Goal: Task Accomplishment & Management: Manage account settings

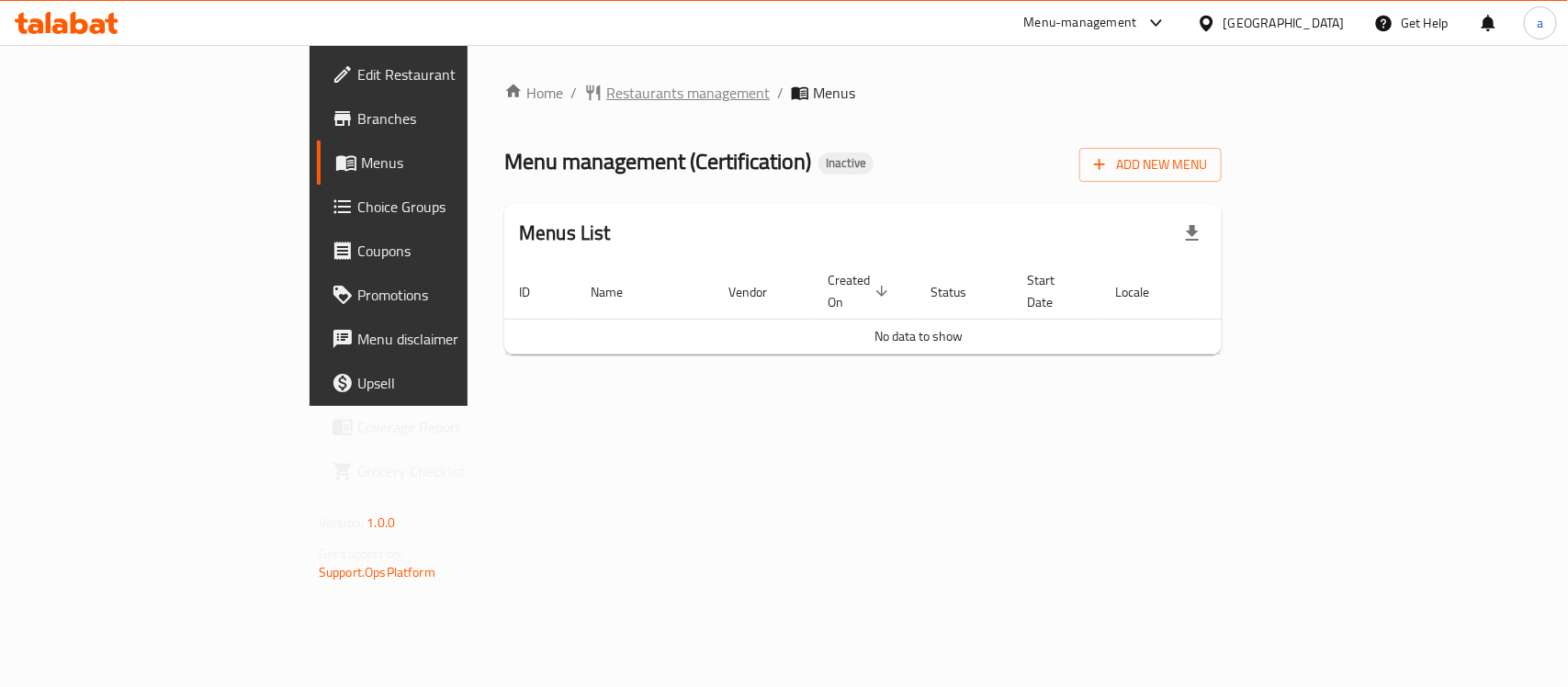
click at [606, 96] on span "Restaurants management" at bounding box center [687, 92] width 163 height 22
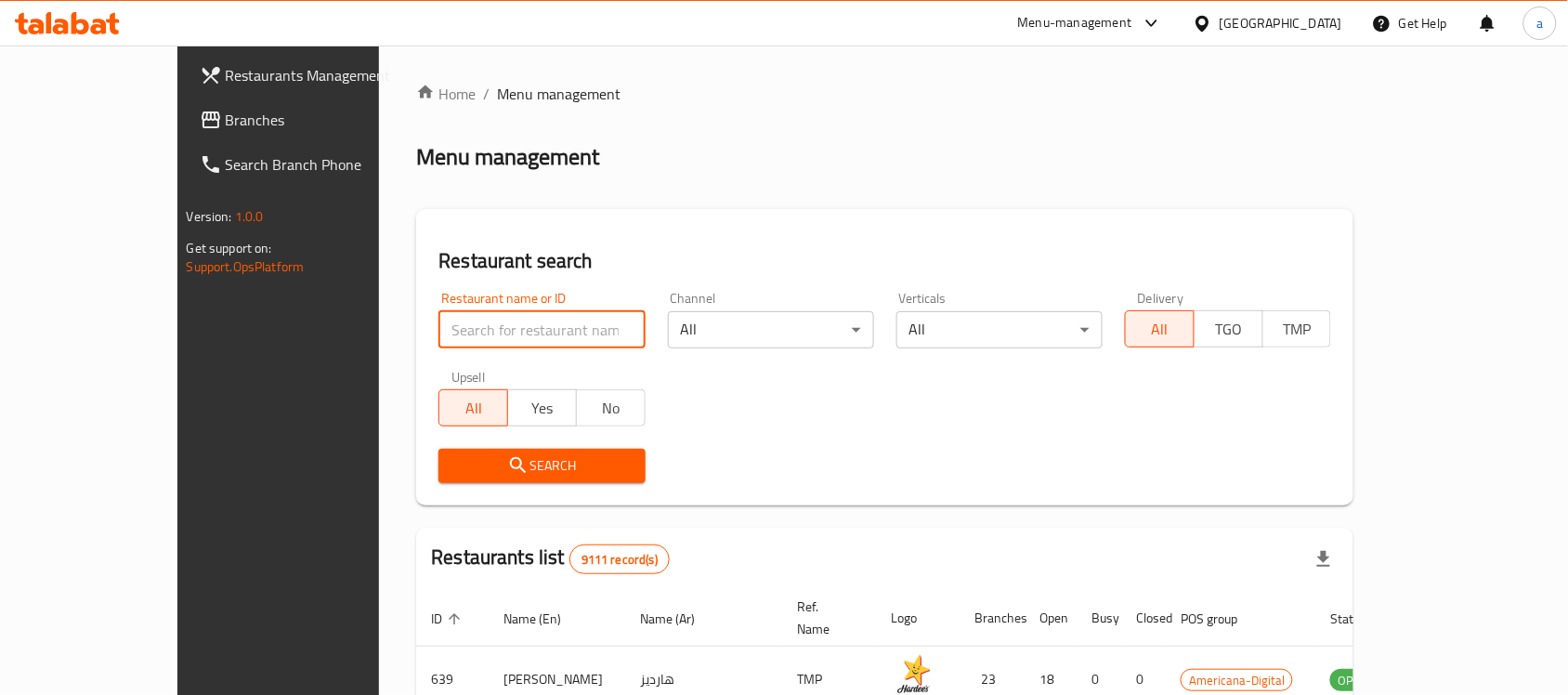
click at [439, 328] on input "search" at bounding box center [542, 329] width 206 height 37
paste input "2181"
type input "2181"
click at [439, 479] on button "Search" at bounding box center [542, 466] width 206 height 34
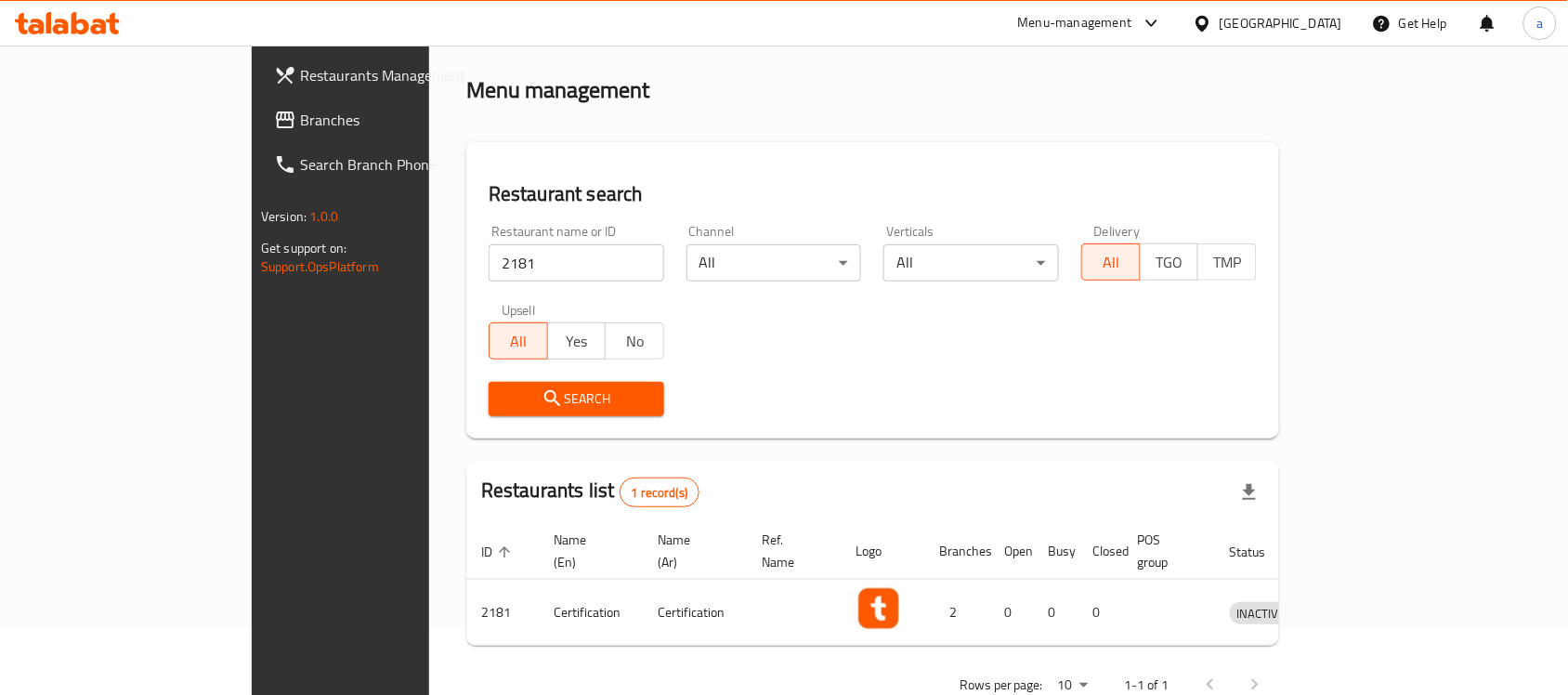
scroll to position [97, 0]
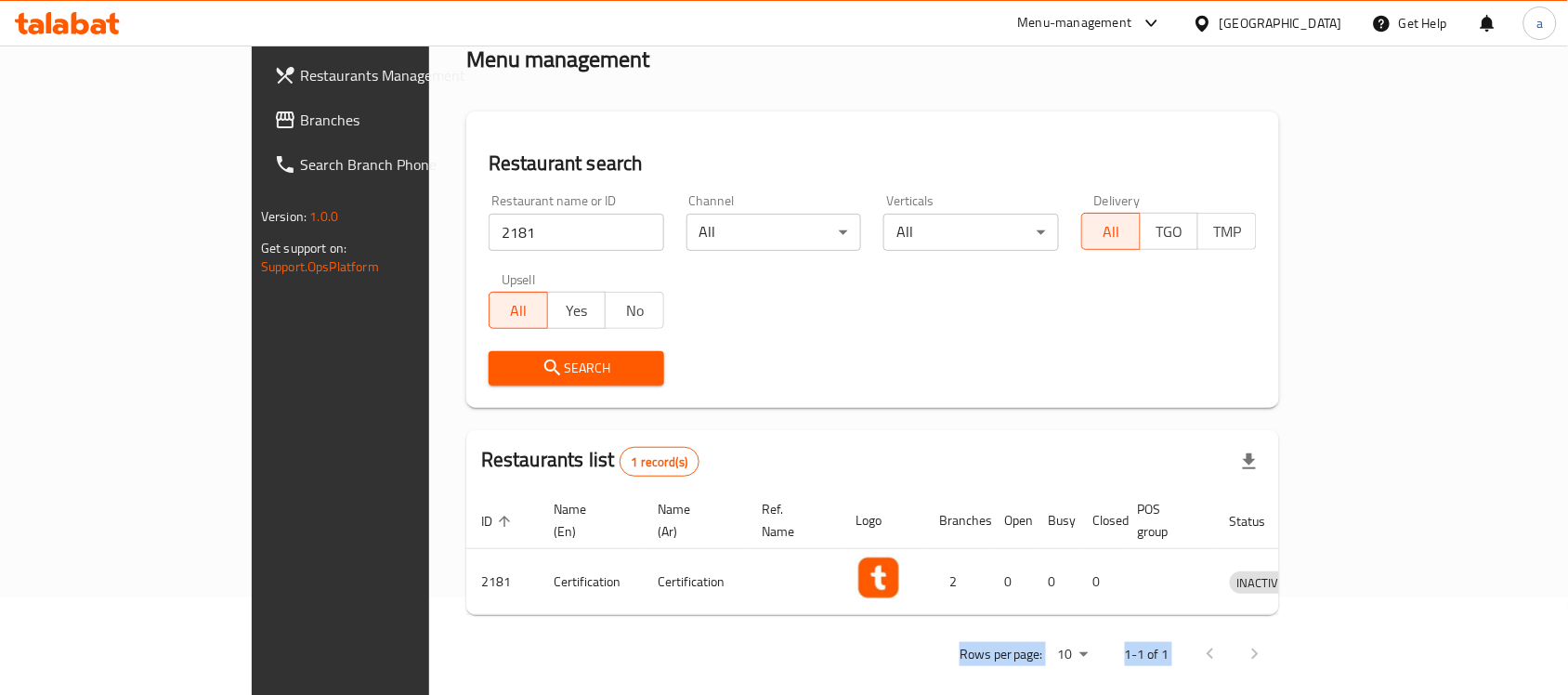
drag, startPoint x: 1001, startPoint y: 623, endPoint x: 1558, endPoint y: 623, distance: 557.0
click at [1316, 623] on div "Home / Menu management Menu management Restaurant search Restaurant name or ID …" at bounding box center [873, 331] width 887 height 767
click at [1057, 599] on div "Home / Menu management Menu management Restaurant search Restaurant name or ID …" at bounding box center [873, 331] width 813 height 693
drag, startPoint x: 1095, startPoint y: 623, endPoint x: 1527, endPoint y: 639, distance: 432.3
click at [1279, 639] on div "Rows per page: 10 1-1 of 1" at bounding box center [873, 653] width 813 height 49
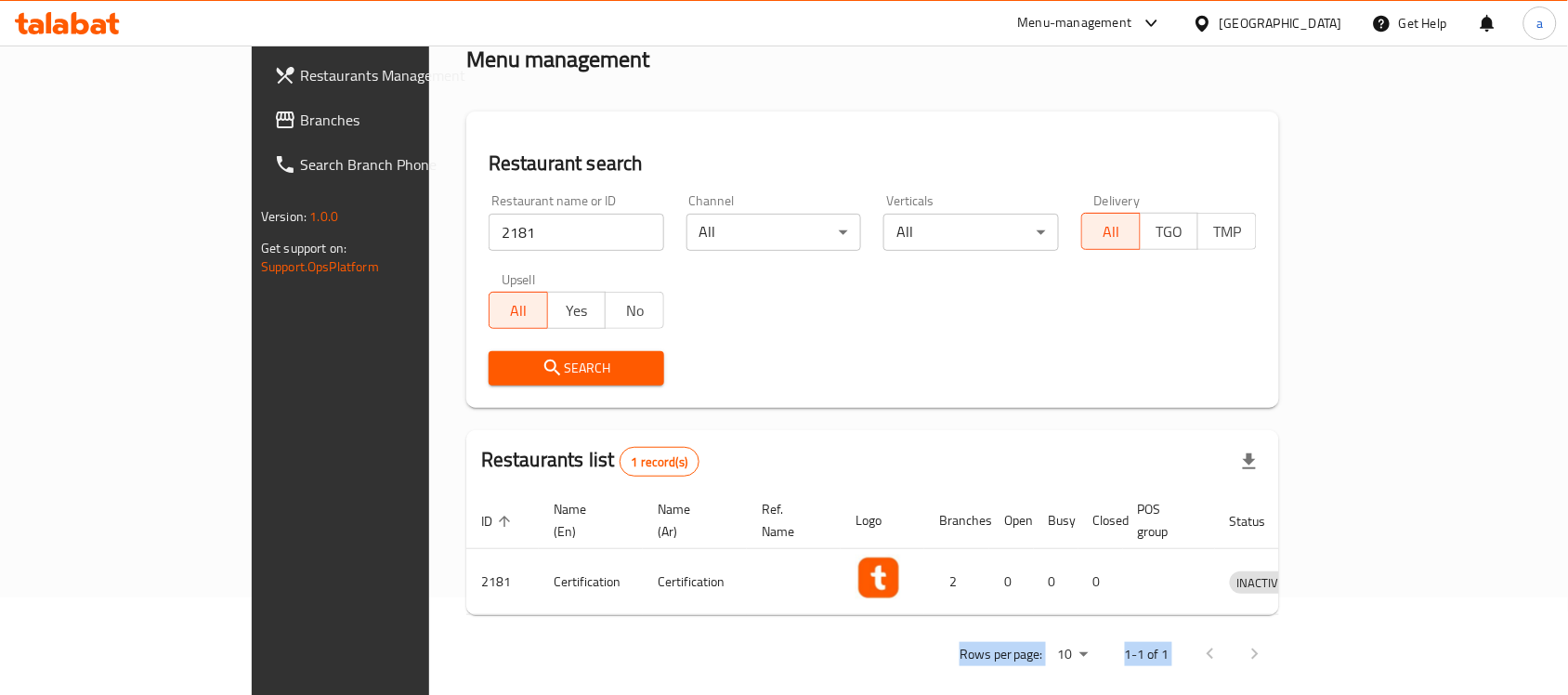
click at [1277, 631] on div at bounding box center [1233, 653] width 90 height 45
click at [1277, 634] on div at bounding box center [1233, 653] width 90 height 45
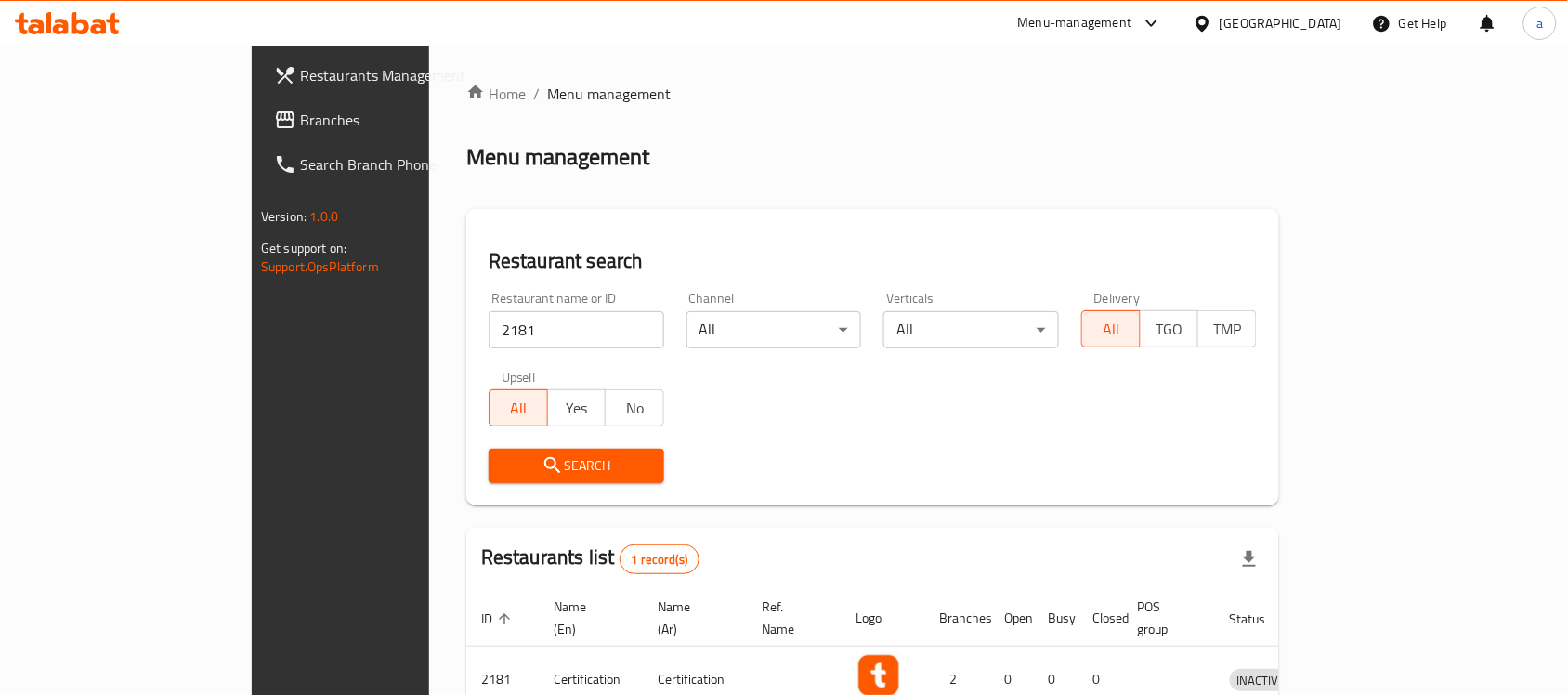
click at [300, 71] on span "Restaurants Management" at bounding box center [400, 74] width 198 height 22
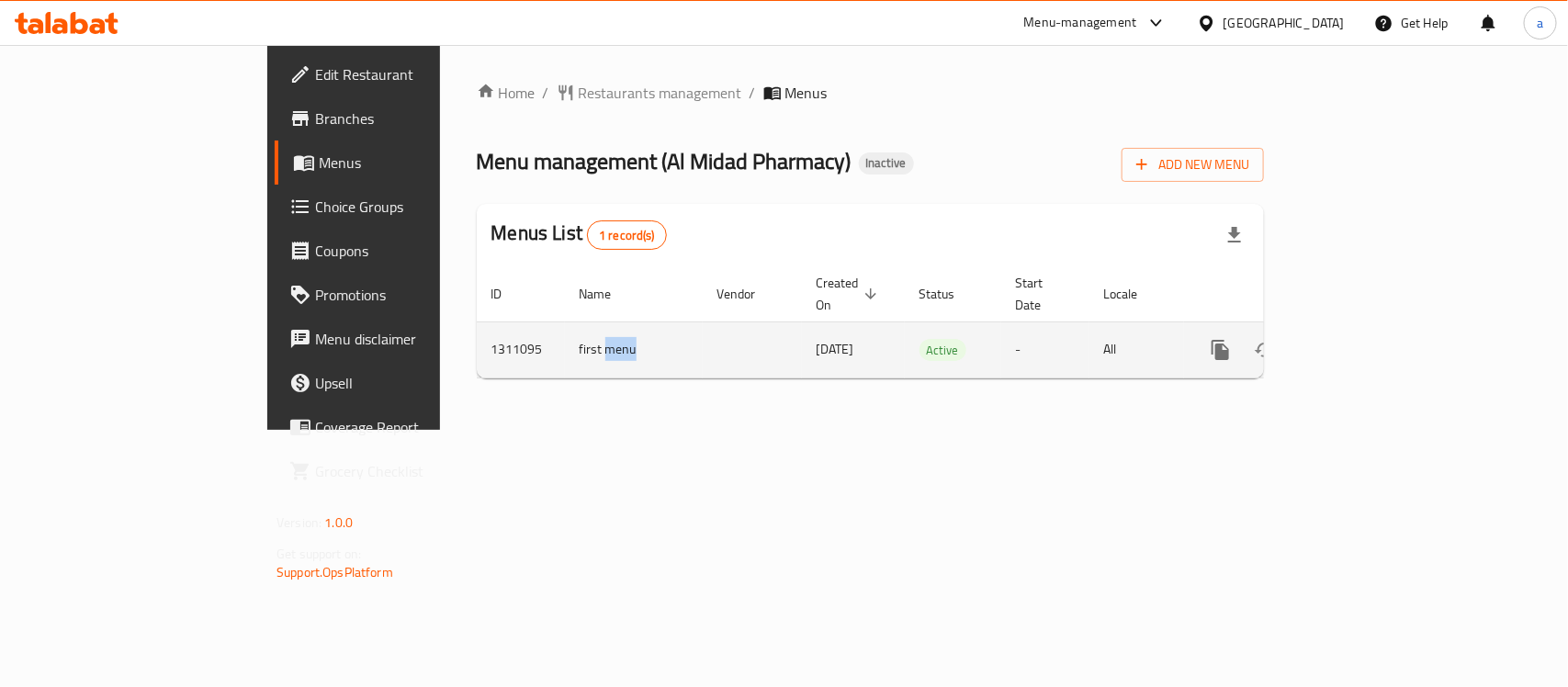
drag, startPoint x: 423, startPoint y: 335, endPoint x: 484, endPoint y: 333, distance: 61.0
click at [565, 333] on td "first menu" at bounding box center [634, 349] width 138 height 56
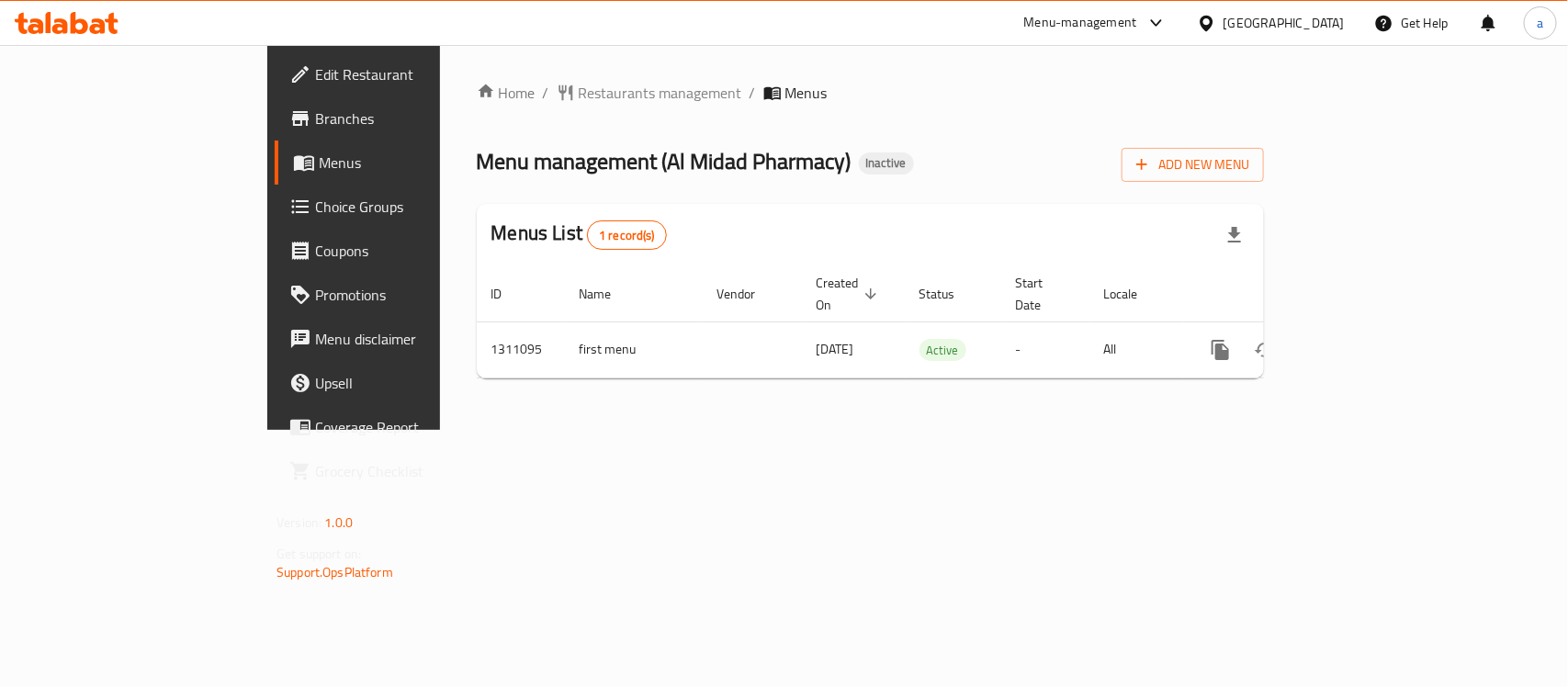
click at [673, 359] on div "Home / Restaurants management / Menus Menu management ( Al Midad Pharmacy ) Ina…" at bounding box center [870, 237] width 787 height 311
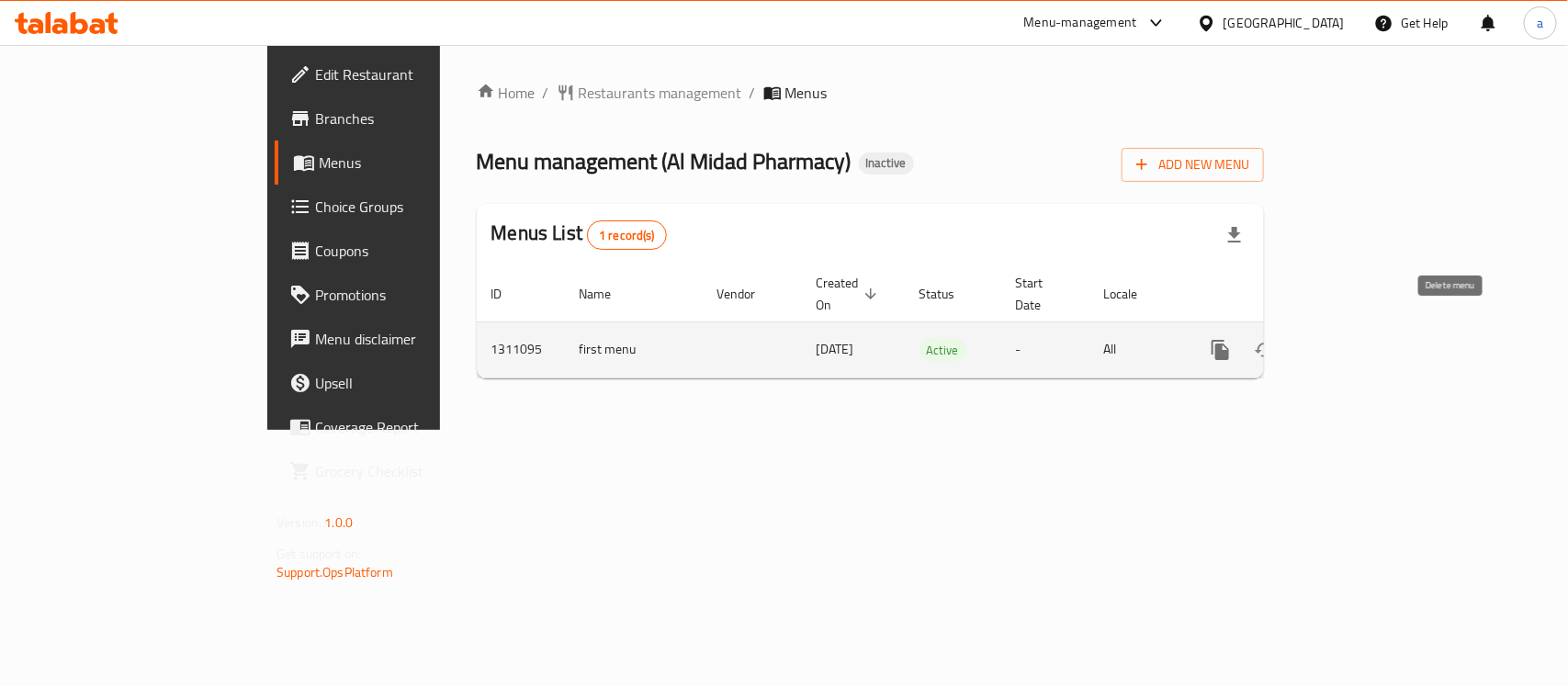
click at [1315, 341] on icon "enhanced table" at bounding box center [1309, 350] width 13 height 17
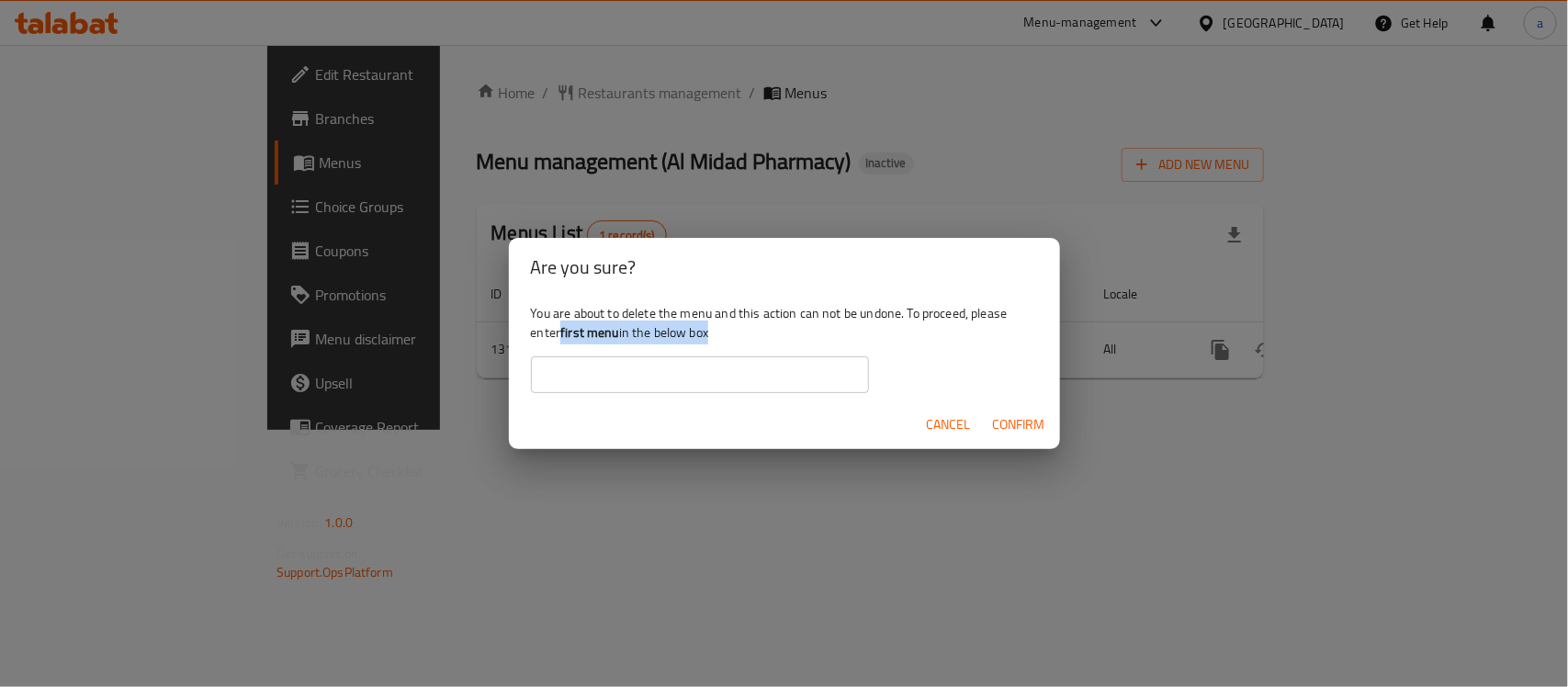
drag, startPoint x: 565, startPoint y: 337, endPoint x: 617, endPoint y: 344, distance: 52.5
click at [617, 344] on div "You are about to delete the menu and this action can not be undone. To proceed,…" at bounding box center [784, 348] width 552 height 103
click at [614, 345] on div "You are about to delete the menu and this action can not be undone. To proceed,…" at bounding box center [784, 348] width 552 height 103
click at [586, 329] on b "first menu" at bounding box center [589, 332] width 58 height 24
drag, startPoint x: 562, startPoint y: 331, endPoint x: 620, endPoint y: 334, distance: 58.1
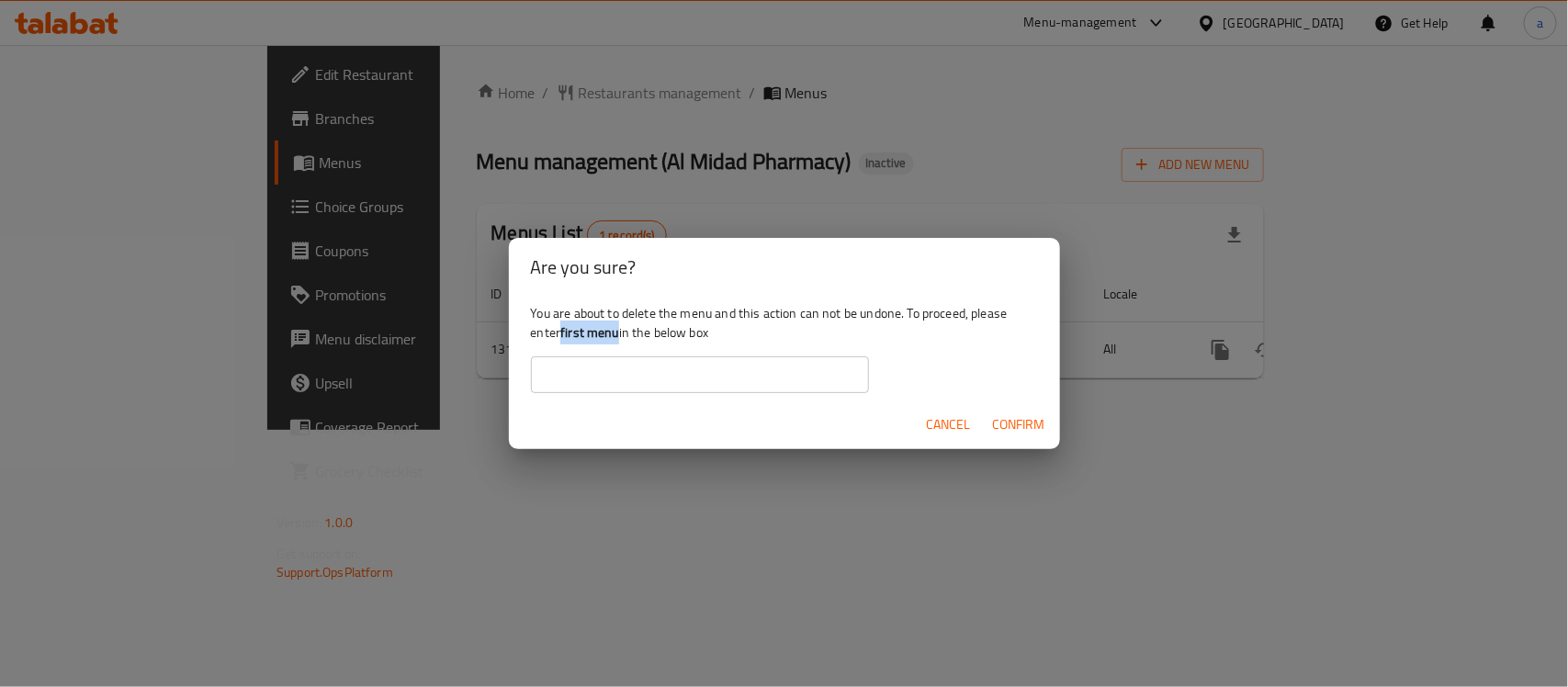
click at [620, 334] on div "You are about to delete the menu and this action can not be undone. To proceed,…" at bounding box center [784, 348] width 552 height 103
copy b "first menu"
click at [611, 391] on input "text" at bounding box center [700, 374] width 338 height 37
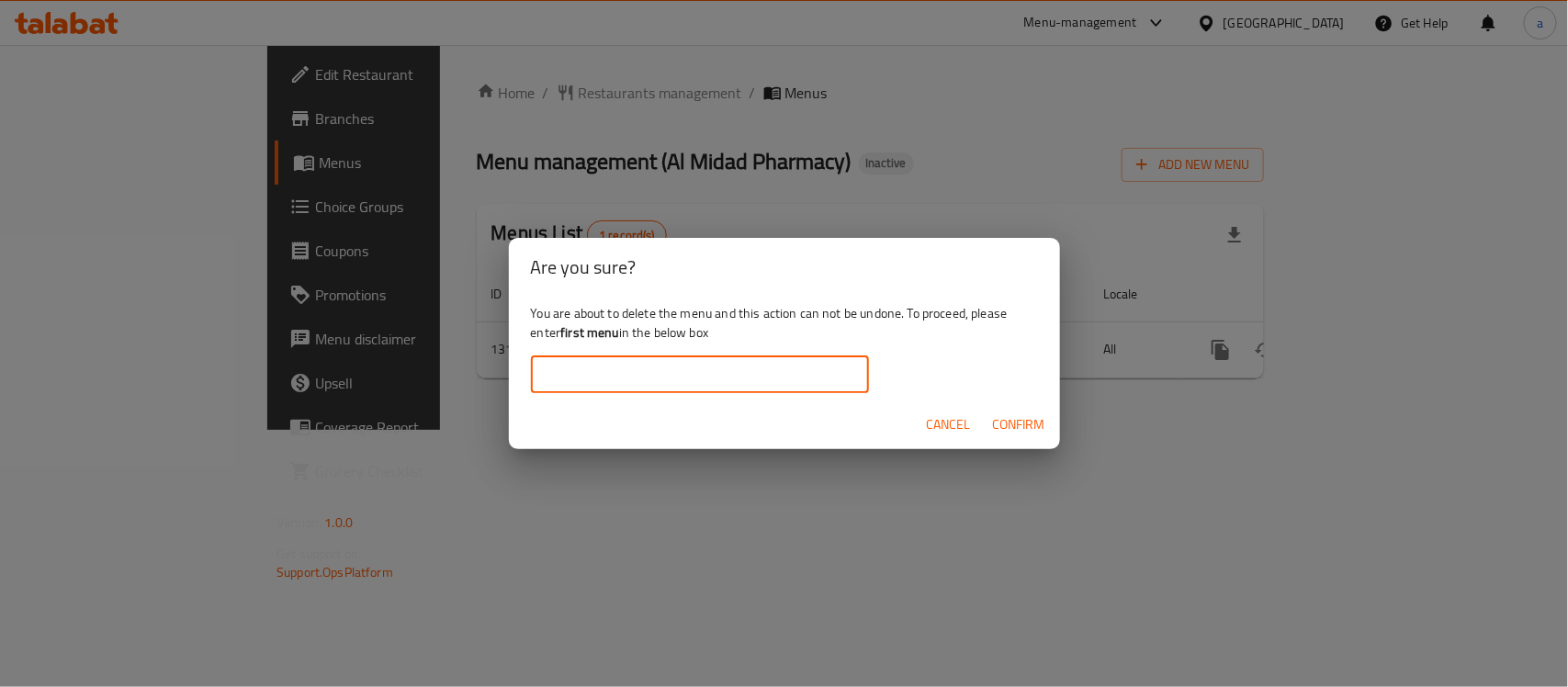
paste input "first menu"
type input "first menu"
click at [1015, 429] on span "Confirm" at bounding box center [1019, 424] width 53 height 23
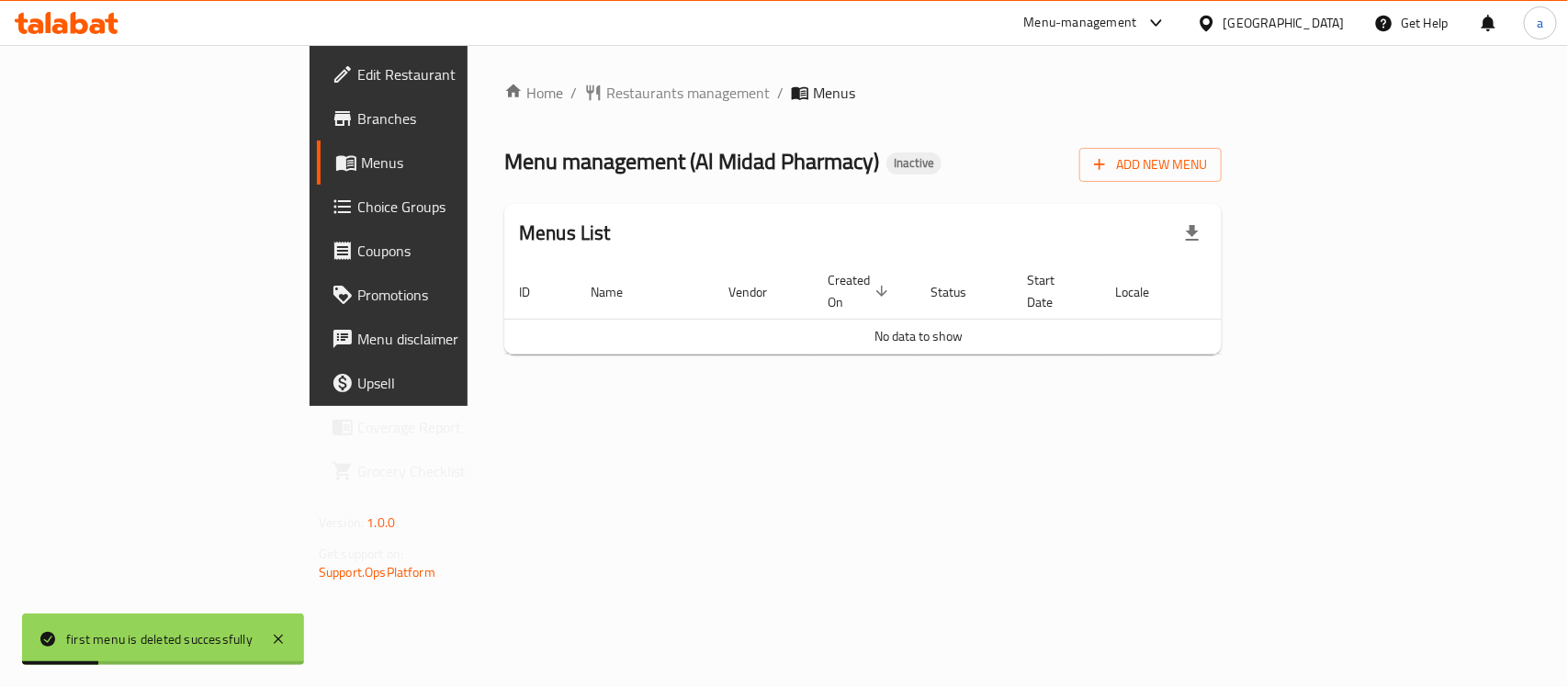
click at [848, 406] on div "Home / Restaurants management / Menus Menu management ( Al Midad Pharmacy ) Ina…" at bounding box center [863, 225] width 791 height 361
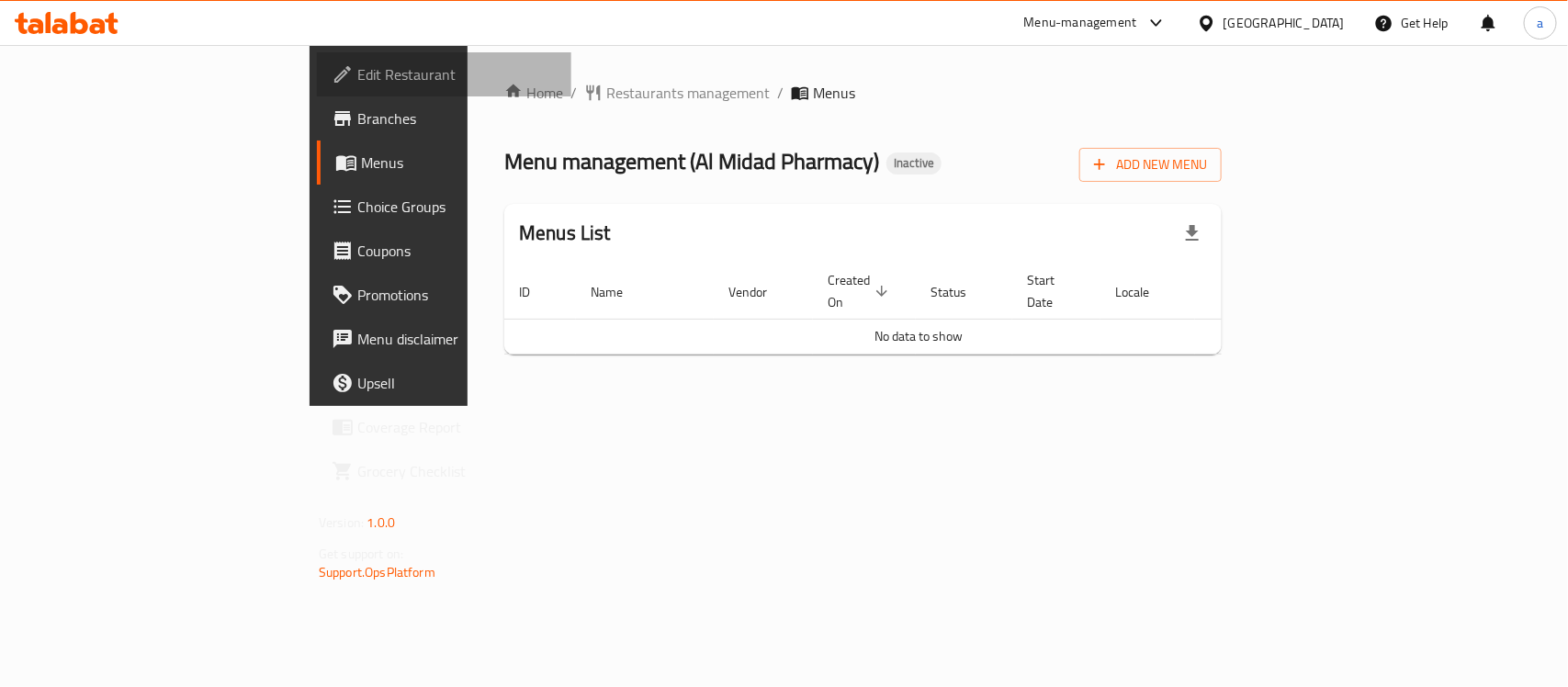
click at [357, 79] on span "Edit Restaurant" at bounding box center [456, 74] width 199 height 22
click at [357, 110] on span "Branches" at bounding box center [456, 118] width 199 height 22
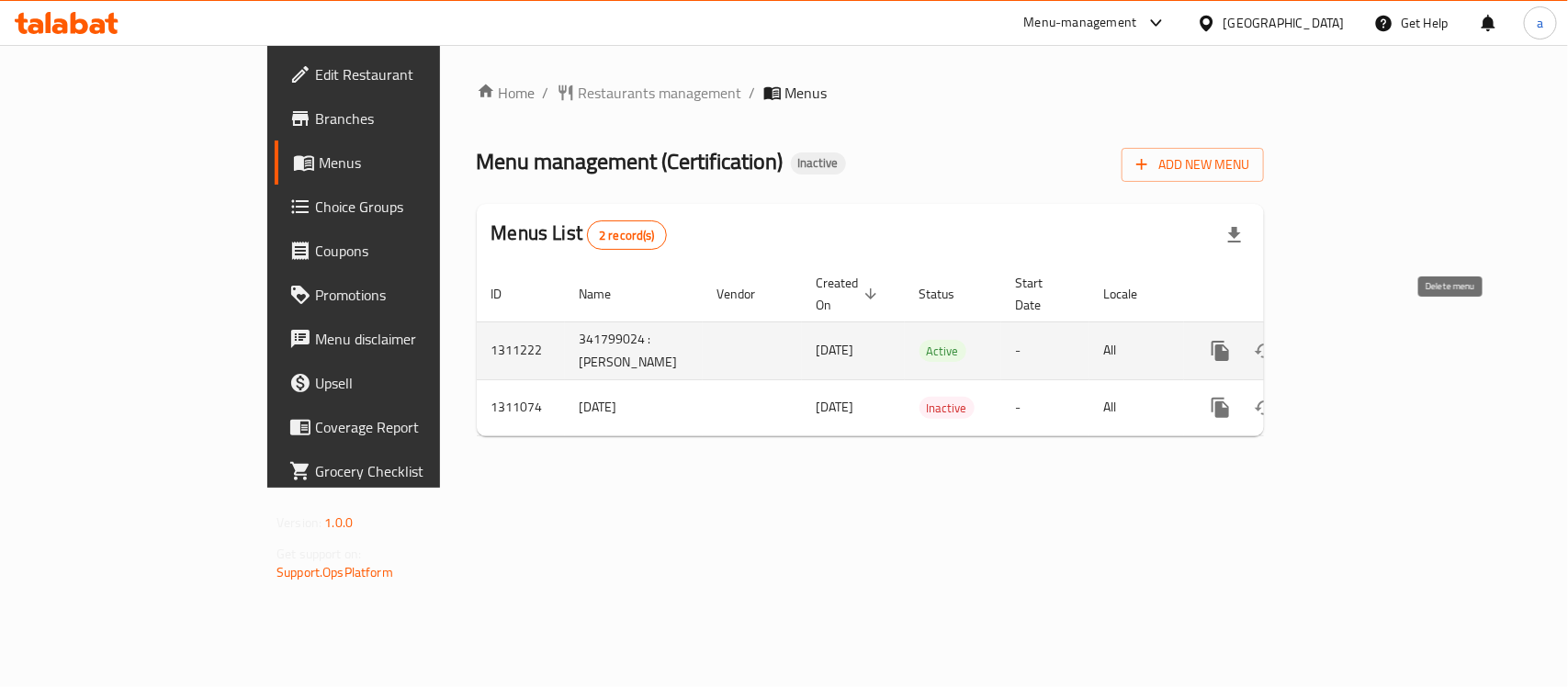
click at [1315, 342] on icon "enhanced table" at bounding box center [1309, 351] width 13 height 17
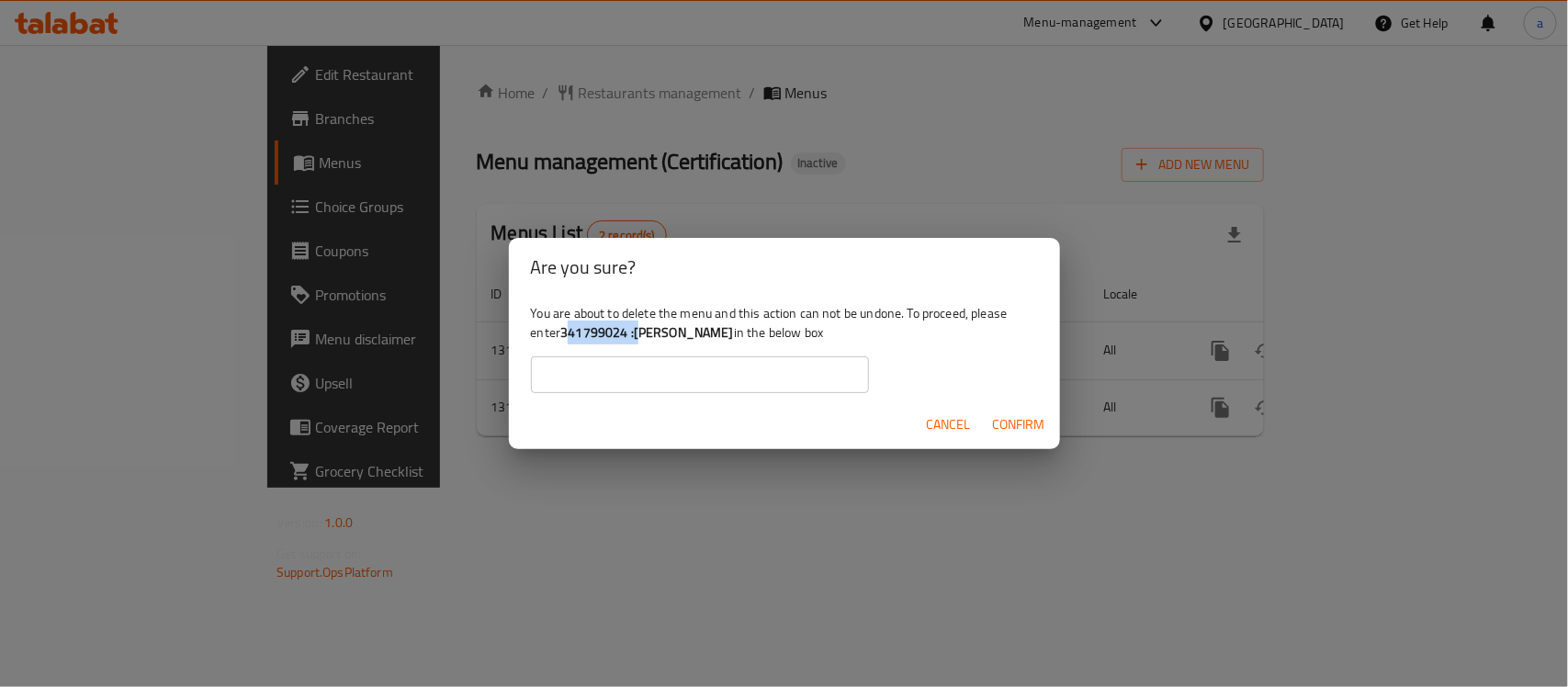
drag, startPoint x: 563, startPoint y: 335, endPoint x: 638, endPoint y: 337, distance: 75.0
click at [638, 337] on b "341799024 :مالك لاند" at bounding box center [647, 332] width 173 height 24
click at [645, 335] on b "341799024 :مالك لاند" at bounding box center [647, 332] width 173 height 24
drag, startPoint x: 681, startPoint y: 337, endPoint x: 566, endPoint y: 341, distance: 115.1
click at [566, 341] on b "341799024 :[PERSON_NAME]" at bounding box center [647, 332] width 173 height 24
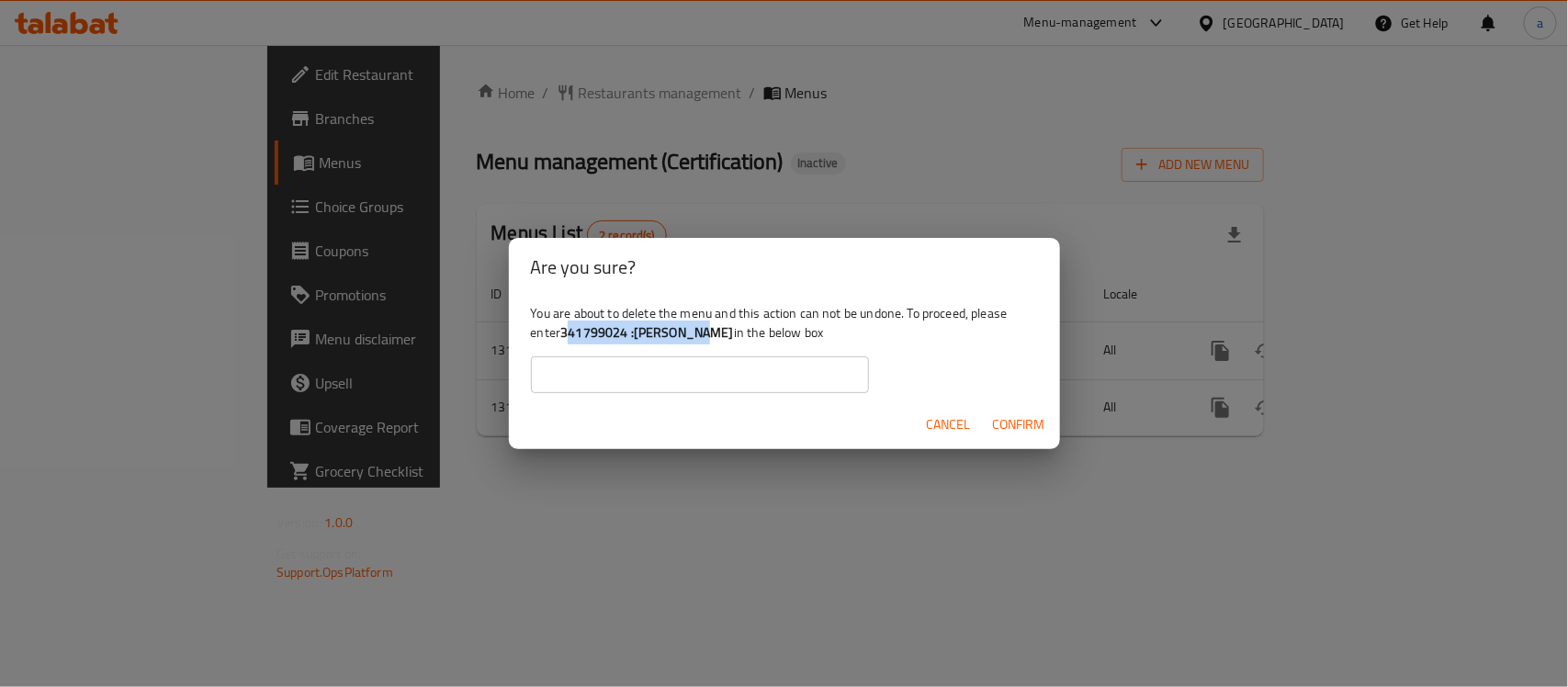
copy b "341799024 :[PERSON_NAME]"
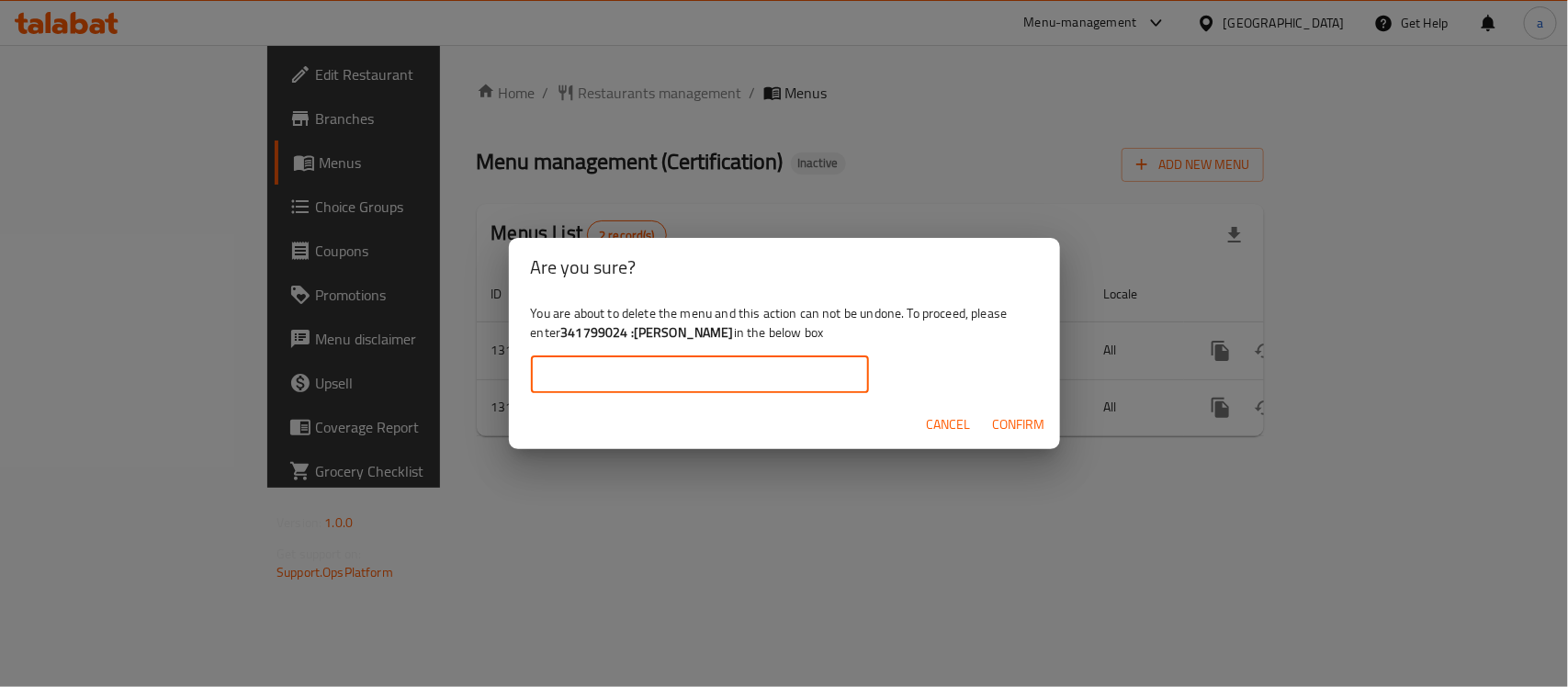
click at [621, 376] on input "text" at bounding box center [700, 374] width 338 height 37
paste input "341799024 :[PERSON_NAME]"
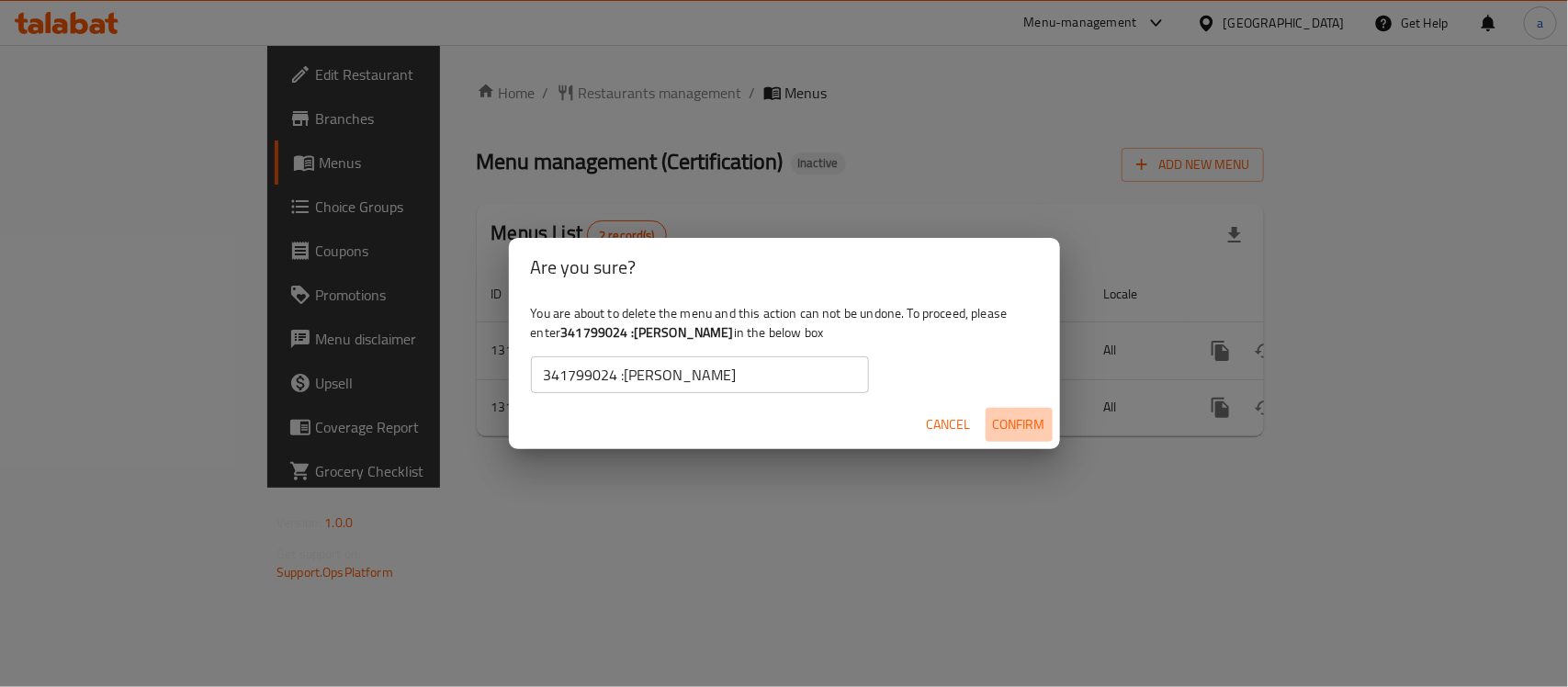
click at [1009, 432] on span "Confirm" at bounding box center [1019, 424] width 53 height 23
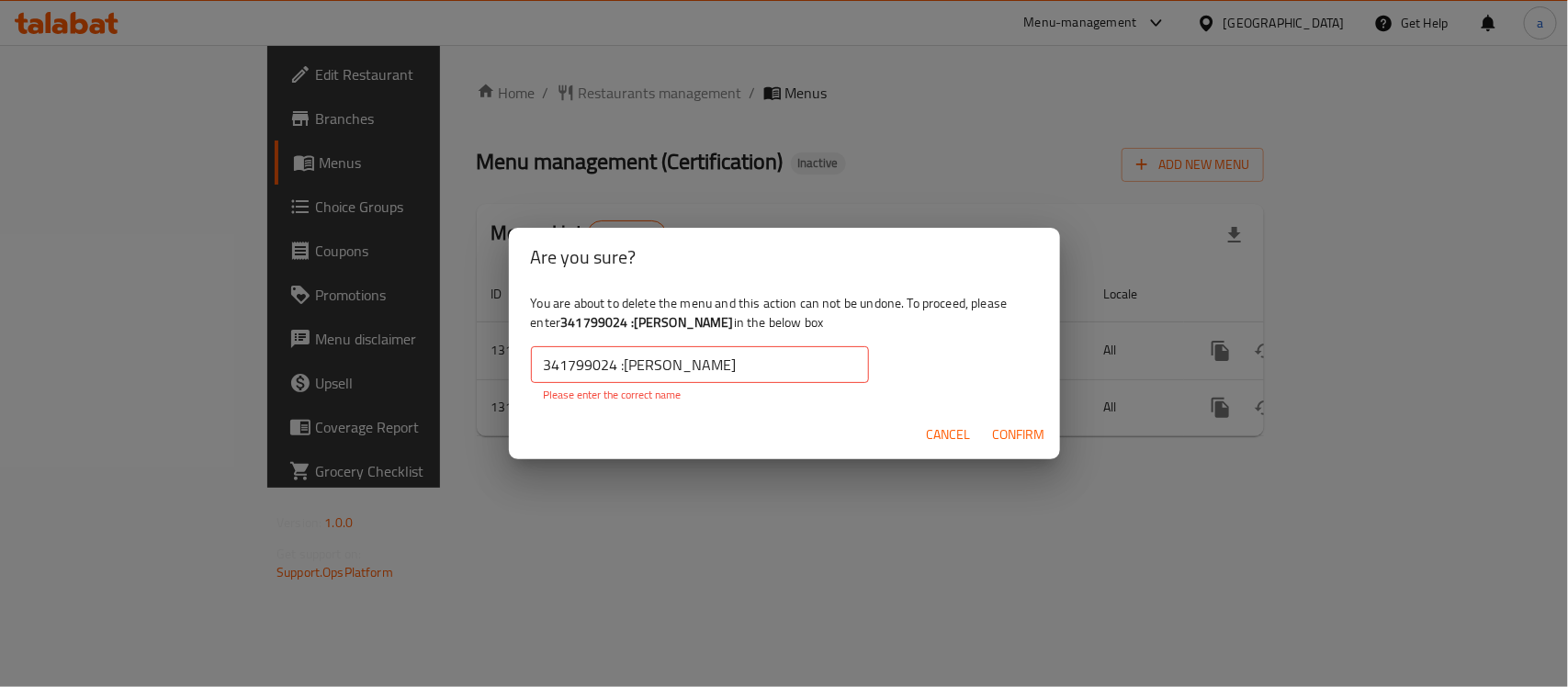
click at [1020, 433] on span "Confirm" at bounding box center [1019, 434] width 53 height 23
click at [626, 364] on input "341799024 :[PERSON_NAME]" at bounding box center [700, 364] width 338 height 37
click at [694, 361] on input "341799024 :[PERSON_NAME]" at bounding box center [700, 364] width 338 height 37
drag, startPoint x: 563, startPoint y: 324, endPoint x: 626, endPoint y: 329, distance: 63.2
click at [626, 329] on b "341799024 :[PERSON_NAME]" at bounding box center [647, 321] width 173 height 24
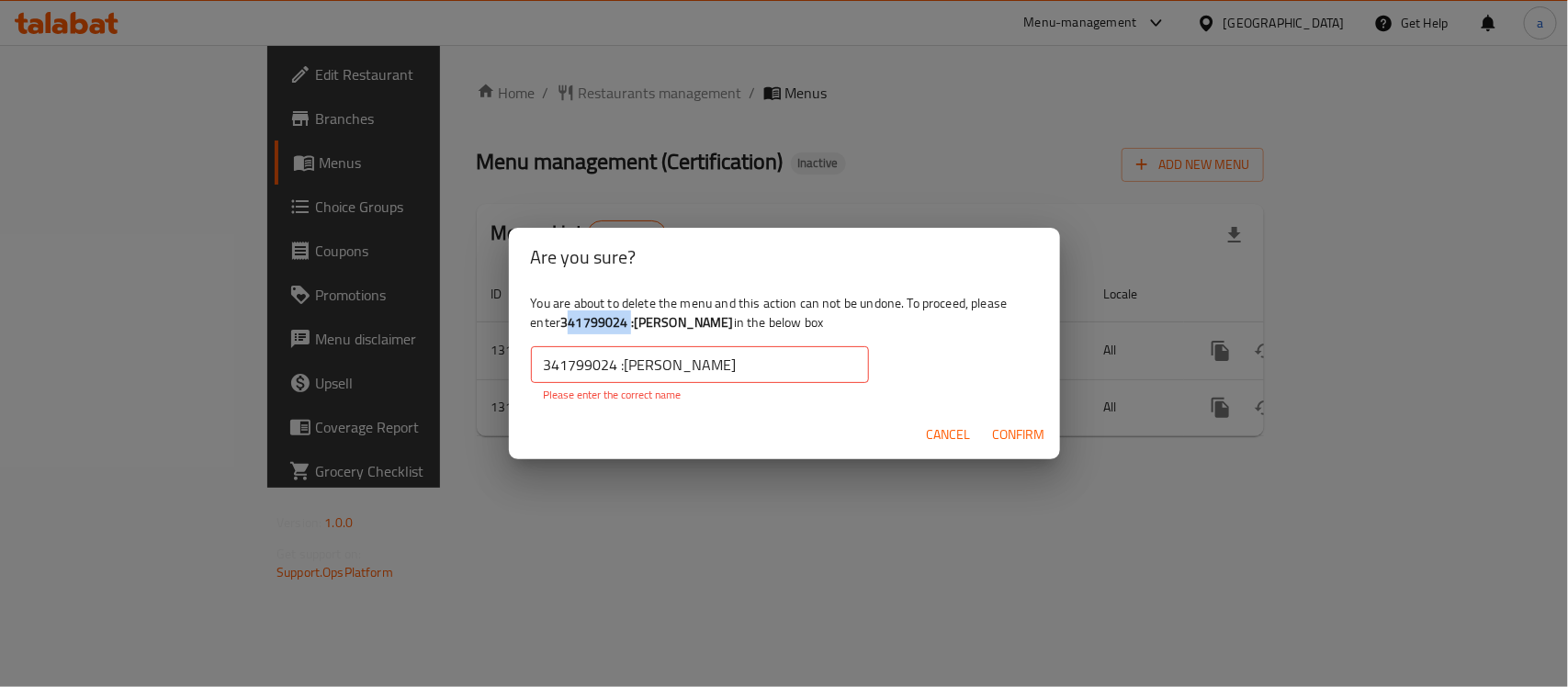
copy b "341799024"
drag, startPoint x: 687, startPoint y: 368, endPoint x: 441, endPoint y: 359, distance: 246.2
click at [441, 359] on div "Are you sure? You are about to delete the menu and this action can not be undon…" at bounding box center [784, 343] width 1568 height 687
paste input "text"
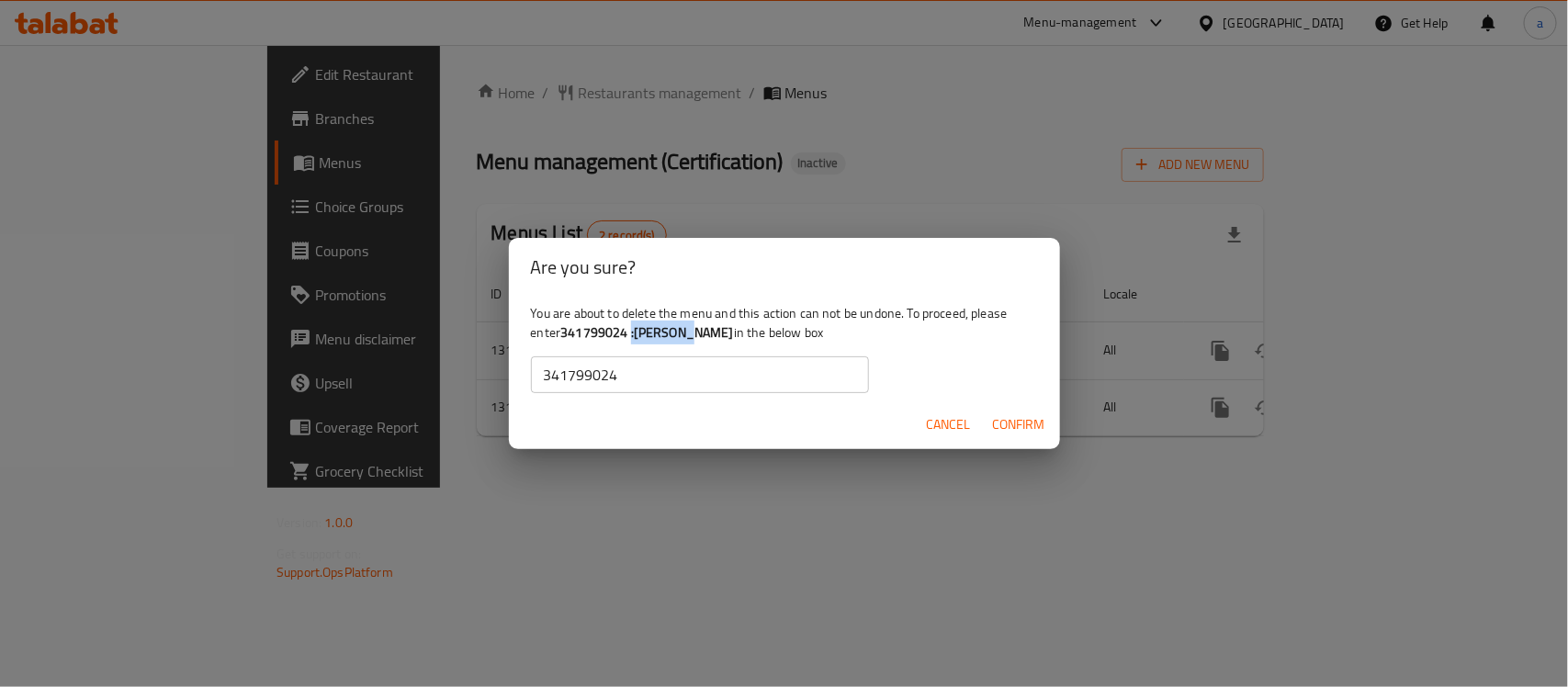
drag, startPoint x: 629, startPoint y: 336, endPoint x: 648, endPoint y: 339, distance: 19.2
click at [648, 339] on b "341799024 :مالك لاند" at bounding box center [647, 332] width 173 height 24
click at [682, 337] on div "You are about to delete the menu and this action can not be undone. To proceed,…" at bounding box center [784, 348] width 552 height 103
drag, startPoint x: 680, startPoint y: 336, endPoint x: 632, endPoint y: 337, distance: 48.0
click at [632, 337] on b "341799024 :مالك لاند" at bounding box center [647, 332] width 173 height 24
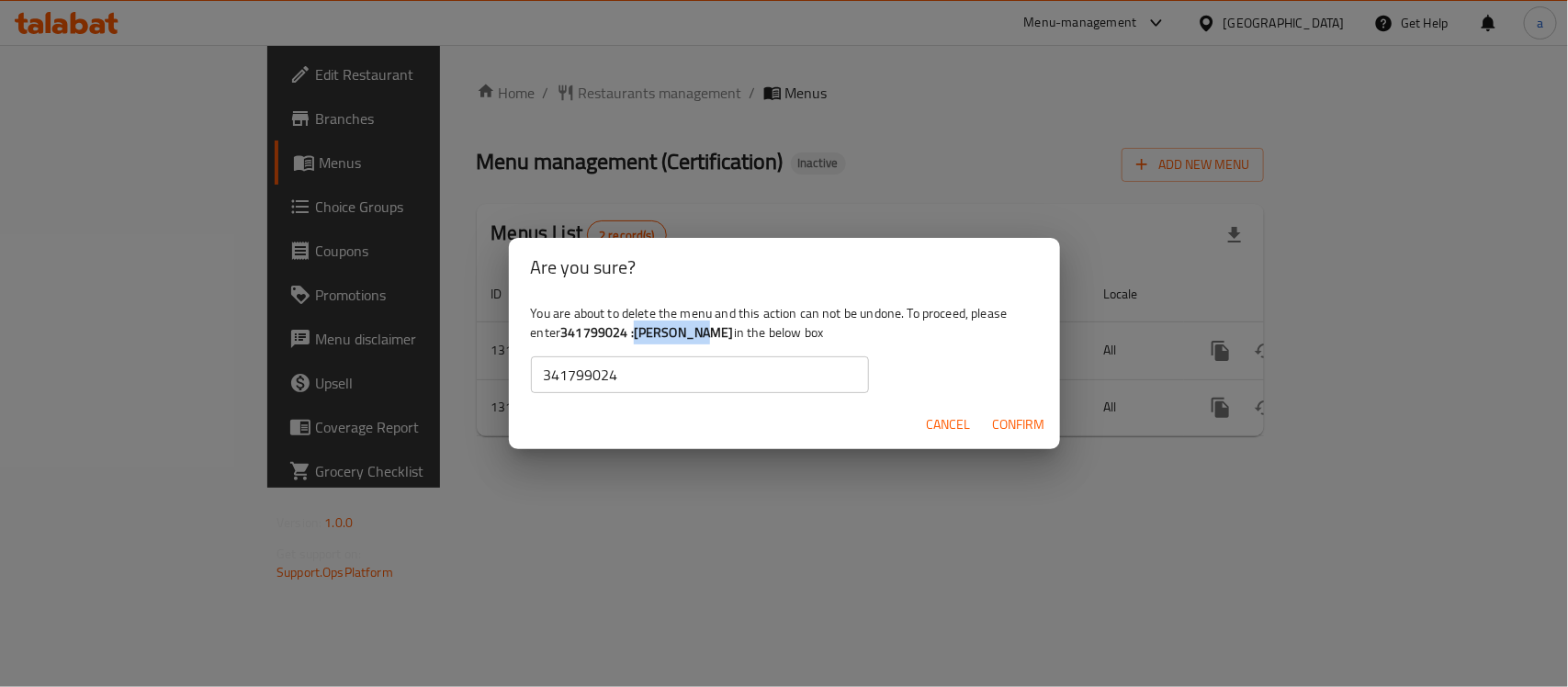
copy b ":مالك لاند"
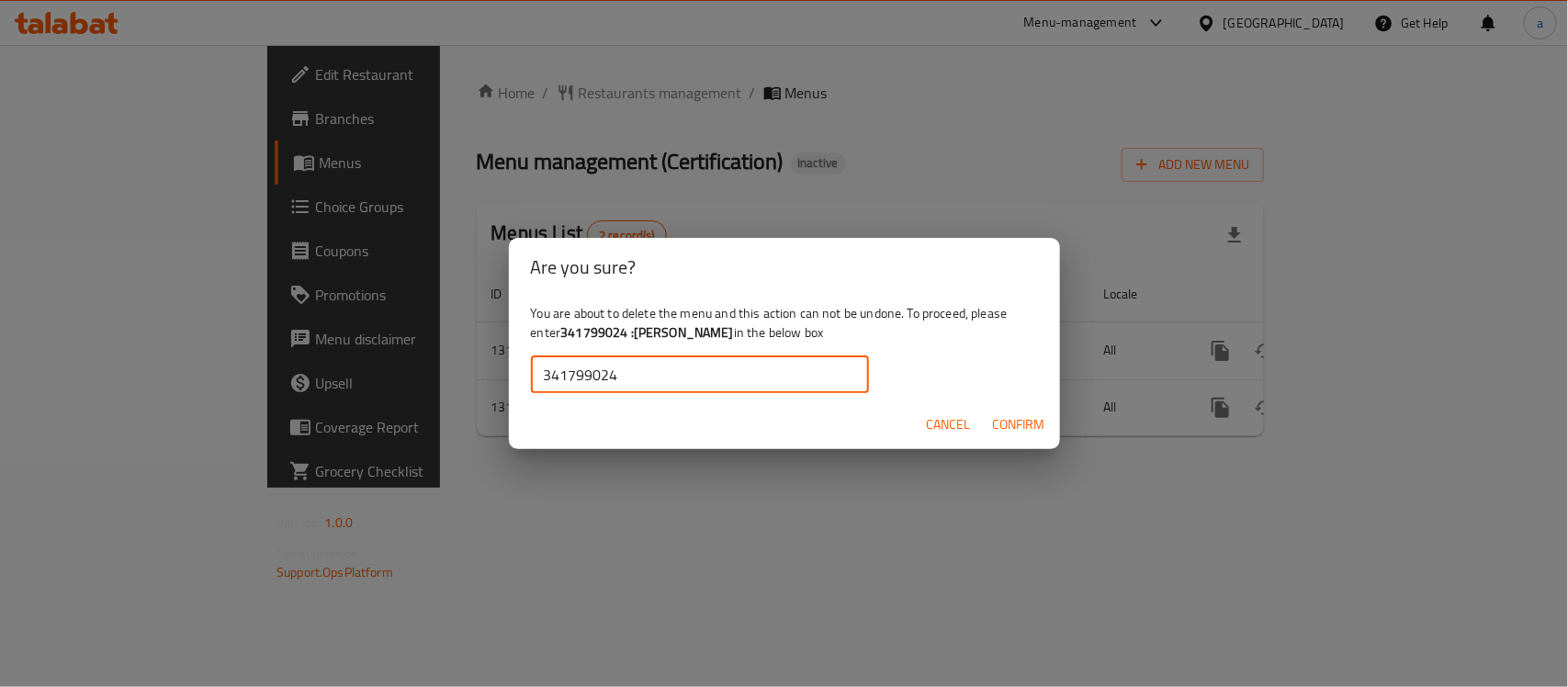
click at [653, 379] on input "341799024" at bounding box center [700, 374] width 338 height 37
paste input ":مالك لاند"
click at [1021, 432] on span "Confirm" at bounding box center [1019, 424] width 53 height 23
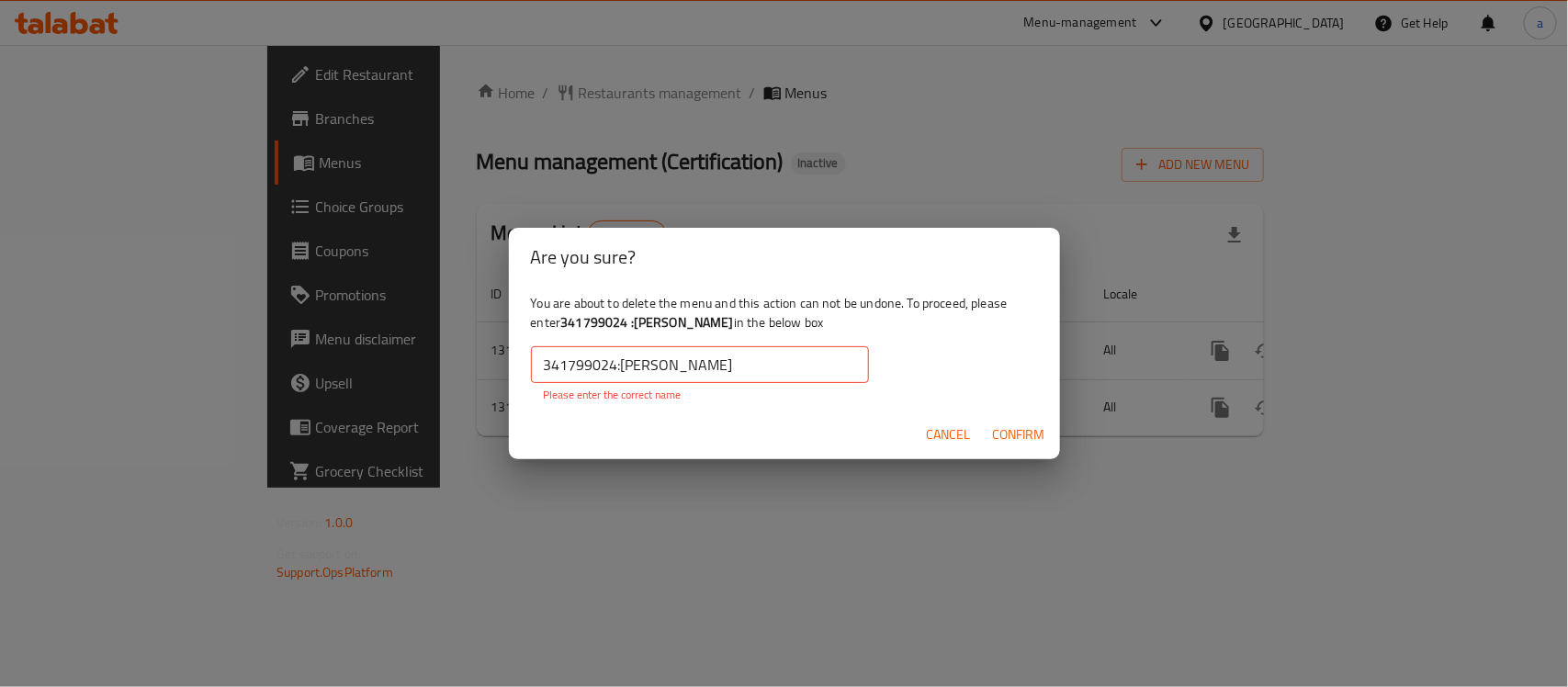
click at [616, 369] on input "341799024:مالك لاند" at bounding box center [700, 364] width 338 height 37
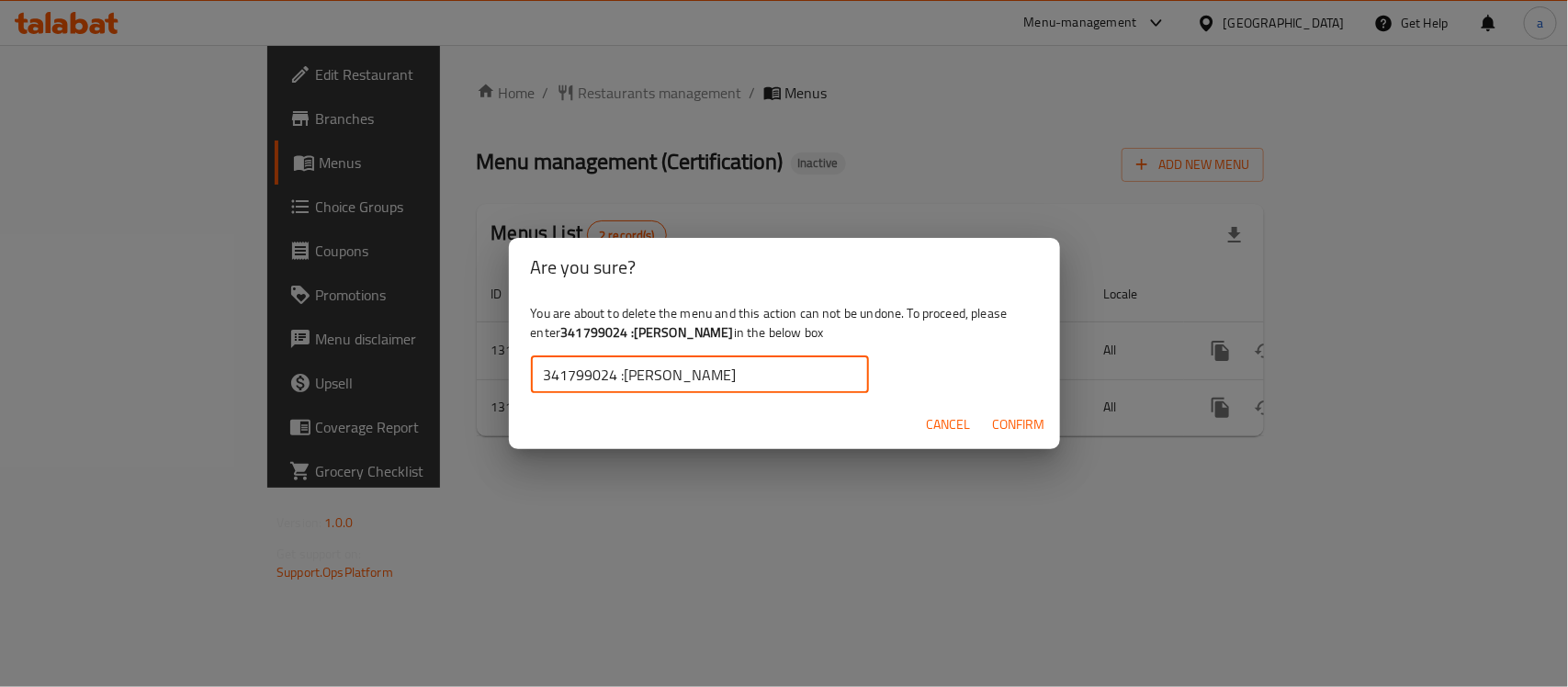
drag, startPoint x: 1016, startPoint y: 428, endPoint x: 990, endPoint y: 438, distance: 27.9
click at [1017, 428] on span "Confirm" at bounding box center [1019, 424] width 53 height 23
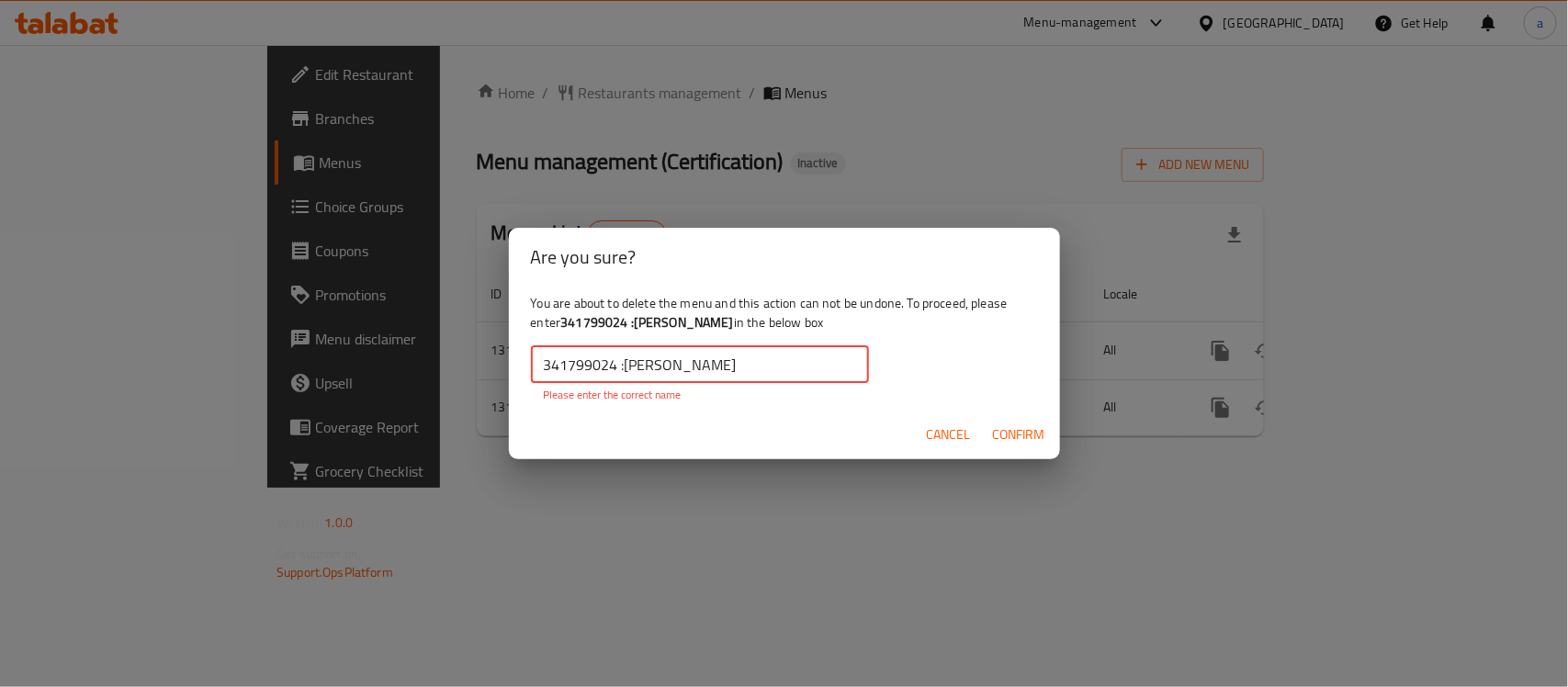
click at [616, 370] on input "341799024 :مالك لاند" at bounding box center [700, 364] width 338 height 37
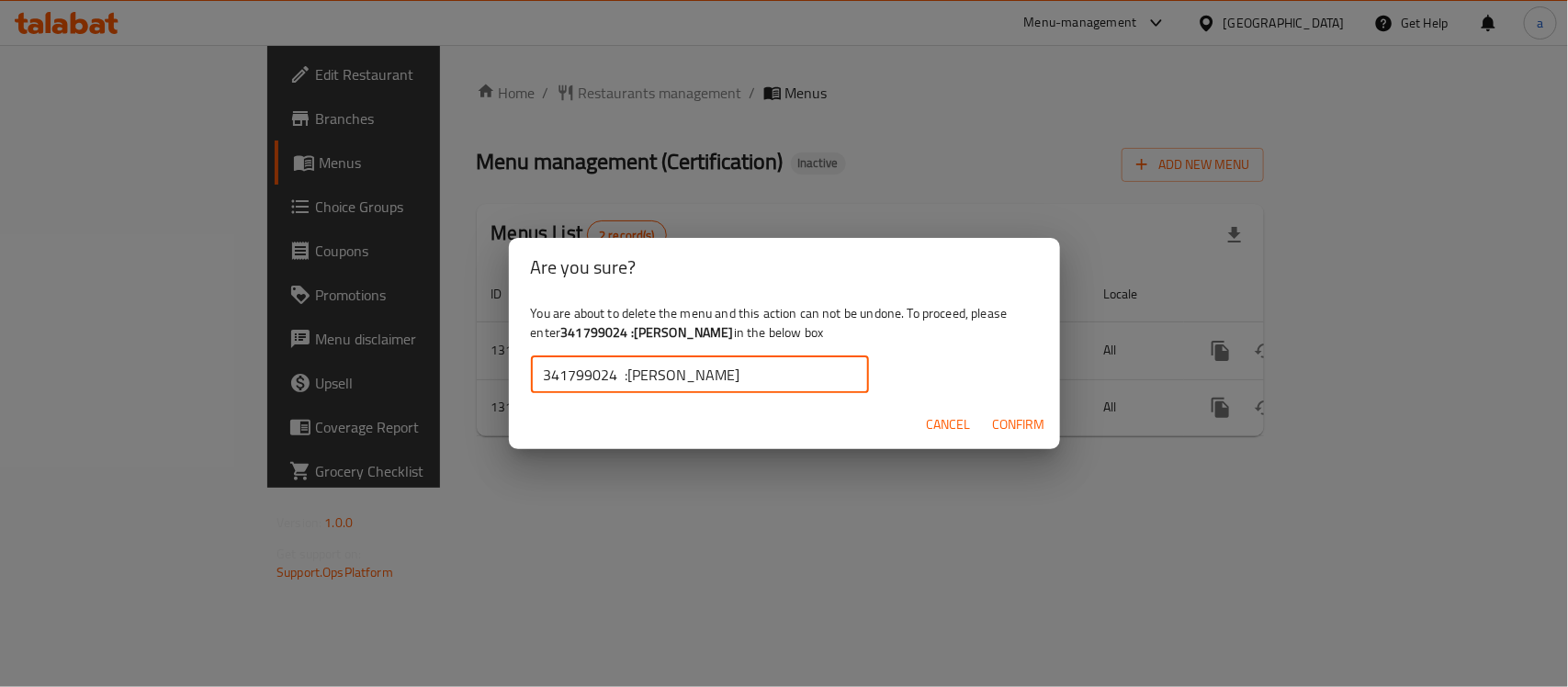
type input "341799024 :مالك لاند"
click at [999, 427] on span "Confirm" at bounding box center [1019, 424] width 53 height 23
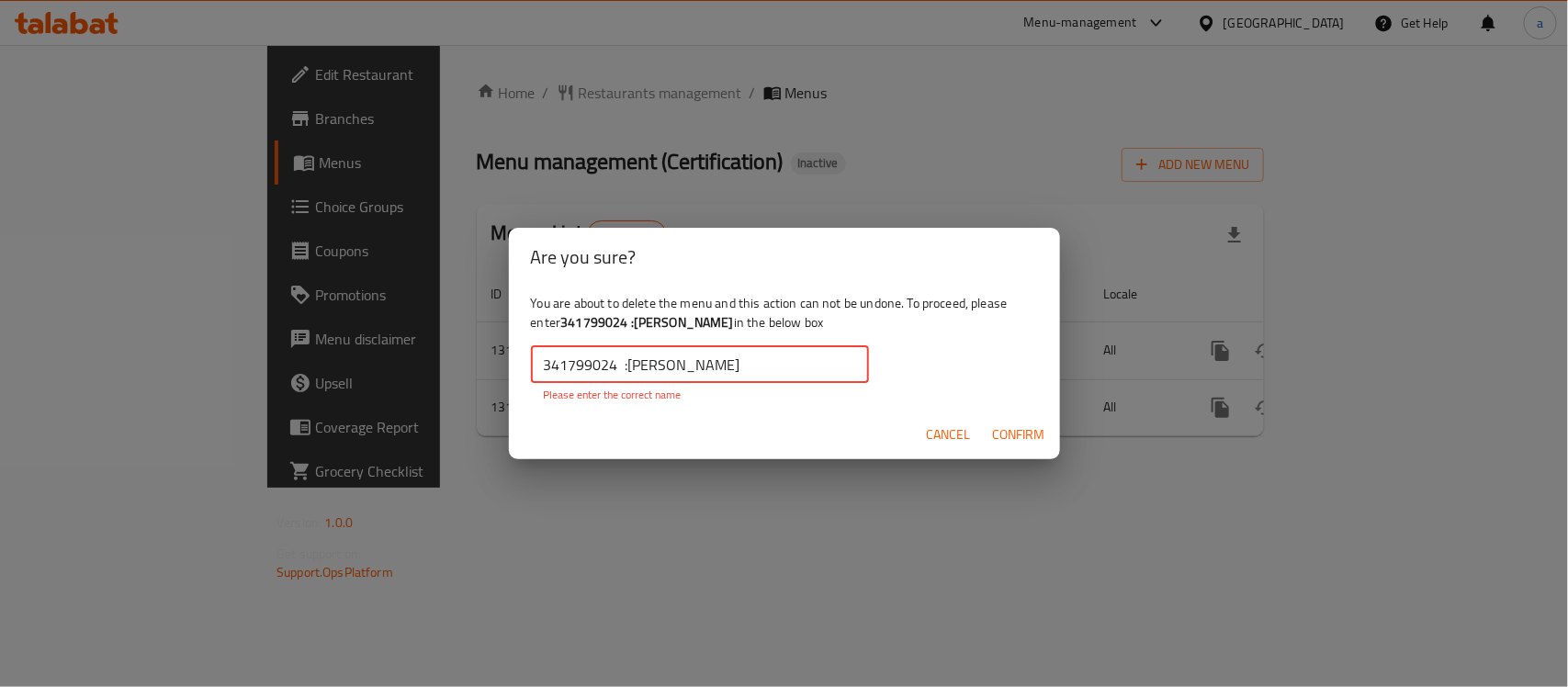
click at [547, 372] on input "341799024 :مالك لاند" at bounding box center [700, 364] width 338 height 37
click at [937, 434] on span "Cancel" at bounding box center [949, 434] width 44 height 23
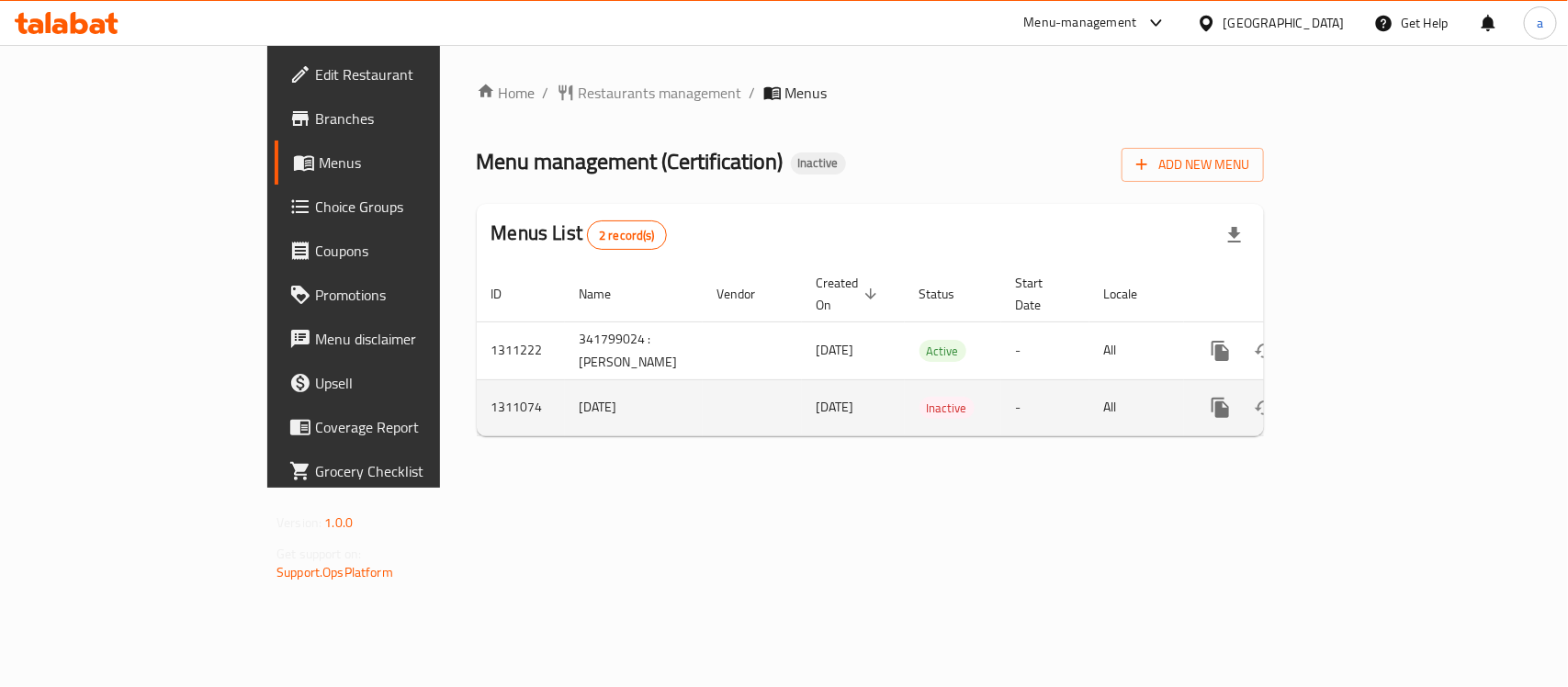
click at [565, 384] on td "[DATE]" at bounding box center [634, 406] width 138 height 56
click at [565, 384] on td "9/11/2025" at bounding box center [634, 406] width 138 height 56
copy td "9/11/2025"
click at [1315, 400] on icon "enhanced table" at bounding box center [1309, 408] width 13 height 17
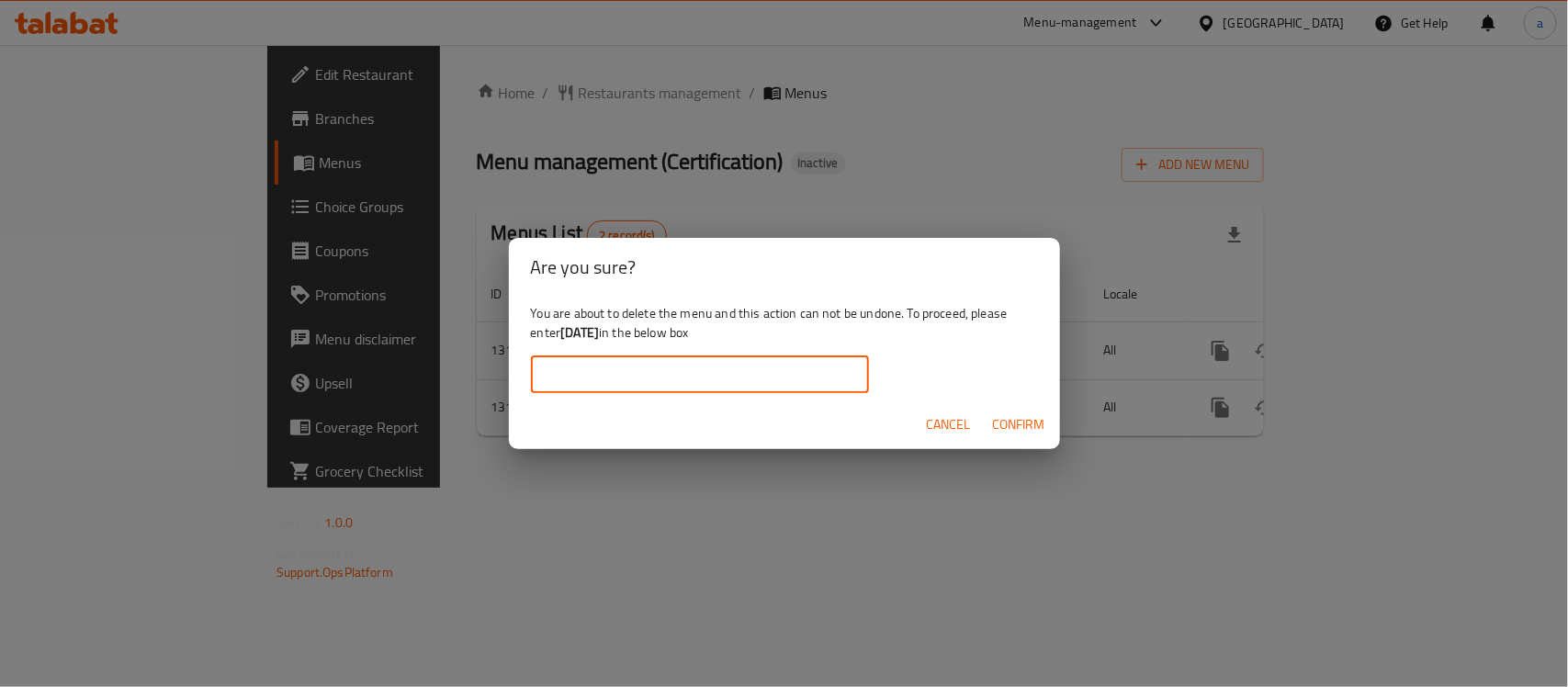
click at [767, 356] on input "text" at bounding box center [700, 374] width 338 height 37
paste input "9/11/2025"
type input "9/11/2025"
click at [1021, 433] on span "Confirm" at bounding box center [1019, 424] width 53 height 23
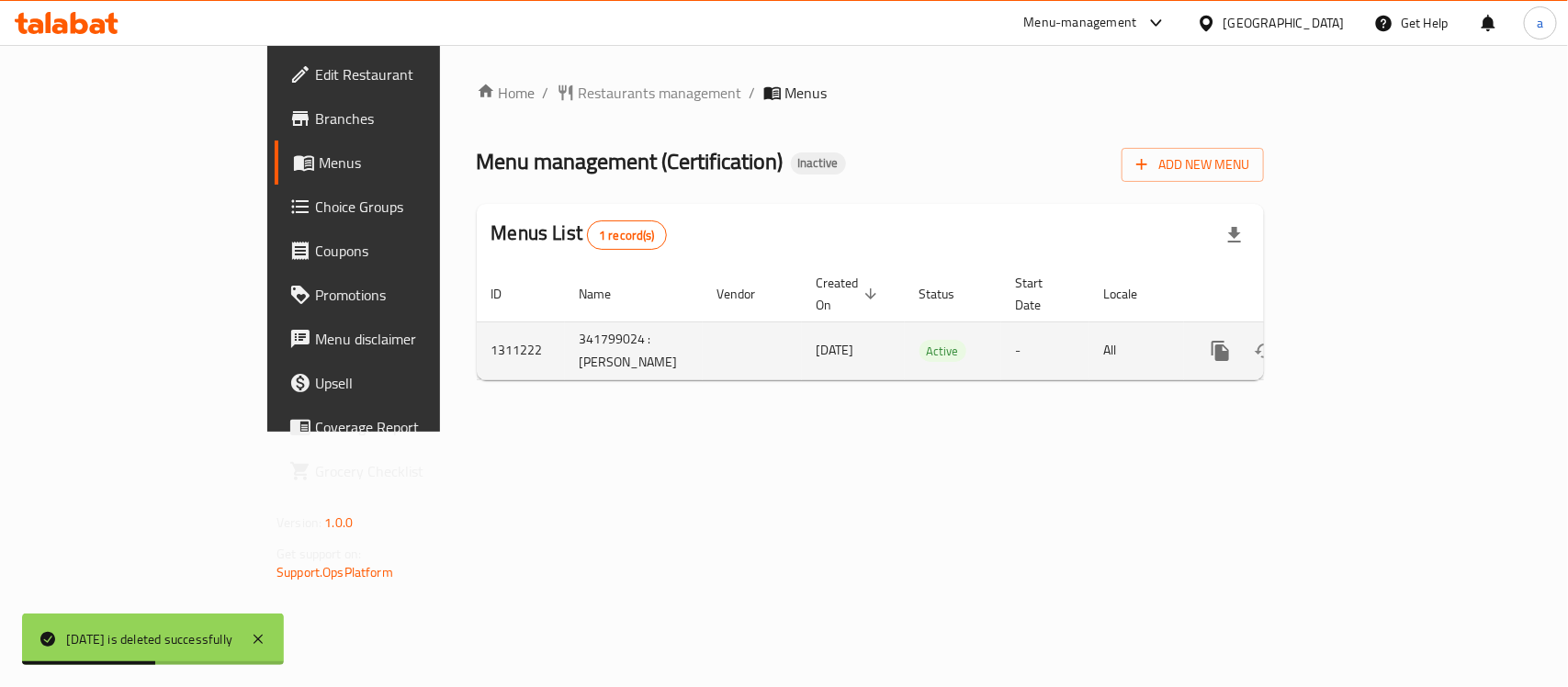
click at [477, 327] on td "1311222" at bounding box center [521, 350] width 89 height 57
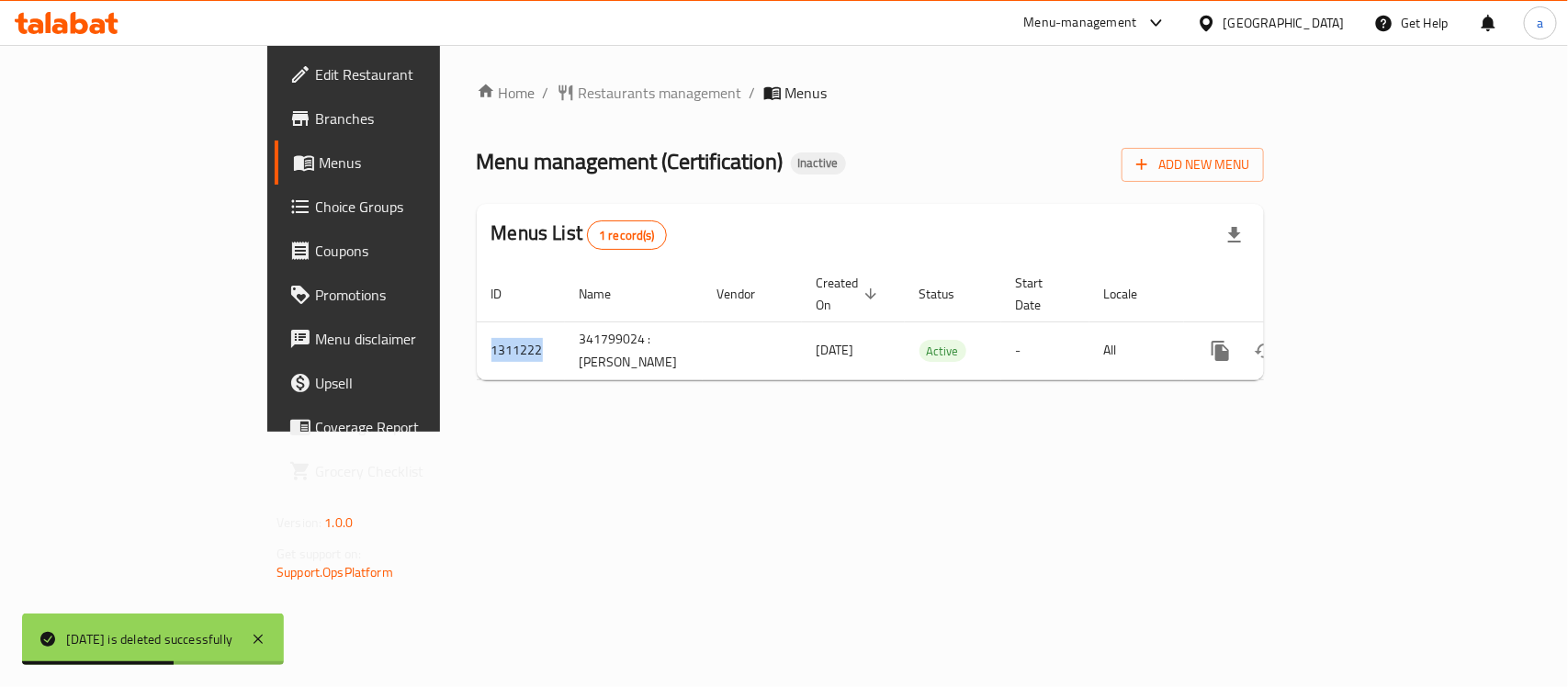
copy td "1311222"
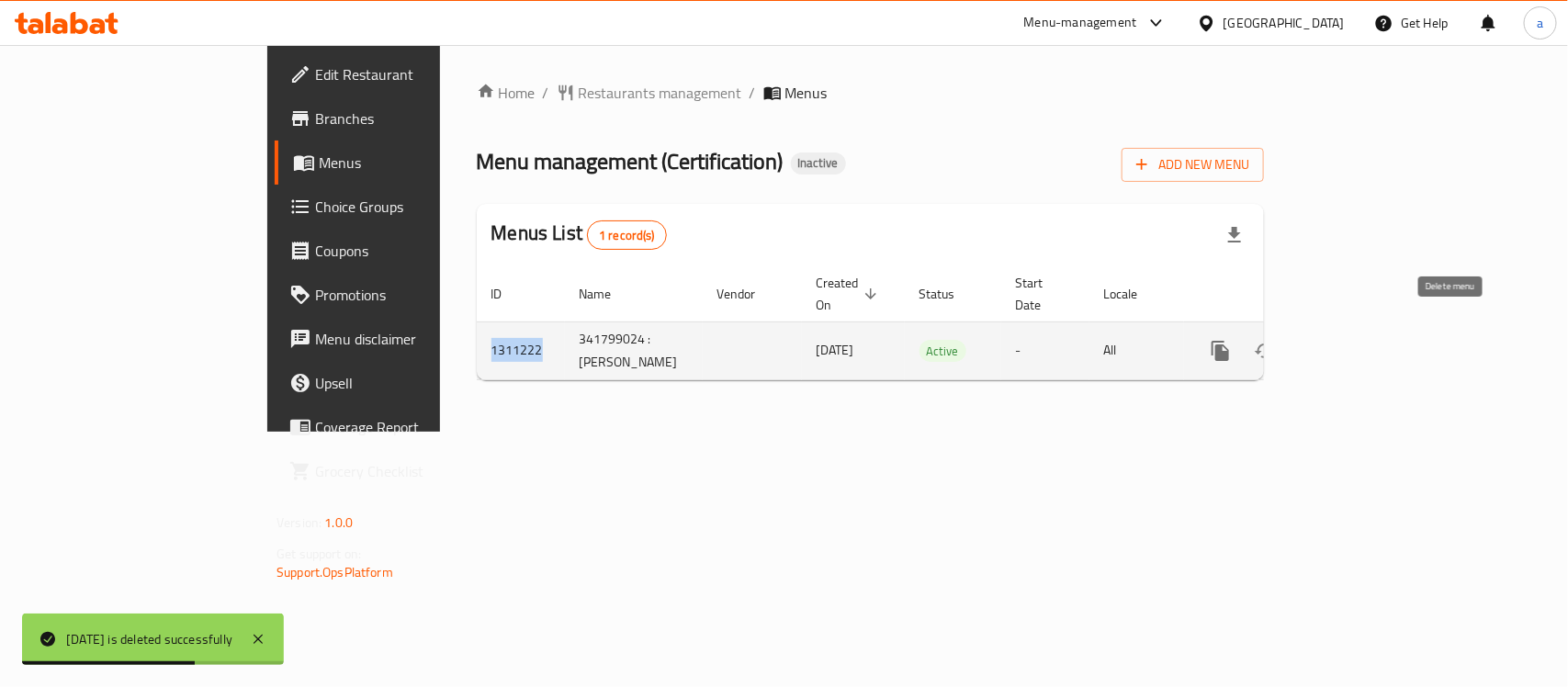
click at [1320, 339] on icon "enhanced table" at bounding box center [1309, 350] width 22 height 22
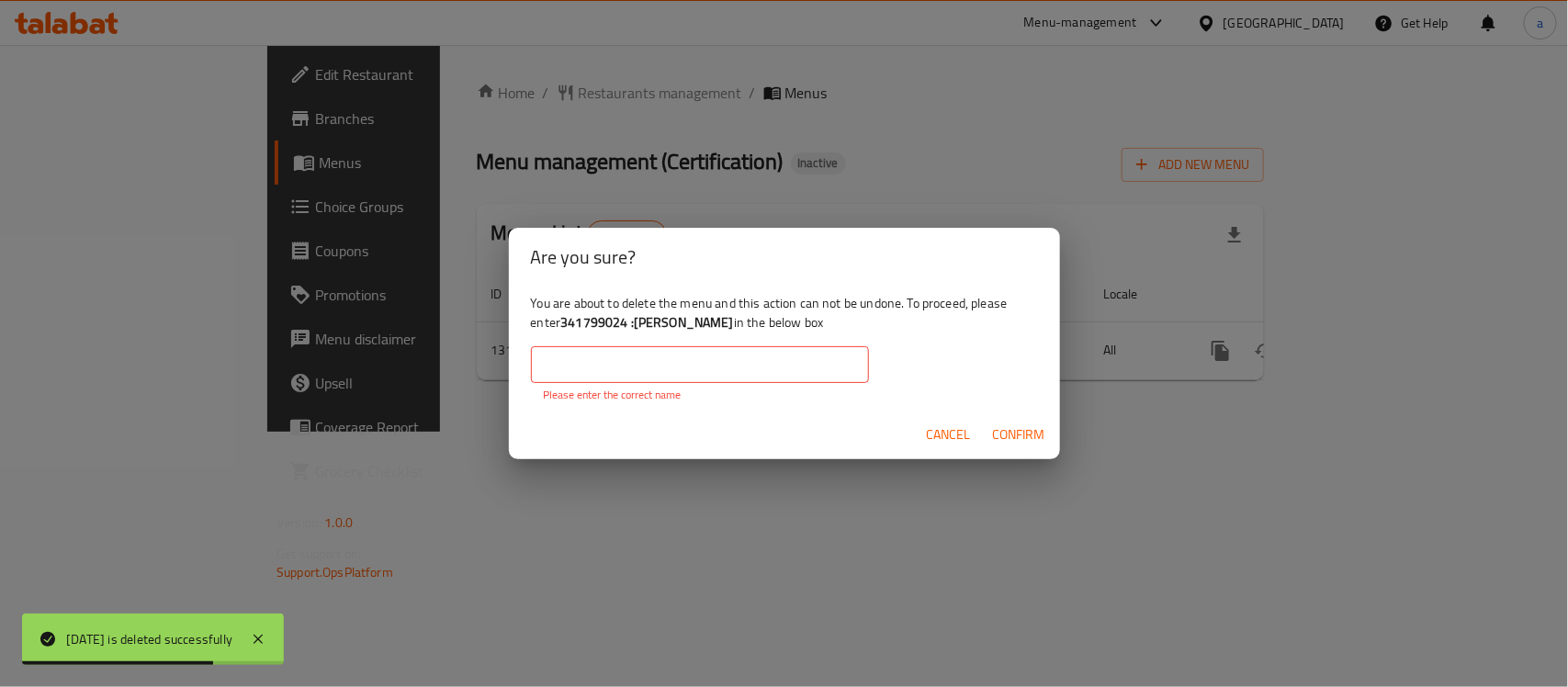
click at [668, 377] on input "text" at bounding box center [700, 364] width 338 height 37
paste input "1311222"
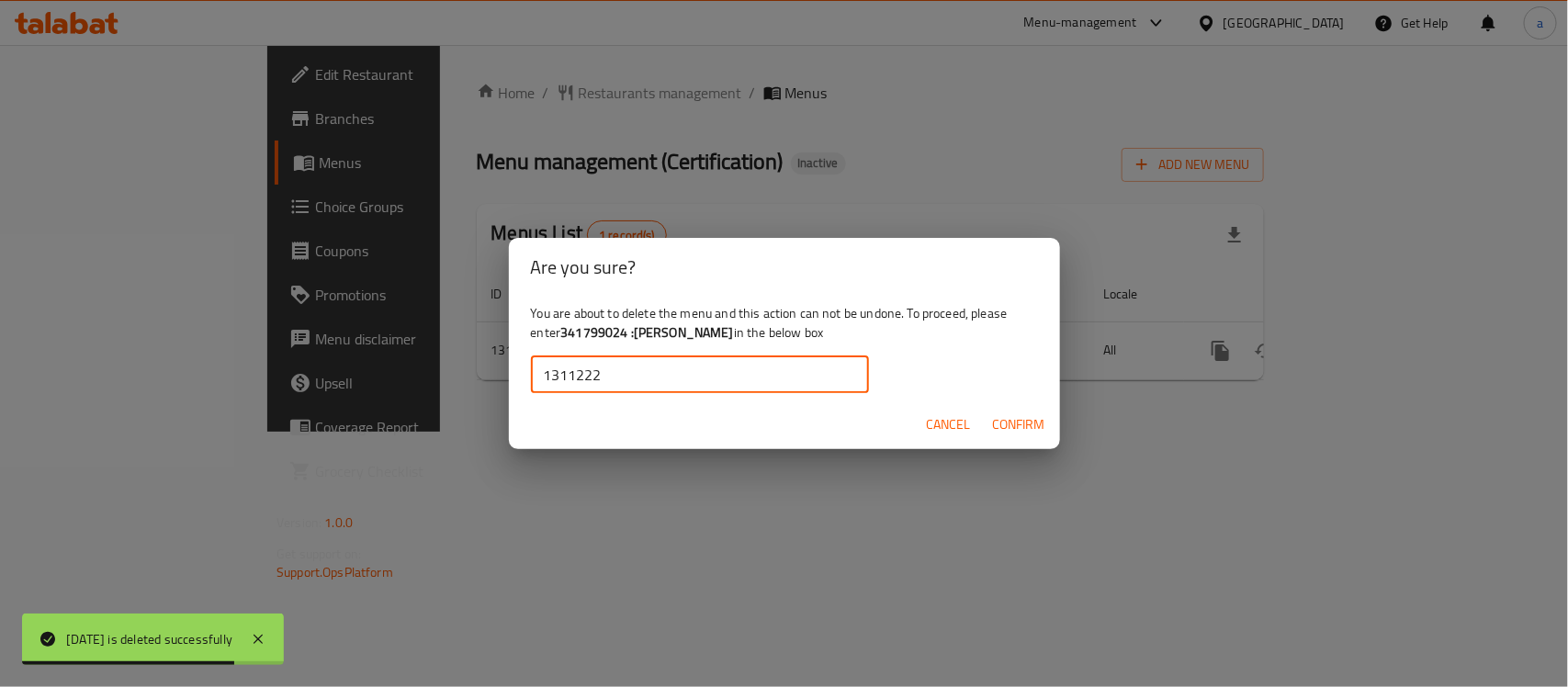
type input "1311222"
click at [1011, 437] on button "Confirm" at bounding box center [1018, 425] width 67 height 34
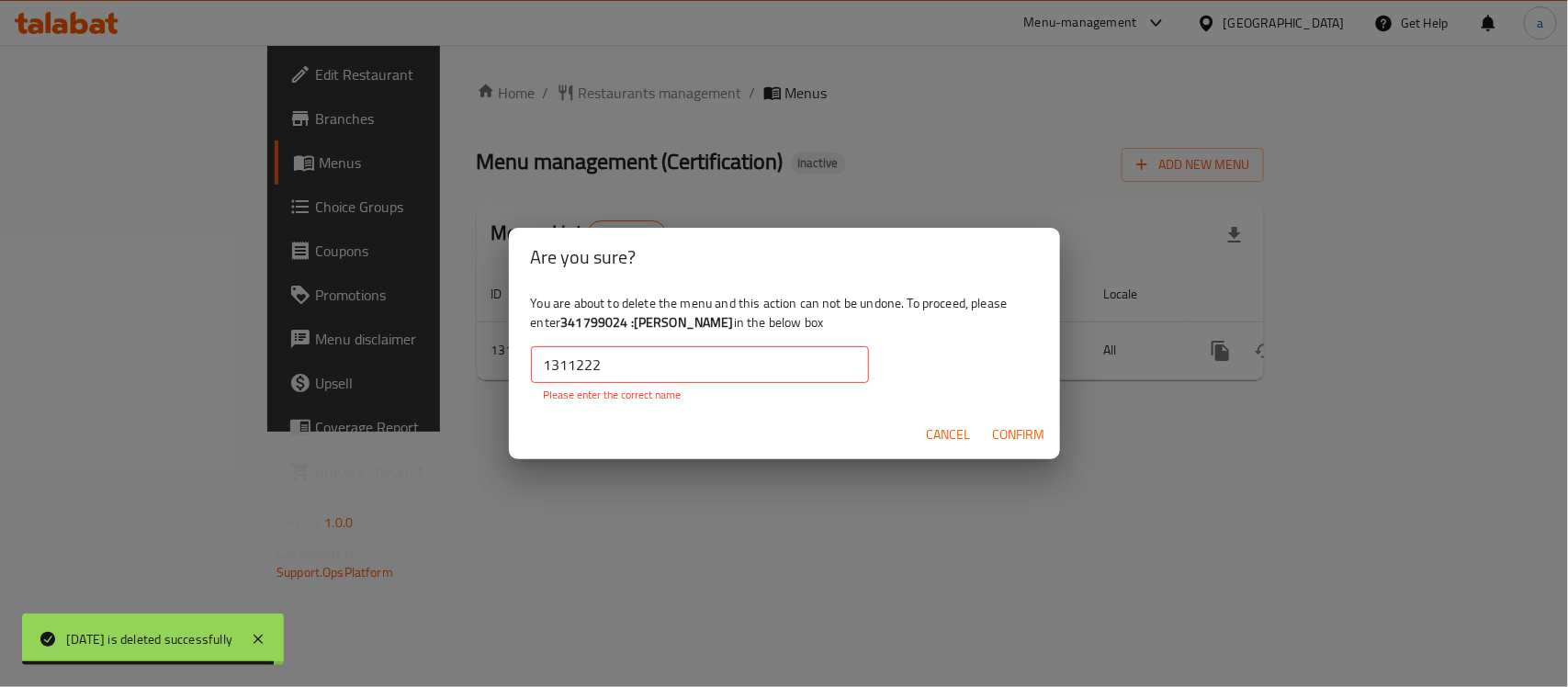
click at [935, 436] on span "Cancel" at bounding box center [949, 434] width 44 height 23
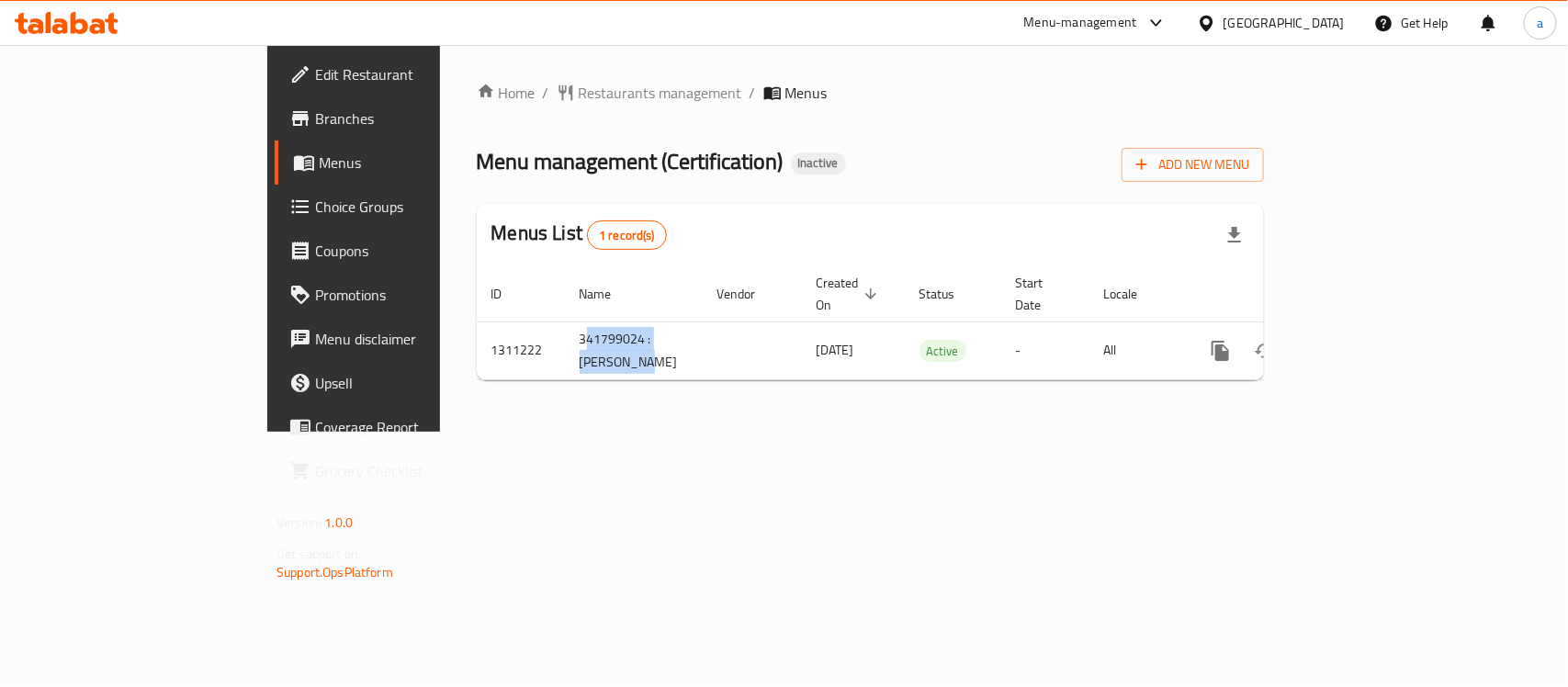
drag, startPoint x: 397, startPoint y: 322, endPoint x: 586, endPoint y: 381, distance: 198.0
click at [565, 342] on td "341799024 :مالك لاند" at bounding box center [634, 350] width 138 height 57
copy td "341799024 :مالك لاند"
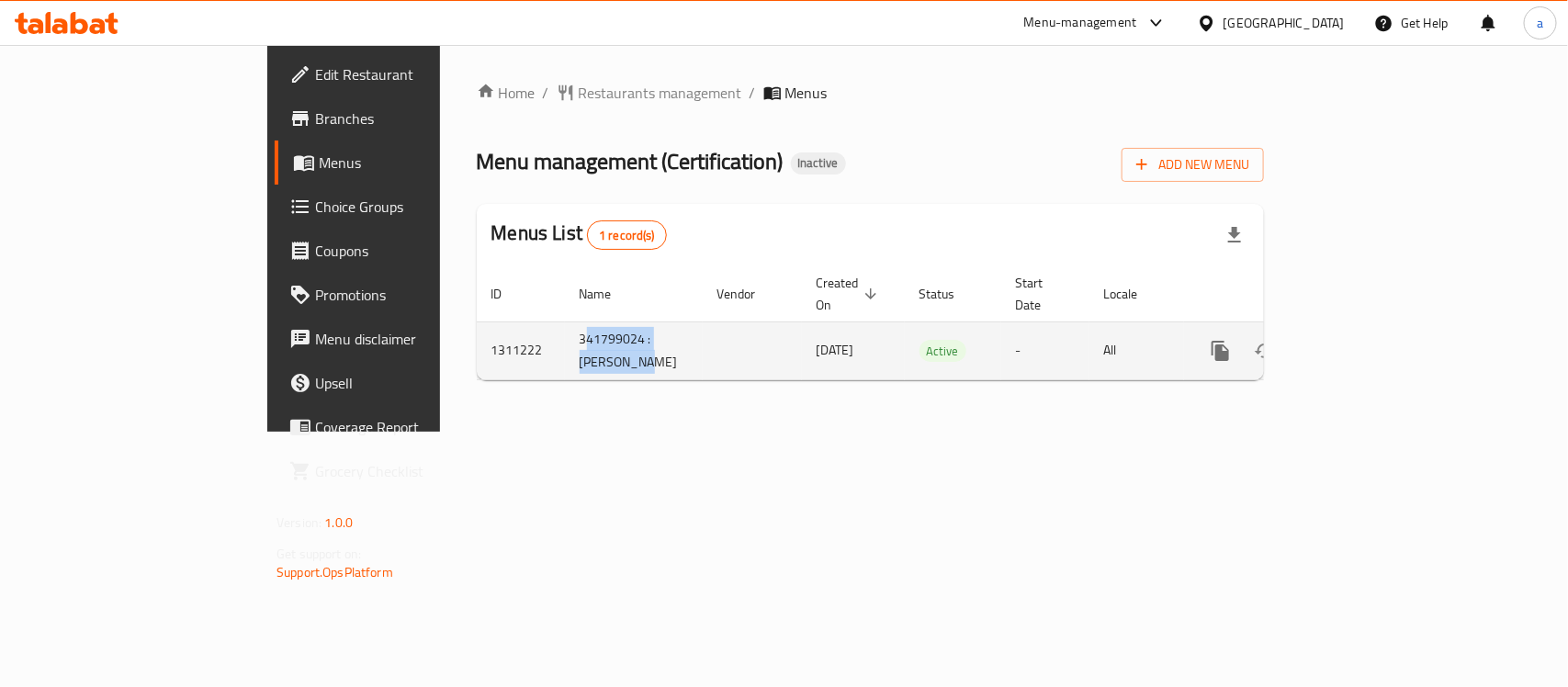
click at [1315, 342] on icon "enhanced table" at bounding box center [1309, 351] width 13 height 17
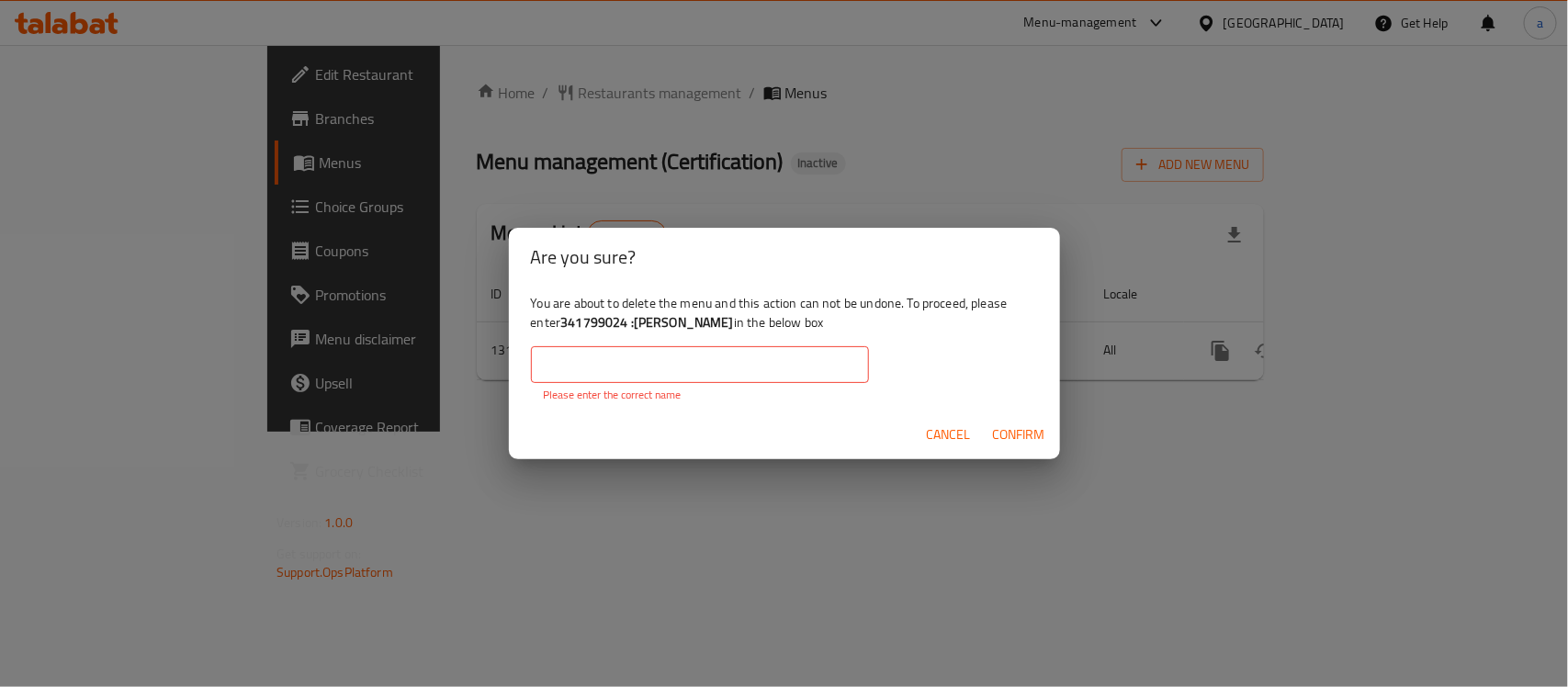
click at [653, 370] on input "text" at bounding box center [700, 364] width 338 height 37
paste input "341799024 :مالك لاند"
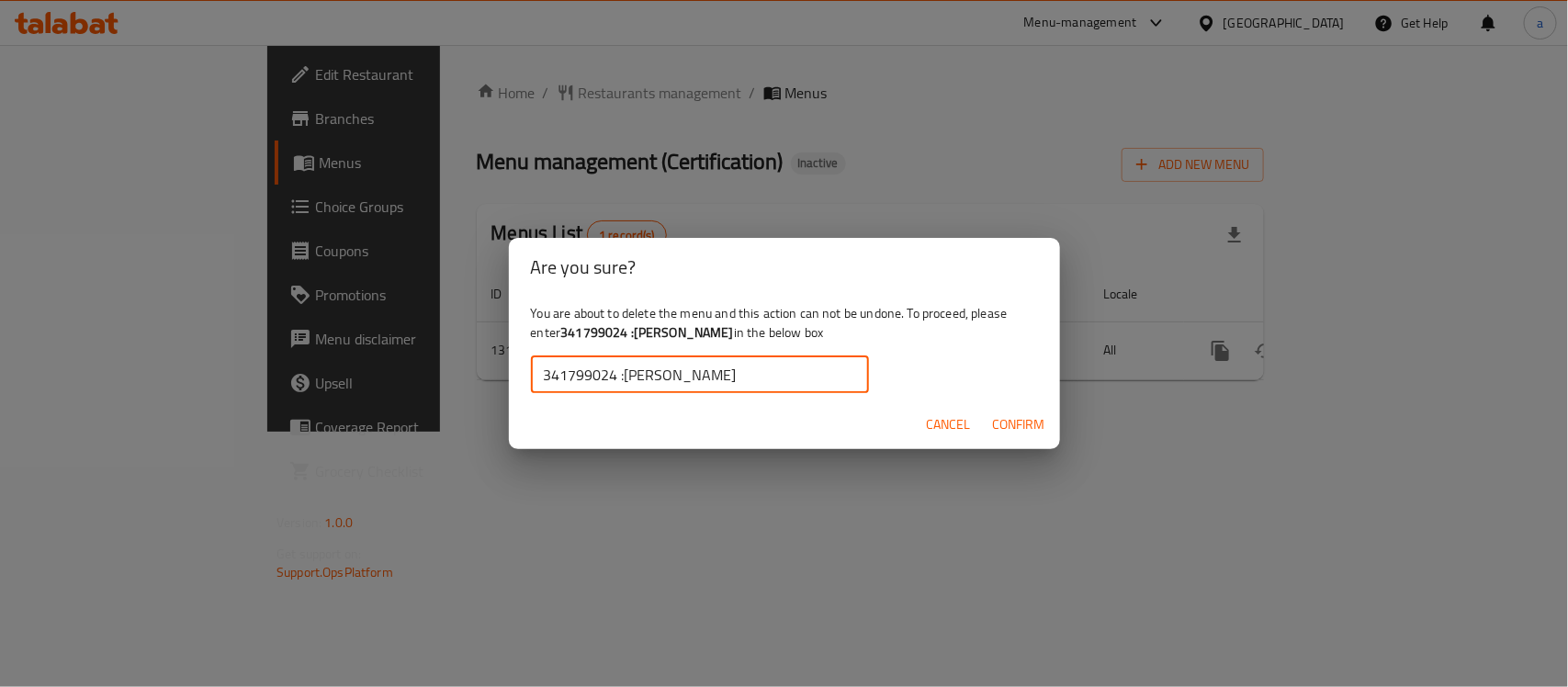
type input "341799024 :مالك لاند"
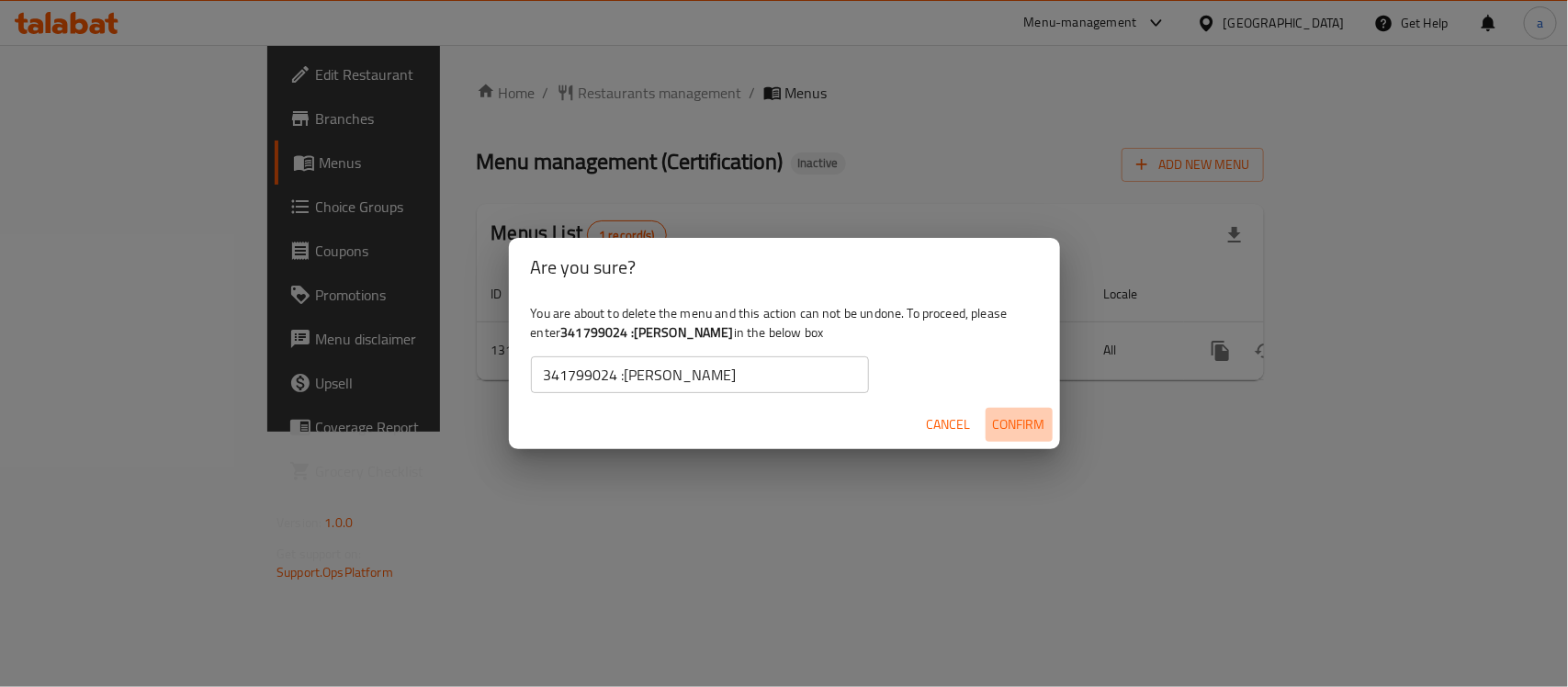
click at [1039, 433] on span "Confirm" at bounding box center [1019, 424] width 53 height 23
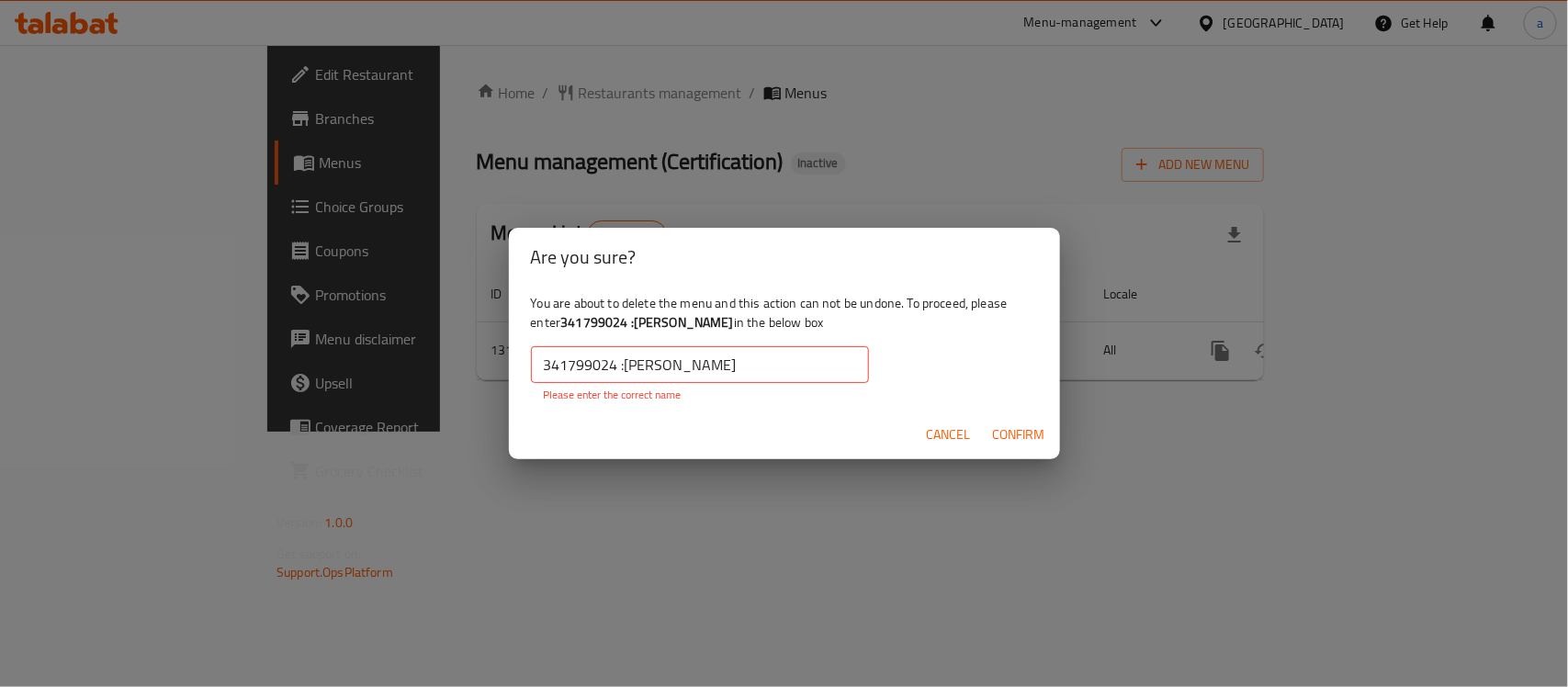
click at [1027, 444] on span "Confirm" at bounding box center [1019, 434] width 53 height 23
click at [635, 365] on input "341799024 :مالك لاند" at bounding box center [700, 364] width 338 height 37
click at [730, 373] on input "341799024 :مالك لاند" at bounding box center [700, 364] width 338 height 37
drag, startPoint x: 730, startPoint y: 373, endPoint x: 323, endPoint y: 333, distance: 409.0
click at [323, 333] on div "Are you sure? You are about to delete the menu and this action can not be undon…" at bounding box center [784, 343] width 1568 height 687
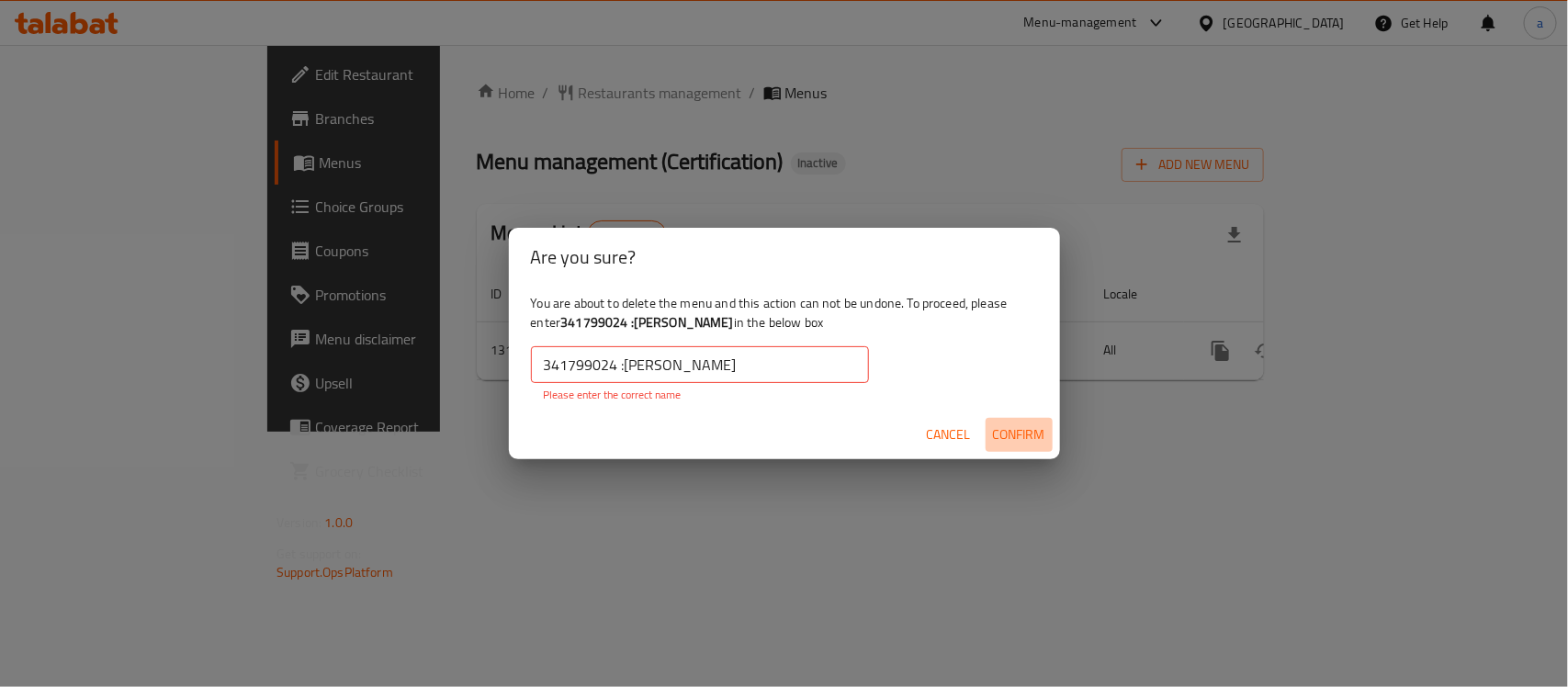
click at [1004, 430] on span "Confirm" at bounding box center [1019, 434] width 53 height 23
click at [935, 438] on span "Cancel" at bounding box center [949, 434] width 44 height 23
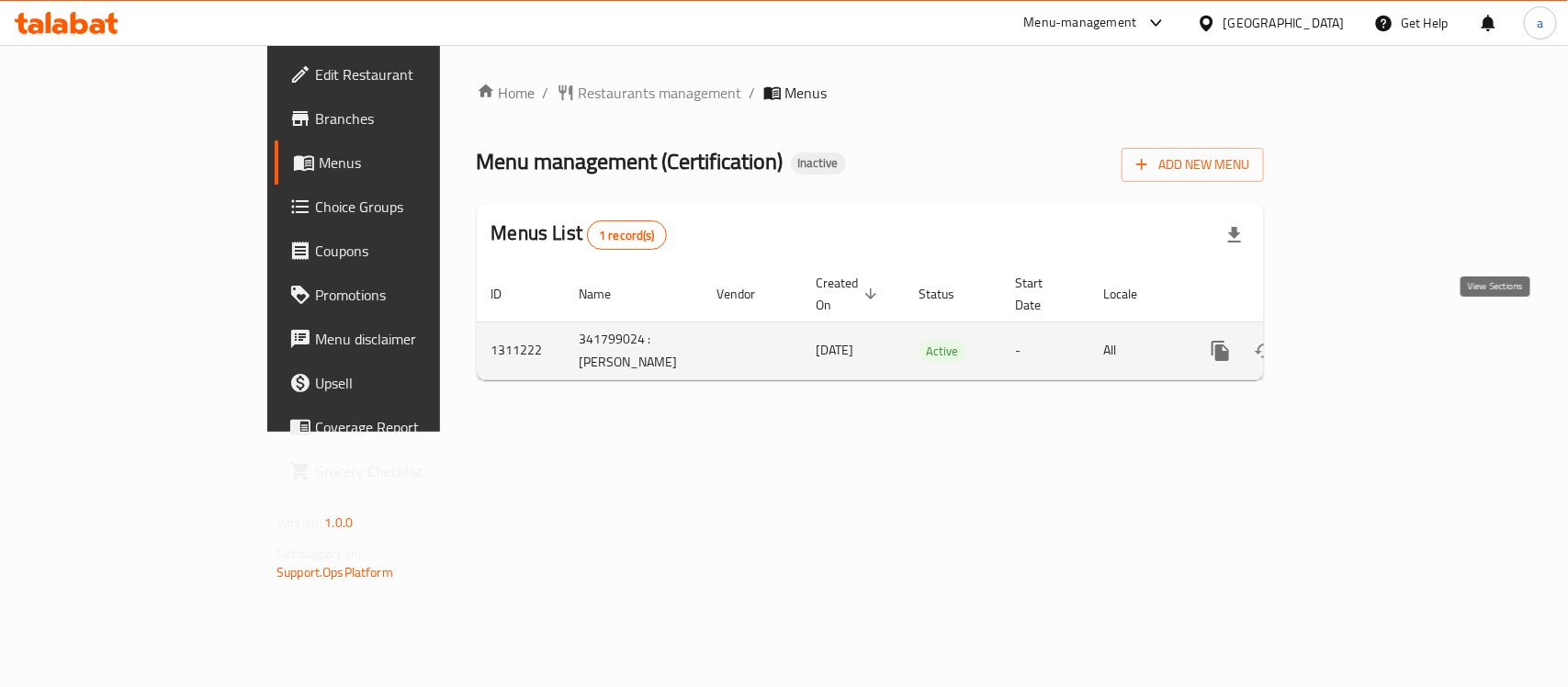
click at [1364, 339] on icon "enhanced table" at bounding box center [1352, 350] width 22 height 22
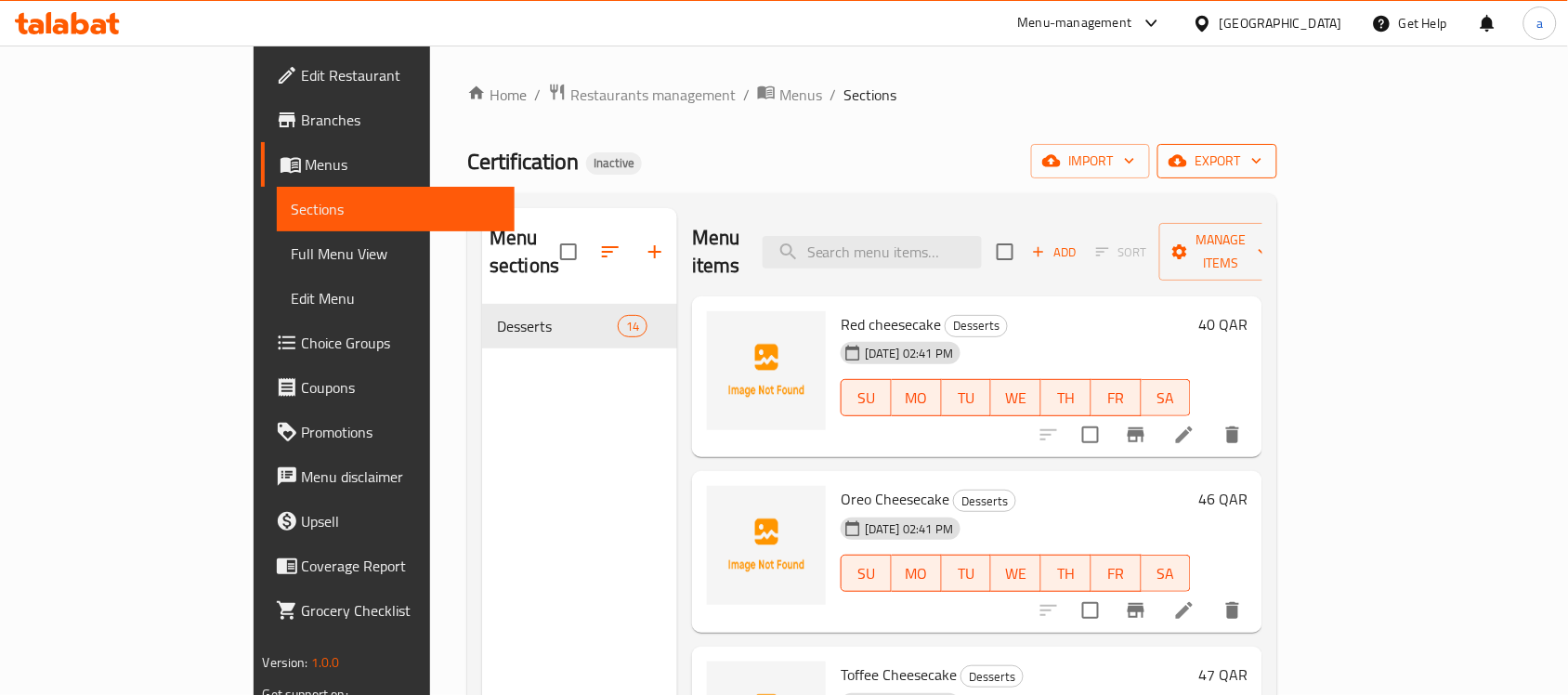
click at [1277, 147] on button "export" at bounding box center [1218, 161] width 120 height 34
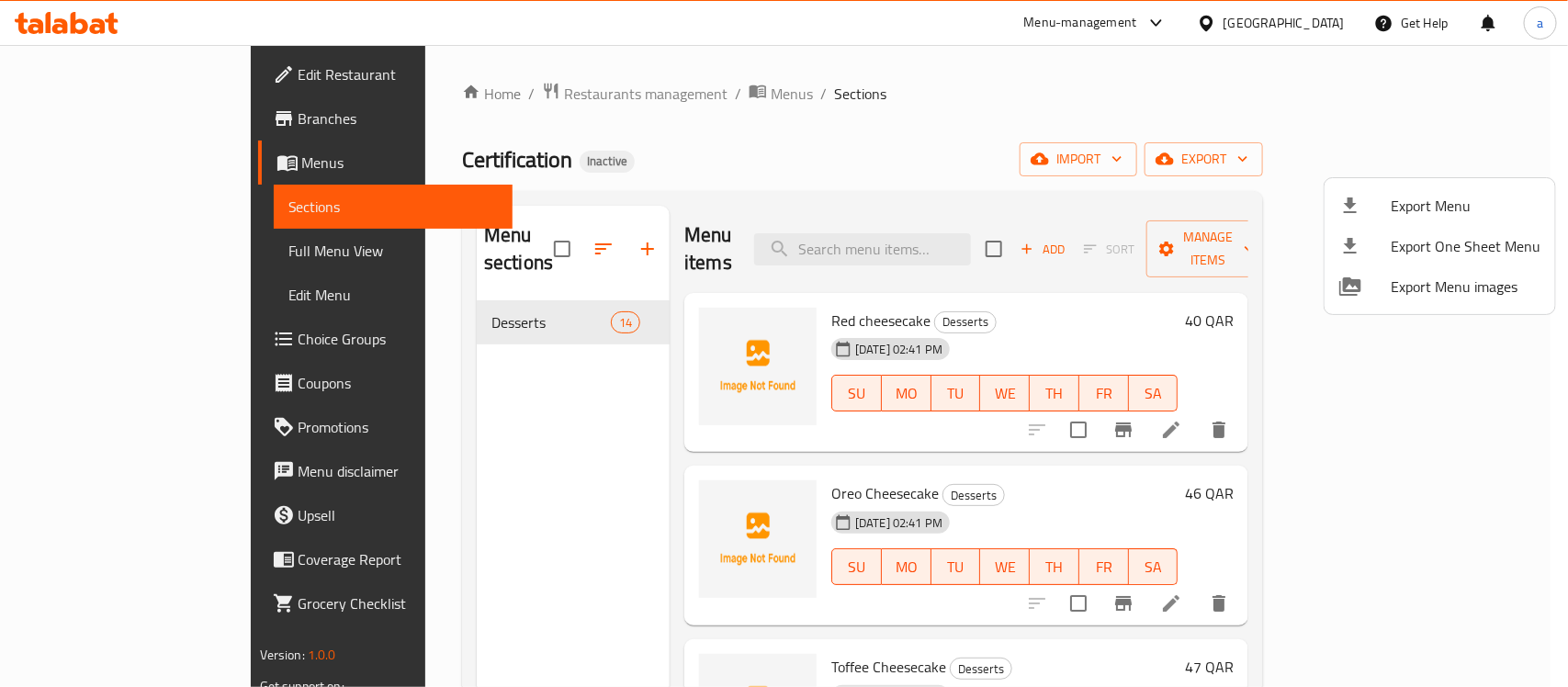
click at [1288, 154] on div at bounding box center [784, 343] width 1568 height 687
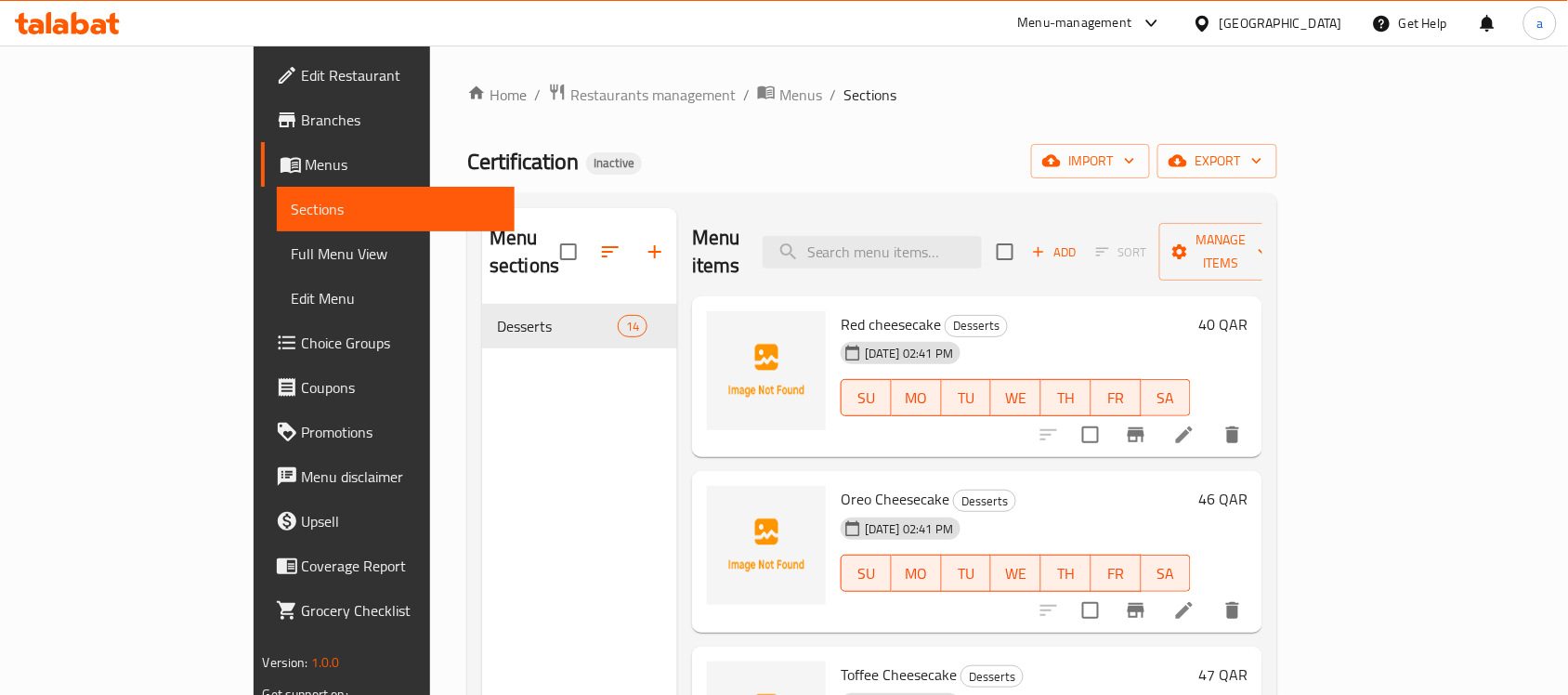
click at [1062, 155] on icon "button" at bounding box center [1051, 160] width 18 height 18
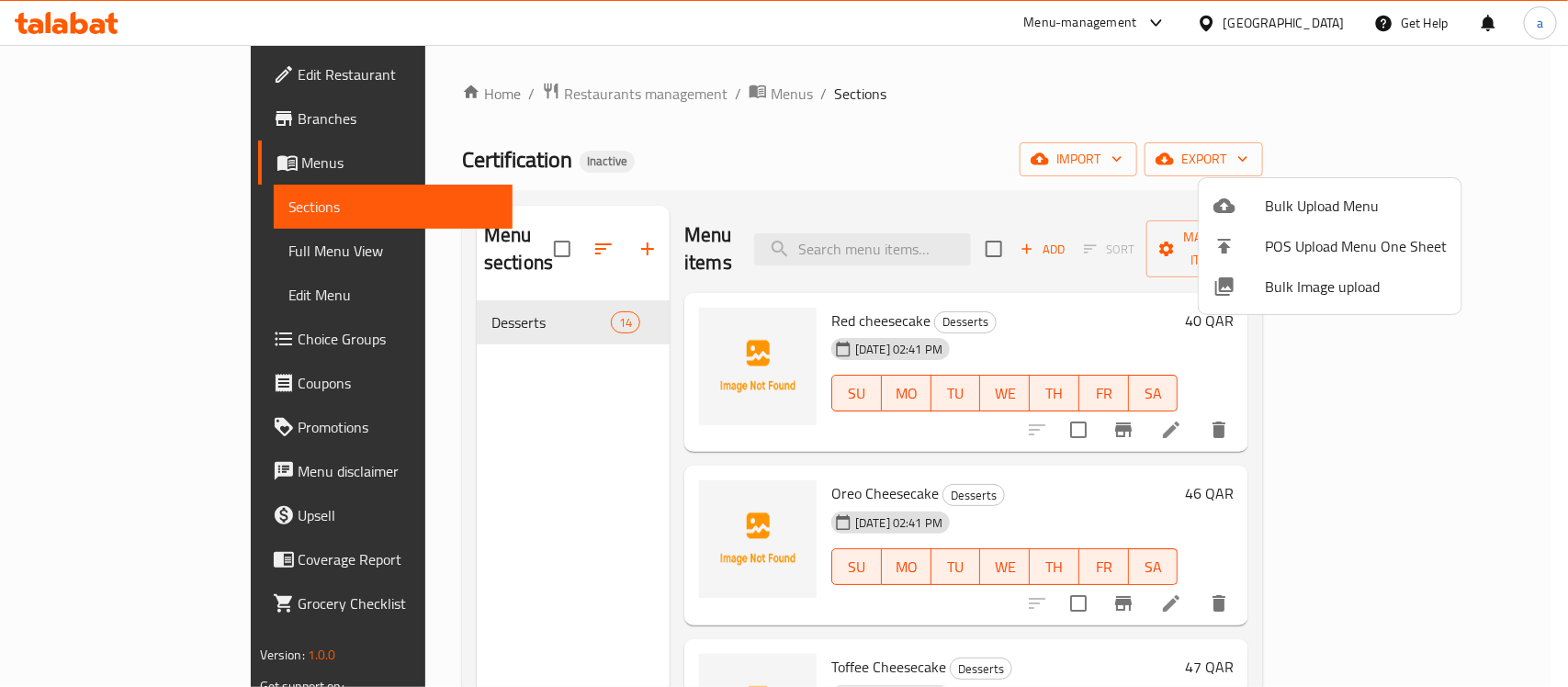
click at [1436, 157] on div at bounding box center [784, 343] width 1568 height 687
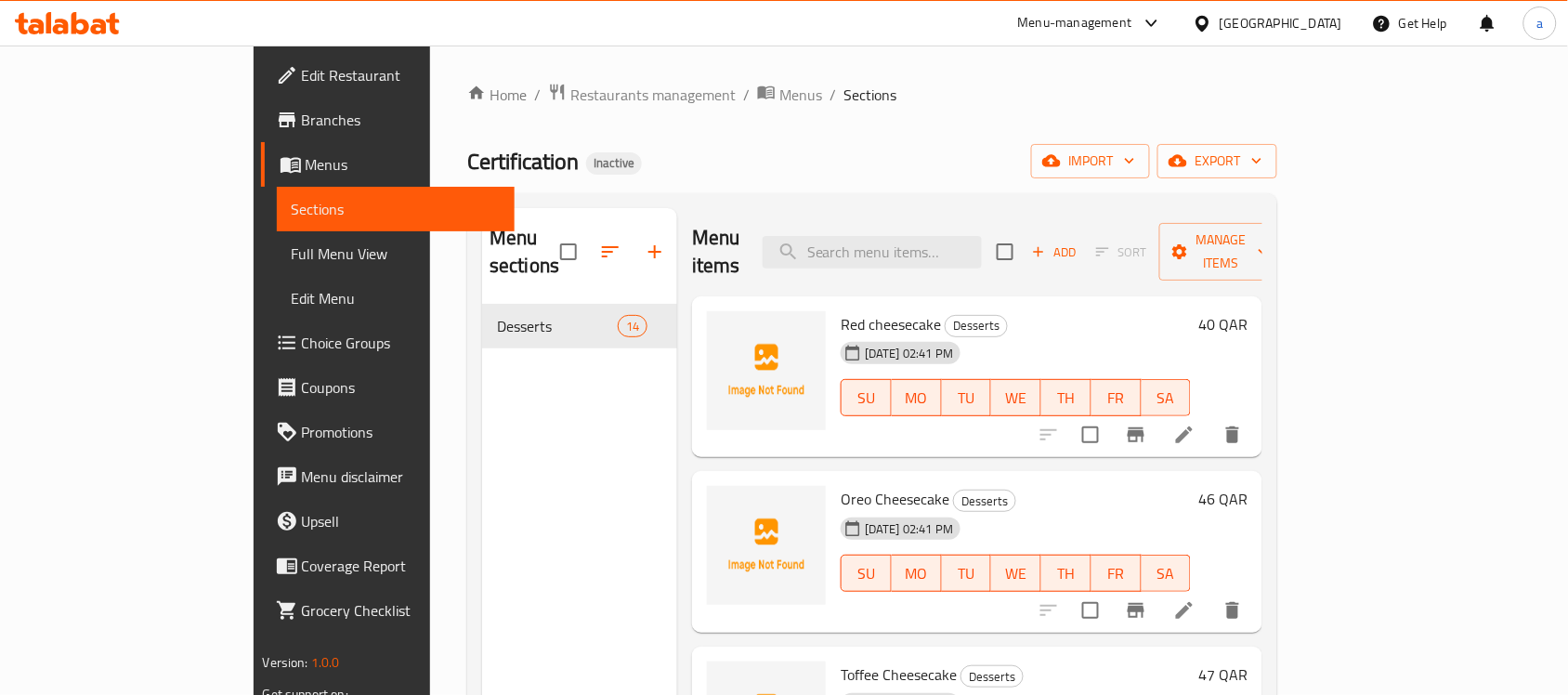
click at [1263, 159] on span "export" at bounding box center [1217, 161] width 90 height 23
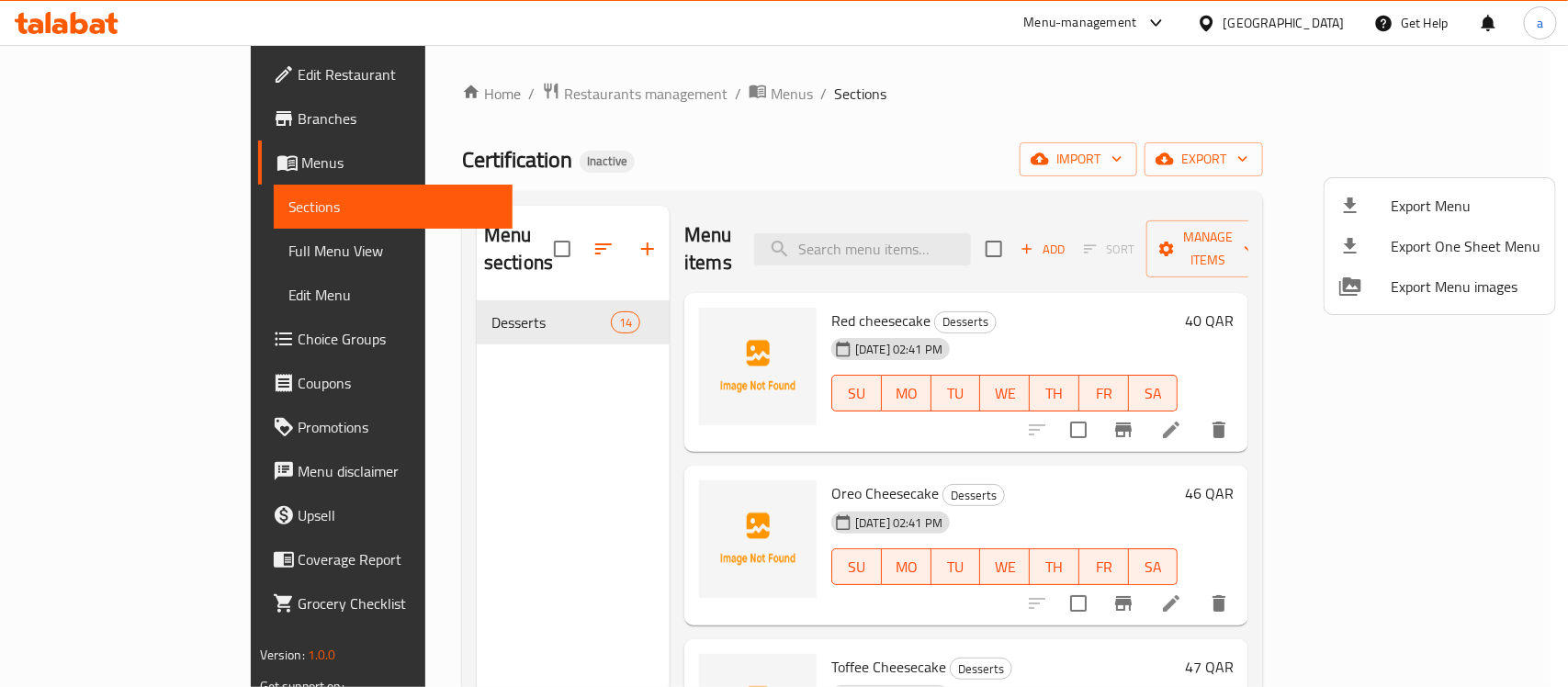
click at [937, 167] on div at bounding box center [784, 343] width 1568 height 687
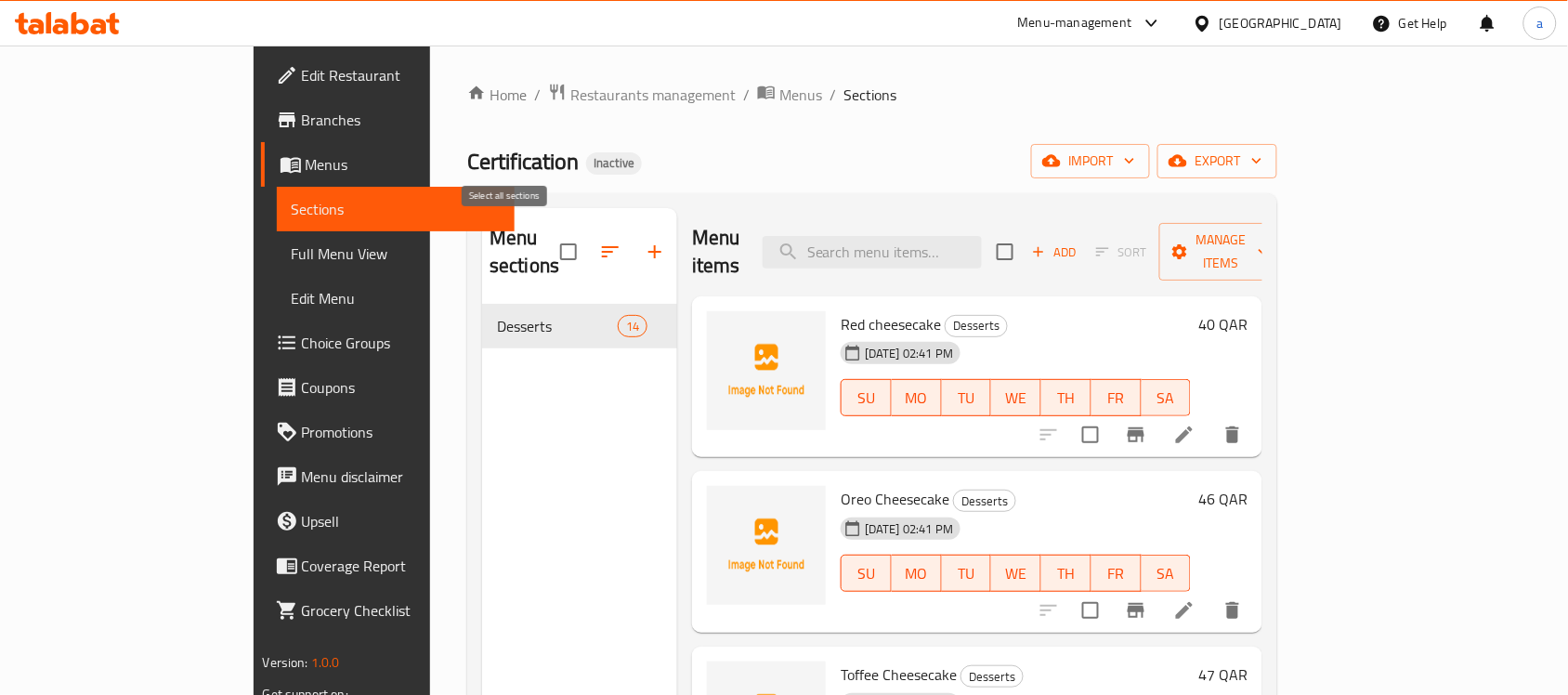
click at [549, 236] on input "checkbox" at bounding box center [568, 252] width 39 height 39
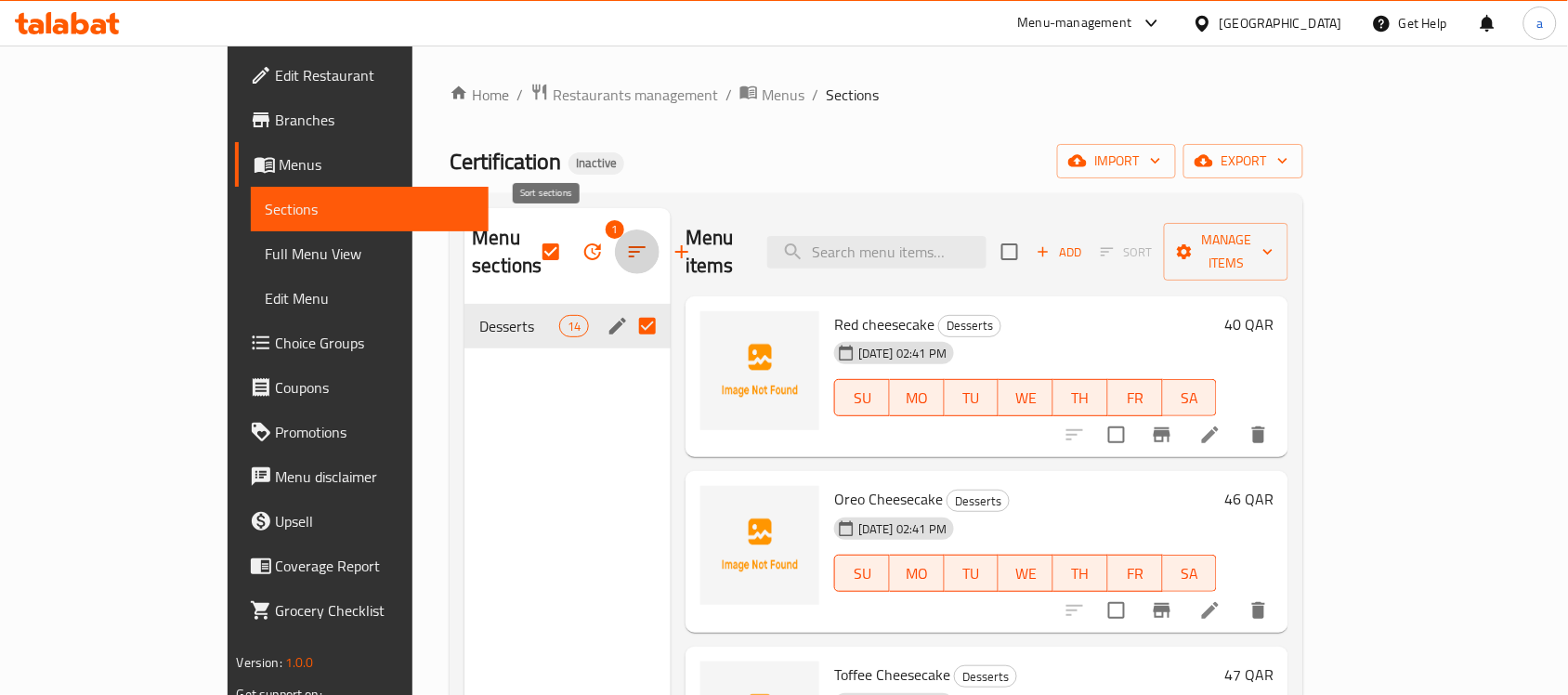
click at [627, 240] on icon "button" at bounding box center [637, 251] width 22 height 22
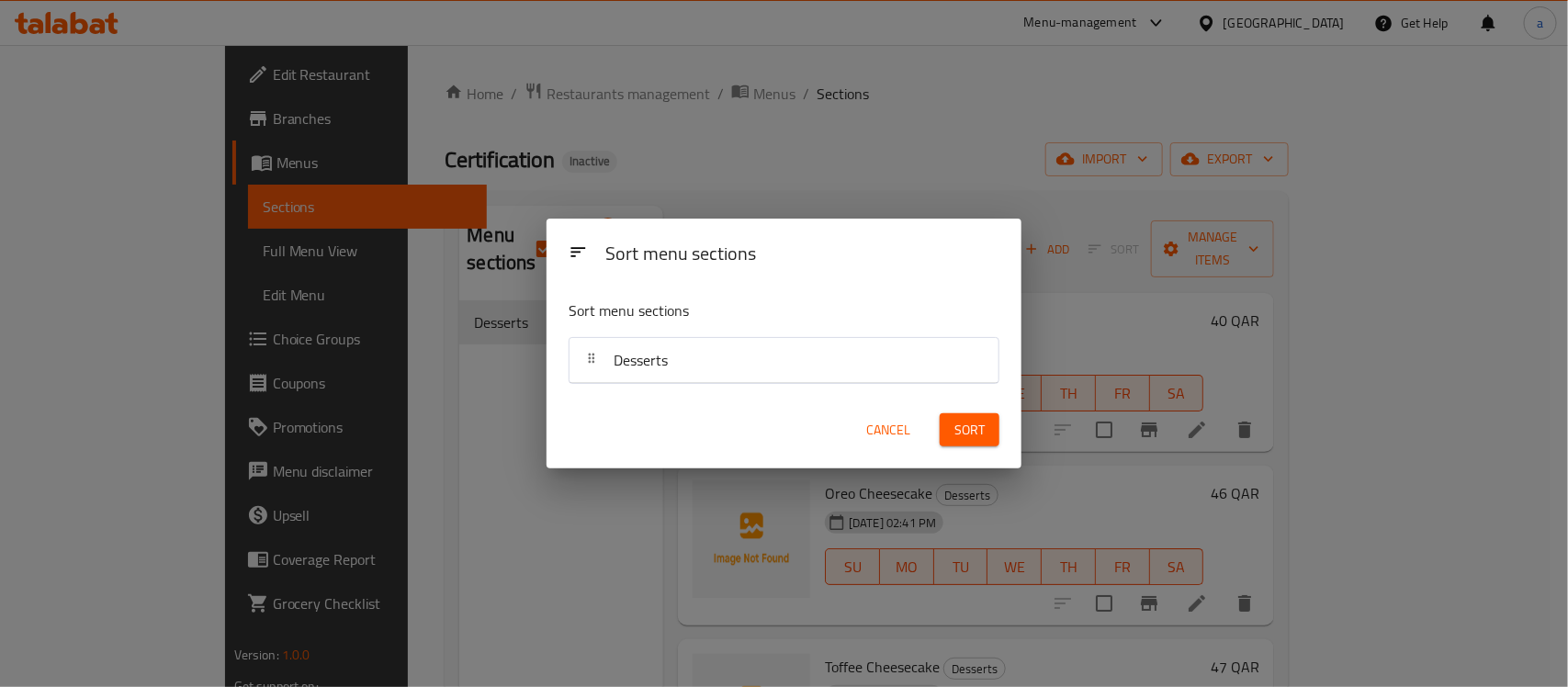
click at [902, 424] on span "Cancel" at bounding box center [888, 430] width 44 height 23
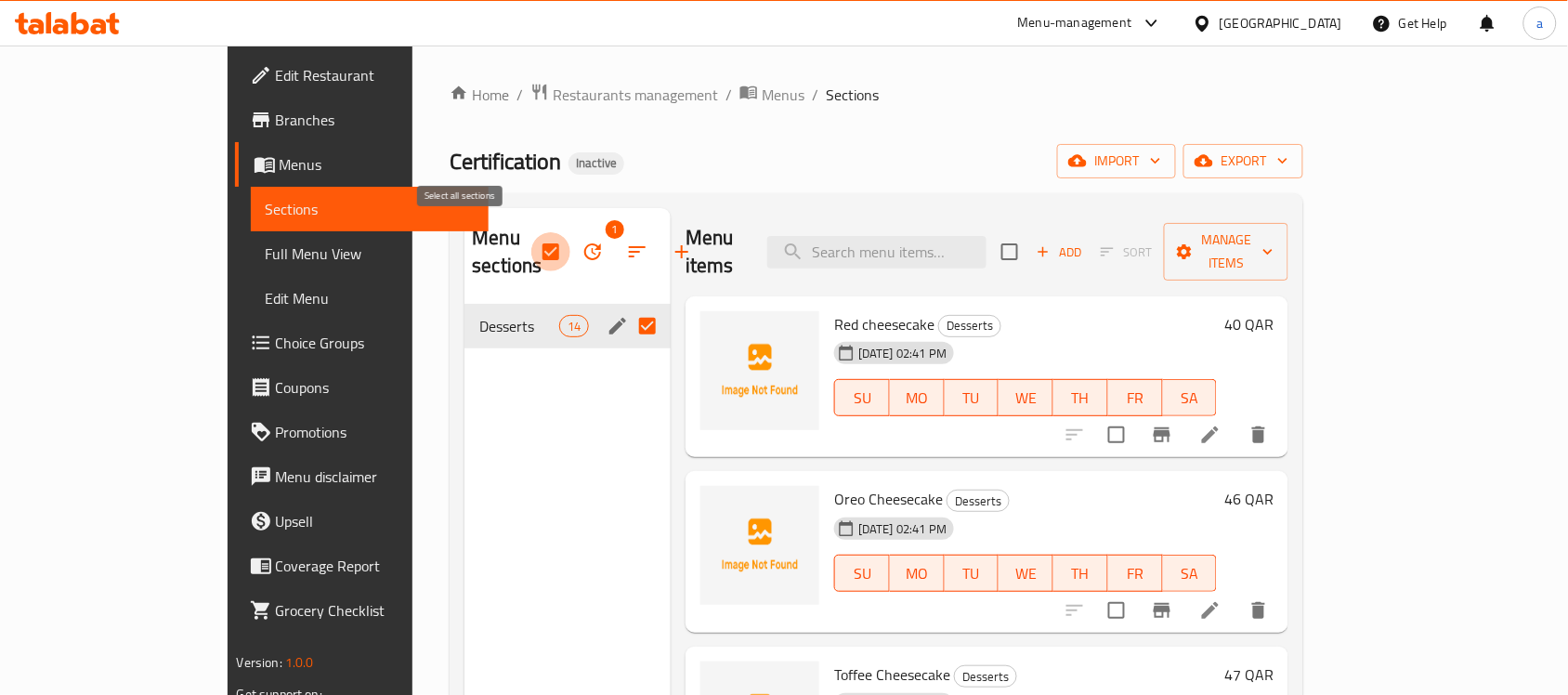
click at [531, 246] on input "checkbox" at bounding box center [550, 252] width 39 height 39
checkbox input "false"
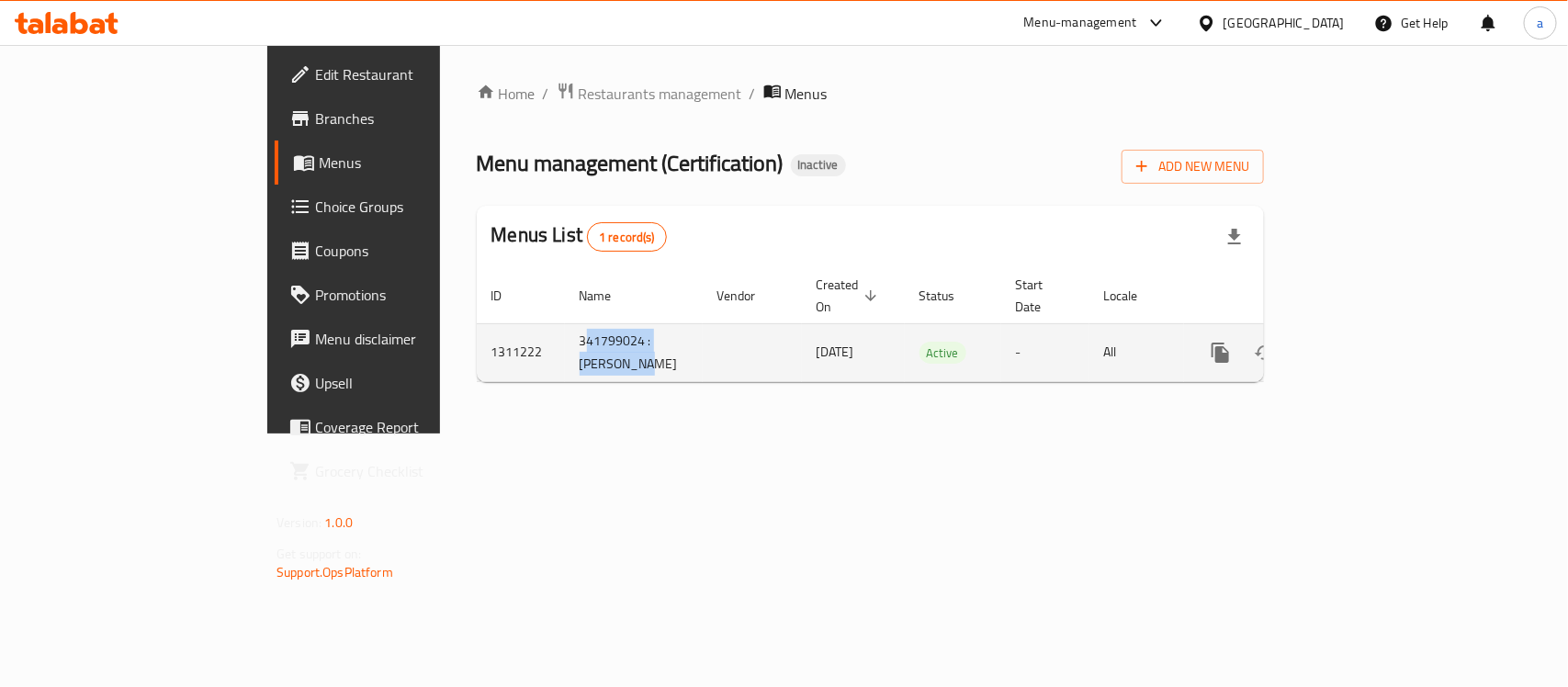
drag, startPoint x: 424, startPoint y: 350, endPoint x: 401, endPoint y: 327, distance: 32.5
click at [565, 327] on td "341799024 :[PERSON_NAME]" at bounding box center [634, 352] width 138 height 57
copy td "341799024 :[PERSON_NAME]"
click at [1320, 344] on icon "enhanced table" at bounding box center [1309, 352] width 22 height 22
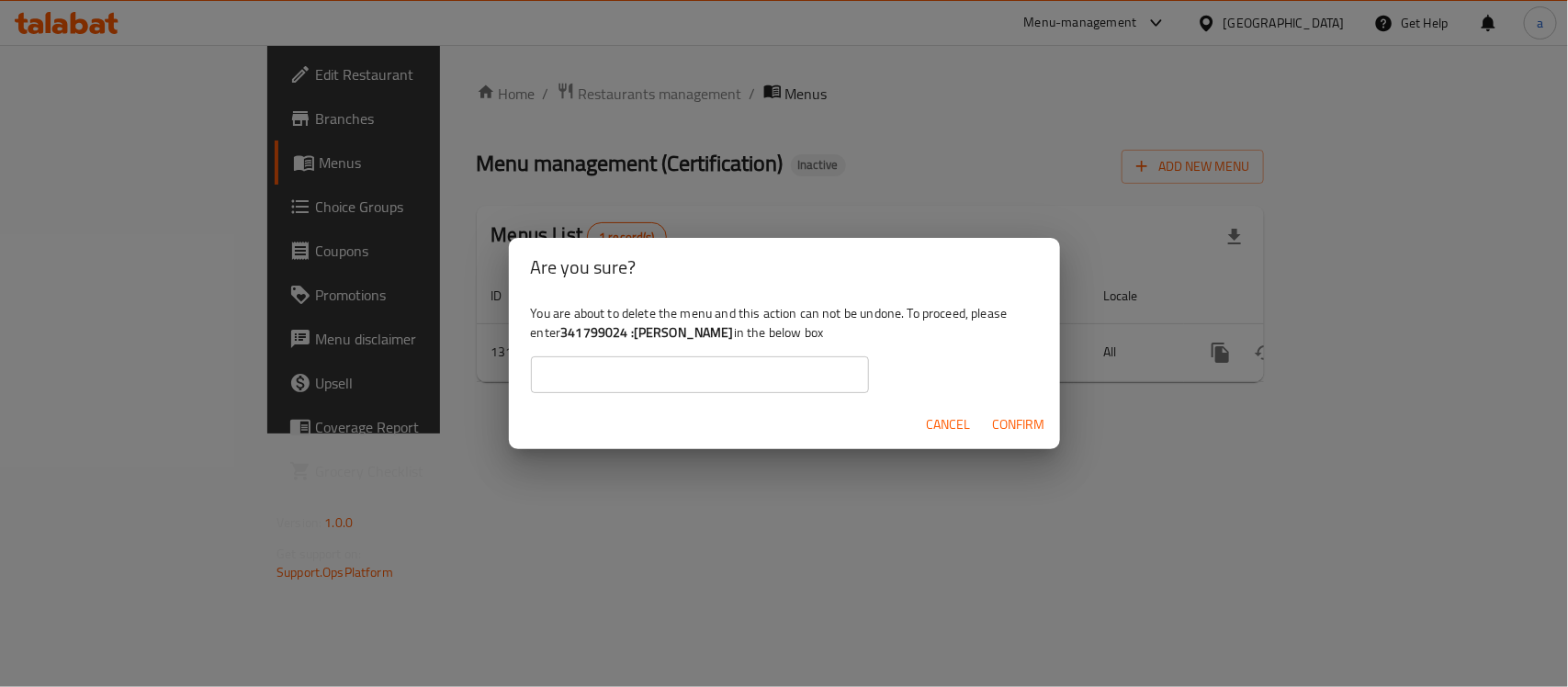
click at [650, 381] on input "text" at bounding box center [700, 374] width 338 height 37
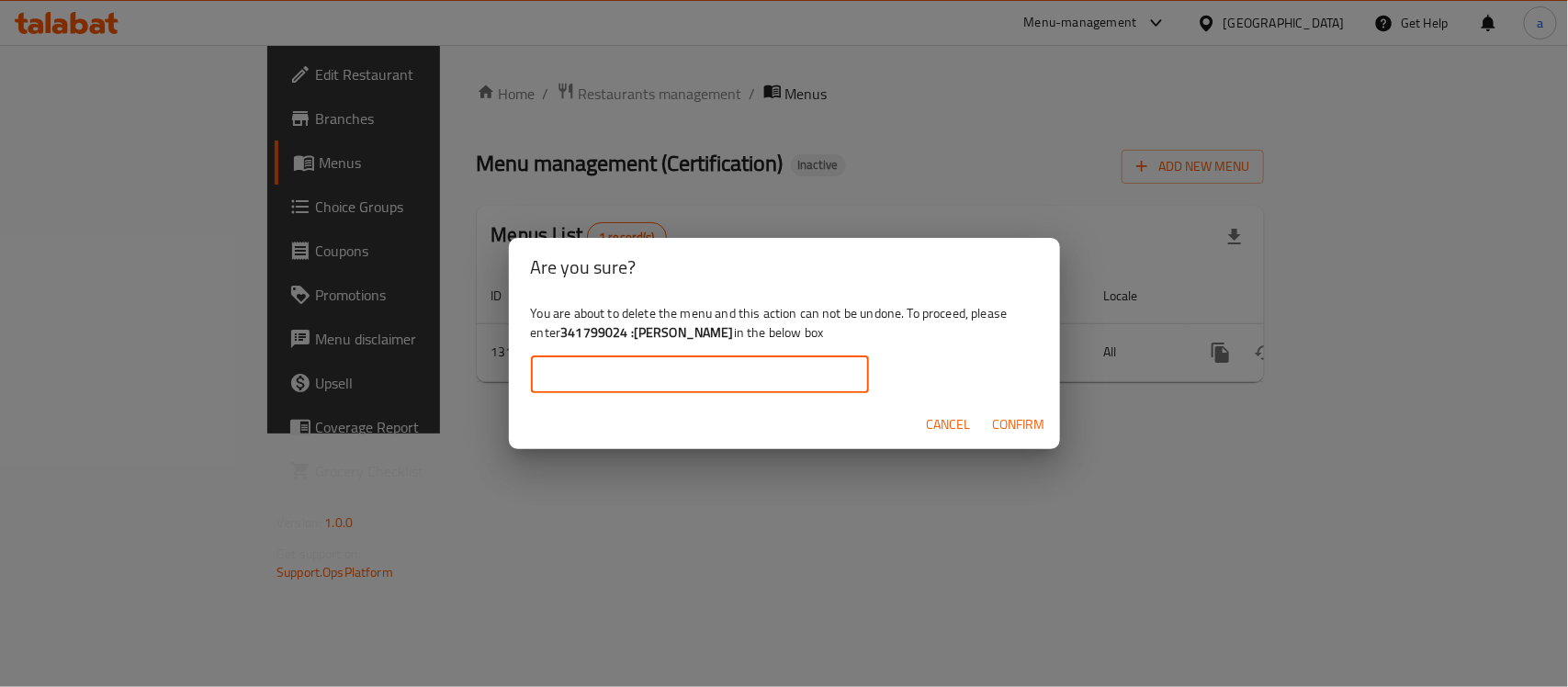
paste input "341799024 :[PERSON_NAME]"
click at [1011, 427] on span "Confirm" at bounding box center [1019, 424] width 53 height 23
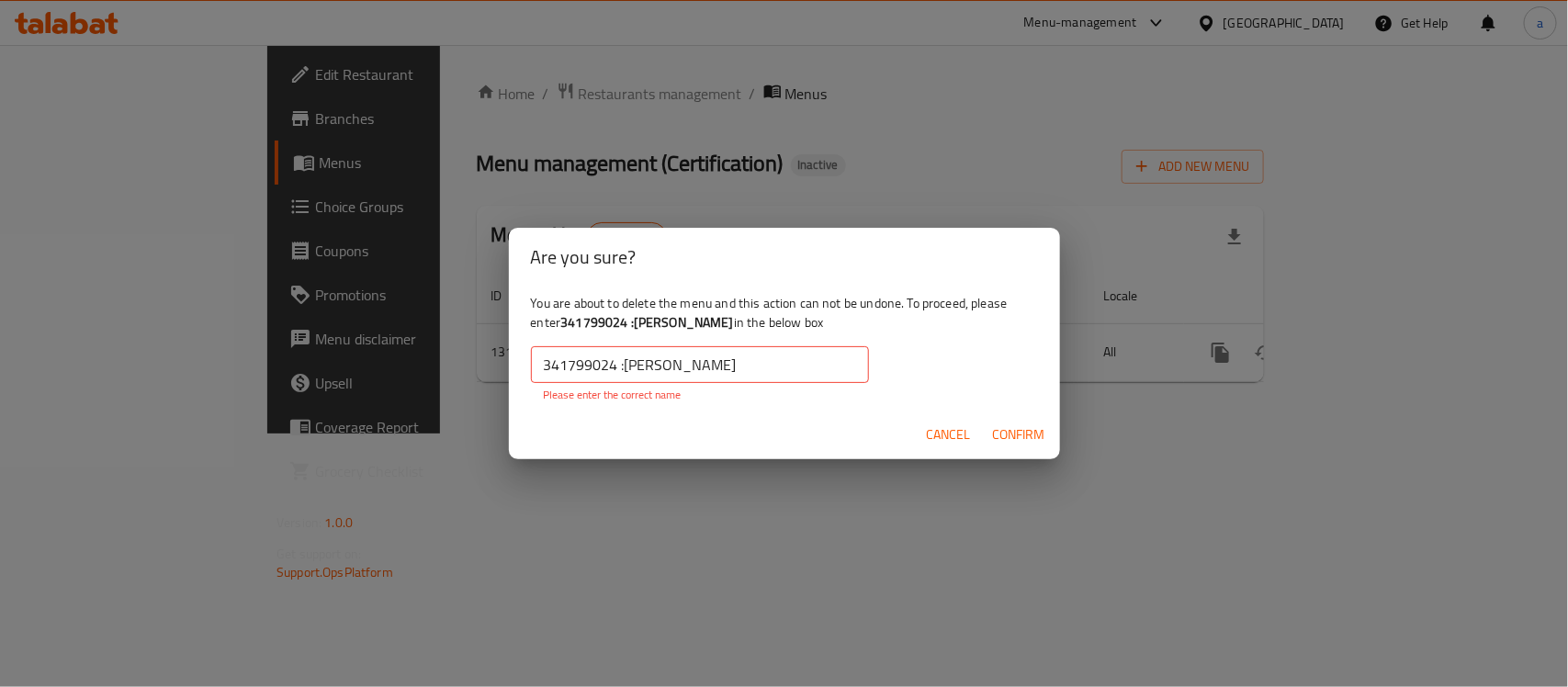
click at [620, 361] on input "341799024 :مالك لاند" at bounding box center [700, 364] width 338 height 37
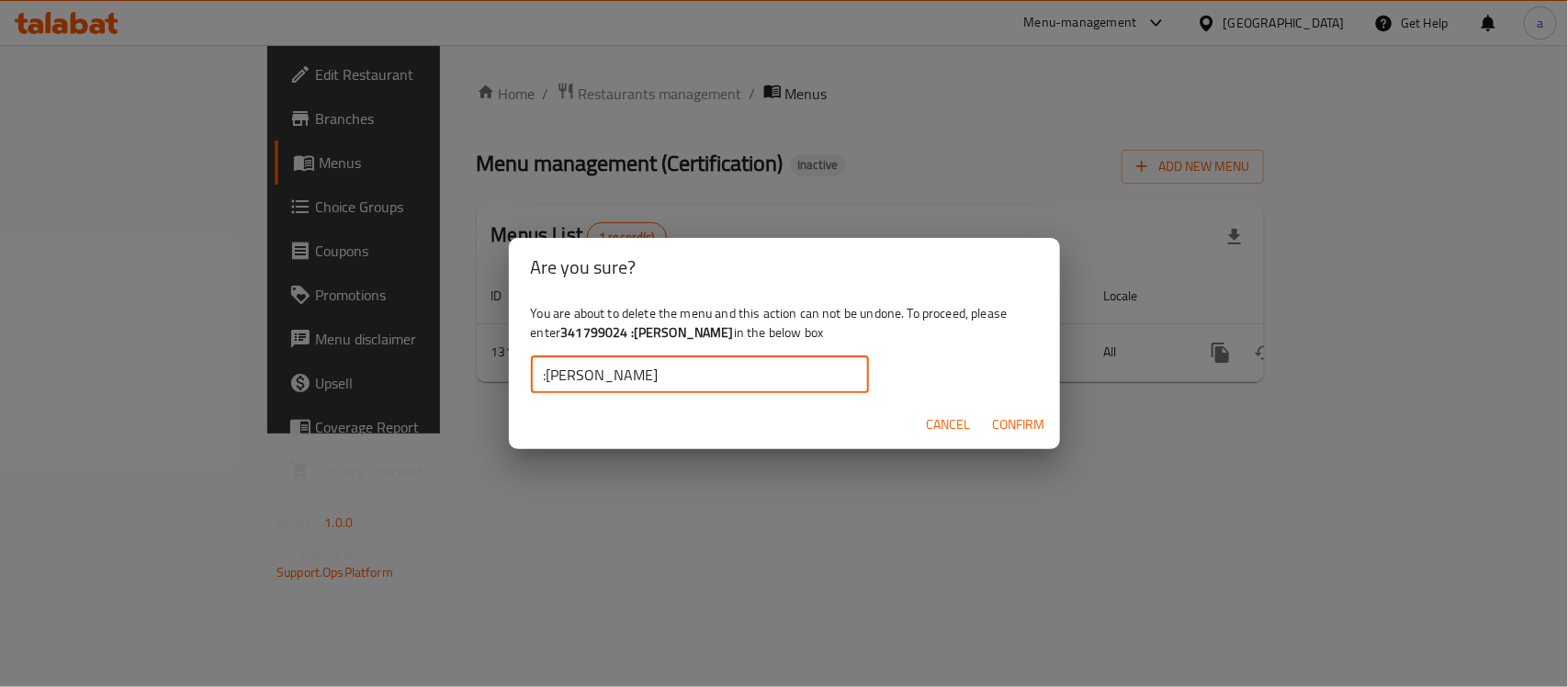
paste input "341799024"
click at [1019, 417] on span "Confirm" at bounding box center [1019, 424] width 53 height 23
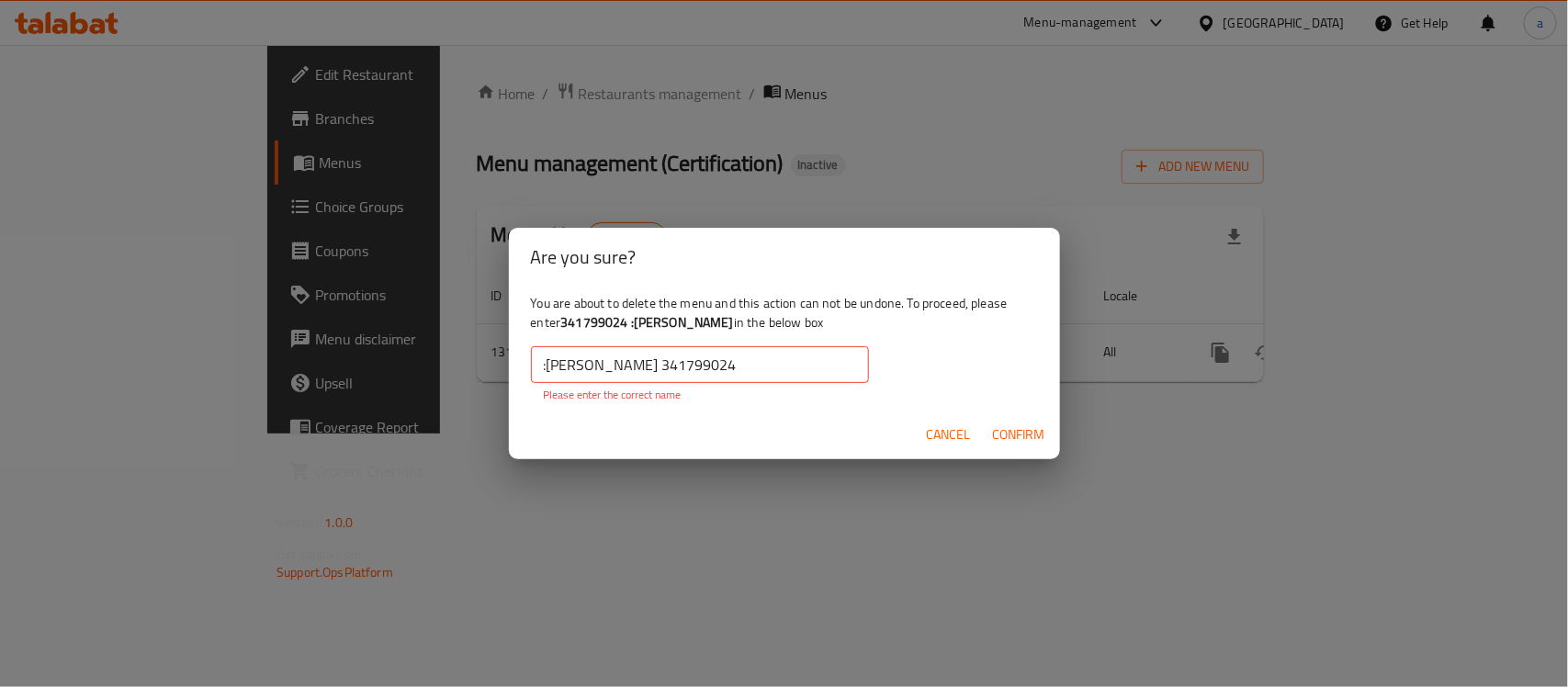
click at [545, 373] on input ":مالك لاند 341799024" at bounding box center [700, 364] width 338 height 37
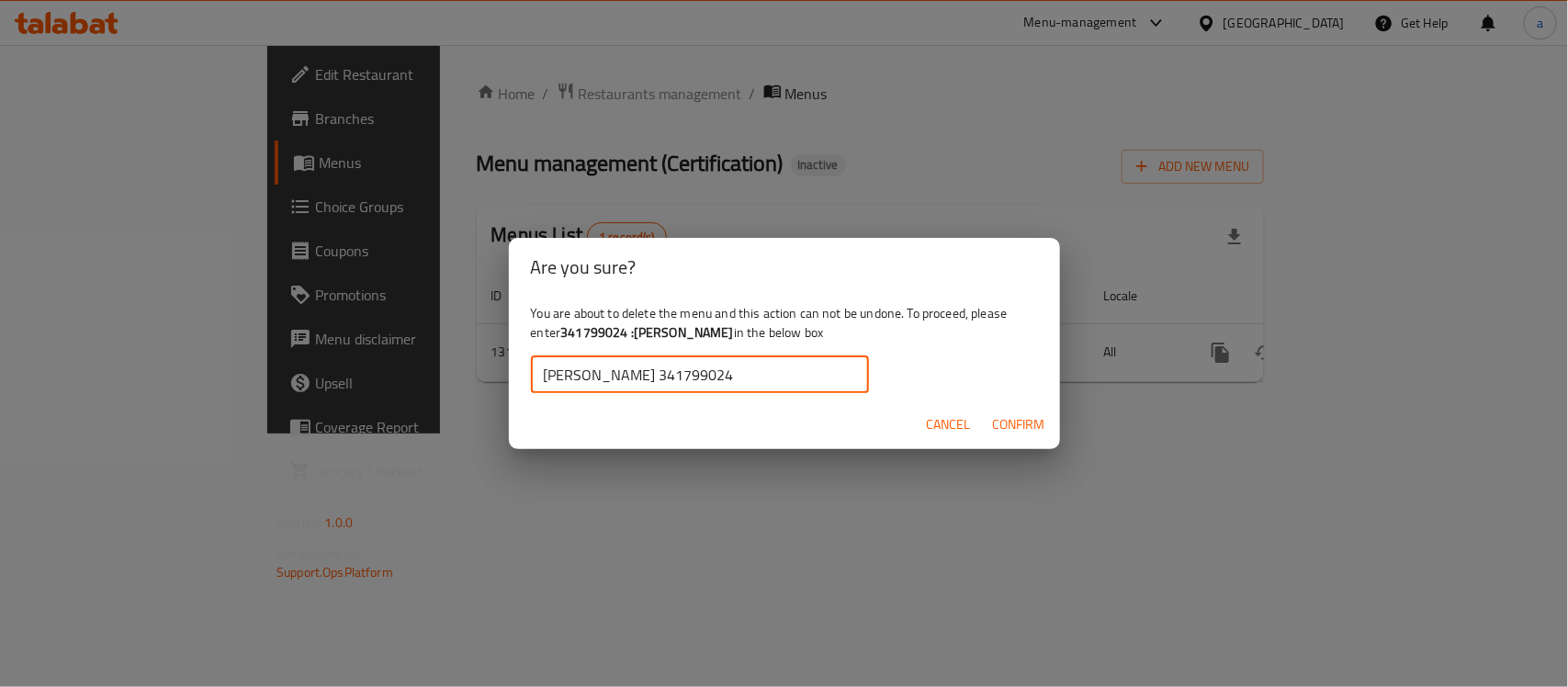
paste input ":"
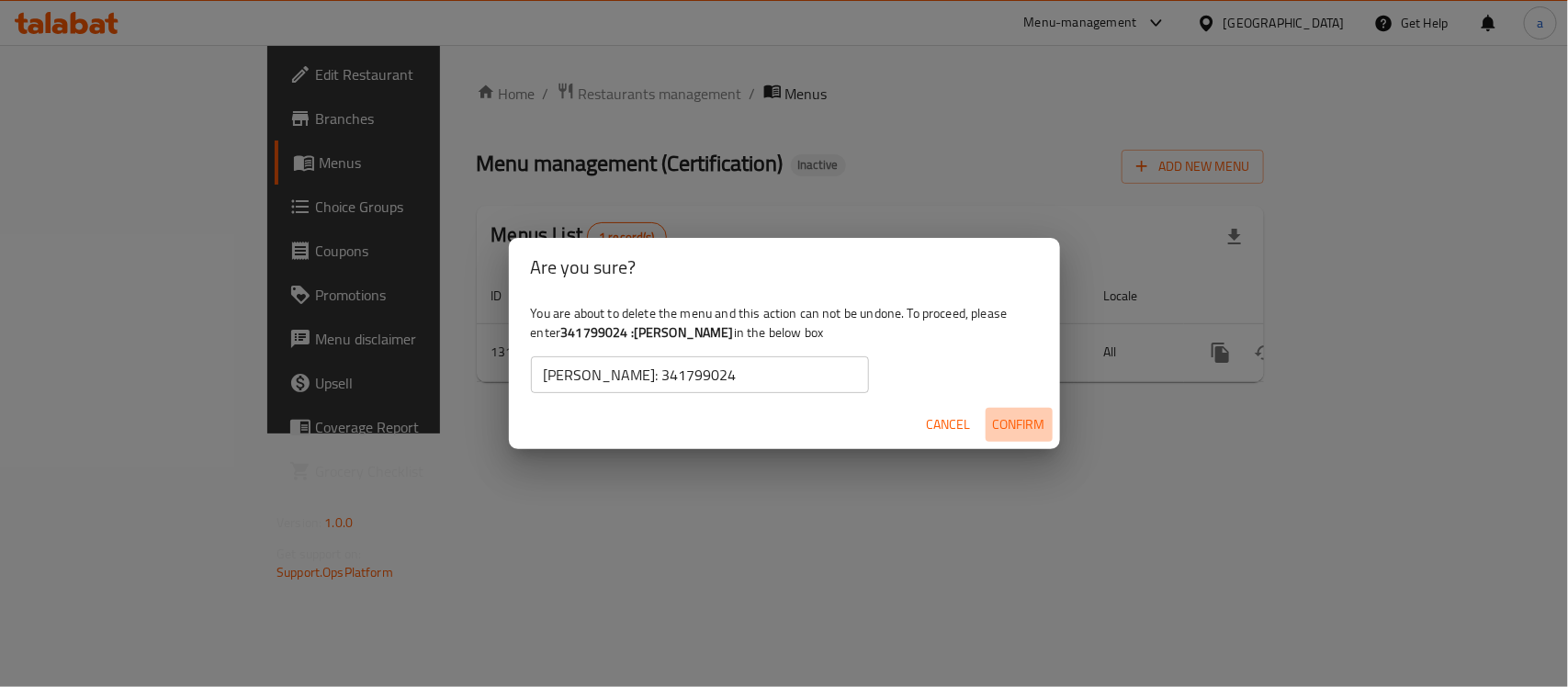
click at [1009, 418] on span "Confirm" at bounding box center [1019, 424] width 53 height 23
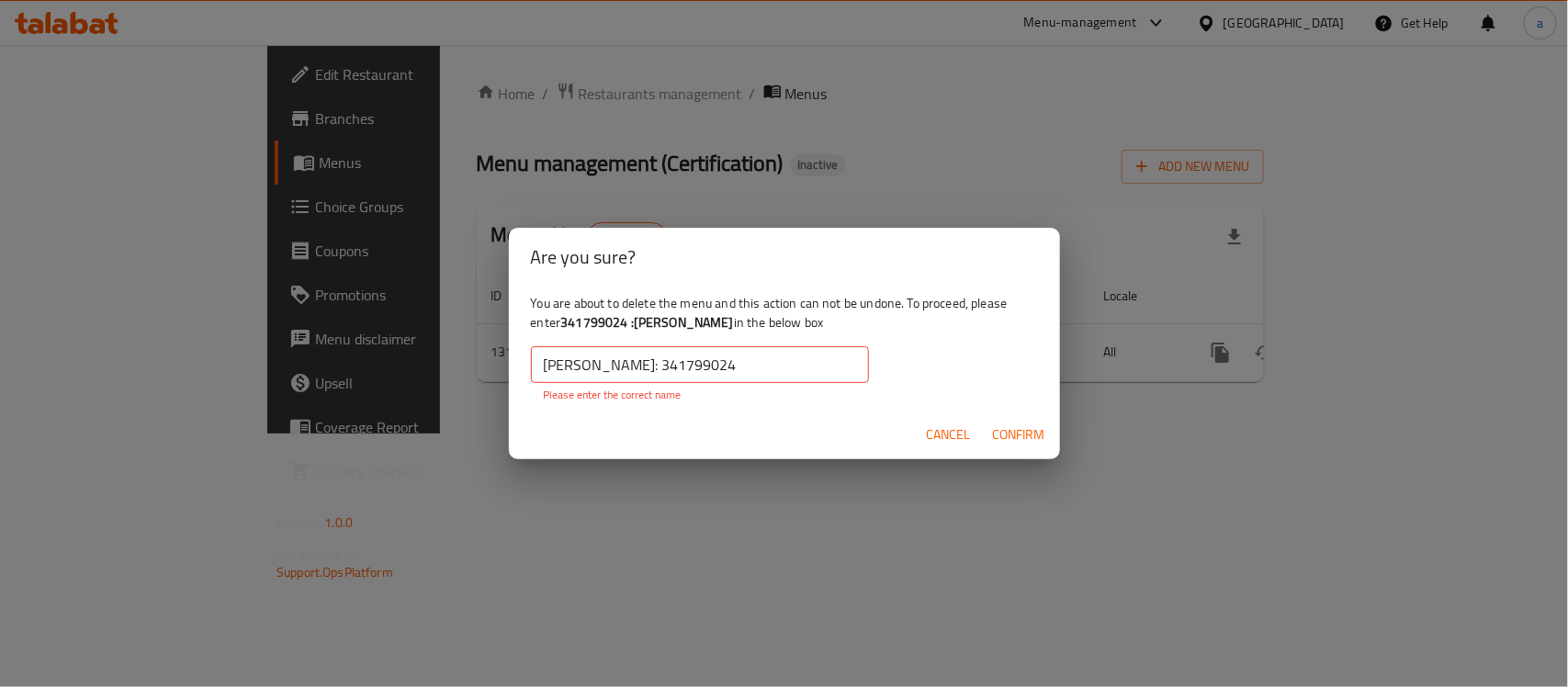
click at [626, 365] on input "مالك لاند: 341799024" at bounding box center [700, 364] width 338 height 37
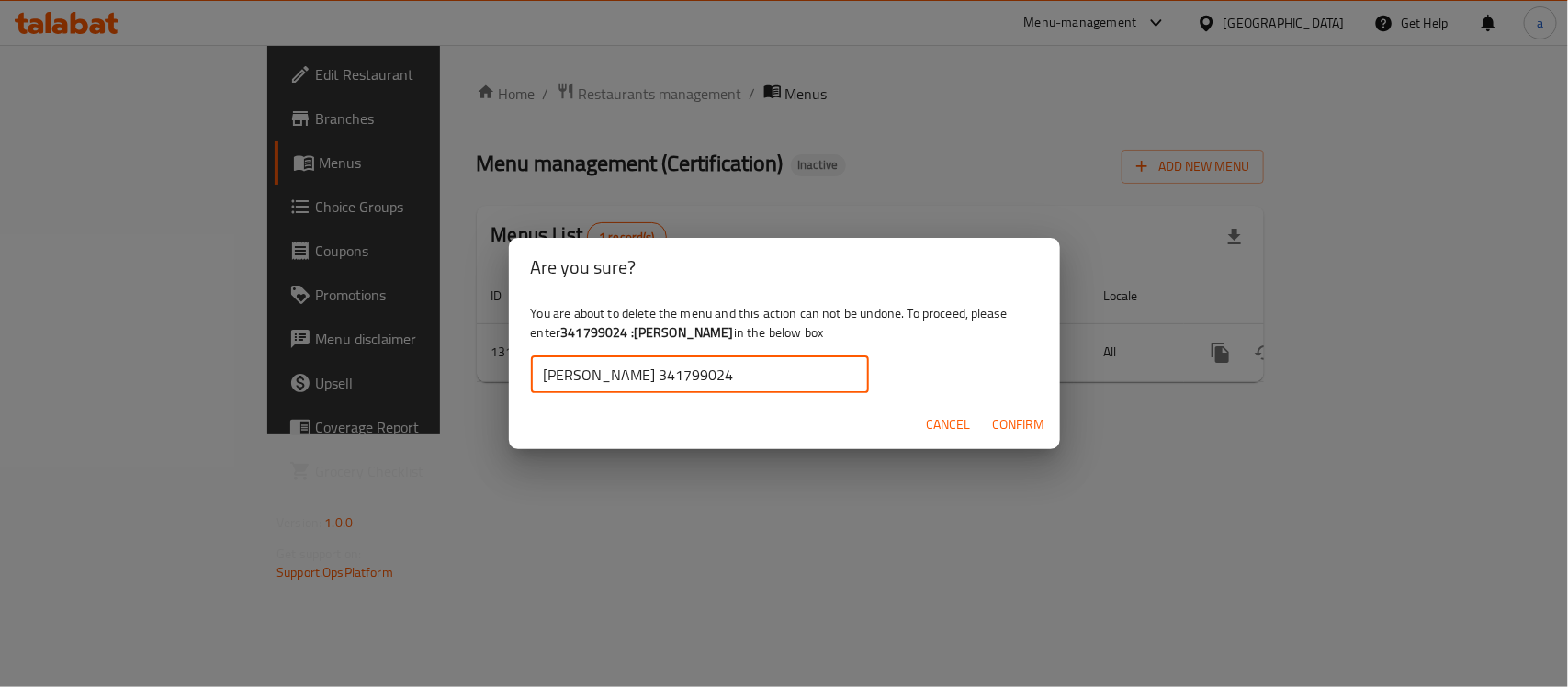
click at [760, 364] on input "مالك لاند 341799024" at bounding box center [700, 374] width 338 height 37
paste input ":"
click at [1001, 419] on span "Confirm" at bounding box center [1019, 424] width 53 height 23
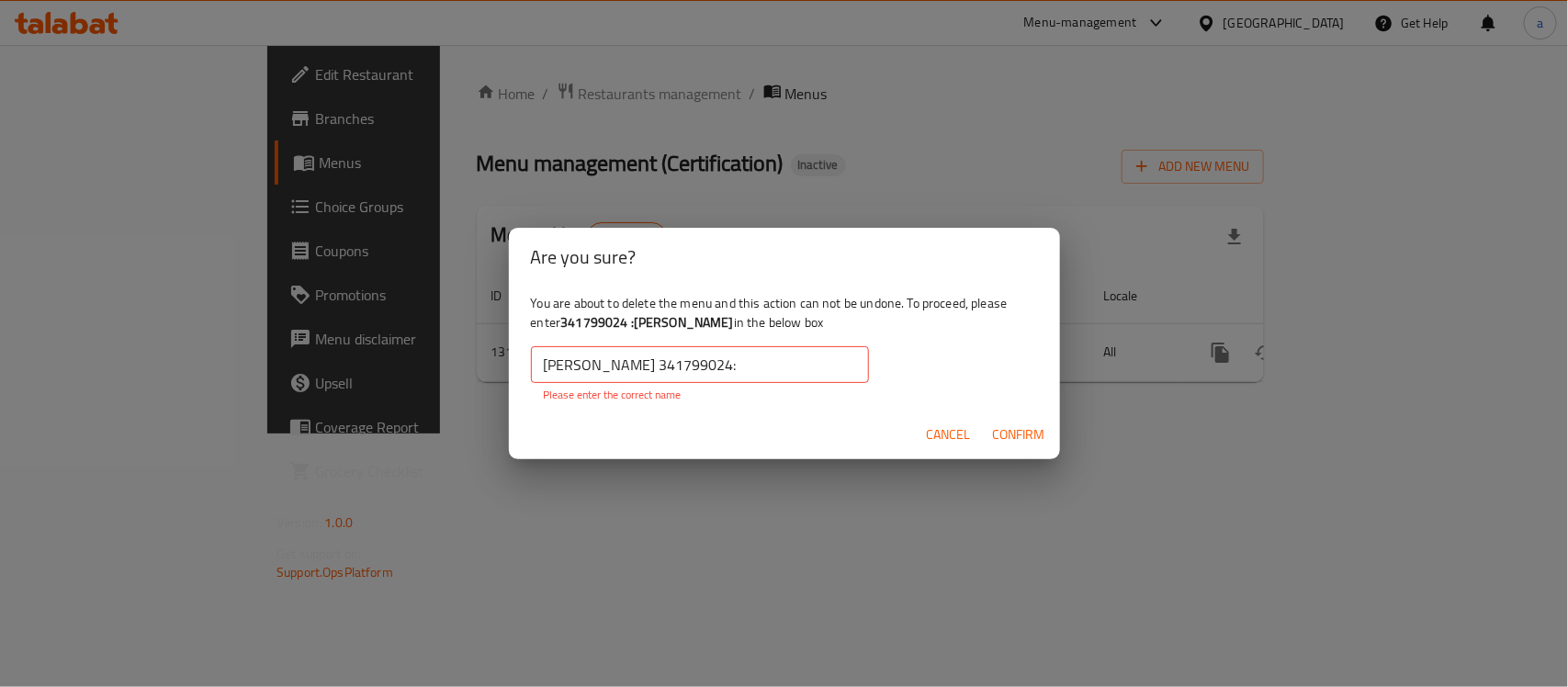
click at [696, 347] on input "مالك لاند 341799024:" at bounding box center [700, 364] width 338 height 37
click at [764, 373] on input "مالك لاند 341799024:" at bounding box center [700, 364] width 338 height 37
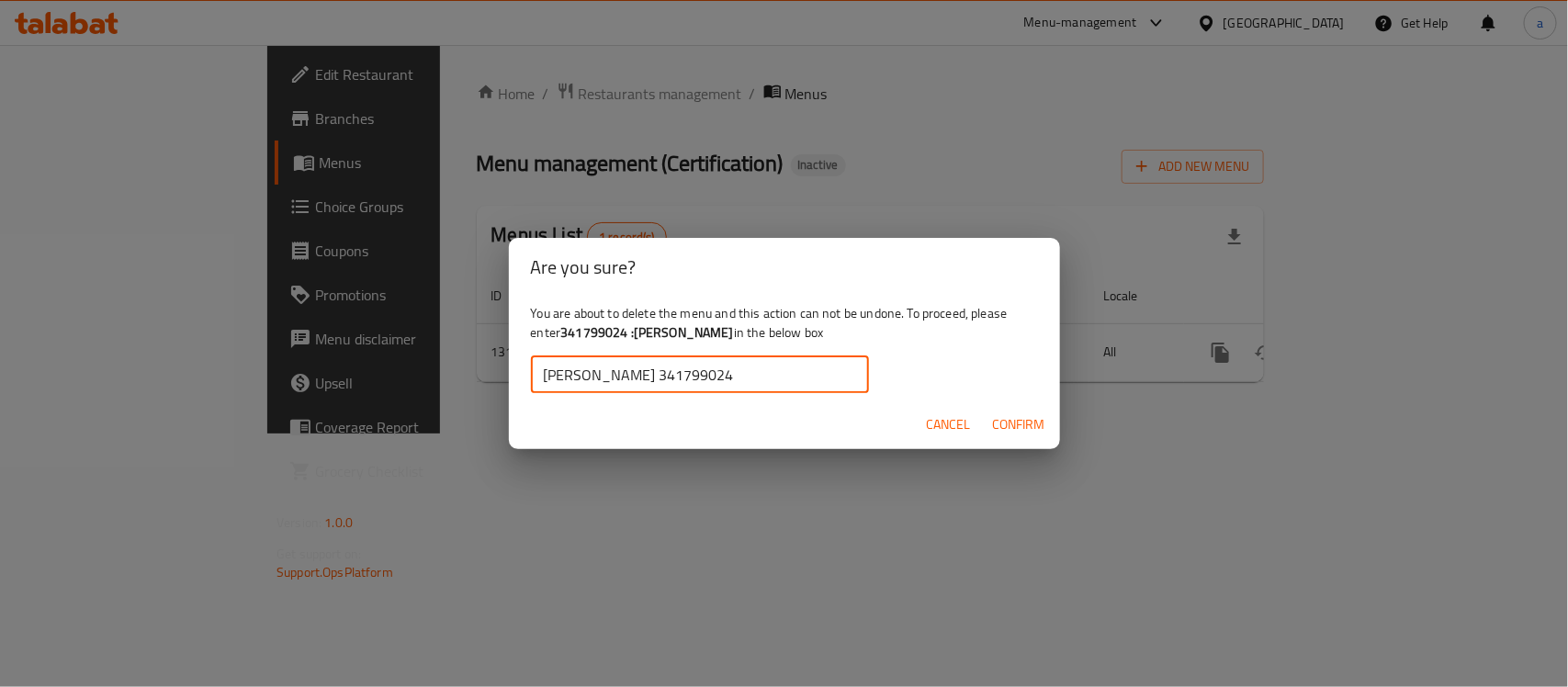
click at [619, 373] on input "مالك لاند 341799024" at bounding box center [700, 374] width 338 height 37
click at [622, 378] on input "مالك لاند 341799024" at bounding box center [700, 374] width 338 height 37
paste input ":"
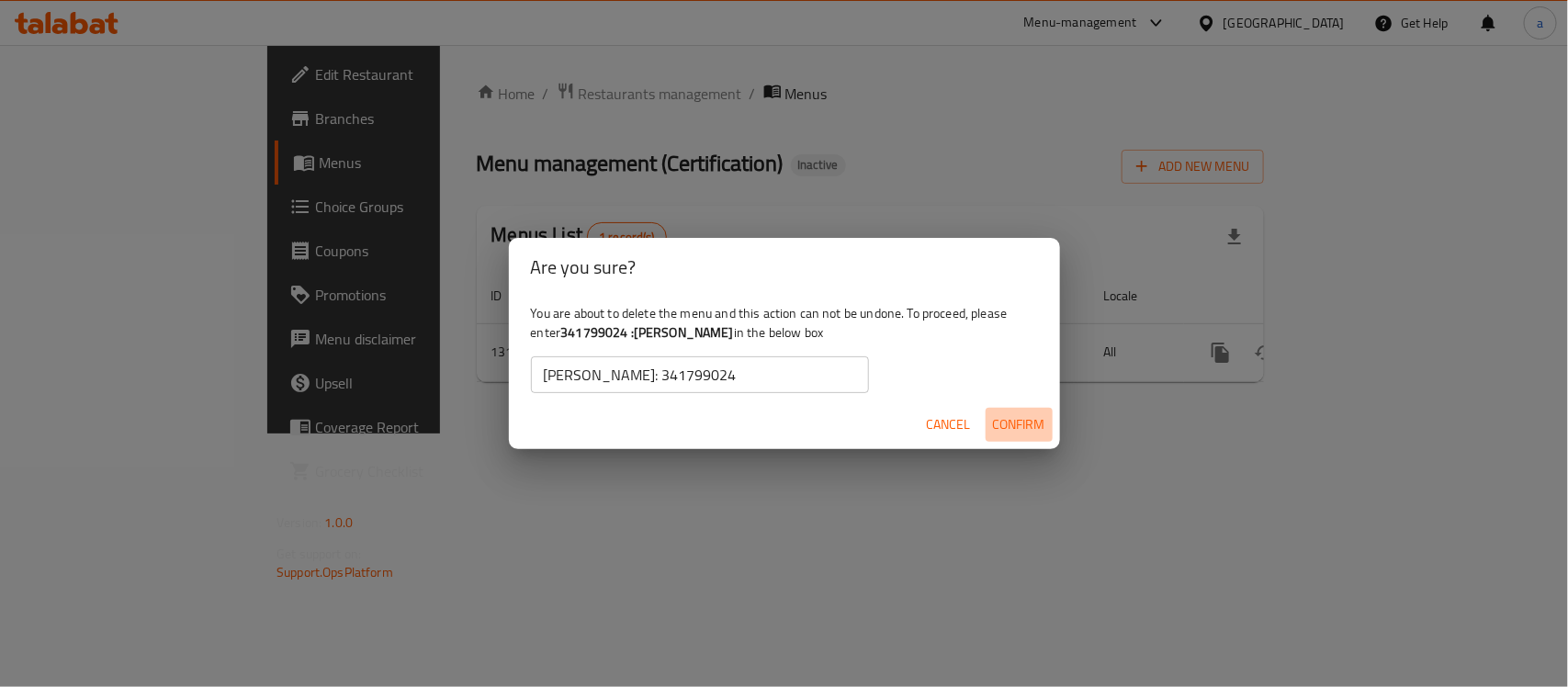
click at [997, 425] on span "Confirm" at bounding box center [1019, 424] width 53 height 23
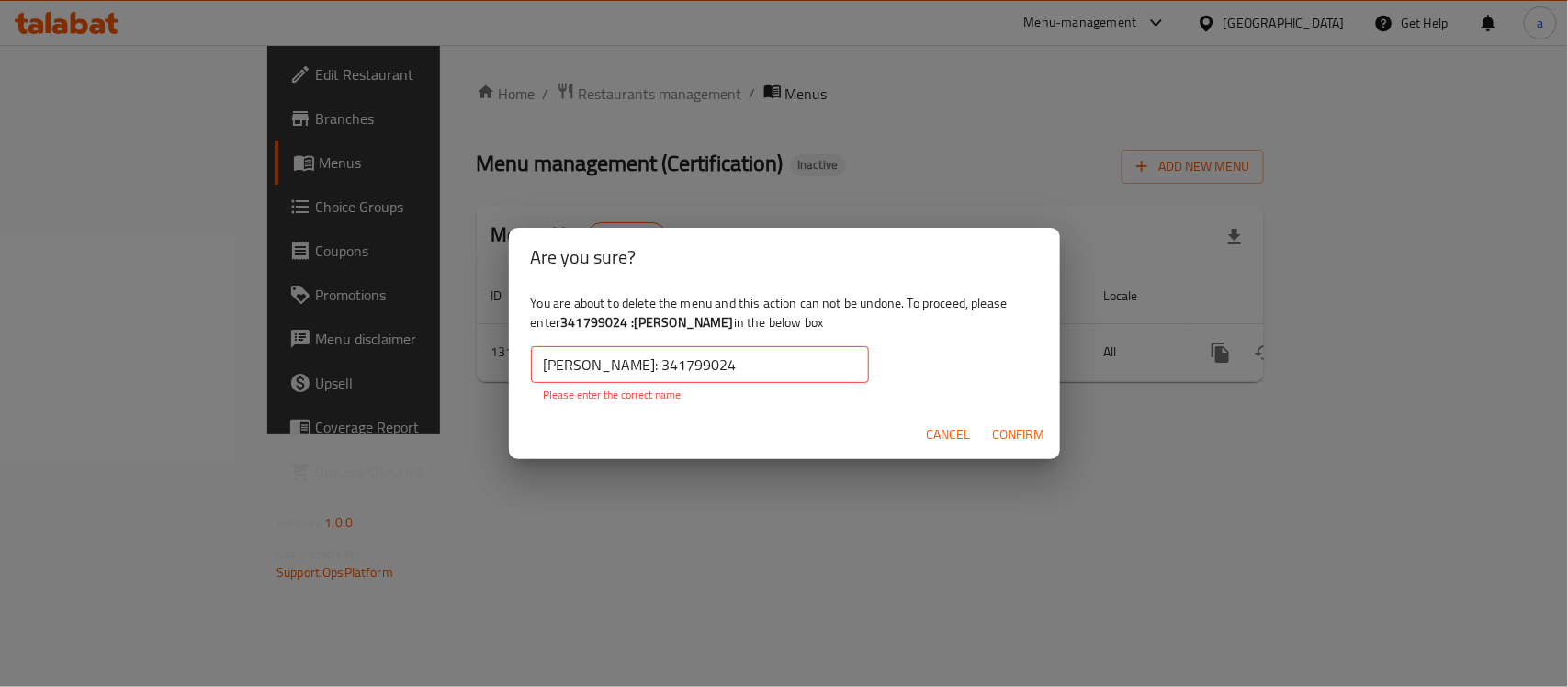
click at [616, 365] on input "مالك لاند: 341799024" at bounding box center [700, 364] width 338 height 37
drag, startPoint x: 619, startPoint y: 370, endPoint x: 577, endPoint y: 373, distance: 42.1
click at [577, 373] on input "مالك لاند: 341799024" at bounding box center [700, 364] width 338 height 37
click at [607, 368] on input "مالك لاند: 341799024" at bounding box center [700, 364] width 338 height 37
click at [608, 372] on input "مالك لاند: 341799024" at bounding box center [700, 364] width 338 height 37
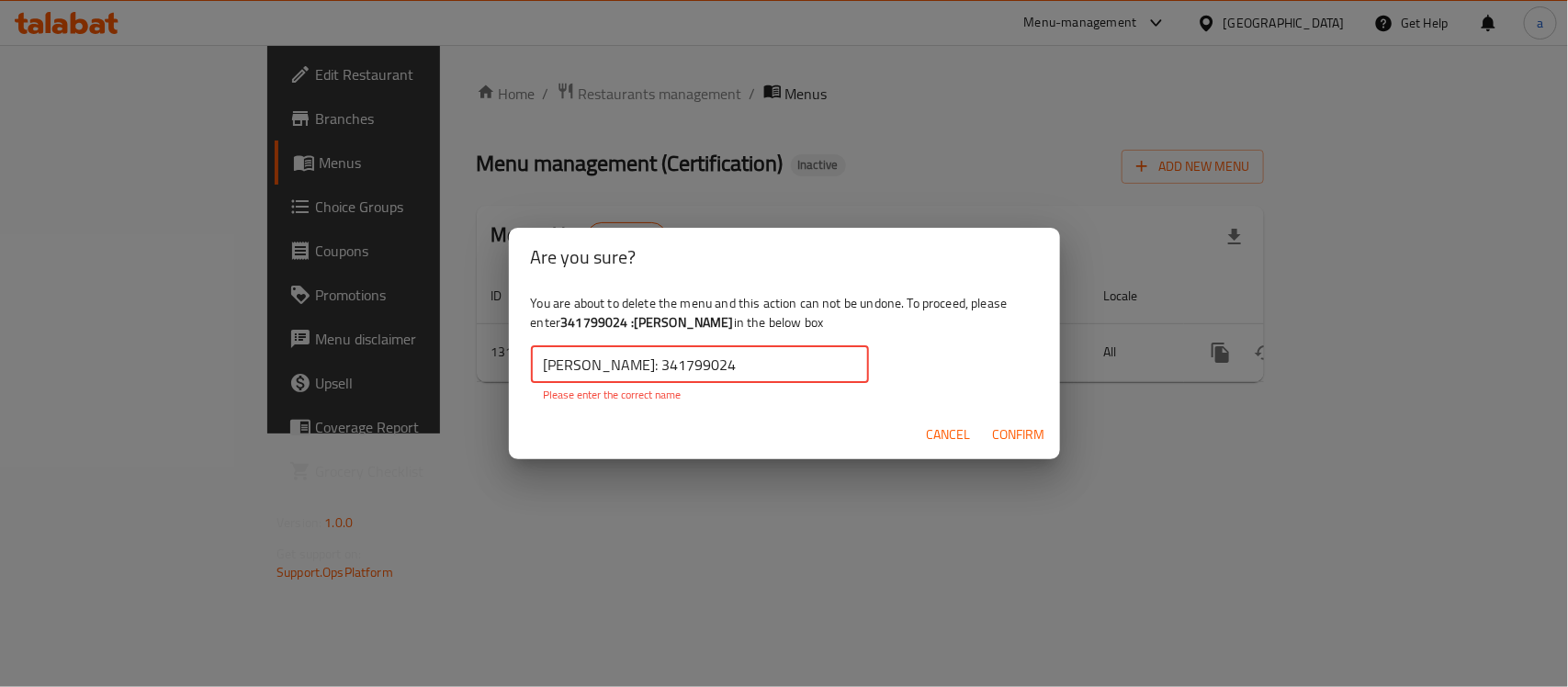
click at [608, 372] on input "مالك لاند: 341799024" at bounding box center [700, 364] width 338 height 37
click at [1025, 423] on span "Confirm" at bounding box center [1019, 434] width 53 height 23
click at [1014, 441] on span "Confirm" at bounding box center [1019, 434] width 53 height 23
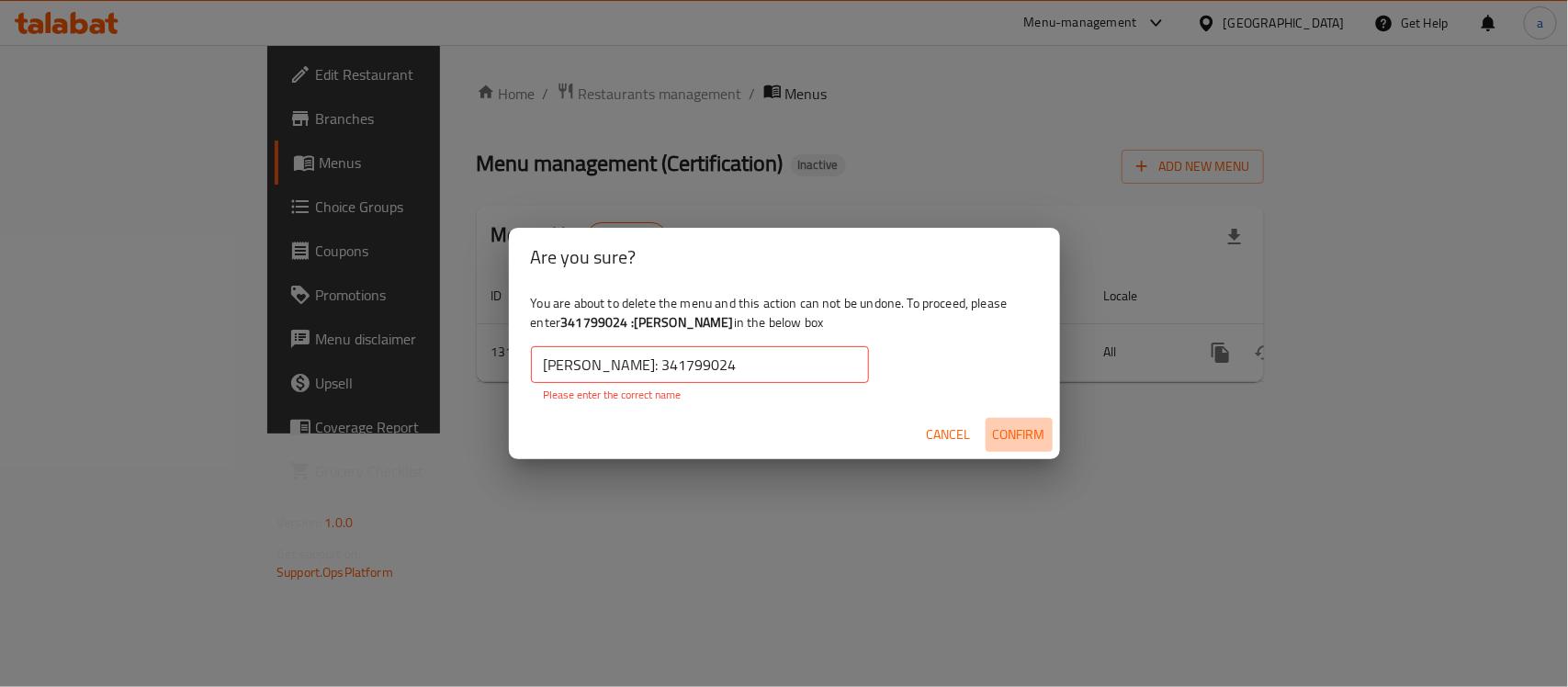
click at [1014, 441] on span "Confirm" at bounding box center [1019, 434] width 53 height 23
drag, startPoint x: 565, startPoint y: 323, endPoint x: 685, endPoint y: 331, distance: 120.3
click at [685, 331] on div "You are about to delete the menu and this action can not be undone. To proceed,…" at bounding box center [784, 348] width 552 height 123
copy div "341799024 :مالك لاند"
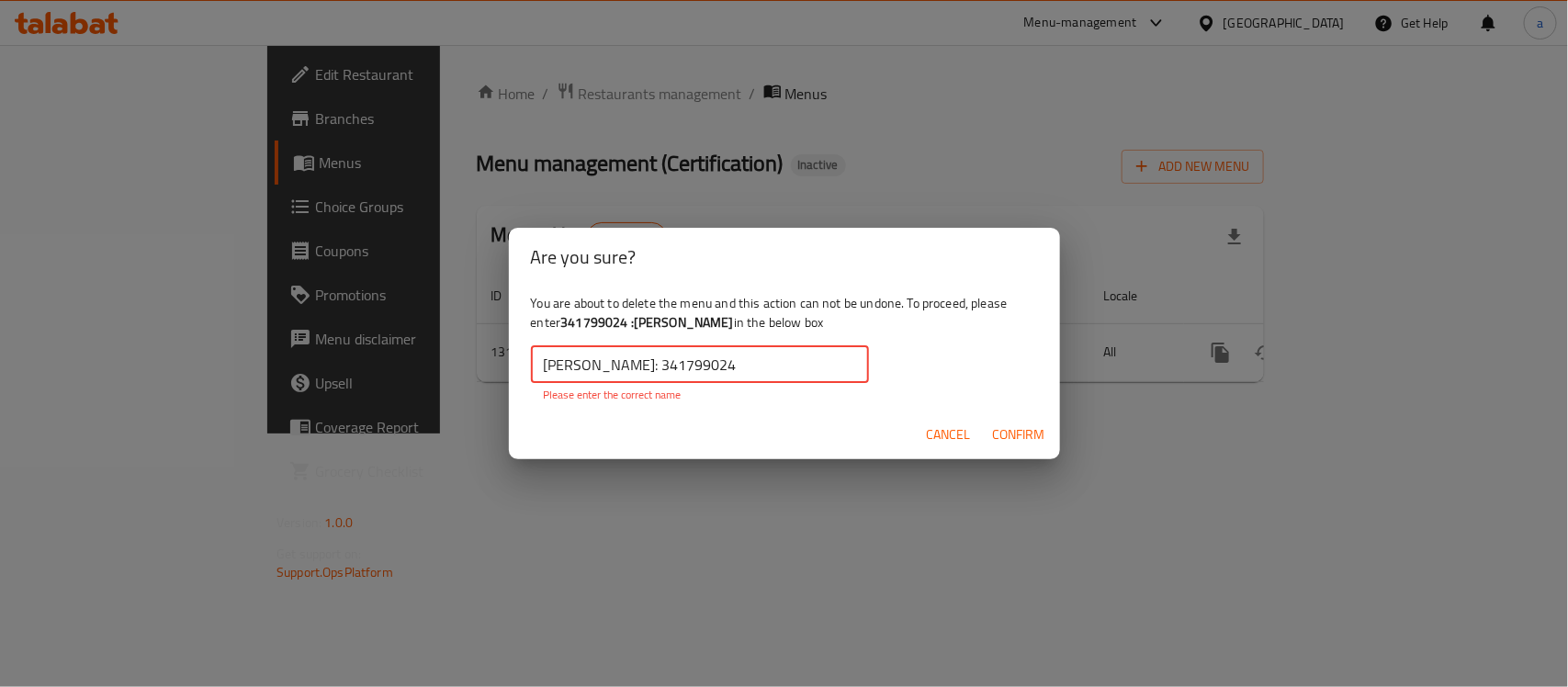
drag, startPoint x: 719, startPoint y: 372, endPoint x: 493, endPoint y: 346, distance: 227.5
click at [493, 346] on div "Are you sure? You are about to delete the menu and this action can not be undon…" at bounding box center [784, 343] width 1568 height 687
click at [678, 361] on input "مالك لاند: 341799024" at bounding box center [700, 364] width 338 height 37
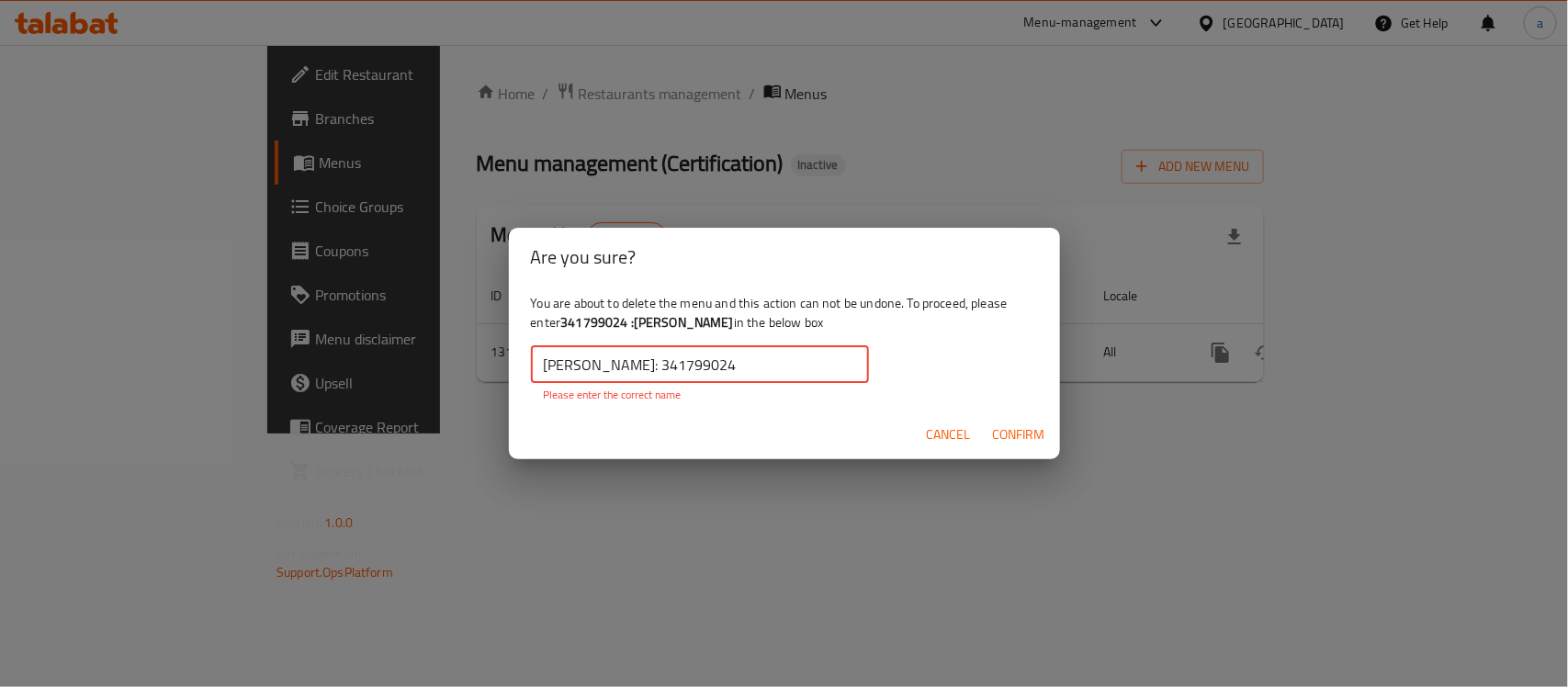
click at [678, 361] on input "مالك لاند: 341799024" at bounding box center [700, 364] width 338 height 37
paste input "341799024 :مالك لاند"
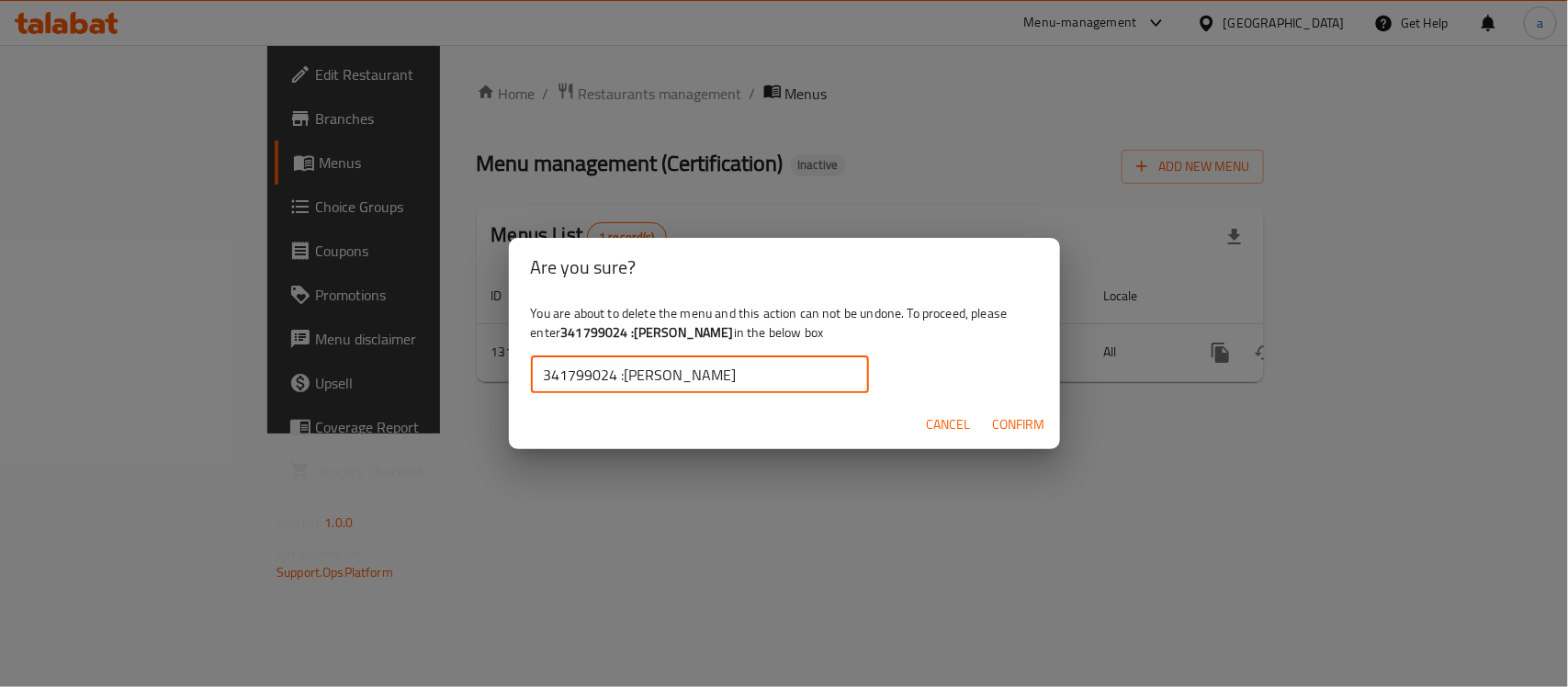
click at [1006, 419] on span "Confirm" at bounding box center [1019, 424] width 53 height 23
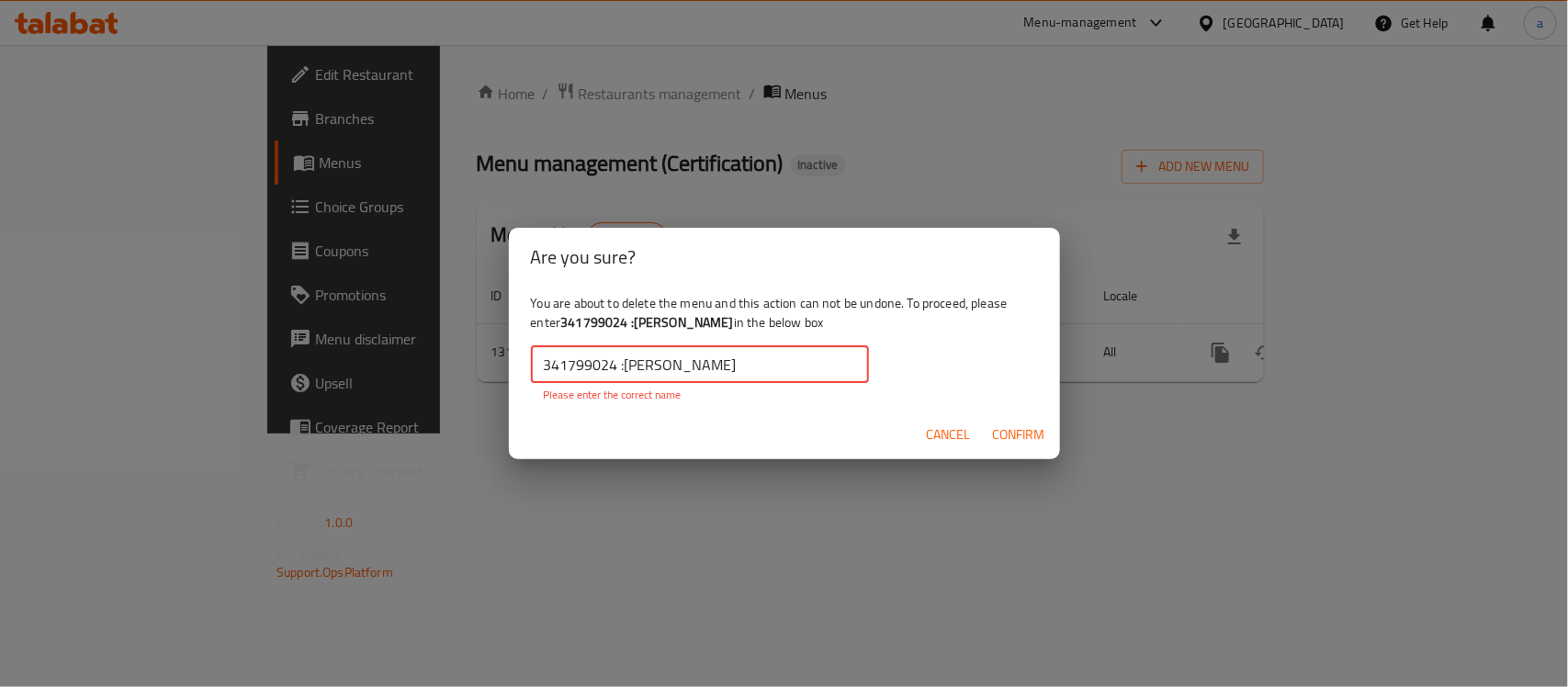
click at [742, 361] on input "341799024 :مالك لاند" at bounding box center [700, 364] width 338 height 37
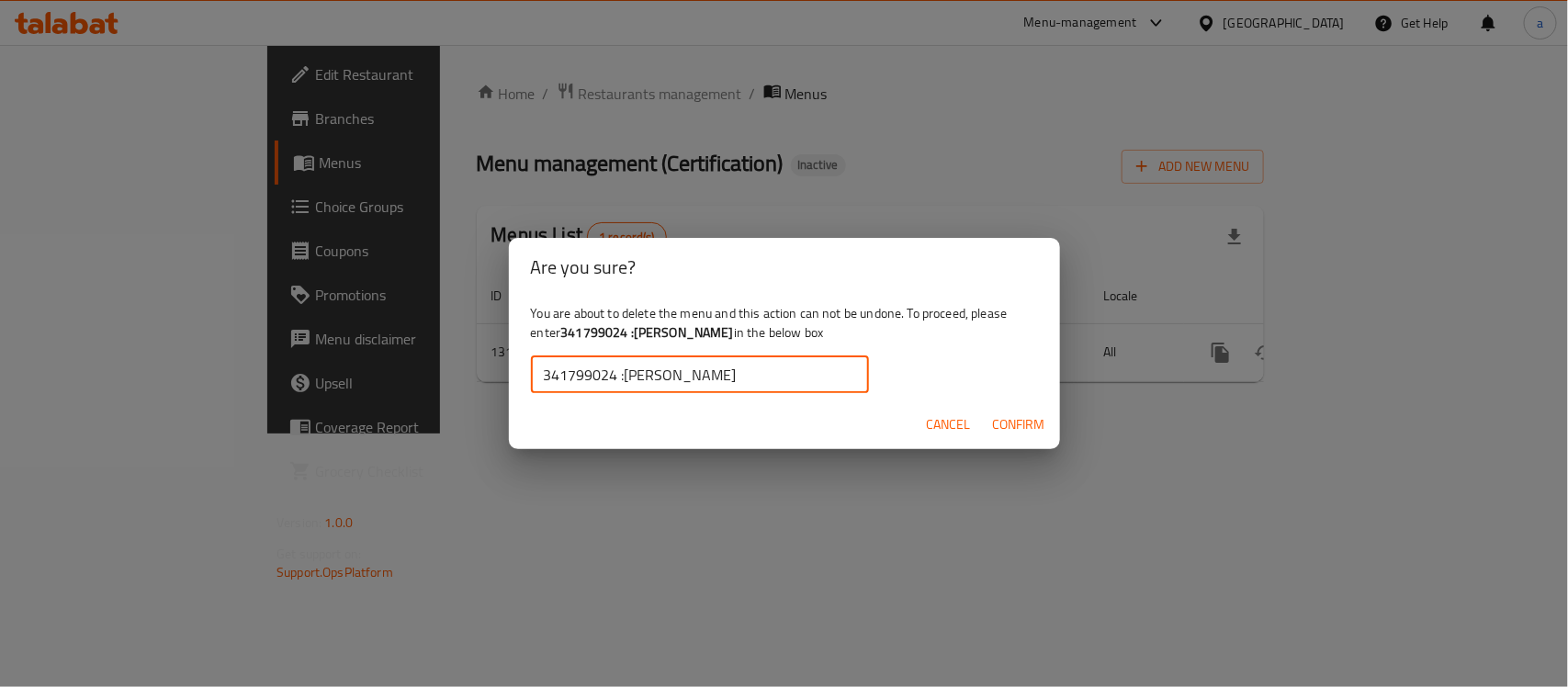
click at [1015, 430] on span "Confirm" at bounding box center [1019, 424] width 53 height 23
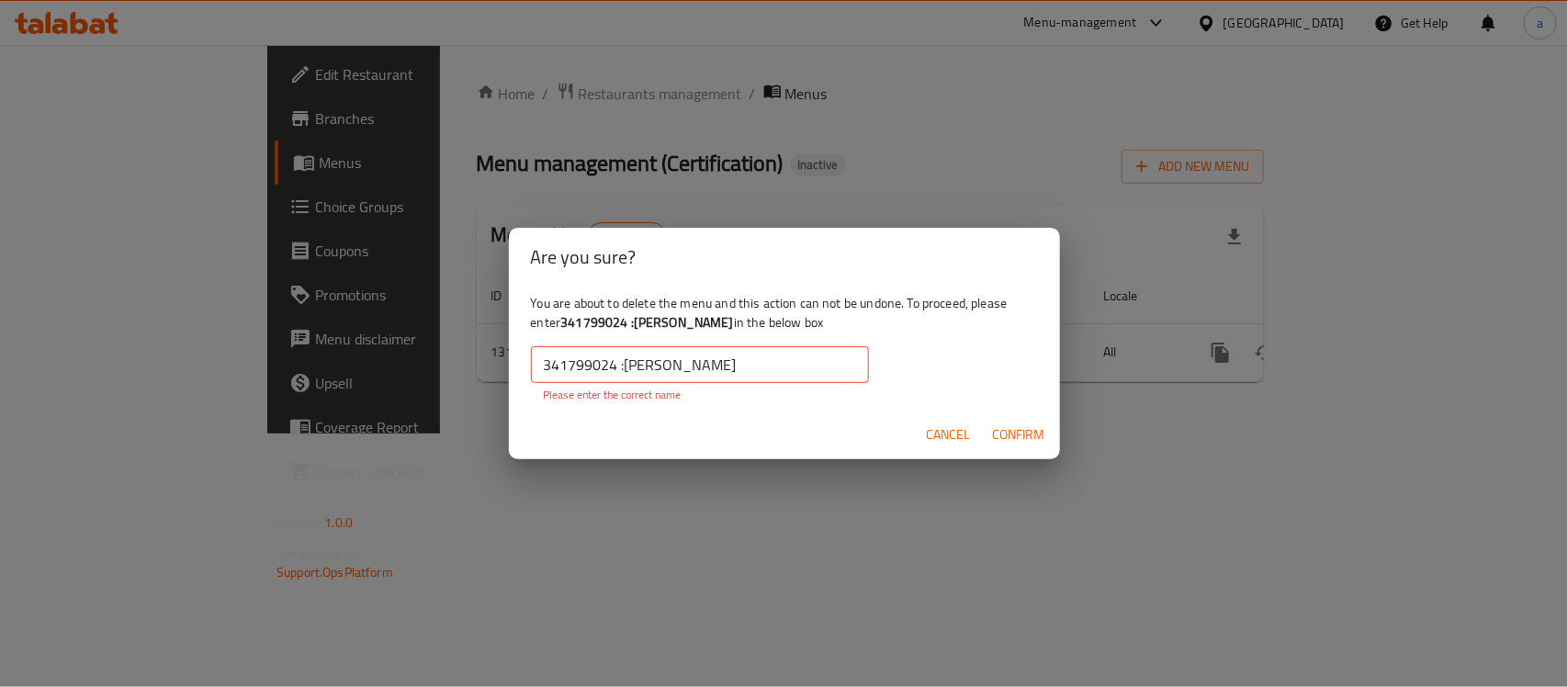
click at [717, 376] on input "341799024 :مالك لاند" at bounding box center [700, 364] width 338 height 37
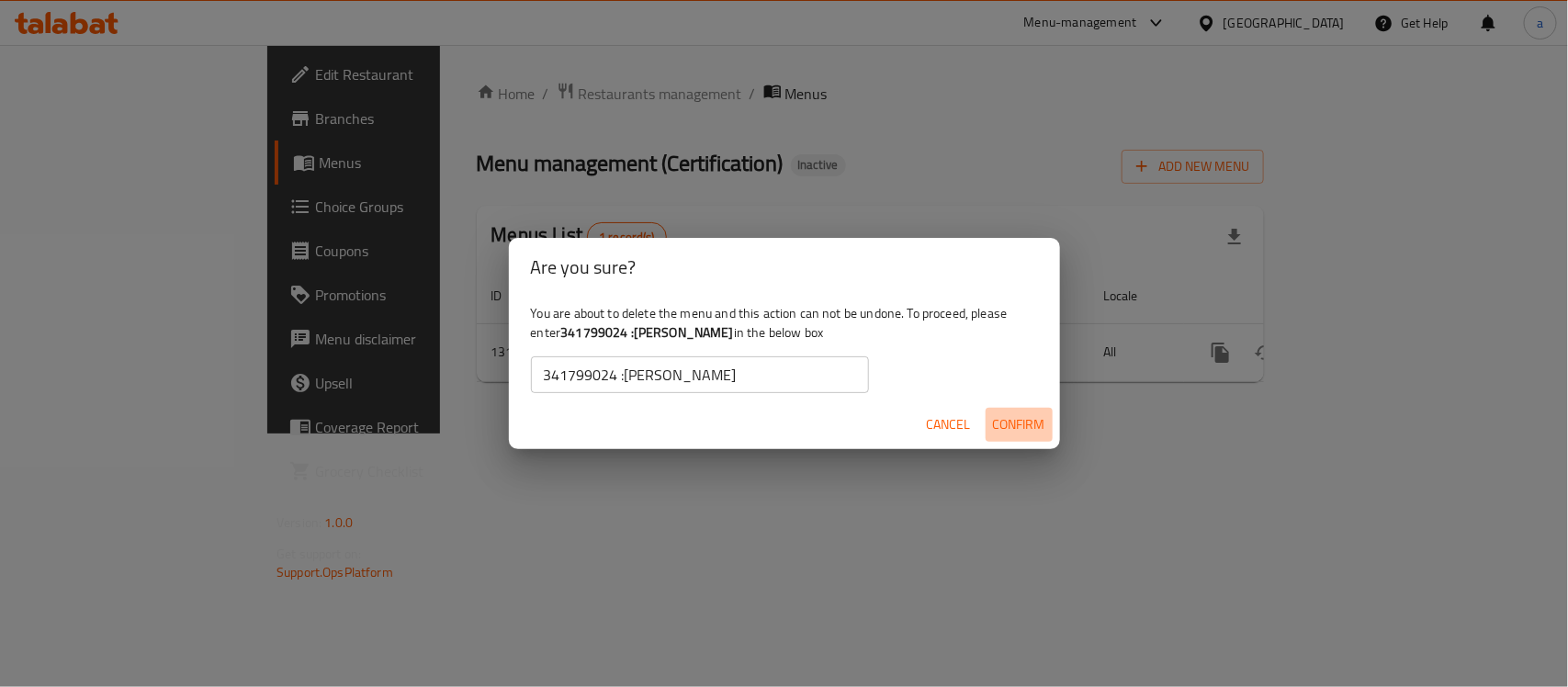
click at [998, 419] on span "Confirm" at bounding box center [1019, 424] width 53 height 23
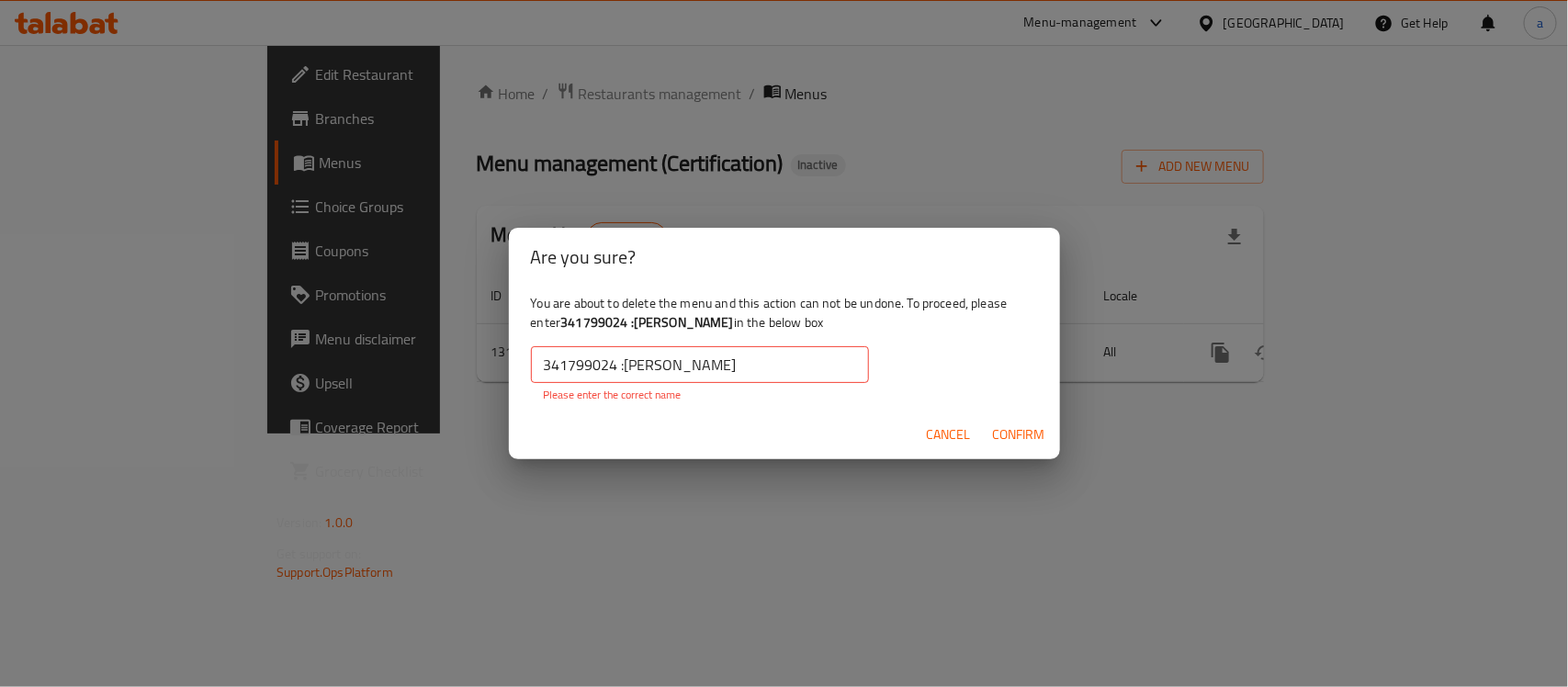
click at [734, 369] on input "341799024 :مالك لاند" at bounding box center [700, 364] width 338 height 37
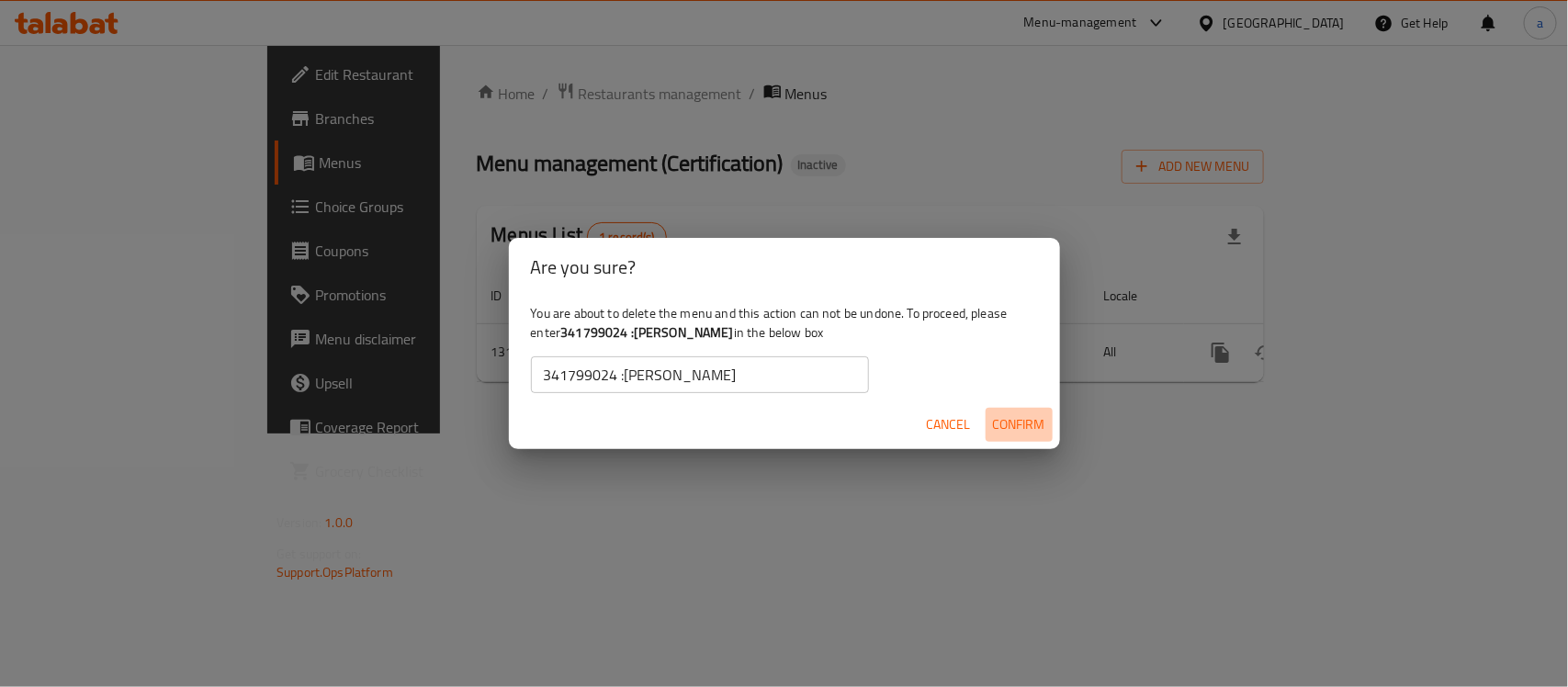
click at [1032, 414] on span "Confirm" at bounding box center [1019, 424] width 53 height 23
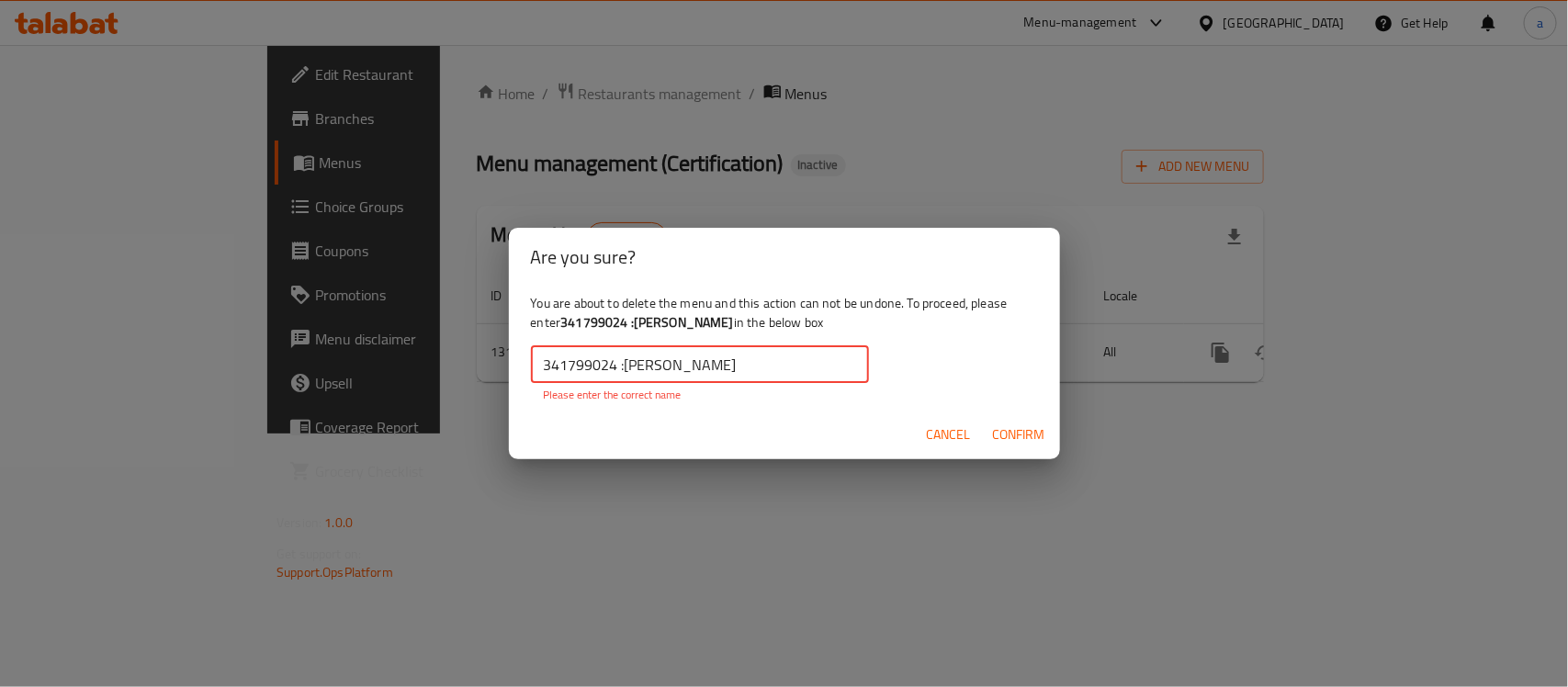
click at [542, 368] on input "341799024 :مالك لاند" at bounding box center [700, 364] width 338 height 37
click at [619, 368] on input "341799024 :مالك لاند" at bounding box center [700, 364] width 338 height 37
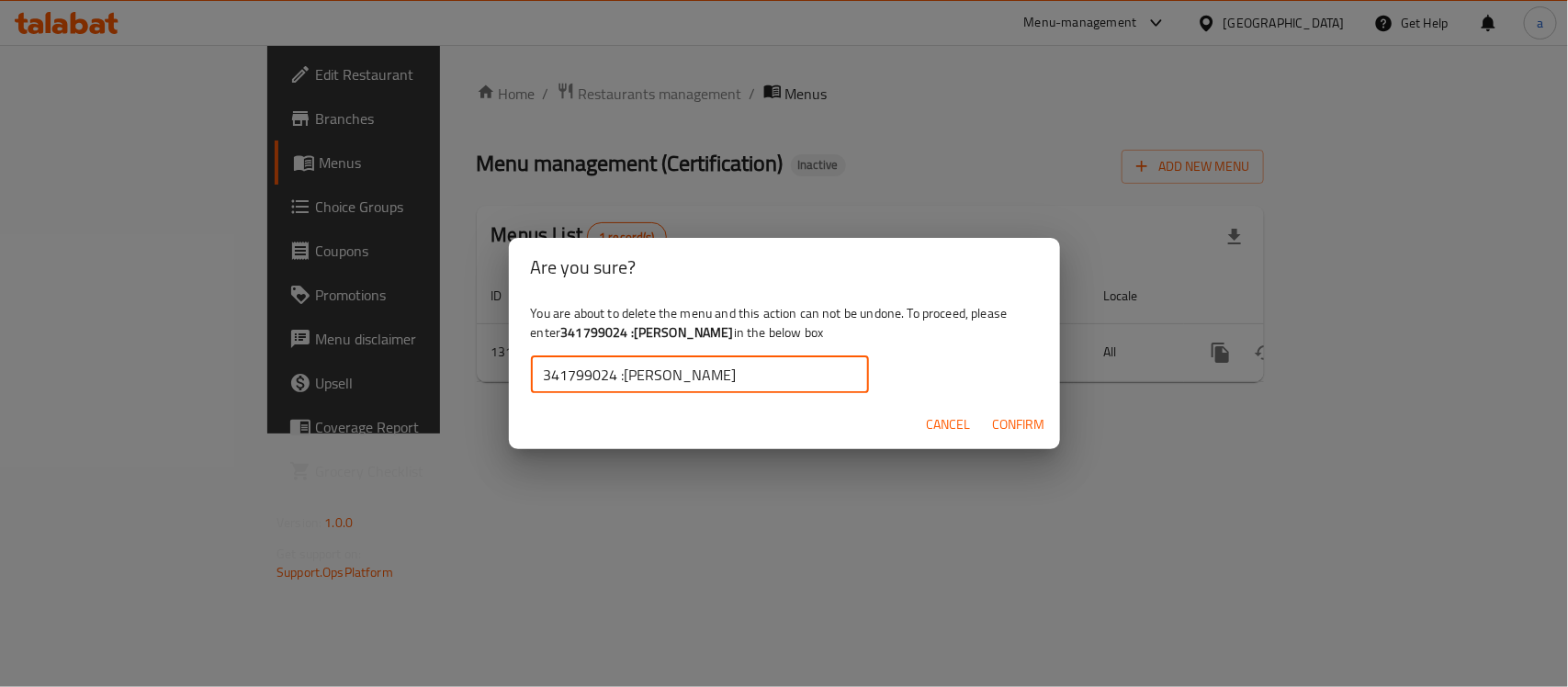
click at [622, 378] on input "341799024 :مالك لاند" at bounding box center [700, 374] width 338 height 37
click at [1033, 429] on span "Confirm" at bounding box center [1019, 424] width 53 height 23
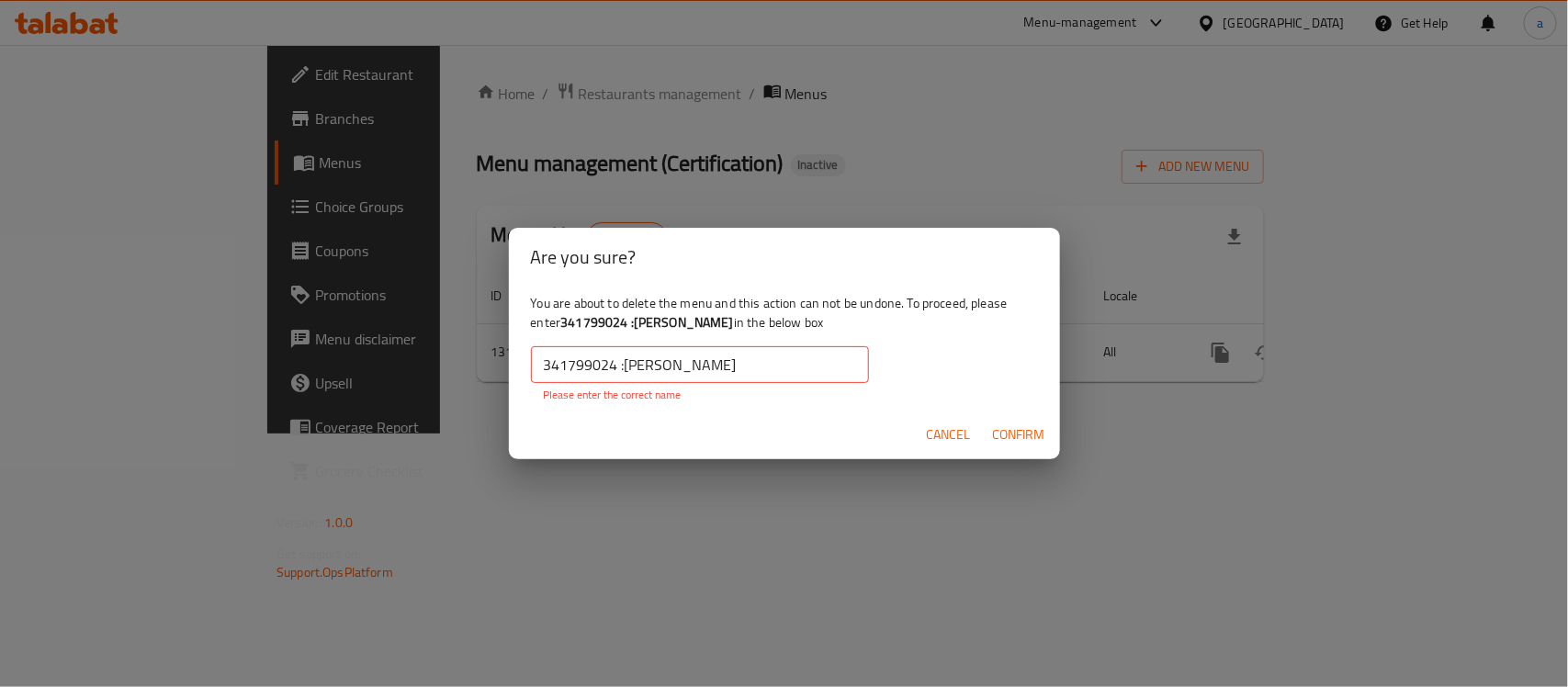
click at [621, 366] on input "341799024 :مالك لاند" at bounding box center [700, 364] width 338 height 37
drag, startPoint x: 625, startPoint y: 363, endPoint x: 517, endPoint y: 353, distance: 108.5
click at [517, 353] on div "You are about to delete the menu and this action can not be undone. To proceed,…" at bounding box center [784, 348] width 552 height 123
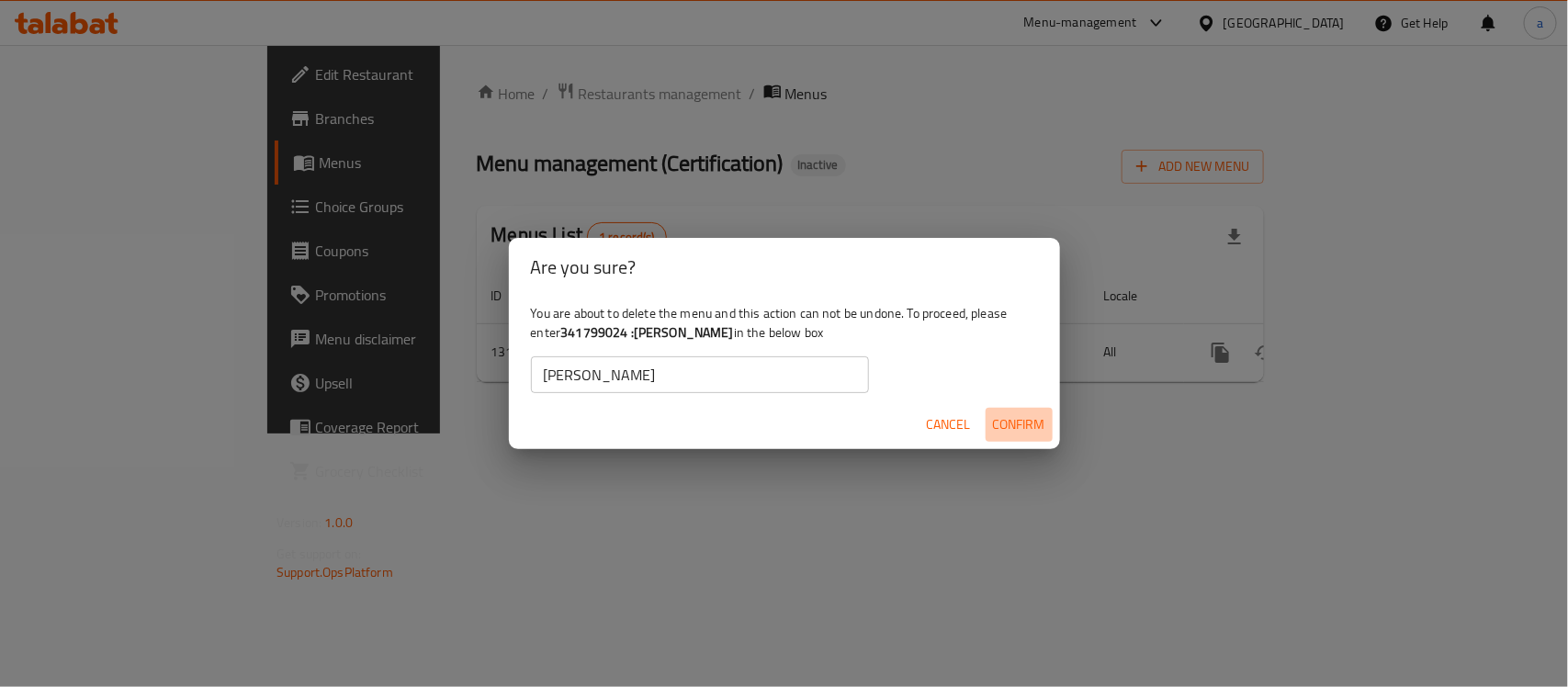
click at [1006, 429] on span "Confirm" at bounding box center [1019, 424] width 53 height 23
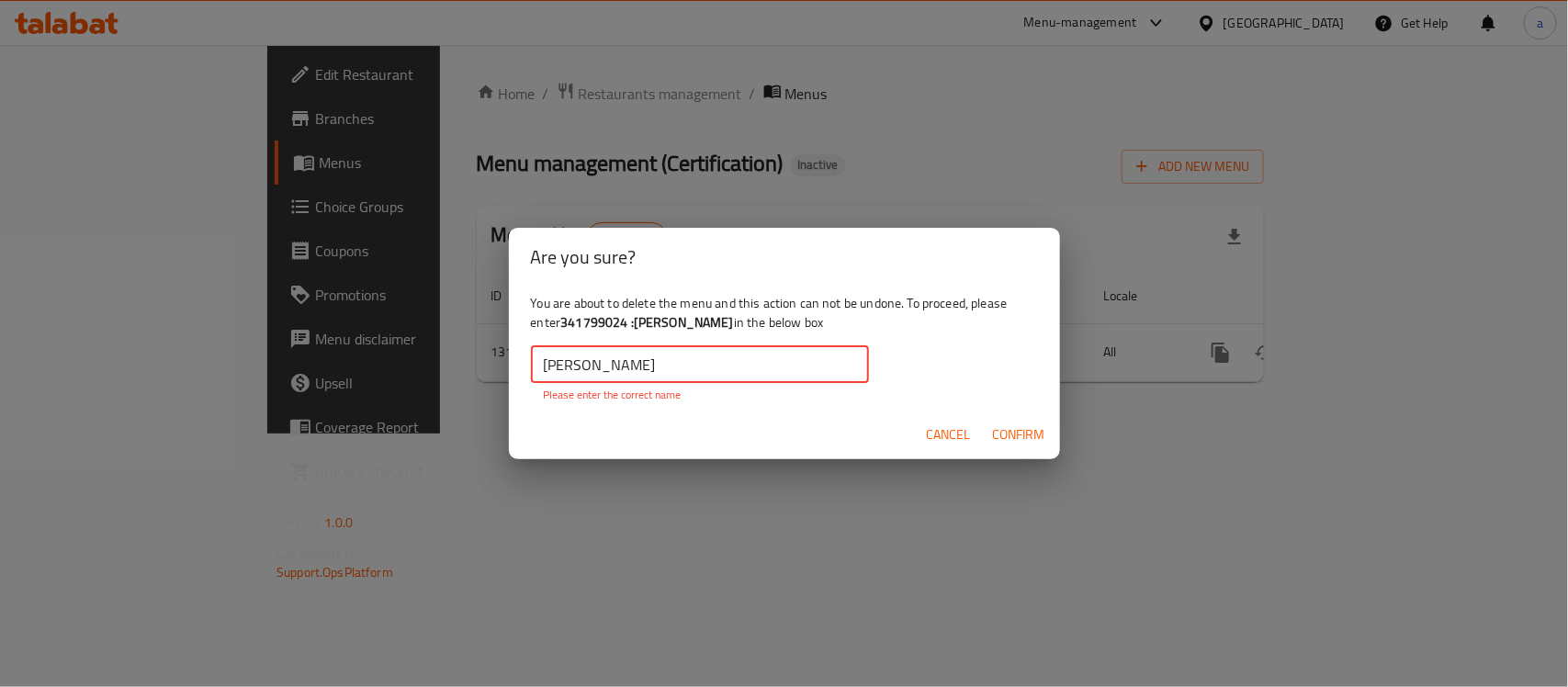
drag, startPoint x: 607, startPoint y: 368, endPoint x: 488, endPoint y: 365, distance: 119.0
click at [488, 365] on div "Are you sure? You are about to delete the menu and this action can not be undon…" at bounding box center [784, 343] width 1568 height 687
paste input "341799024 :"
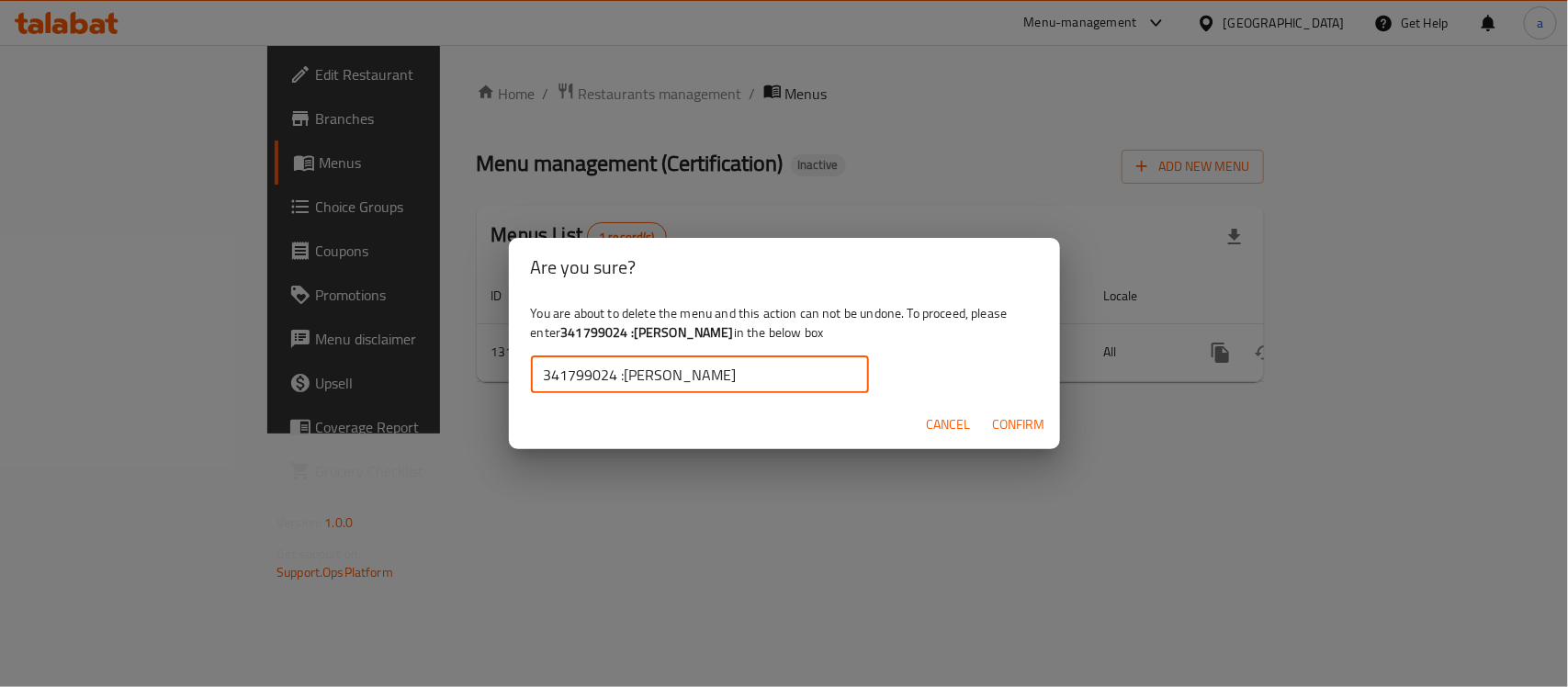
click at [622, 378] on input "341799024 :مالك لاند" at bounding box center [700, 374] width 338 height 37
click at [1029, 429] on span "Confirm" at bounding box center [1019, 424] width 53 height 23
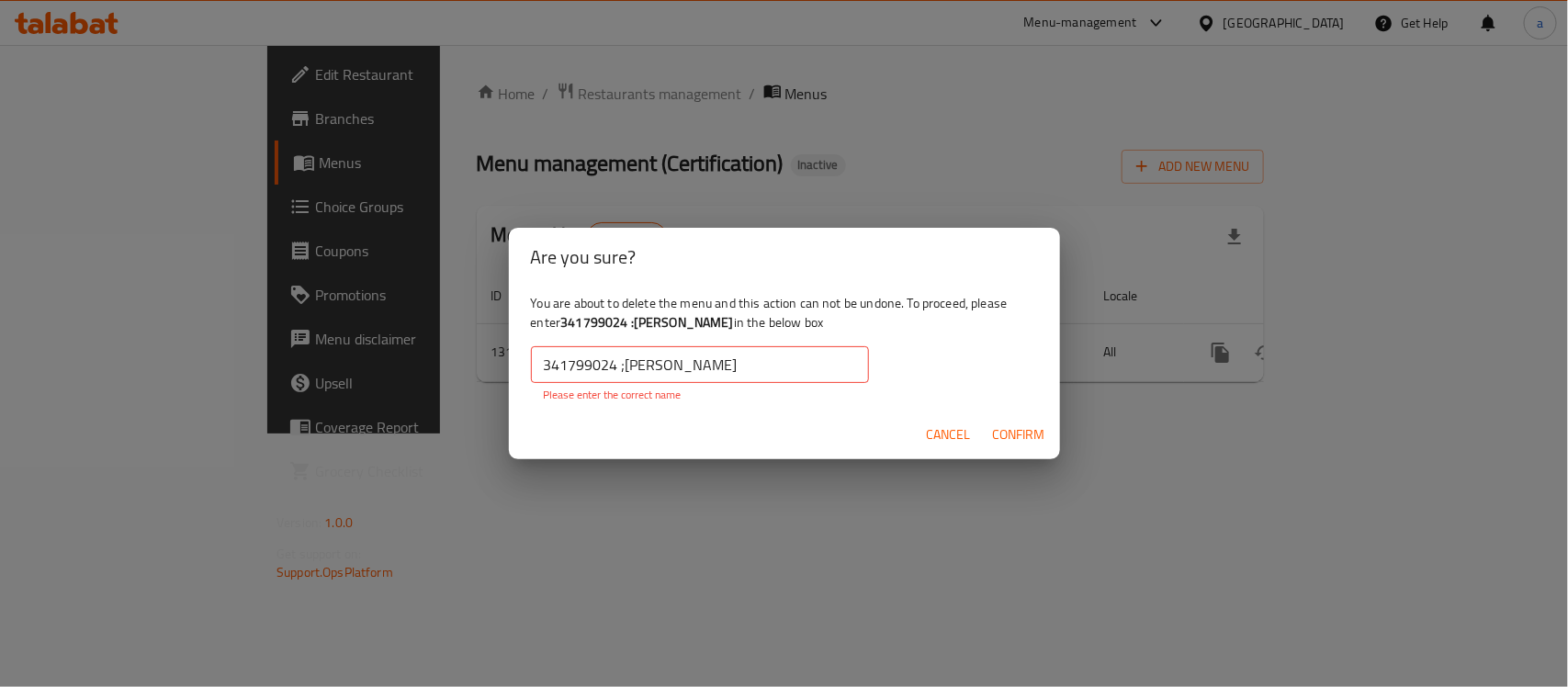
click at [625, 366] on input "341799024 ;مالك لاند" at bounding box center [700, 364] width 338 height 37
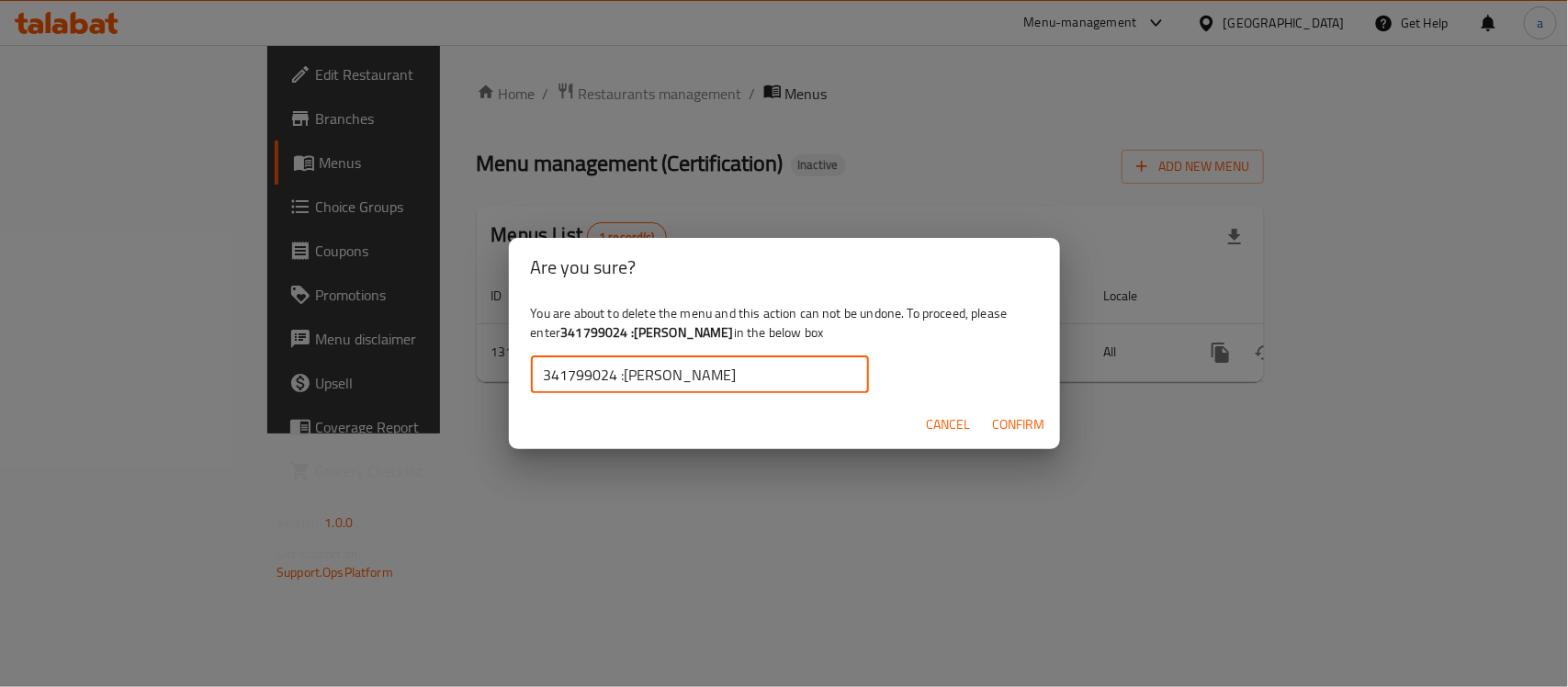
type input "341799024 :مالك لاند"
click at [1003, 414] on span "Confirm" at bounding box center [1019, 424] width 53 height 23
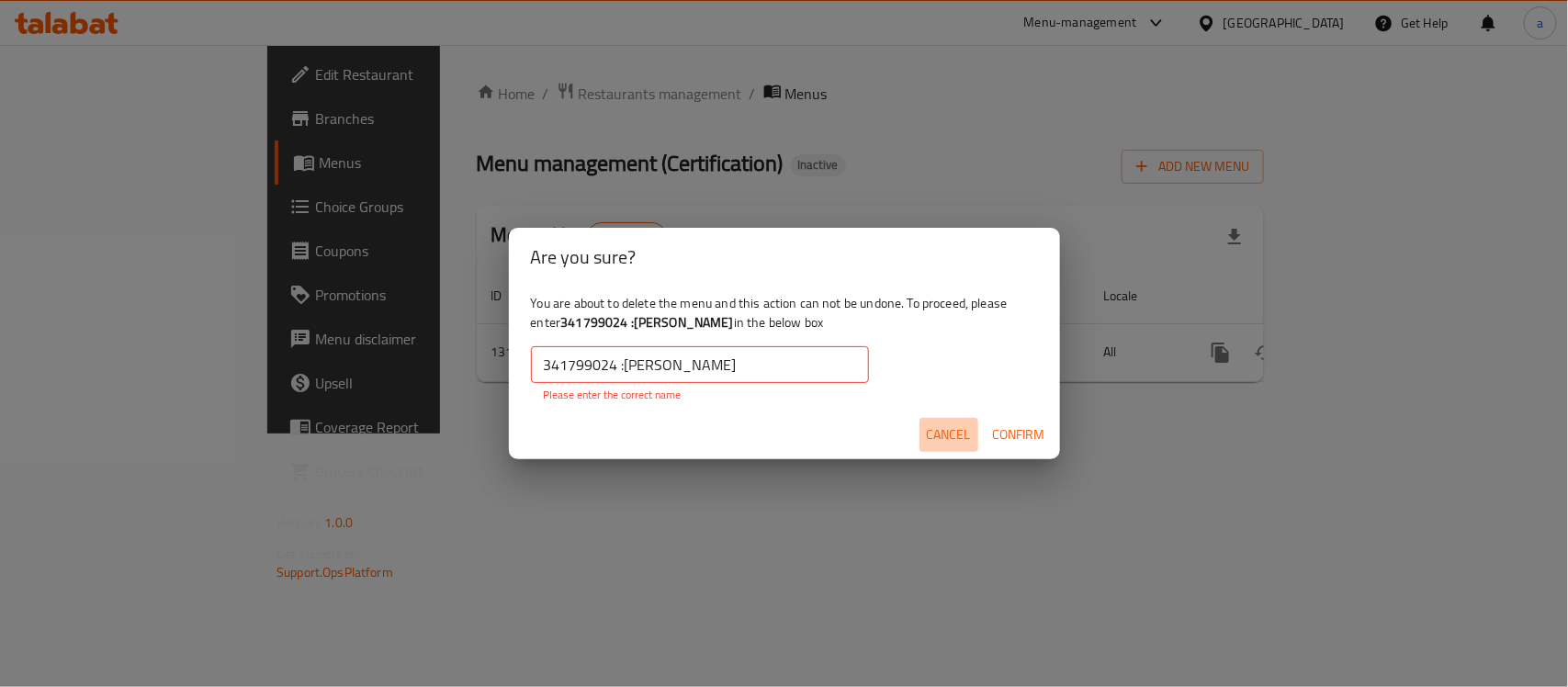
click at [946, 438] on span "Cancel" at bounding box center [949, 434] width 44 height 23
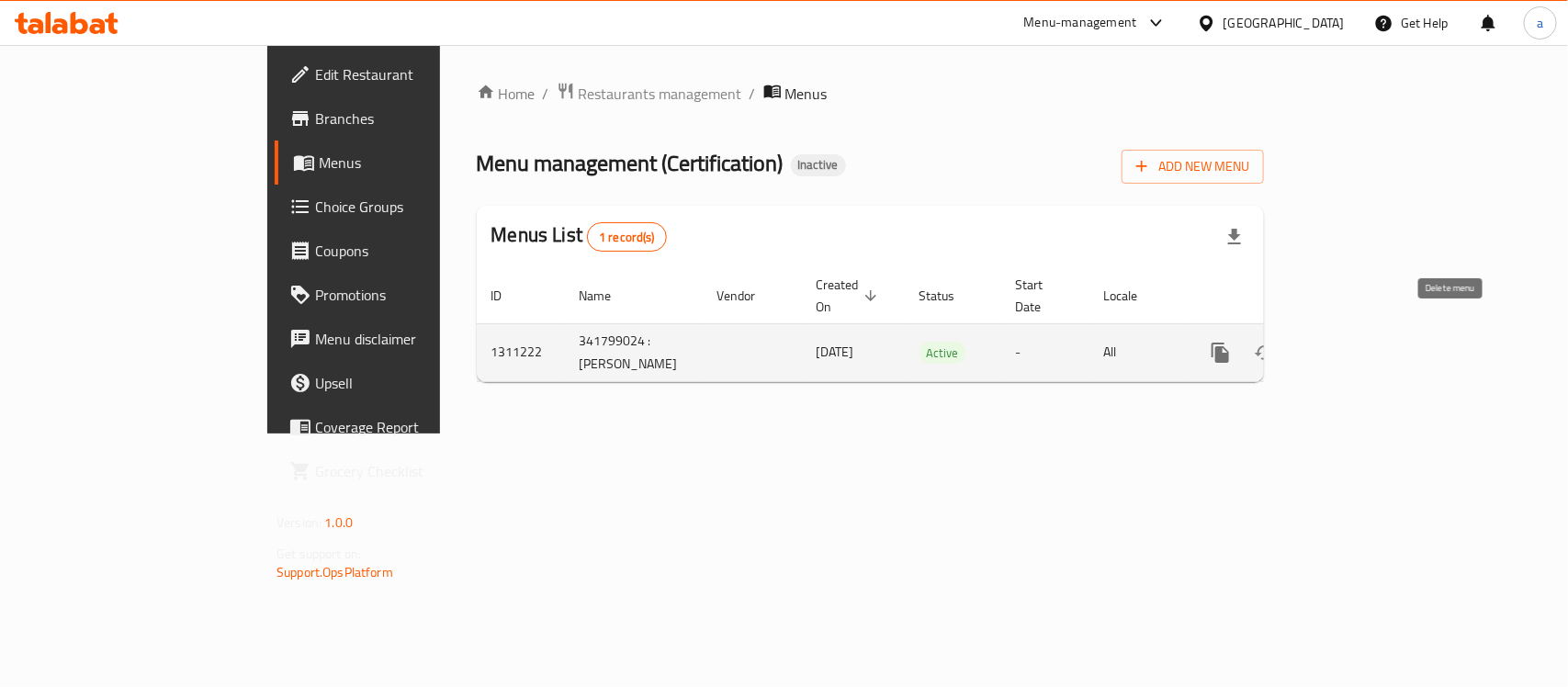
click at [1320, 341] on icon "enhanced table" at bounding box center [1309, 352] width 22 height 22
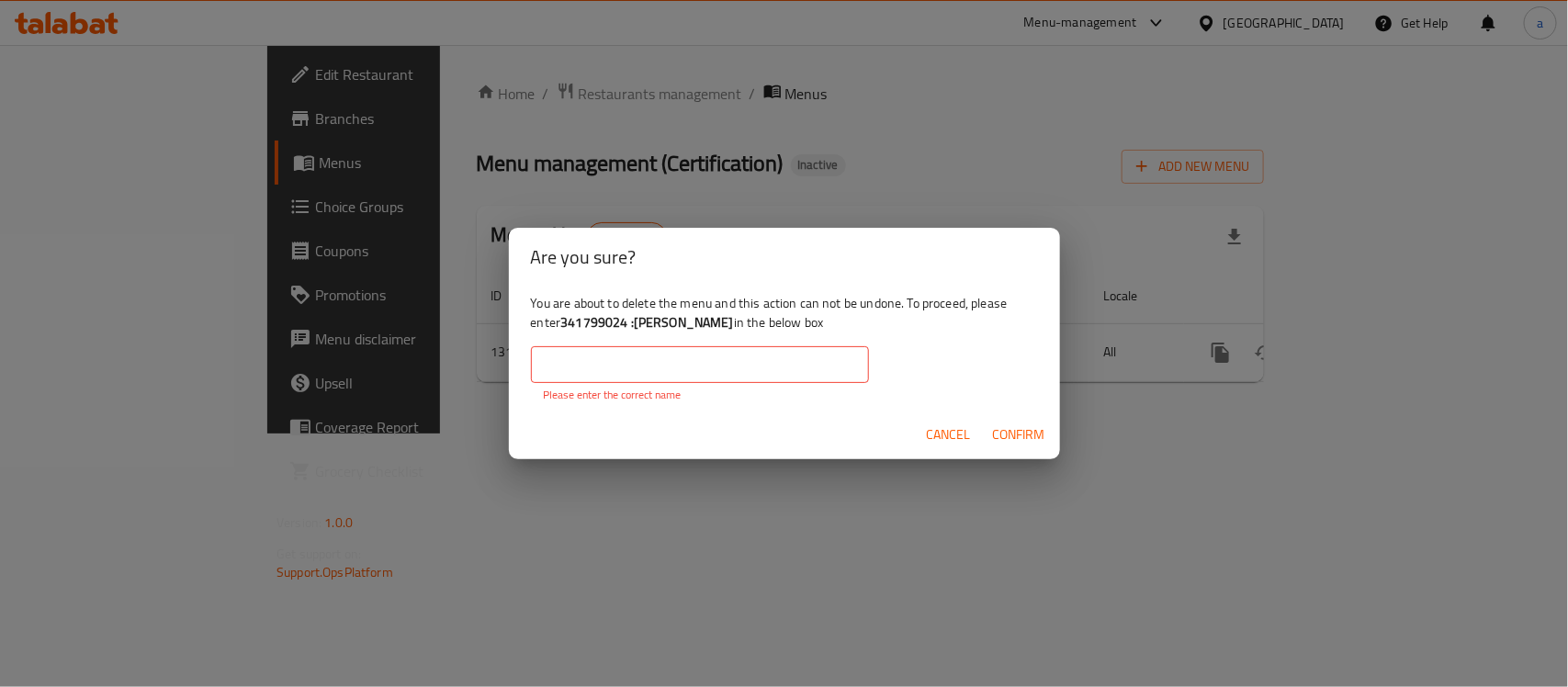
click at [1021, 439] on span "Confirm" at bounding box center [1019, 434] width 53 height 23
drag, startPoint x: 566, startPoint y: 319, endPoint x: 678, endPoint y: 324, distance: 112.1
click at [678, 324] on b "341799024 :مالك لاند" at bounding box center [647, 321] width 173 height 24
copy b "341799024 :مالك لاند"
click at [664, 365] on input "text" at bounding box center [700, 364] width 338 height 37
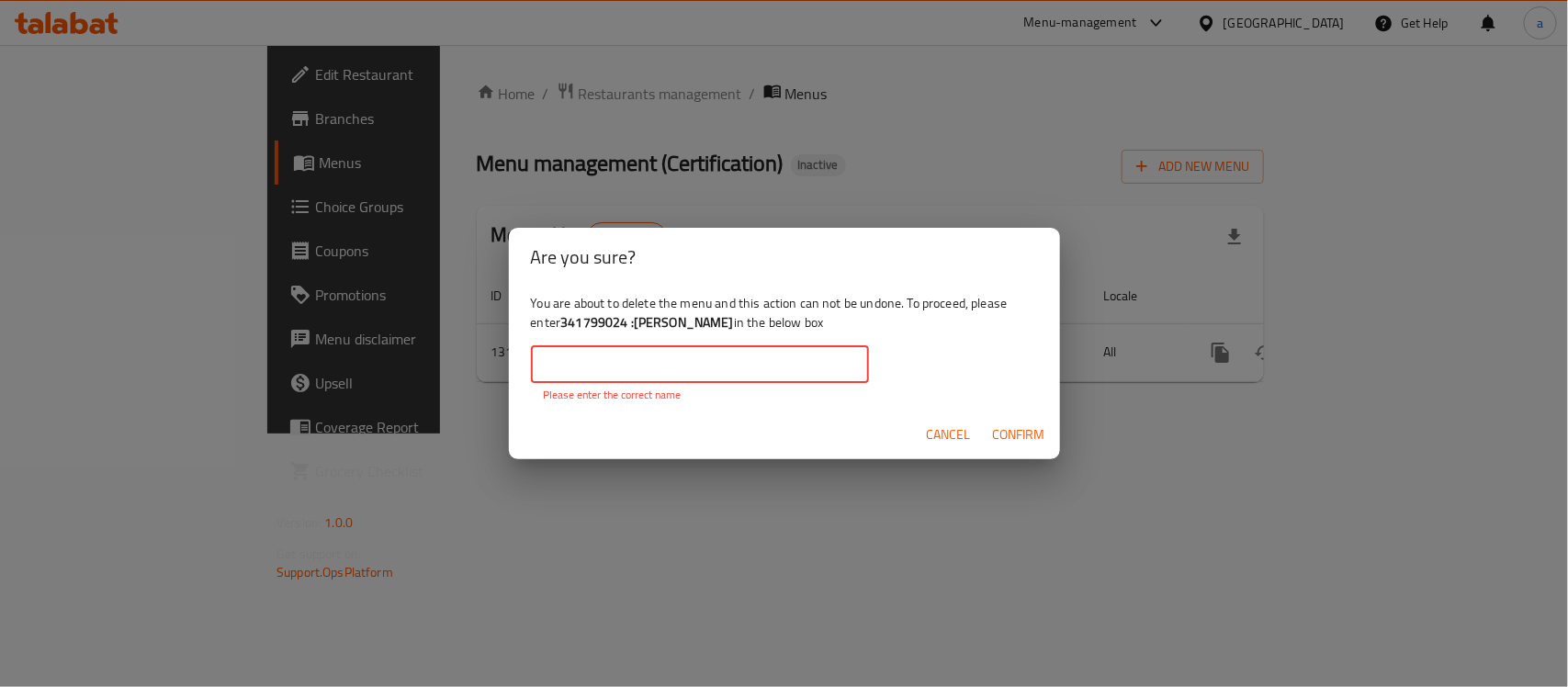
paste input "341799024 :مالك لاند"
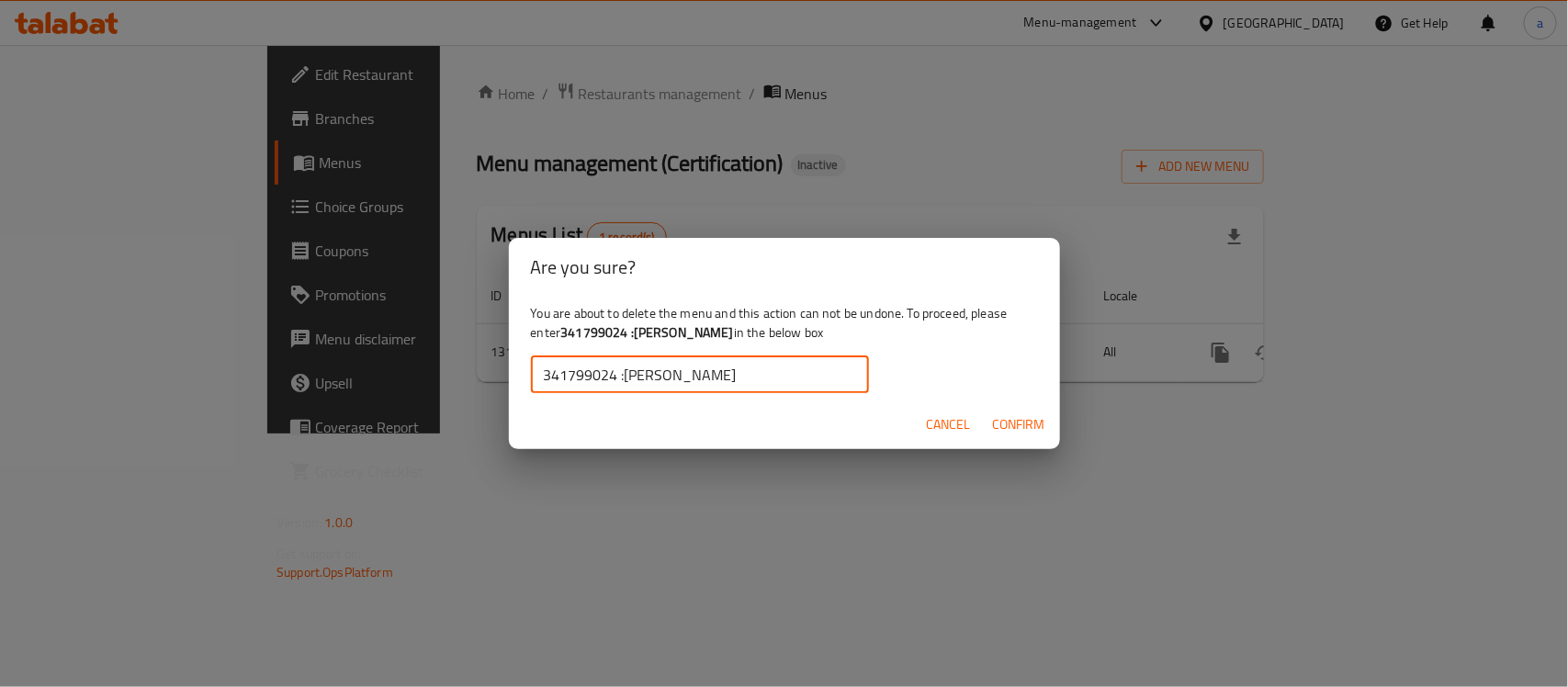
type input "341799024 :مالك لاند"
click at [1008, 425] on span "Confirm" at bounding box center [1019, 424] width 53 height 23
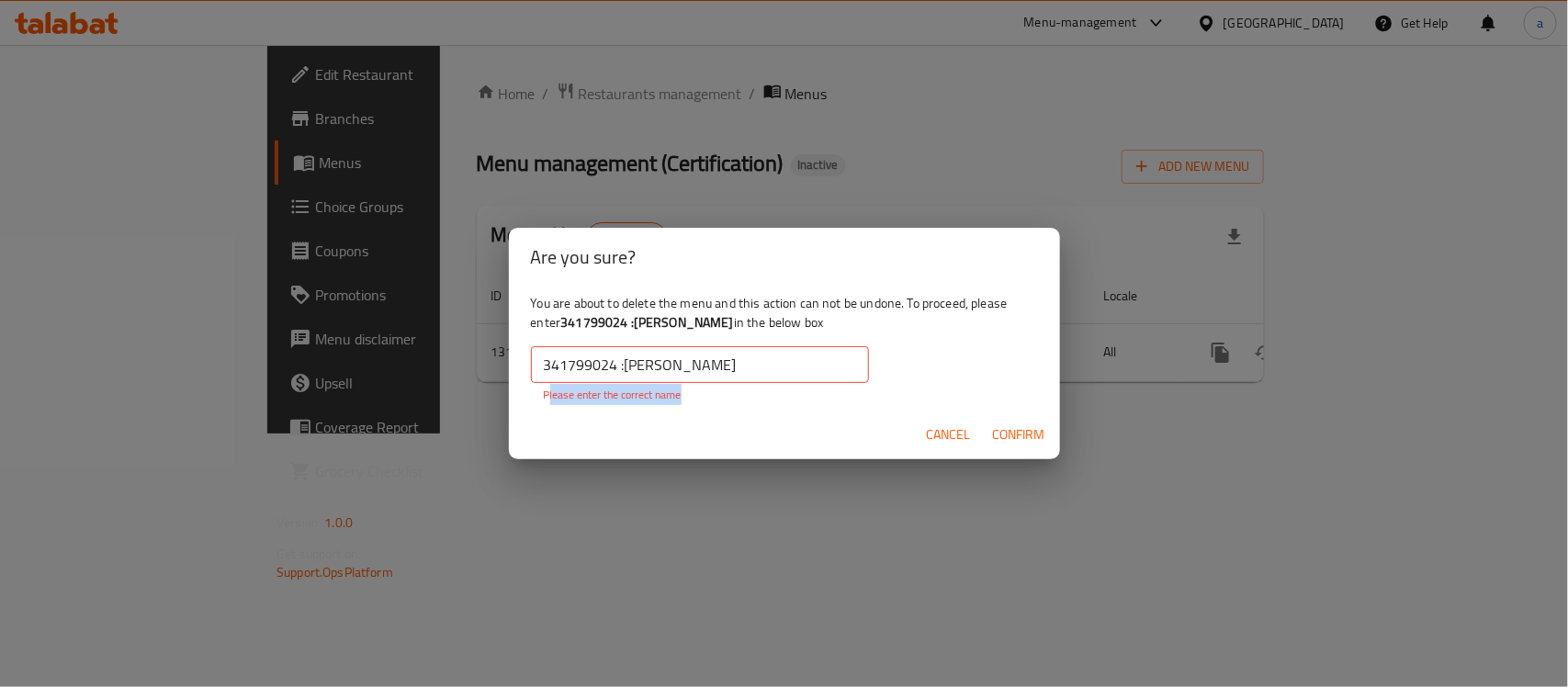
drag, startPoint x: 548, startPoint y: 392, endPoint x: 776, endPoint y: 393, distance: 228.0
click at [774, 386] on p "Please enter the correct name" at bounding box center [700, 395] width 312 height 17
click at [713, 401] on p "Please enter the correct name" at bounding box center [700, 395] width 312 height 17
drag, startPoint x: 728, startPoint y: 360, endPoint x: 388, endPoint y: 318, distance: 342.6
click at [388, 318] on div "Are you sure? You are about to delete the menu and this action can not be undon…" at bounding box center [784, 343] width 1568 height 687
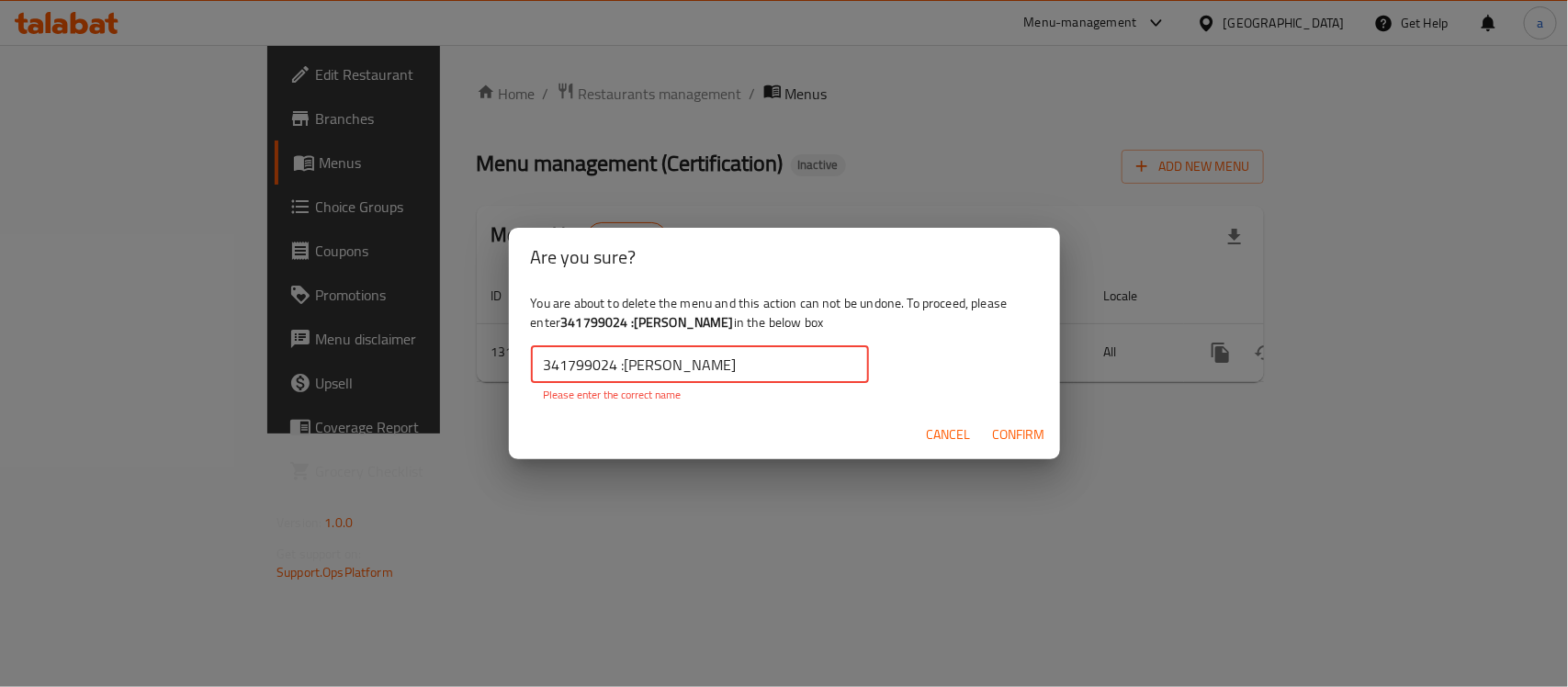
click at [951, 437] on span "Cancel" at bounding box center [949, 434] width 44 height 23
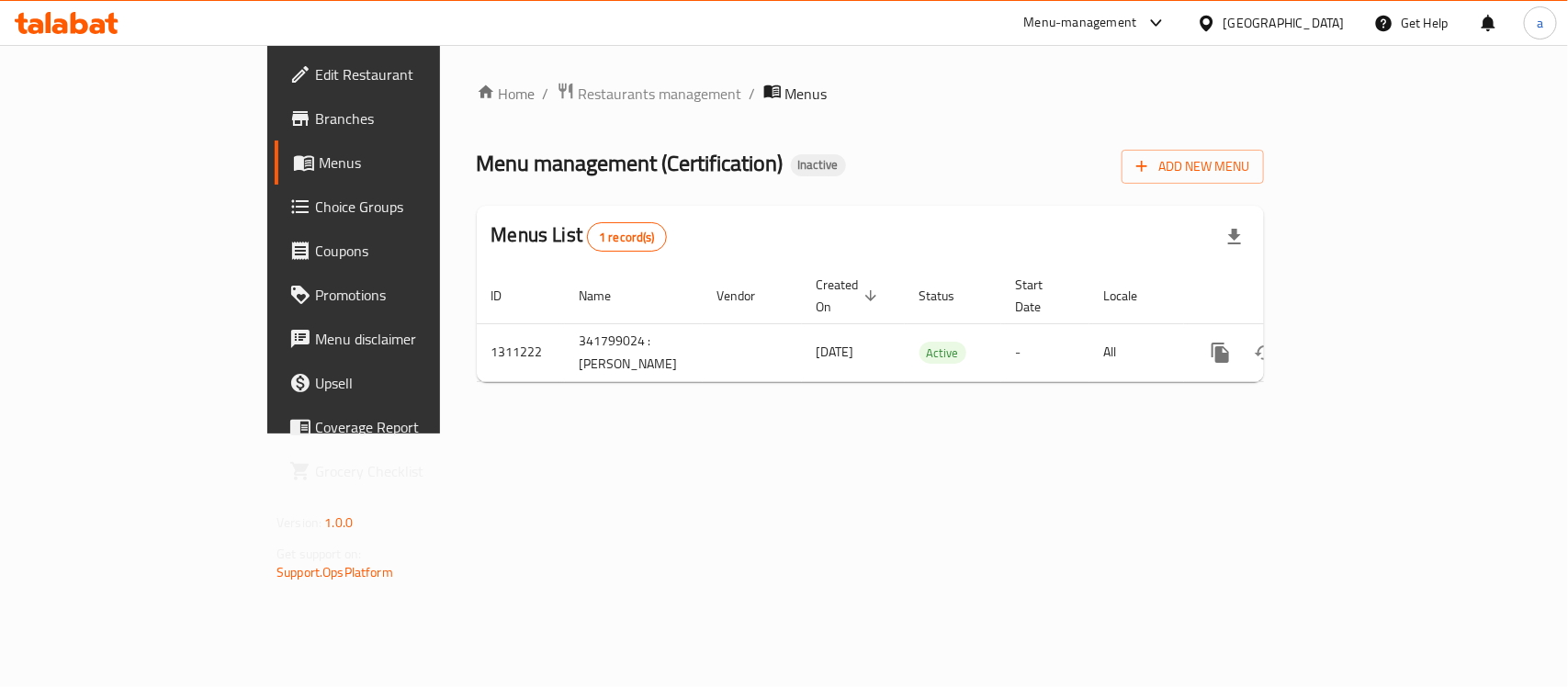
click at [487, 433] on div "Home / Restaurants management / Menus Menu management ( Certification ) Inactiv…" at bounding box center [870, 239] width 861 height 388
click at [579, 91] on span "Restaurants management" at bounding box center [660, 93] width 163 height 22
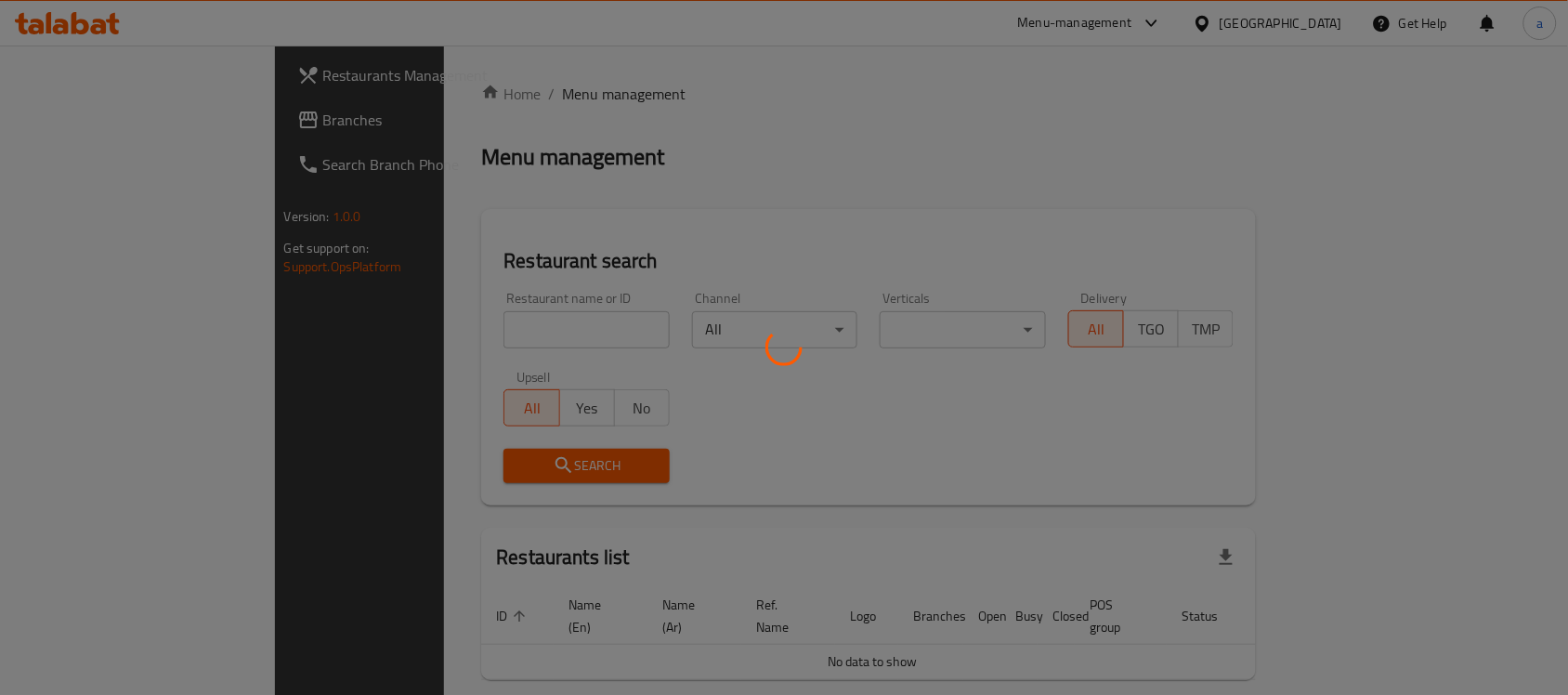
click at [398, 326] on div at bounding box center [784, 347] width 1568 height 695
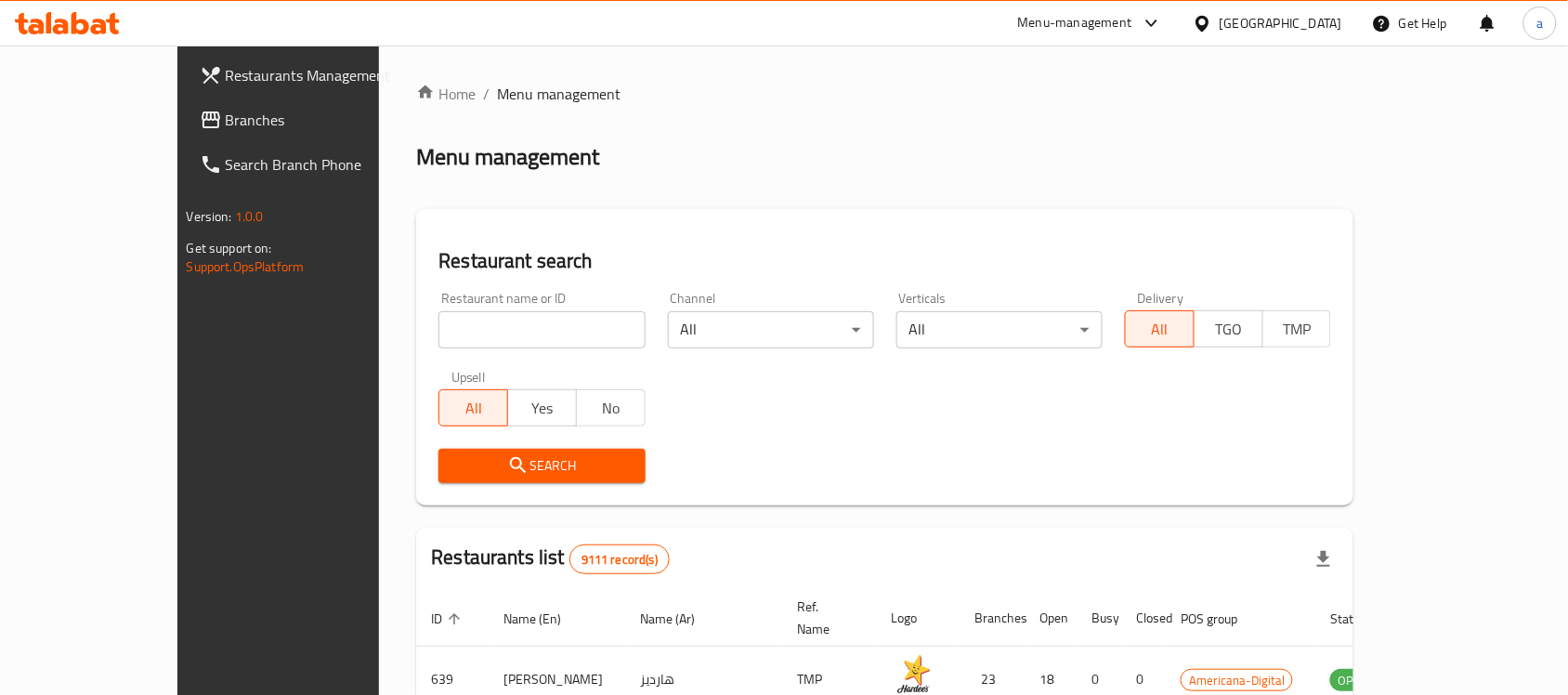
click at [439, 331] on input "search" at bounding box center [542, 329] width 206 height 37
paste input "606236"
type input "606236"
click at [427, 434] on div "Upsell All Yes No" at bounding box center [542, 399] width 229 height 78
click at [453, 460] on span "Search" at bounding box center [541, 465] width 176 height 23
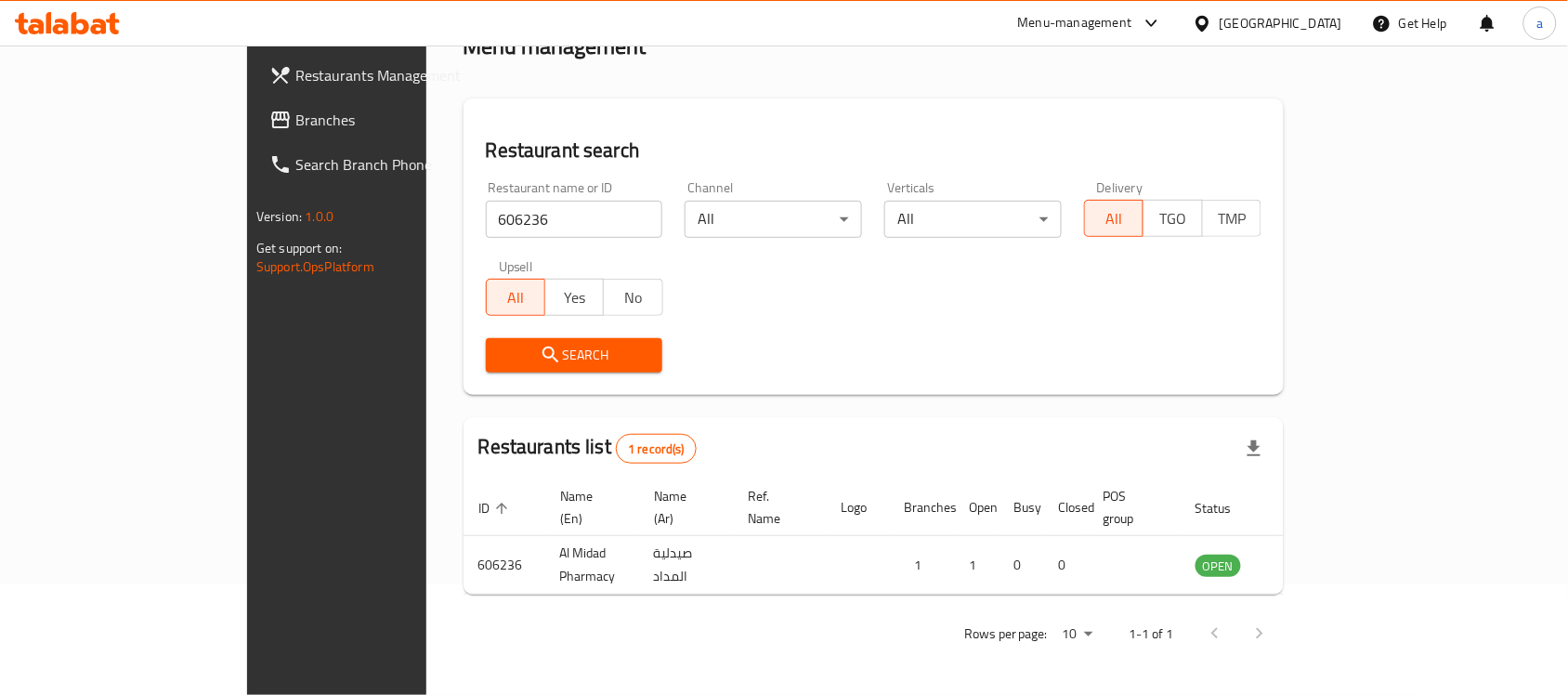
scroll to position [97, 0]
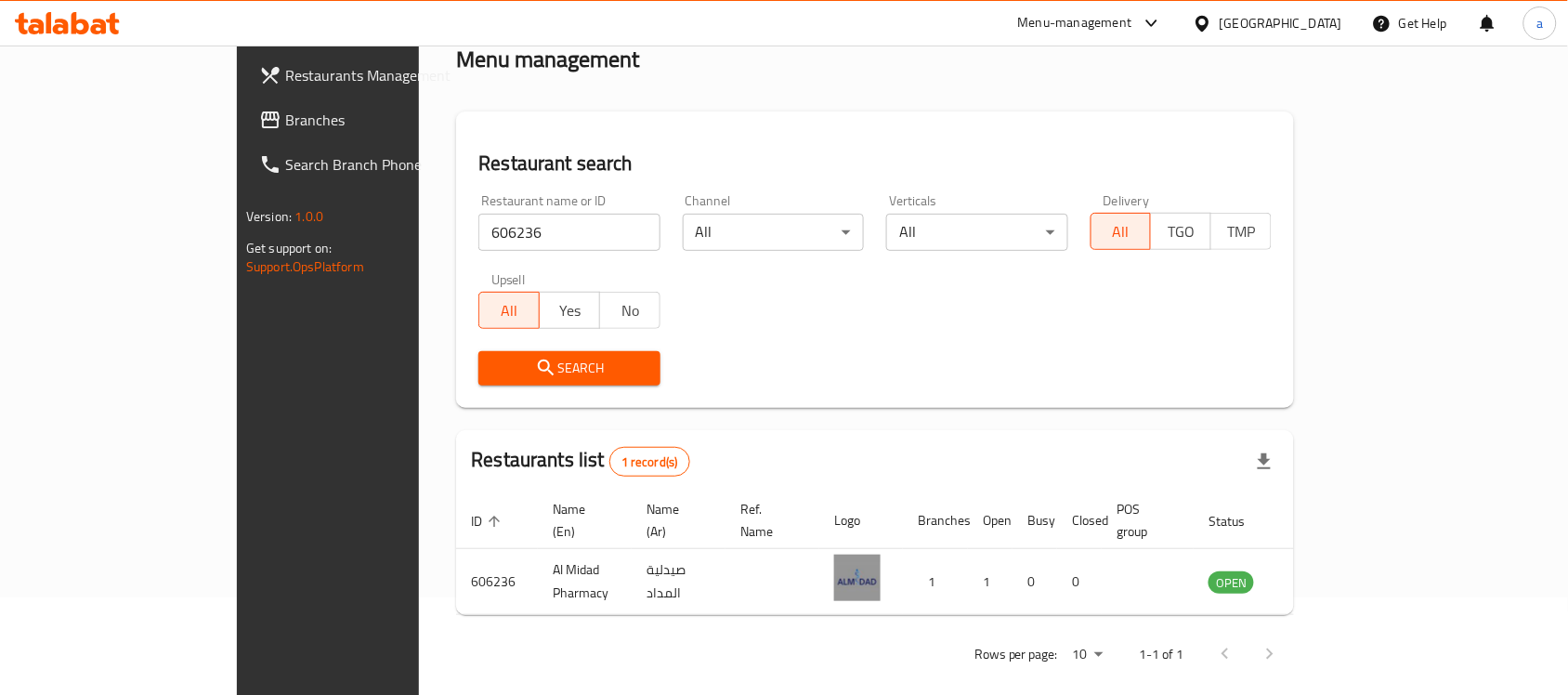
click at [495, 373] on span "Search" at bounding box center [568, 368] width 152 height 23
click at [1292, 643] on div at bounding box center [1248, 653] width 90 height 45
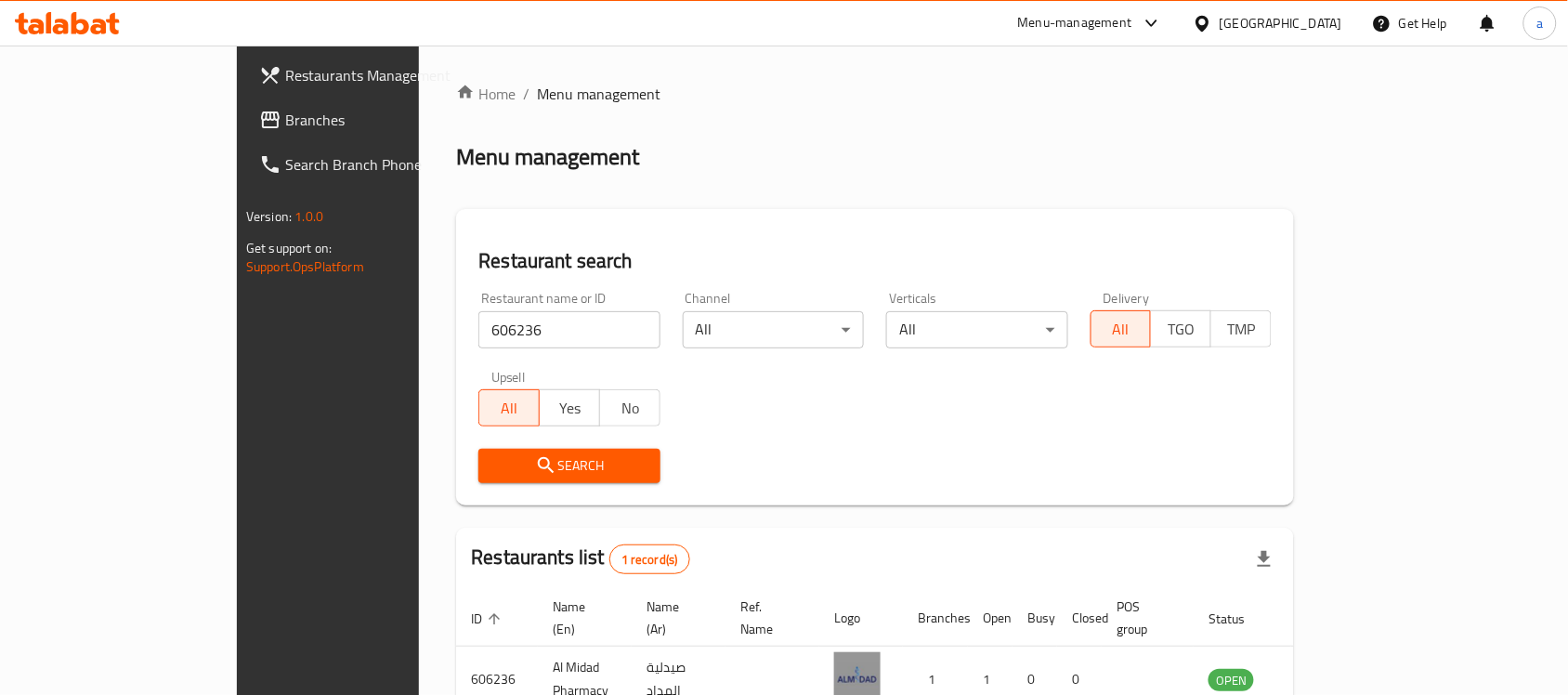
click at [285, 77] on span "Restaurants Management" at bounding box center [384, 74] width 198 height 22
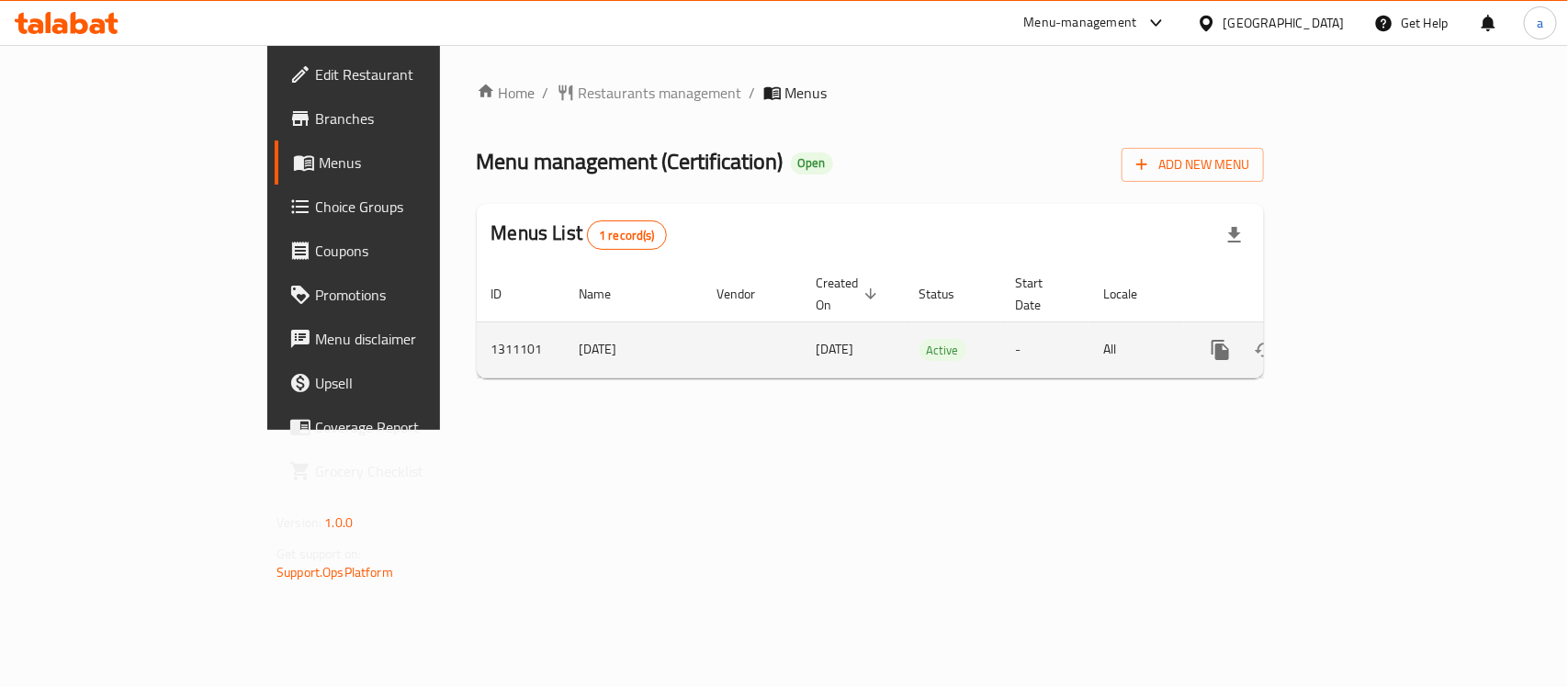
drag, startPoint x: 402, startPoint y: 334, endPoint x: 474, endPoint y: 334, distance: 72.0
click at [565, 334] on td "[DATE]" at bounding box center [634, 349] width 138 height 56
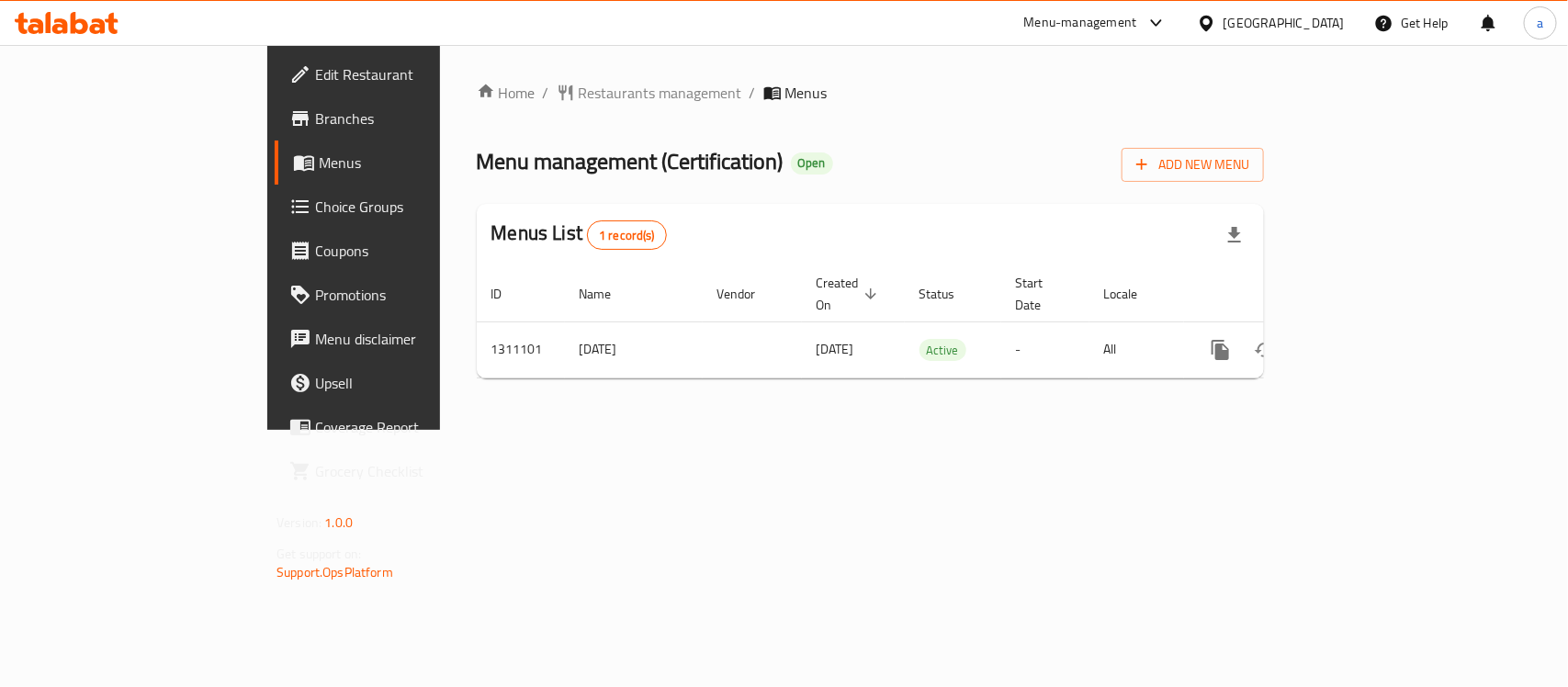
copy td "[DATE]"
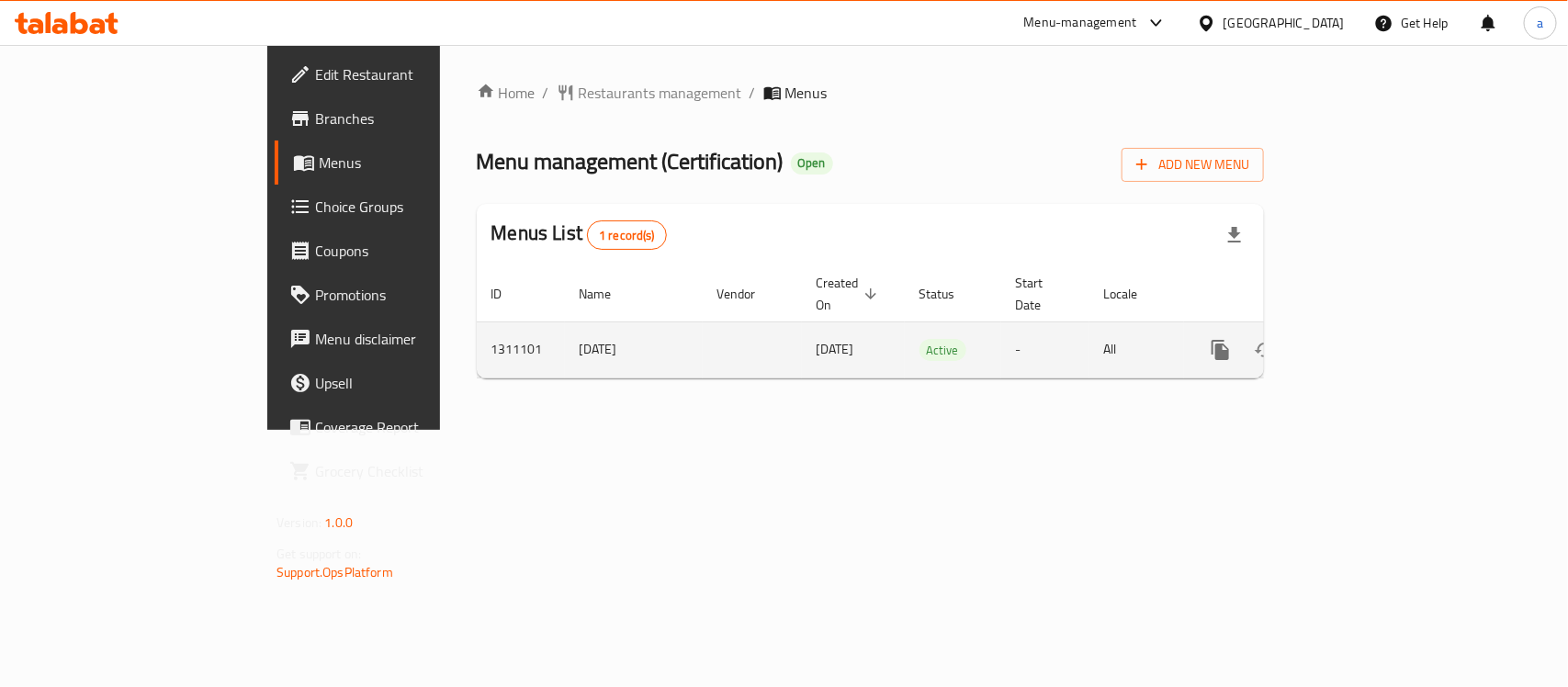
click at [1331, 328] on button "enhanced table" at bounding box center [1309, 350] width 44 height 44
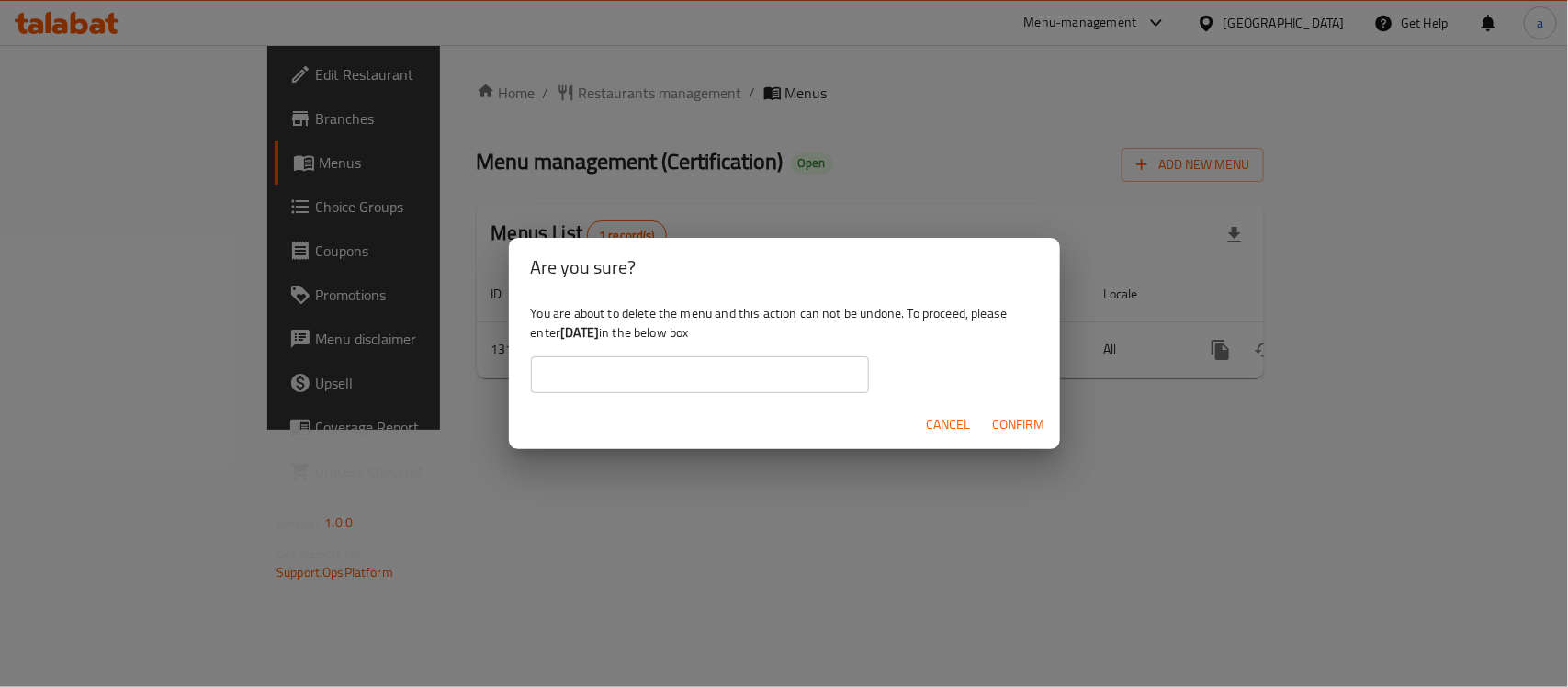
drag, startPoint x: 694, startPoint y: 384, endPoint x: 710, endPoint y: 390, distance: 17.1
click at [694, 384] on input "text" at bounding box center [700, 374] width 338 height 37
paste input "[DATE]"
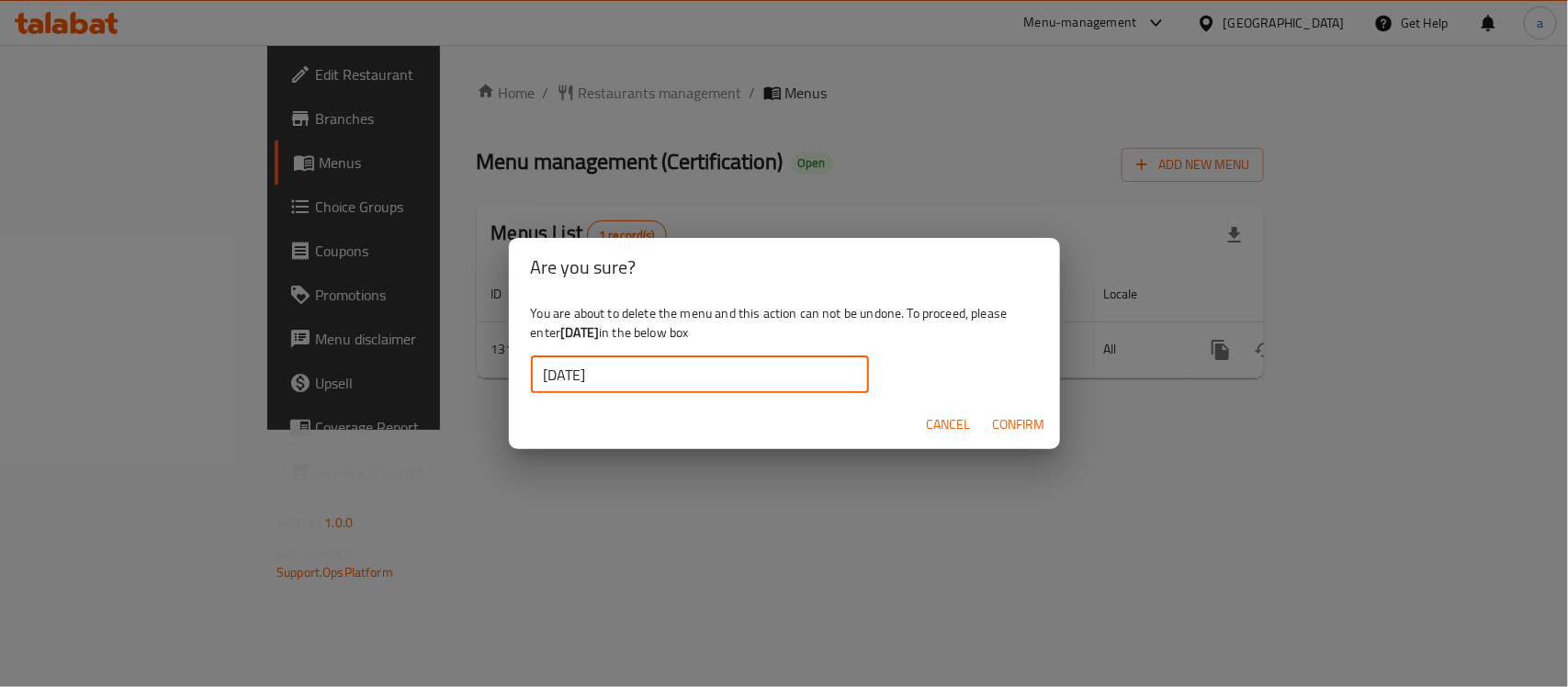
type input "[DATE]"
click at [1030, 423] on span "Confirm" at bounding box center [1019, 424] width 53 height 23
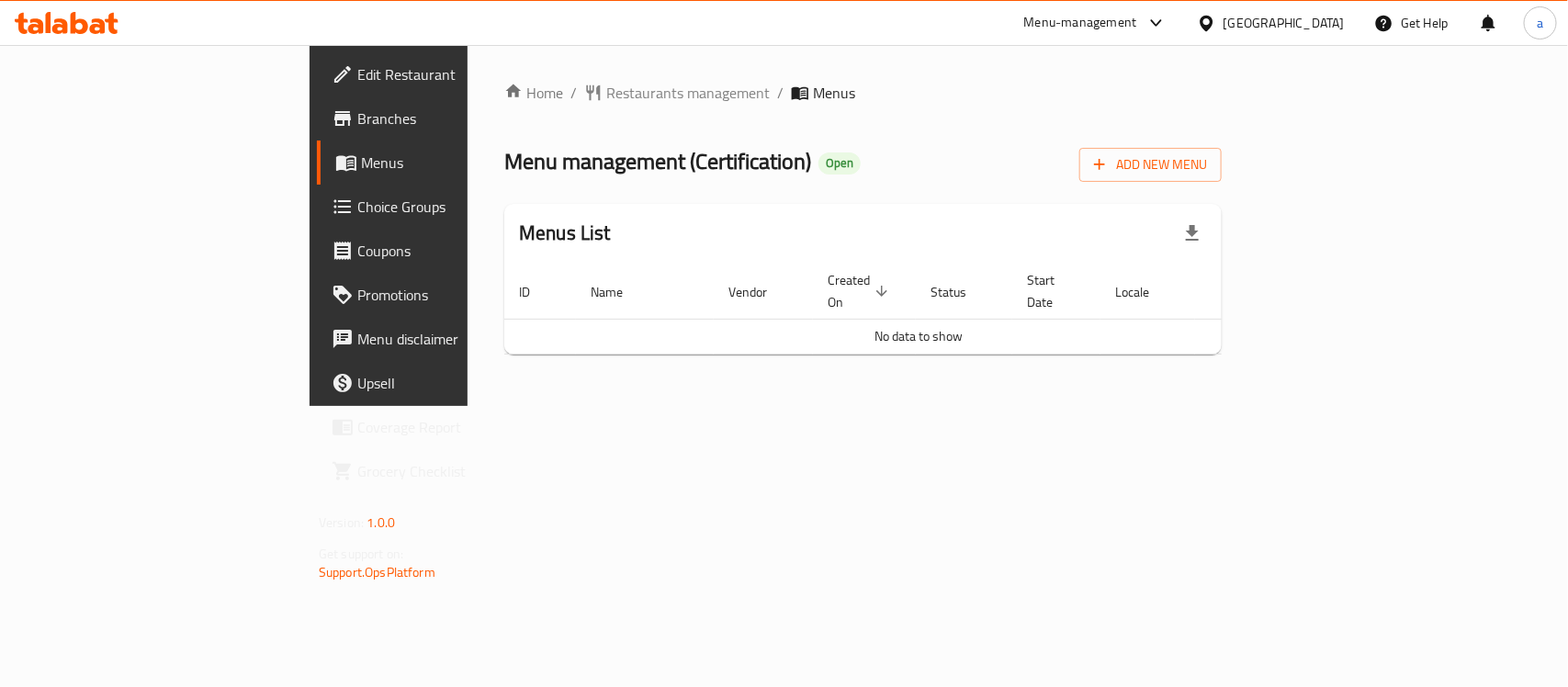
click at [357, 124] on span "Branches" at bounding box center [456, 118] width 199 height 22
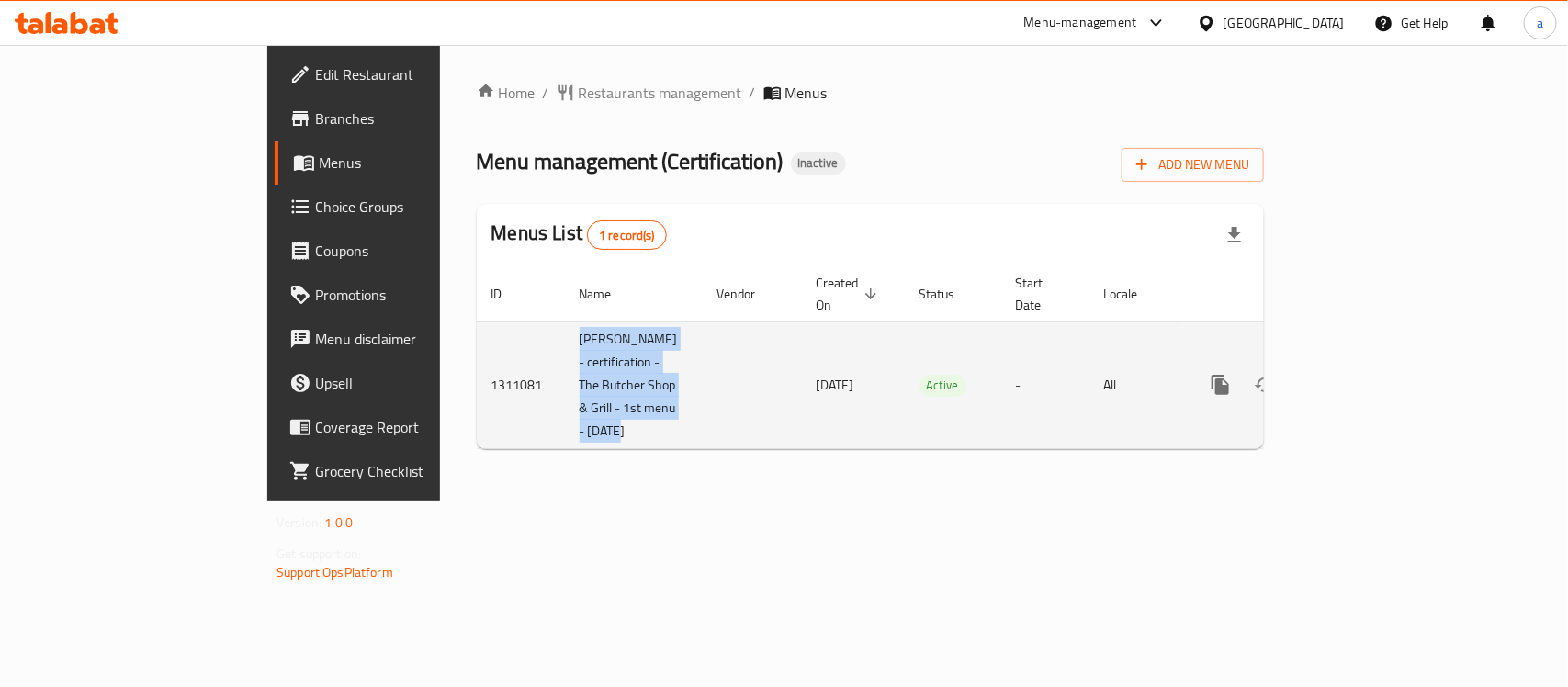
drag, startPoint x: 401, startPoint y: 323, endPoint x: 450, endPoint y: 416, distance: 105.1
click at [565, 416] on td "[PERSON_NAME] - certification - The Butcher Shop & Grill - 1st menu - [DATE]" at bounding box center [634, 384] width 138 height 126
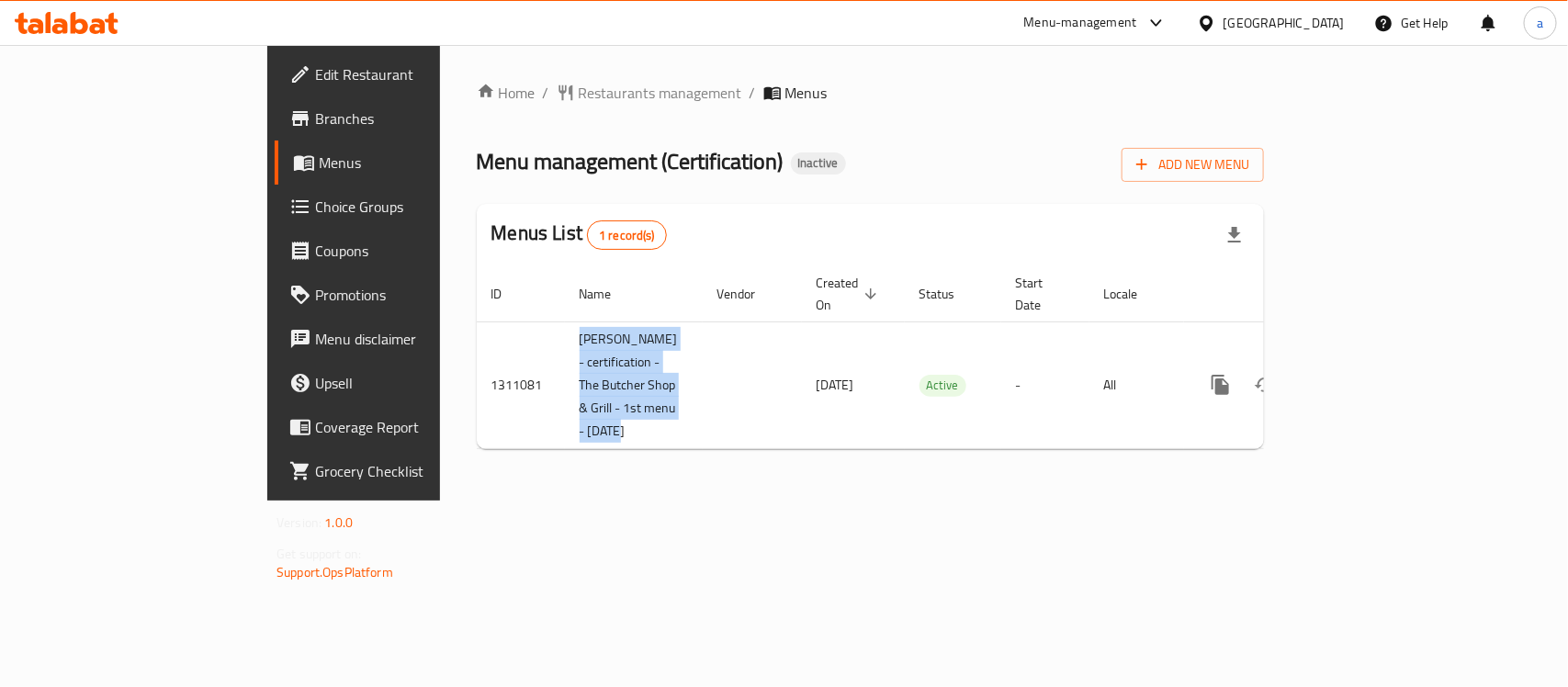
copy td "[PERSON_NAME] - certification - The Butcher Shop & Grill - 1st menu - [DATE]"
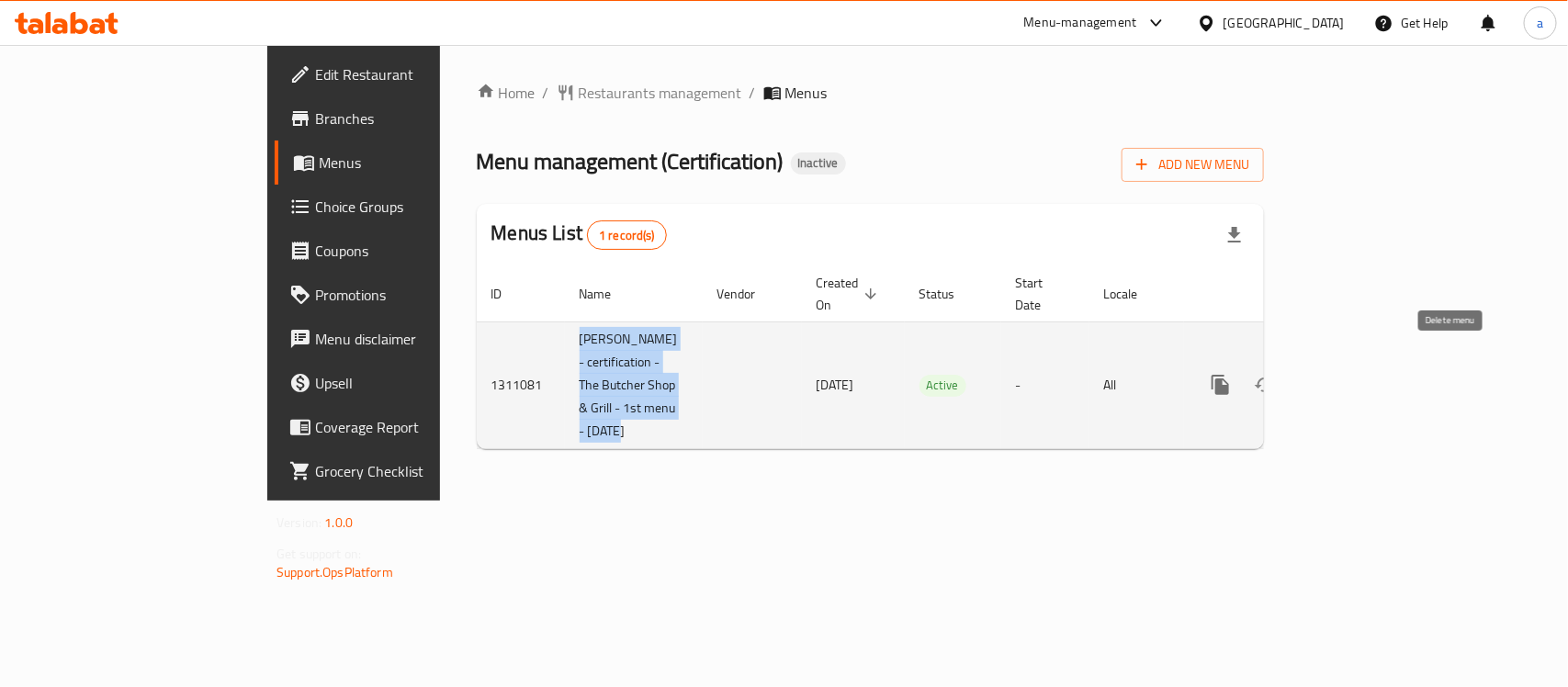
click at [1315, 376] on icon "enhanced table" at bounding box center [1309, 384] width 13 height 17
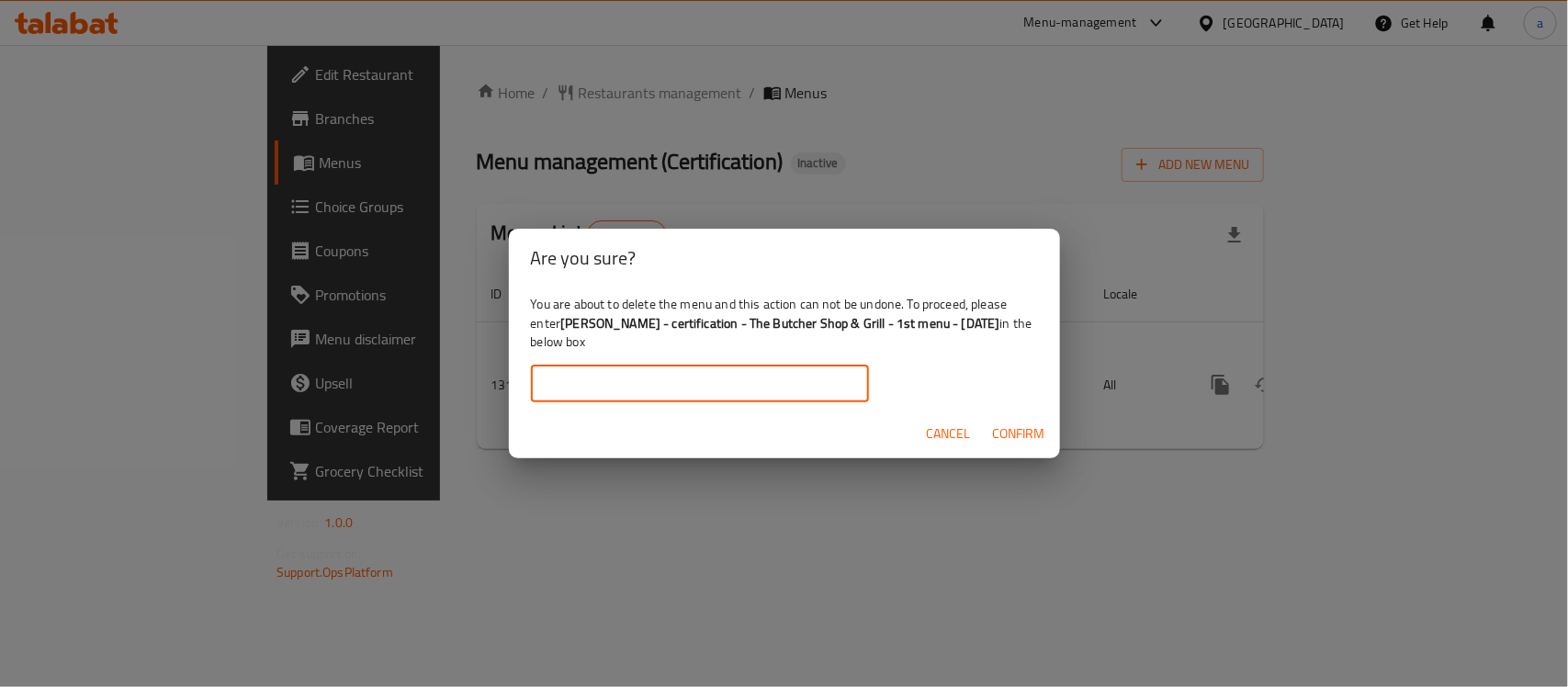
drag, startPoint x: 664, startPoint y: 387, endPoint x: 677, endPoint y: 401, distance: 19.1
click at [664, 387] on input "text" at bounding box center [700, 384] width 338 height 37
paste input "[PERSON_NAME] - certification - The Butcher Shop & Grill - 1st menu - [DATE]"
type input "[PERSON_NAME] - certification - The Butcher Shop & Grill - 1st menu - [DATE]"
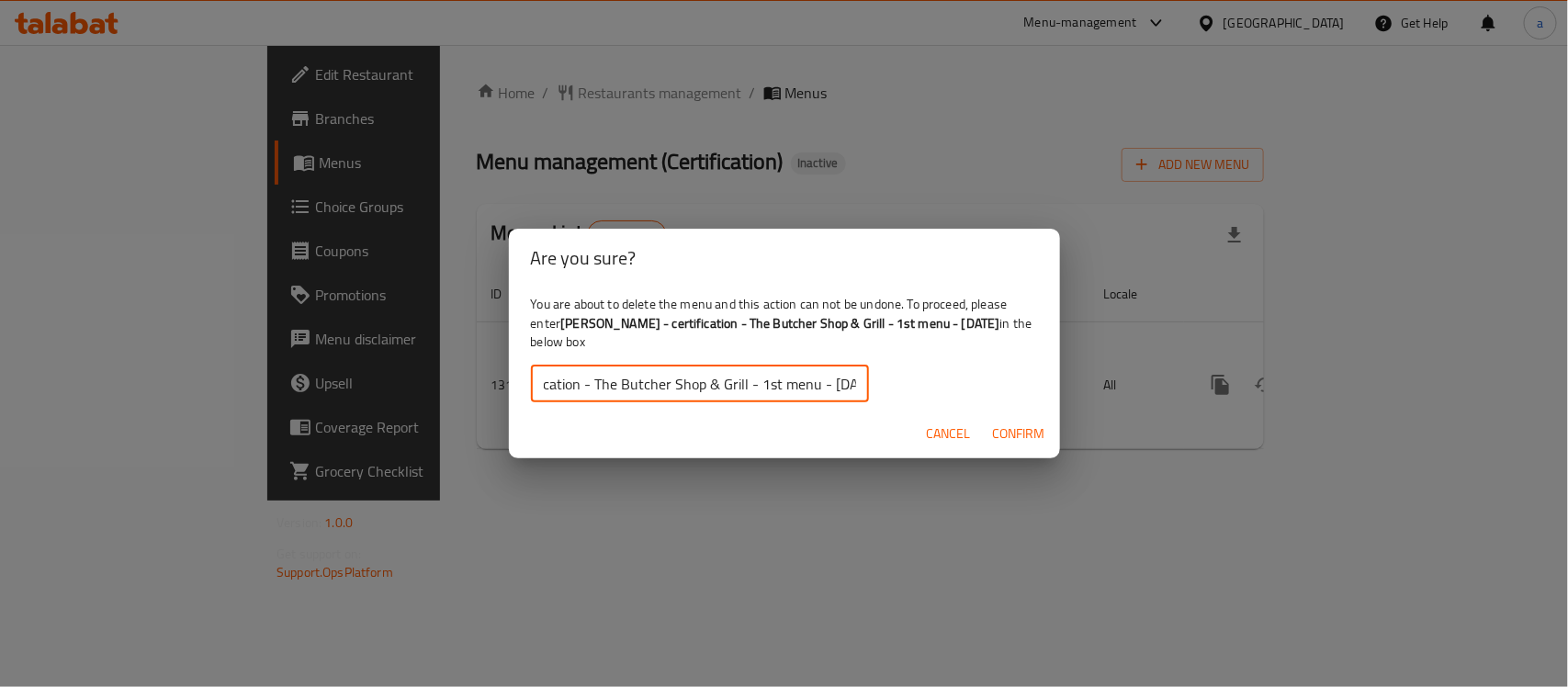
click at [1020, 444] on span "Confirm" at bounding box center [1019, 433] width 53 height 23
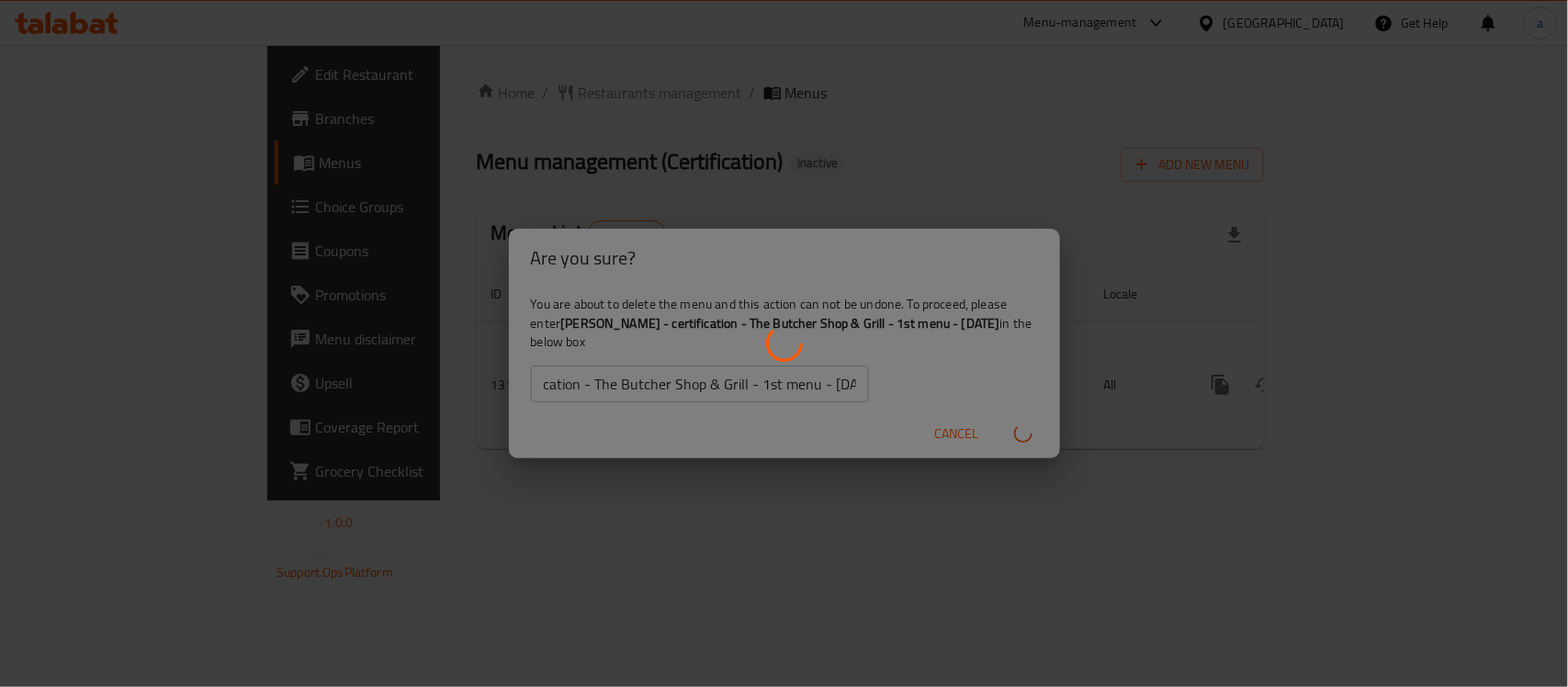
scroll to position [0, 0]
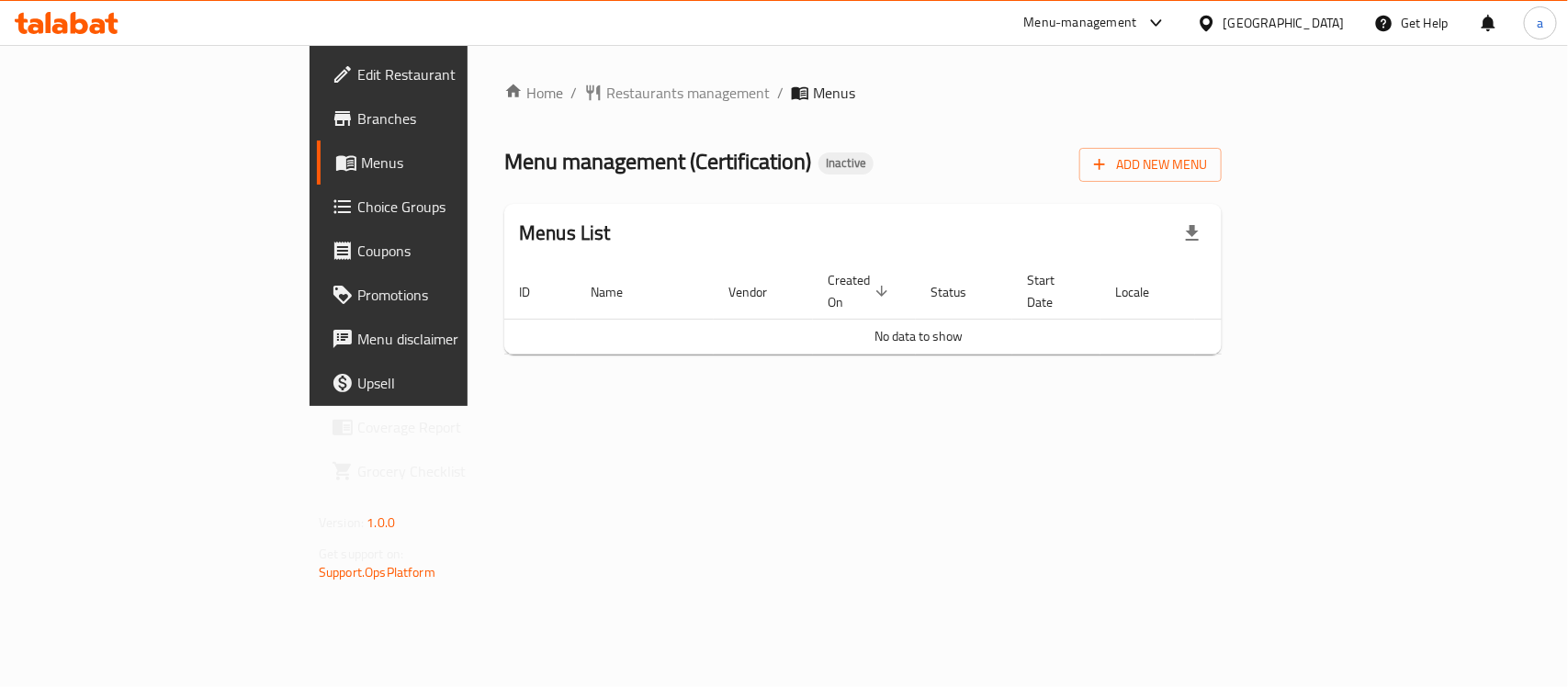
click at [357, 123] on span "Branches" at bounding box center [456, 118] width 199 height 22
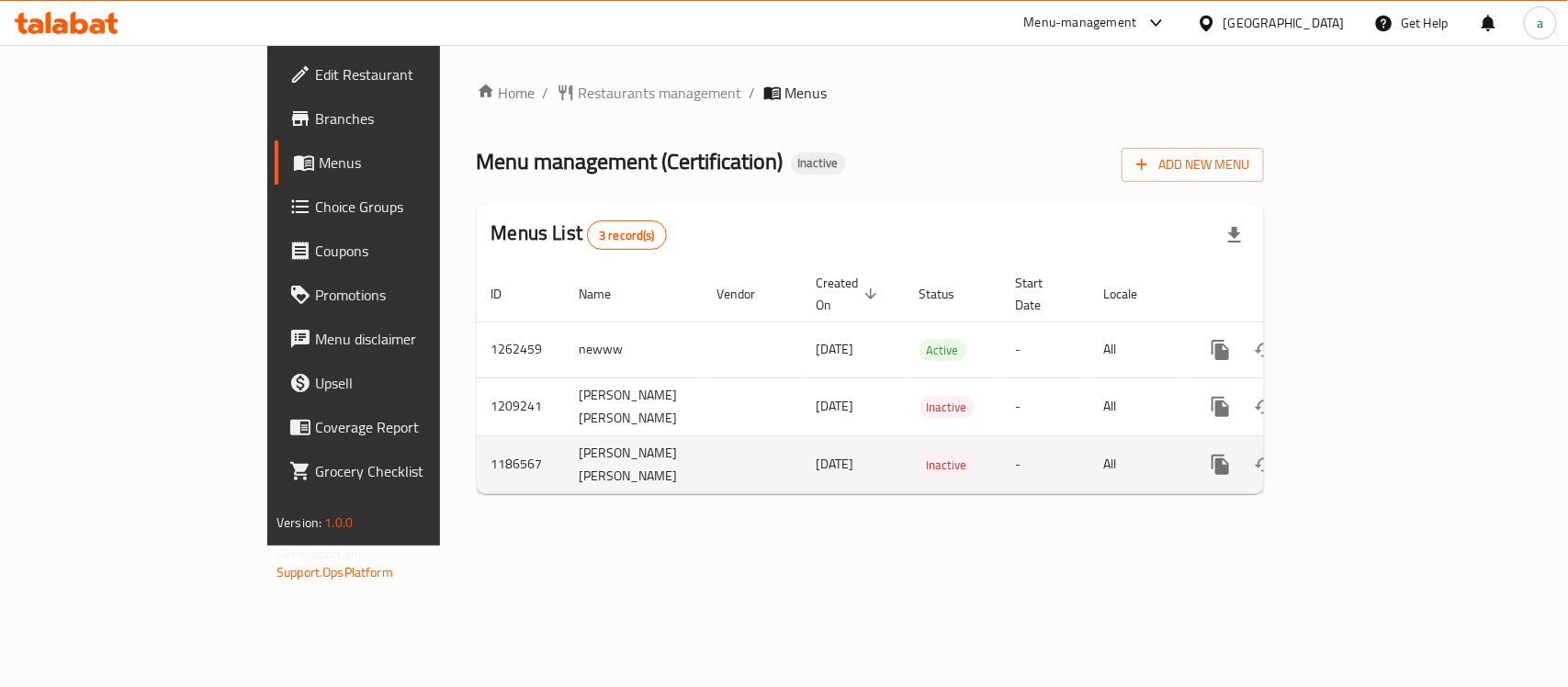
drag, startPoint x: 397, startPoint y: 439, endPoint x: 498, endPoint y: 460, distance: 103.2
click at [565, 460] on td "mahmoud ayman moustafa ahmed" at bounding box center [634, 464] width 138 height 57
click at [1315, 456] on icon "enhanced table" at bounding box center [1309, 465] width 13 height 17
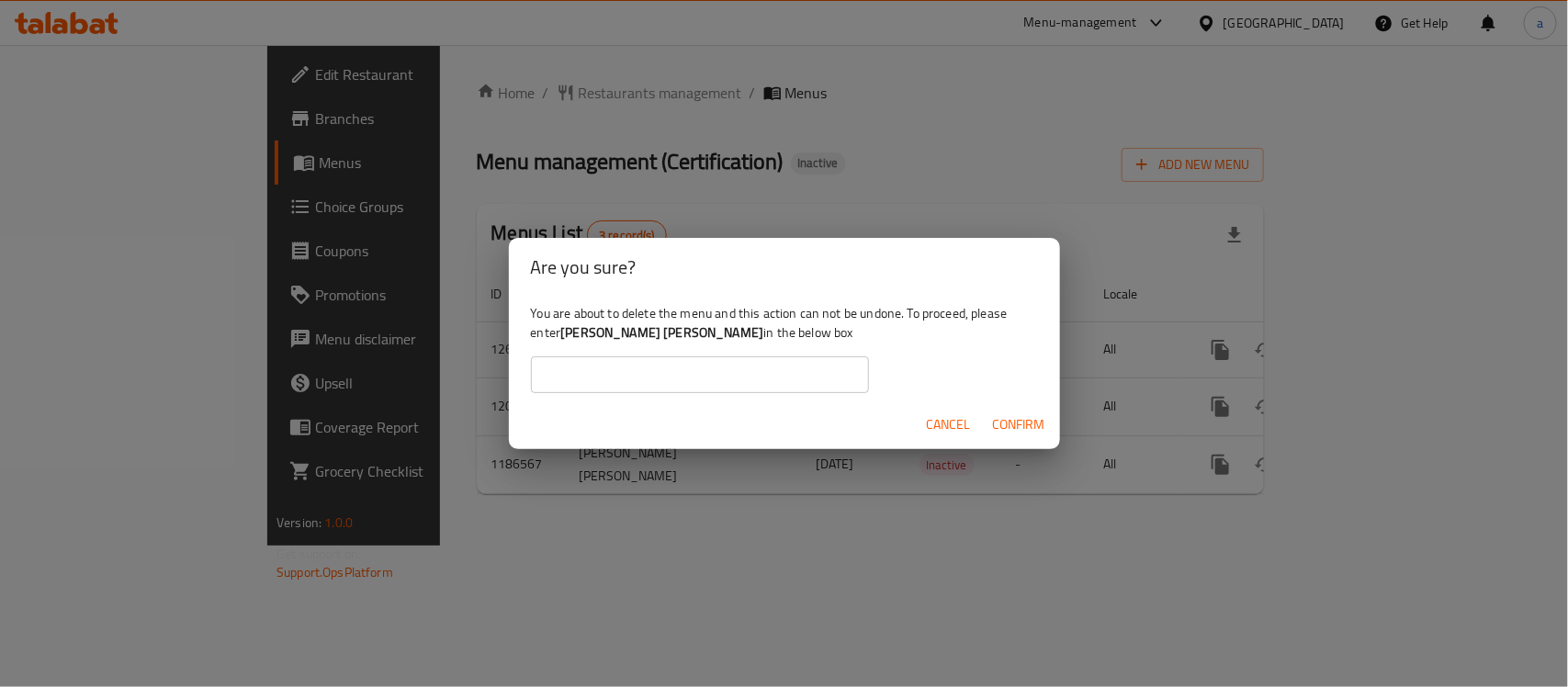
click at [760, 374] on input "text" at bounding box center [700, 374] width 338 height 37
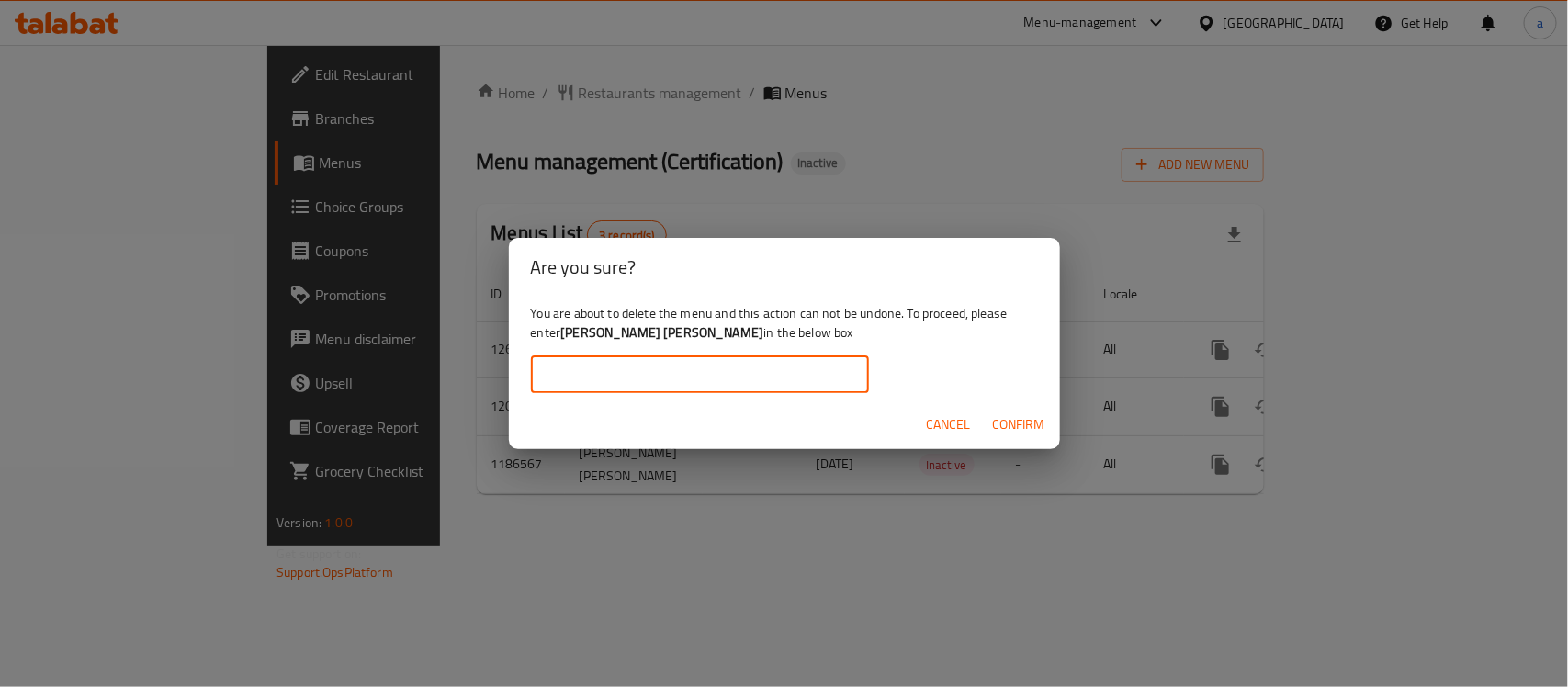
paste input "mahmoud ayman moustafa ahmed"
type input "mahmoud ayman moustafa ahmed"
click at [989, 433] on button "Confirm" at bounding box center [1018, 425] width 67 height 34
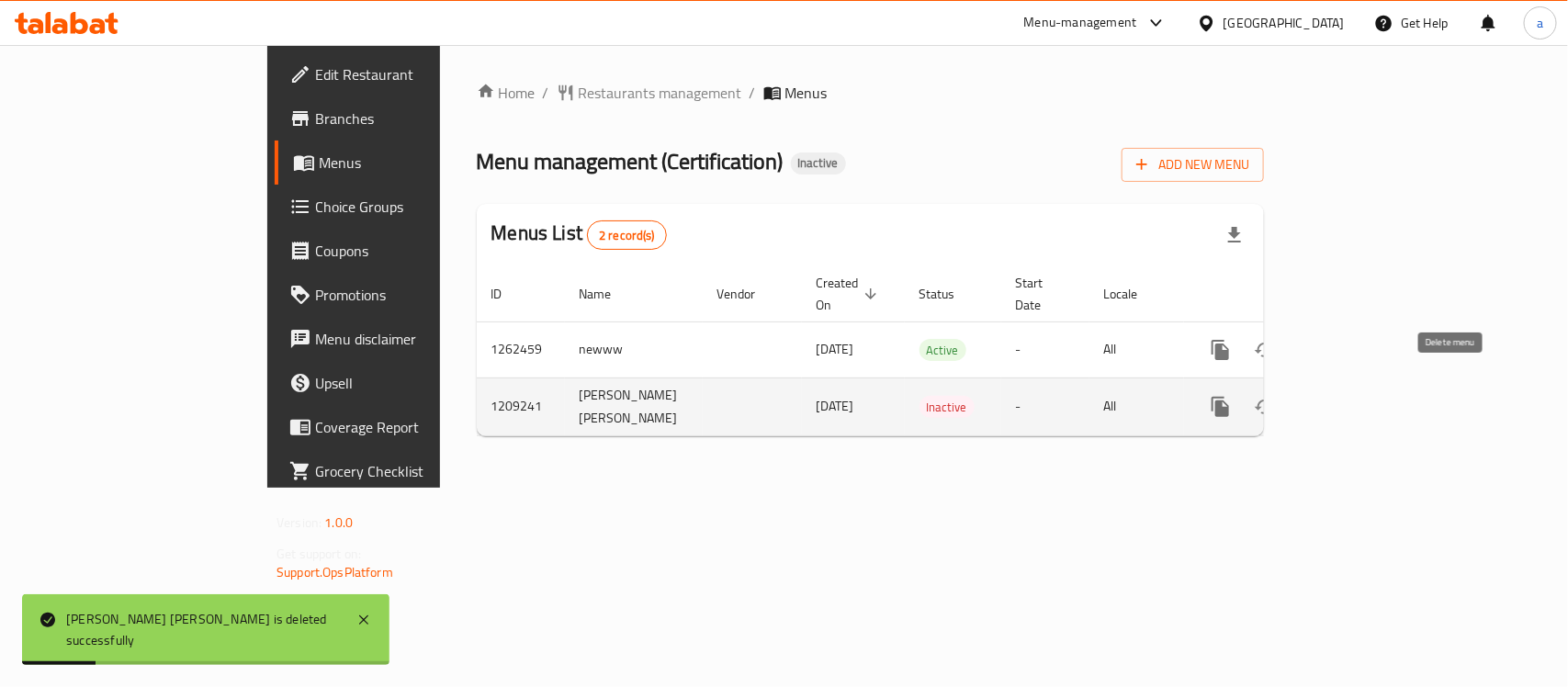
click at [1320, 396] on icon "enhanced table" at bounding box center [1309, 406] width 22 height 22
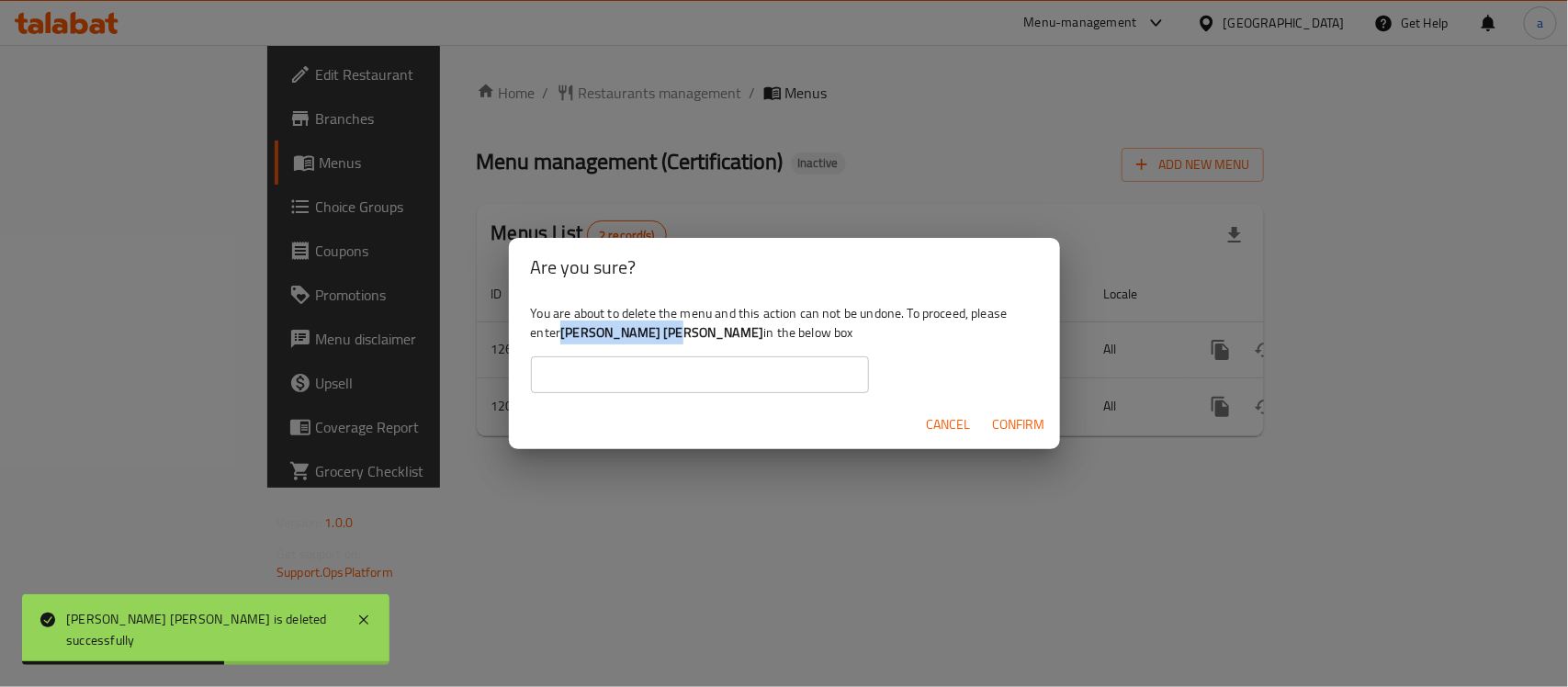
drag, startPoint x: 562, startPoint y: 334, endPoint x: 664, endPoint y: 336, distance: 102.0
click at [664, 336] on b "Ismail Akram Zidan" at bounding box center [661, 332] width 203 height 24
copy b "Ismail Akram Zida"
copy b "Ismail Akram Zidan"
click at [703, 374] on input "text" at bounding box center [700, 374] width 338 height 37
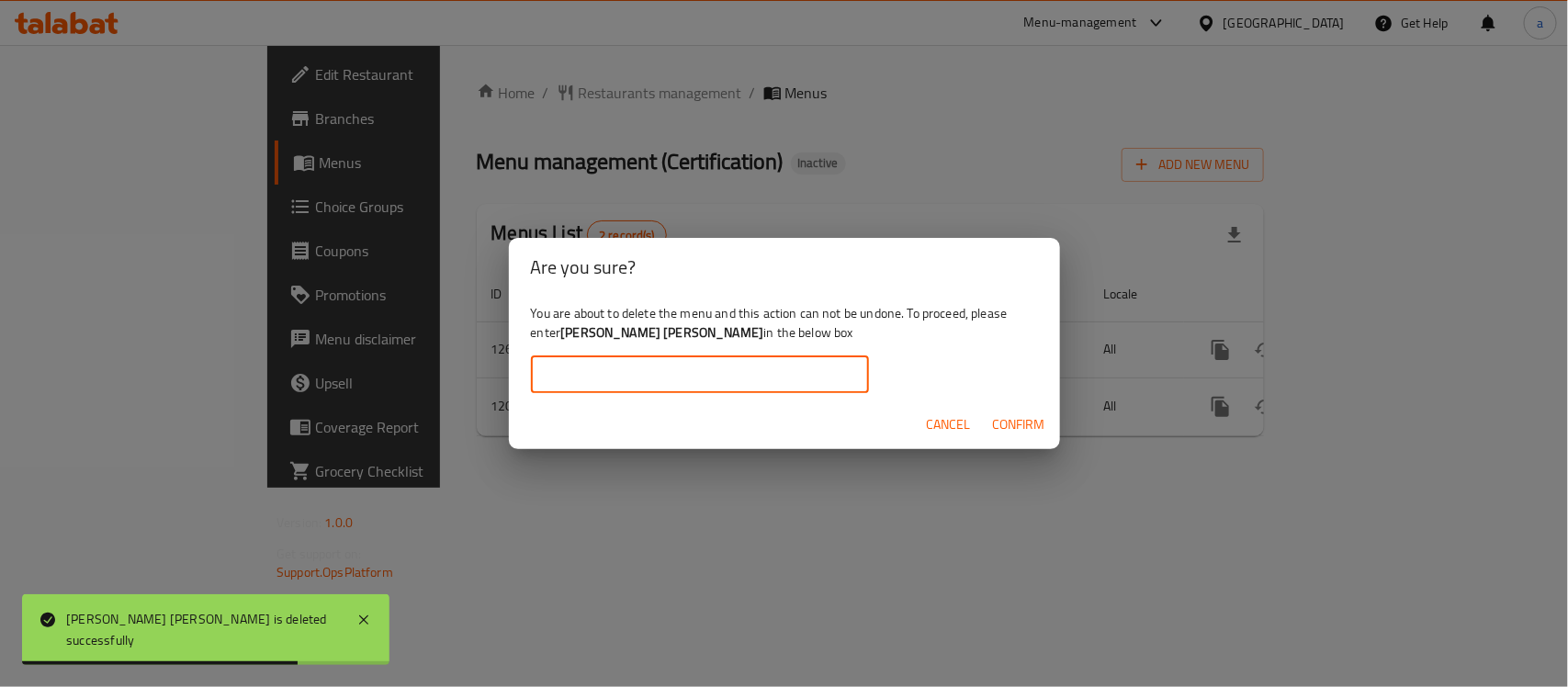
paste input "Ismail Akram Zidan"
type input "Ismail Akram Zidan"
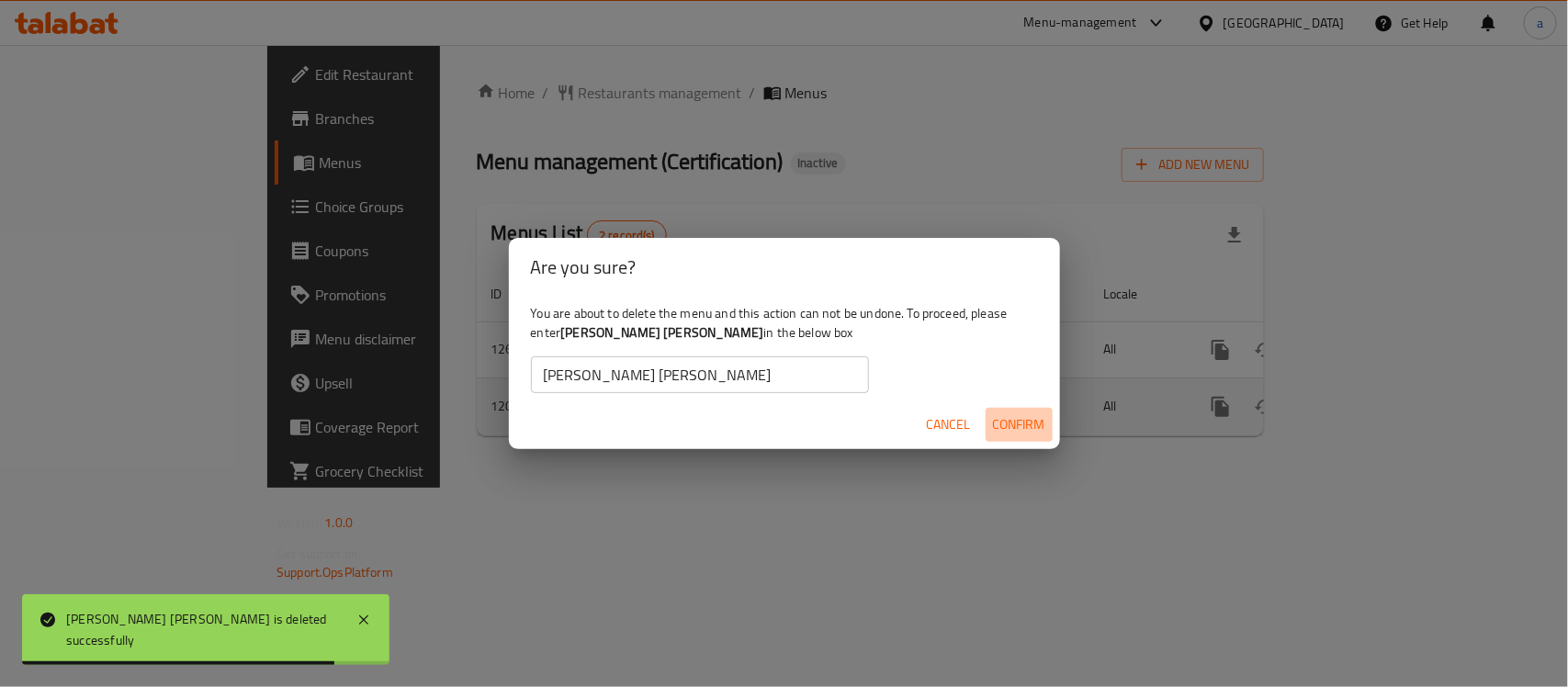
click at [1048, 424] on button "Confirm" at bounding box center [1018, 425] width 67 height 34
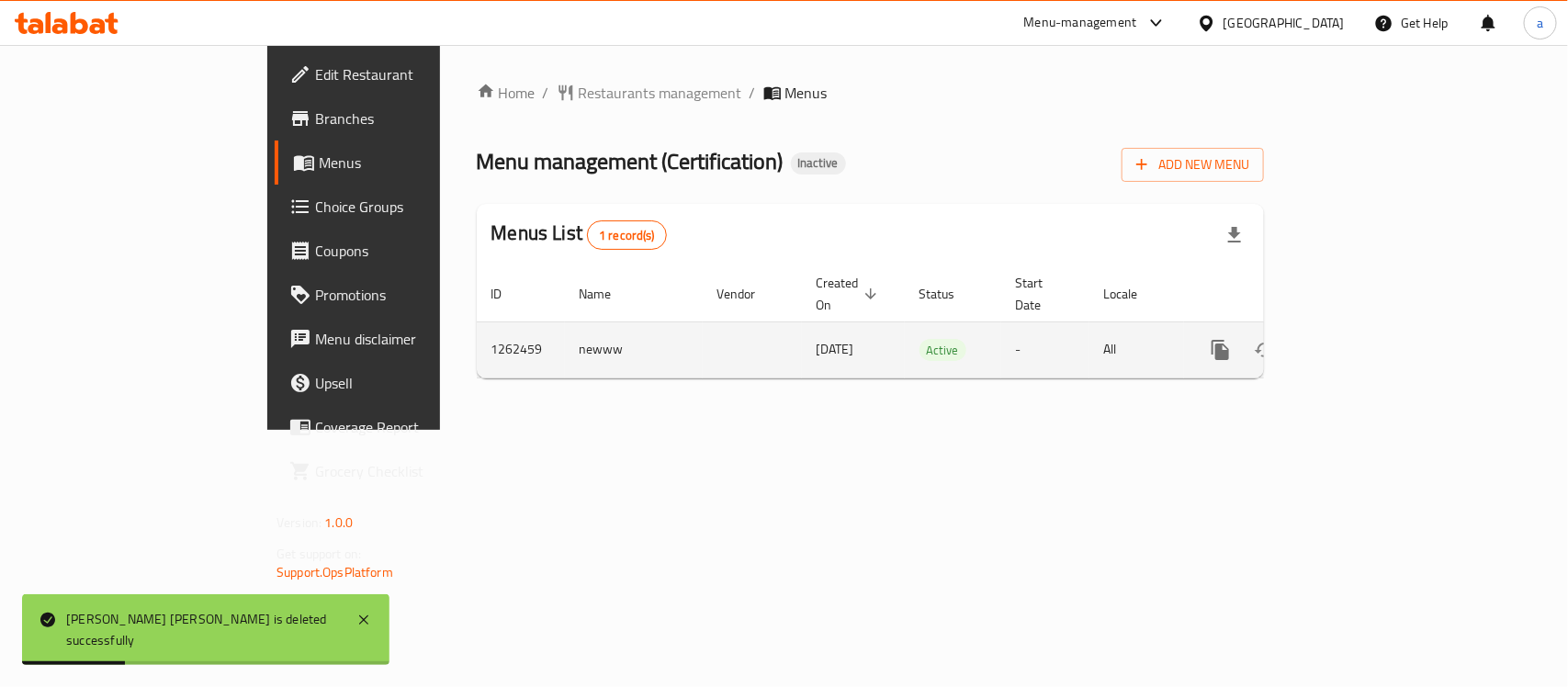
click at [565, 331] on td "newww" at bounding box center [634, 349] width 138 height 56
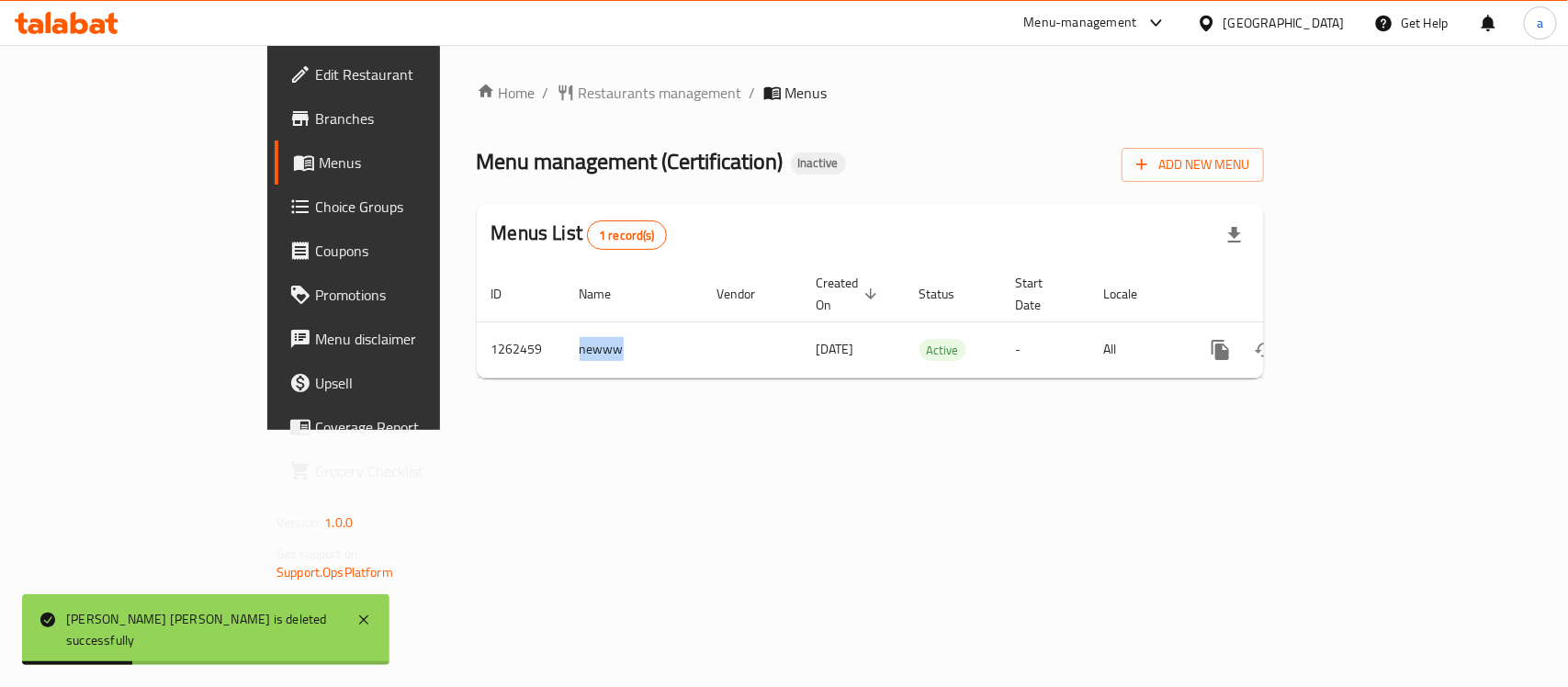
copy td "newww"
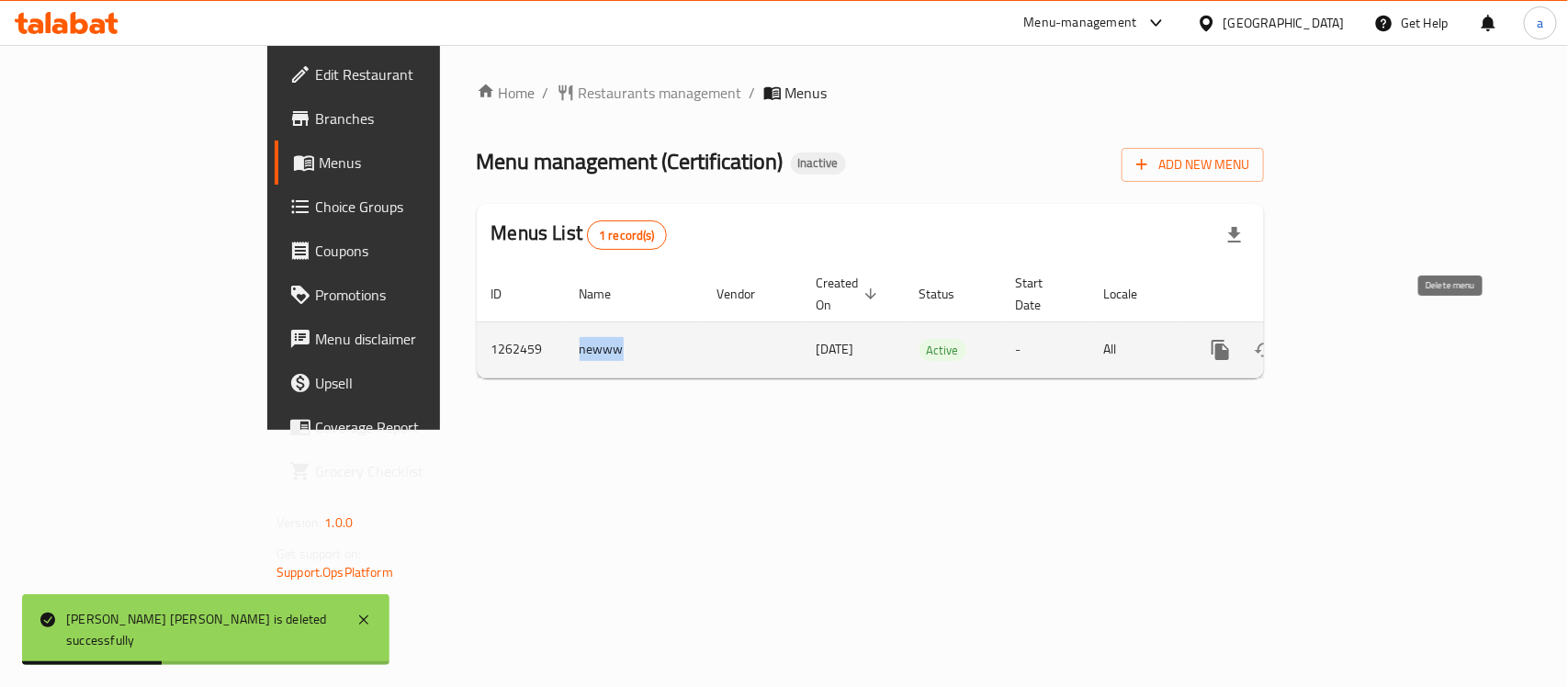
click at [1331, 337] on button "enhanced table" at bounding box center [1309, 350] width 44 height 44
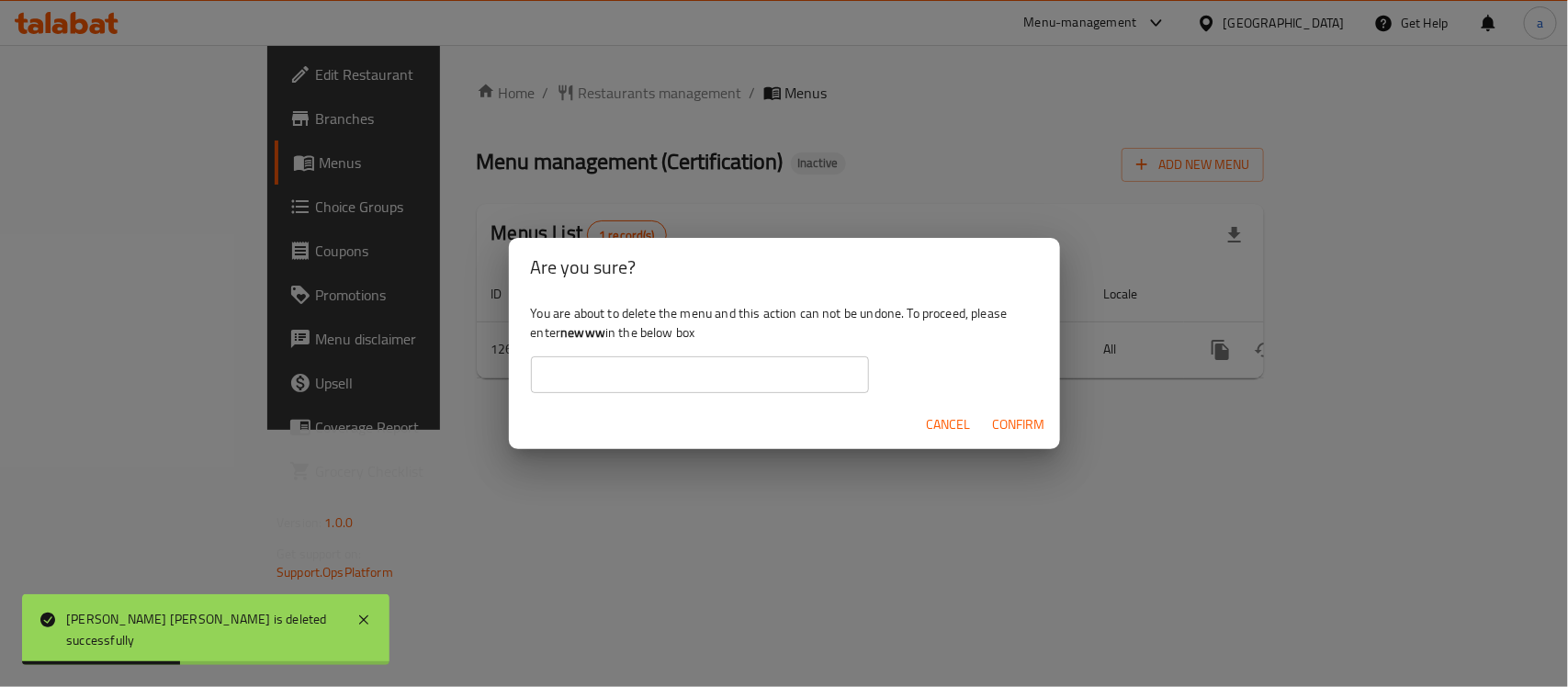
click at [673, 370] on input "text" at bounding box center [700, 374] width 338 height 37
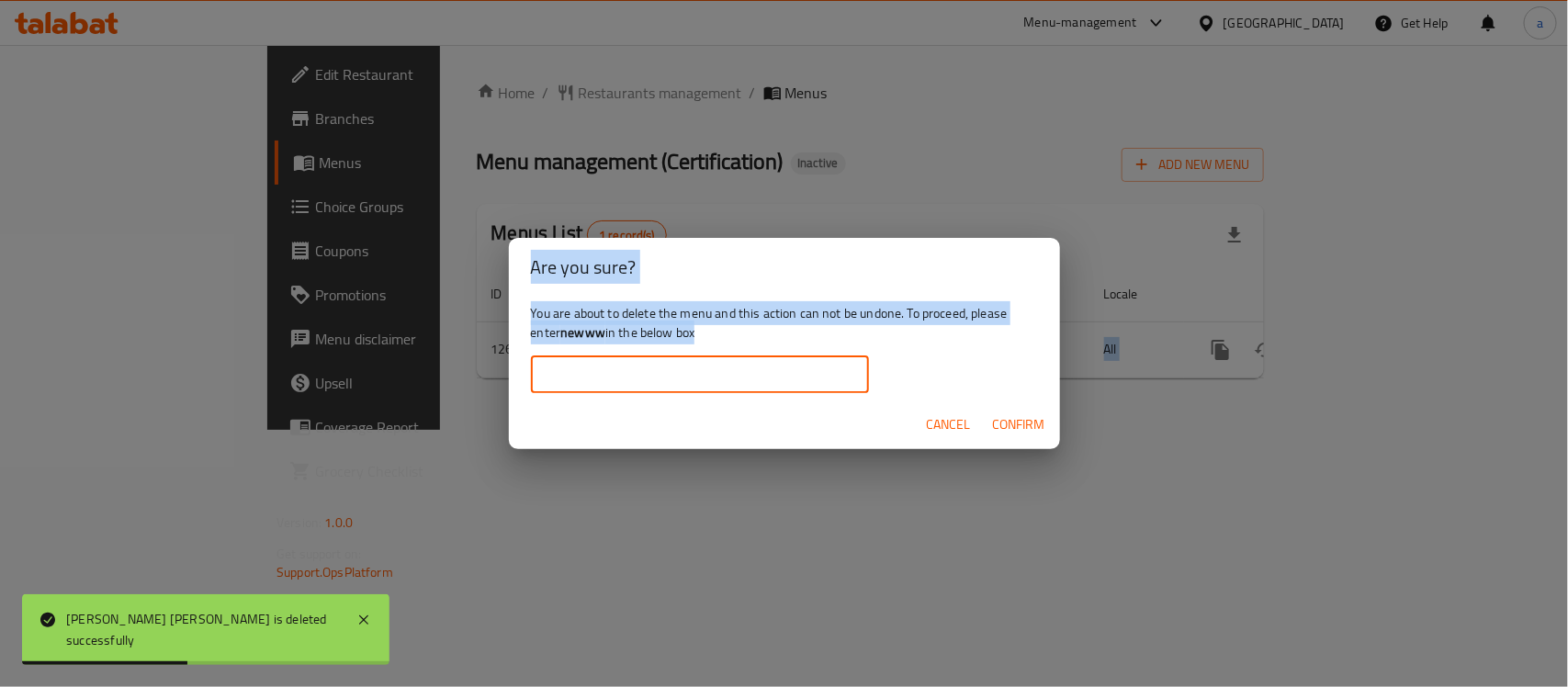
click at [673, 370] on input "text" at bounding box center [700, 374] width 338 height 37
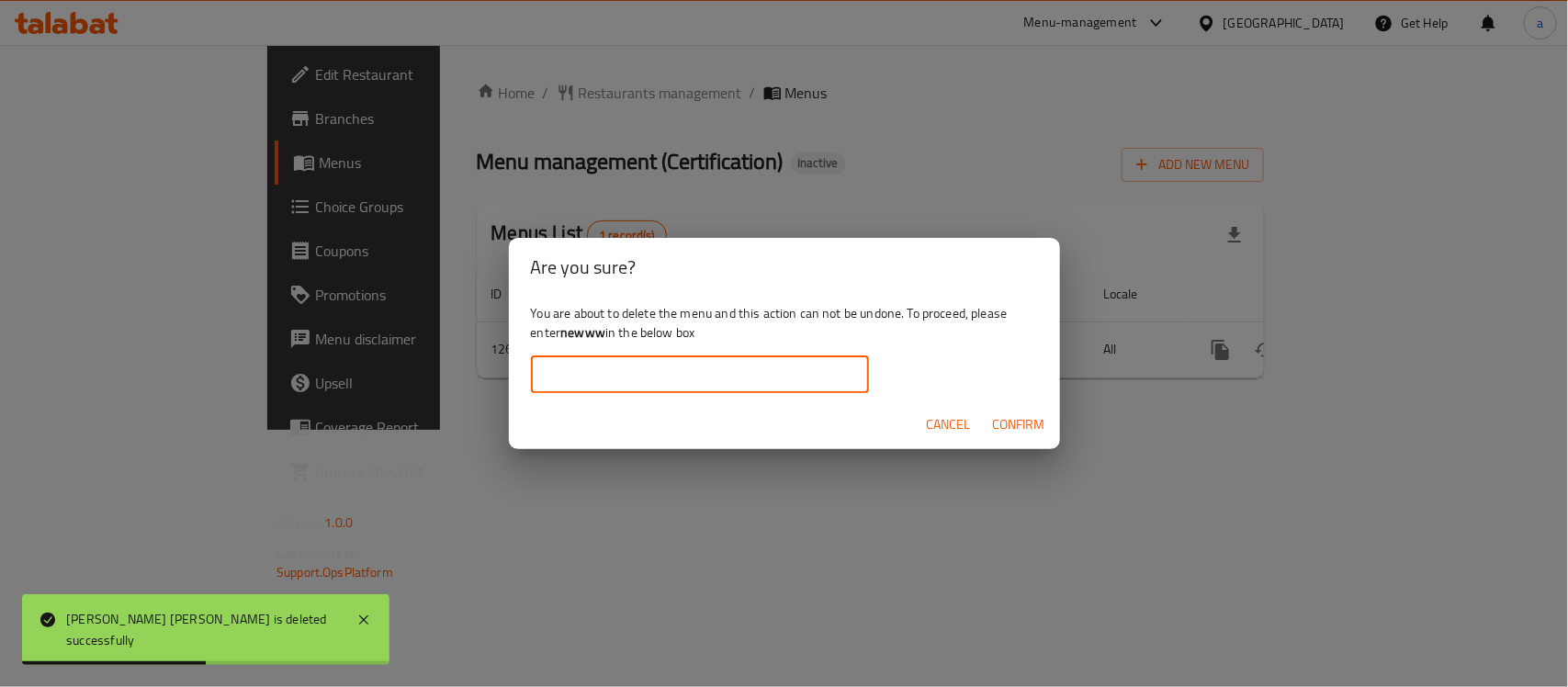
click at [670, 384] on input "text" at bounding box center [700, 374] width 338 height 37
paste input "newww"
type input "newww"
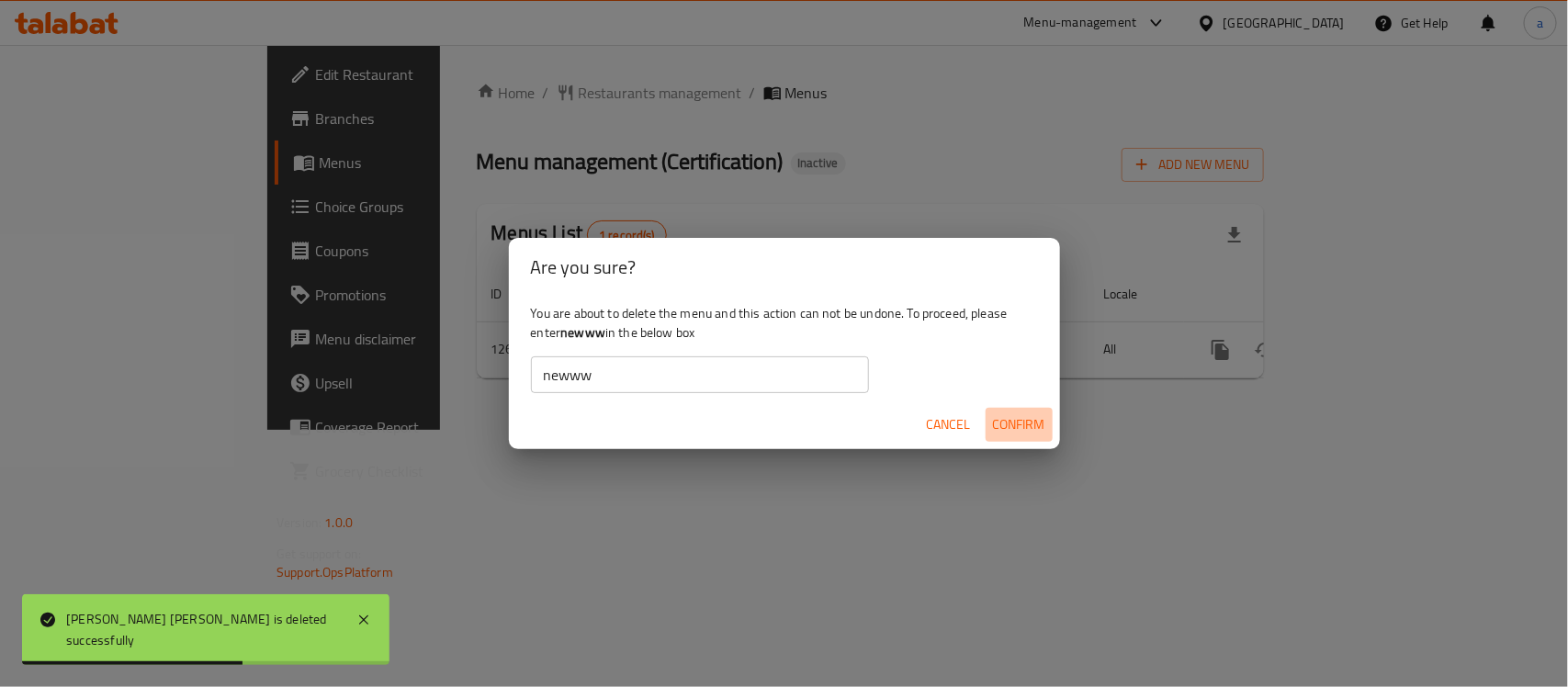
click at [990, 424] on button "Confirm" at bounding box center [1018, 425] width 67 height 34
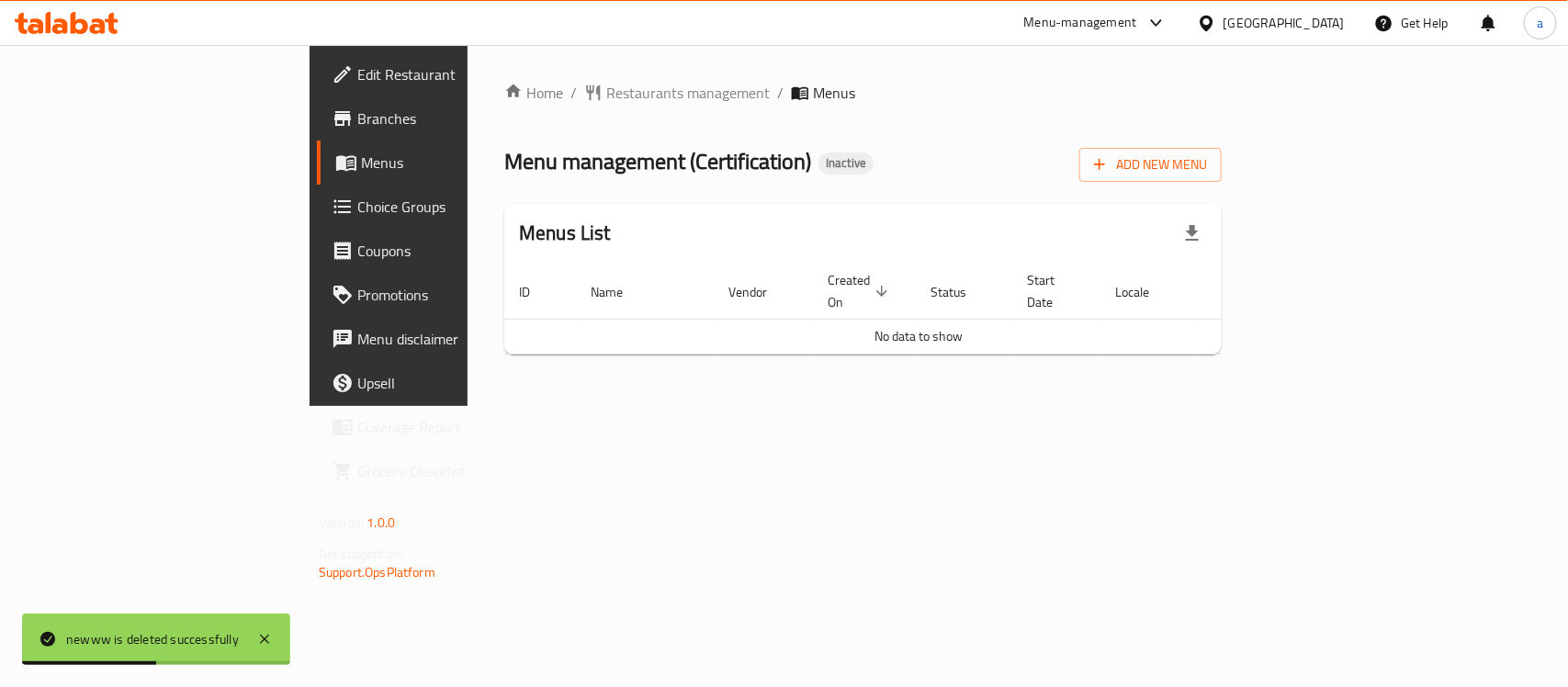
click at [357, 128] on span "Branches" at bounding box center [456, 118] width 199 height 22
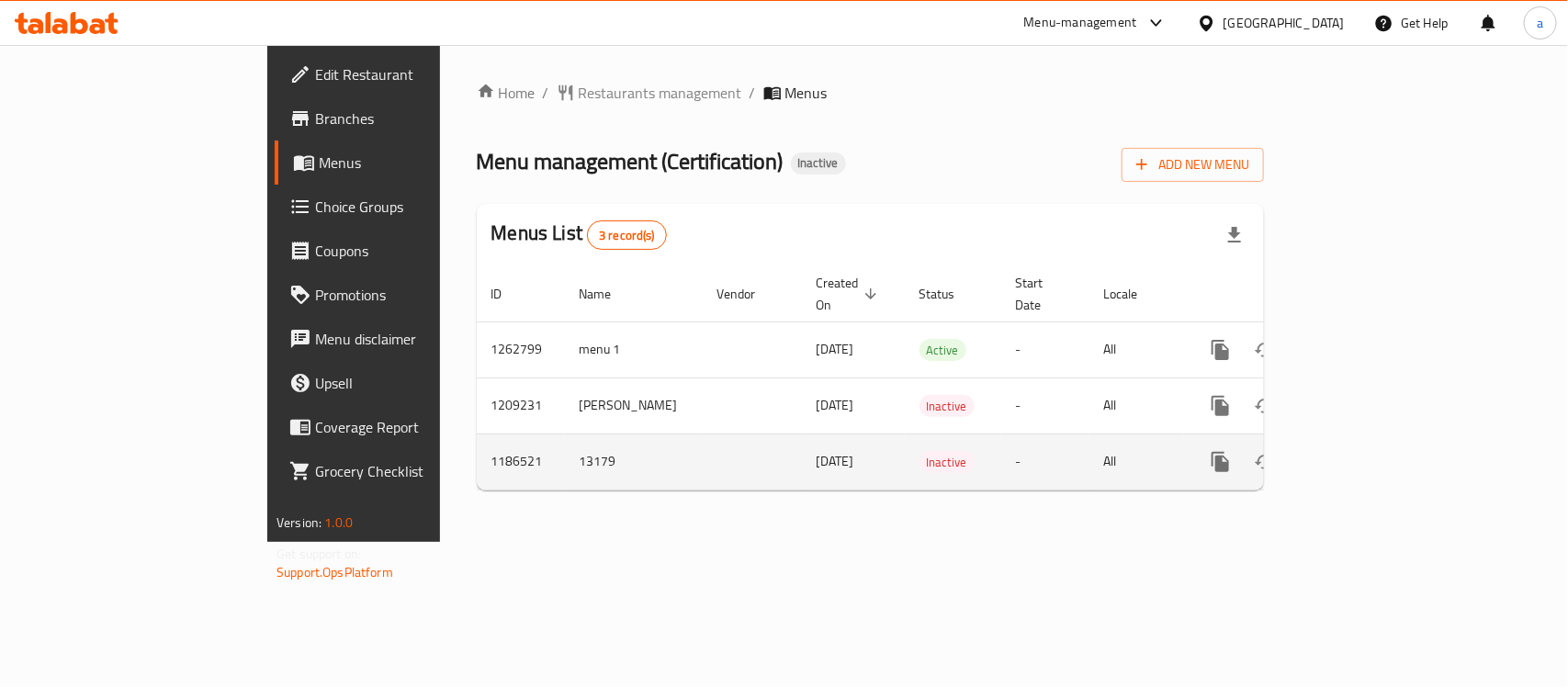
click at [565, 443] on td "13179" at bounding box center [634, 461] width 138 height 56
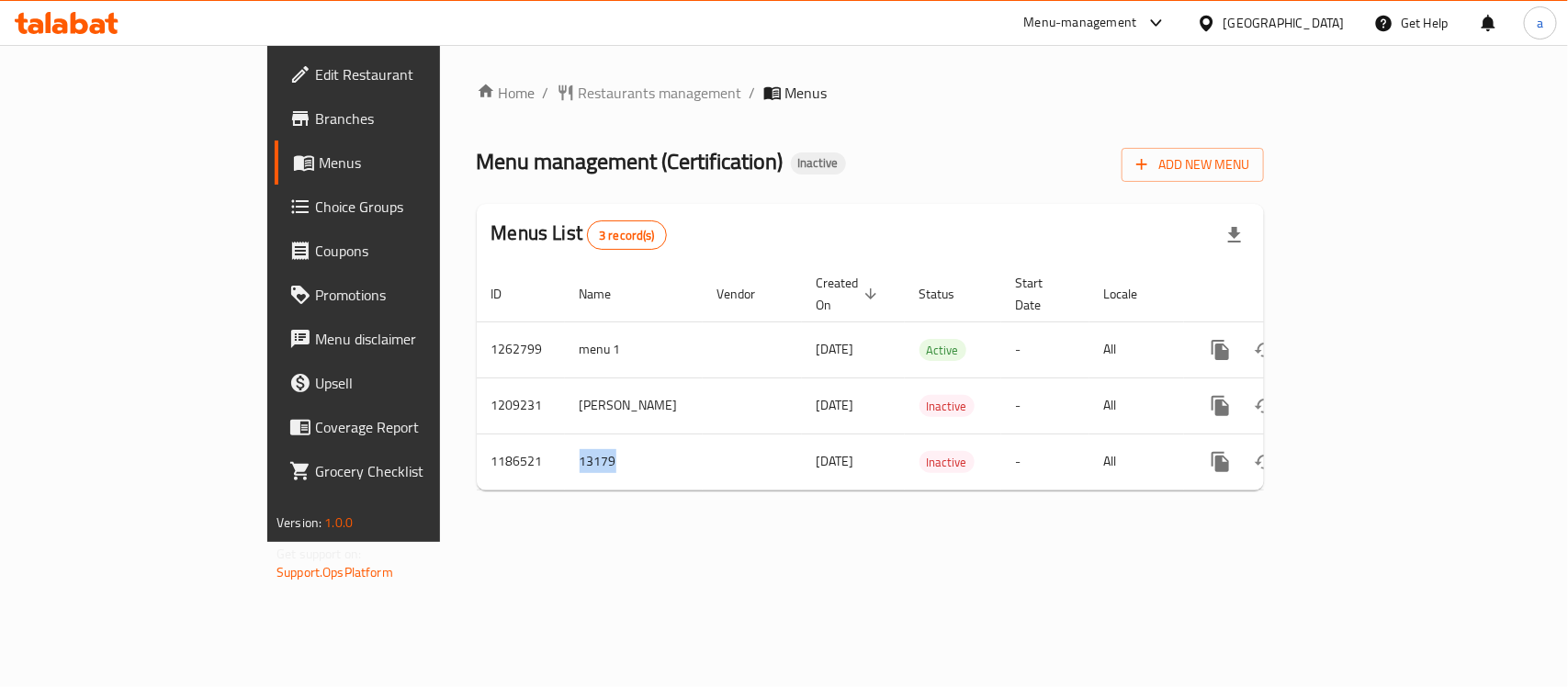
copy td "13179"
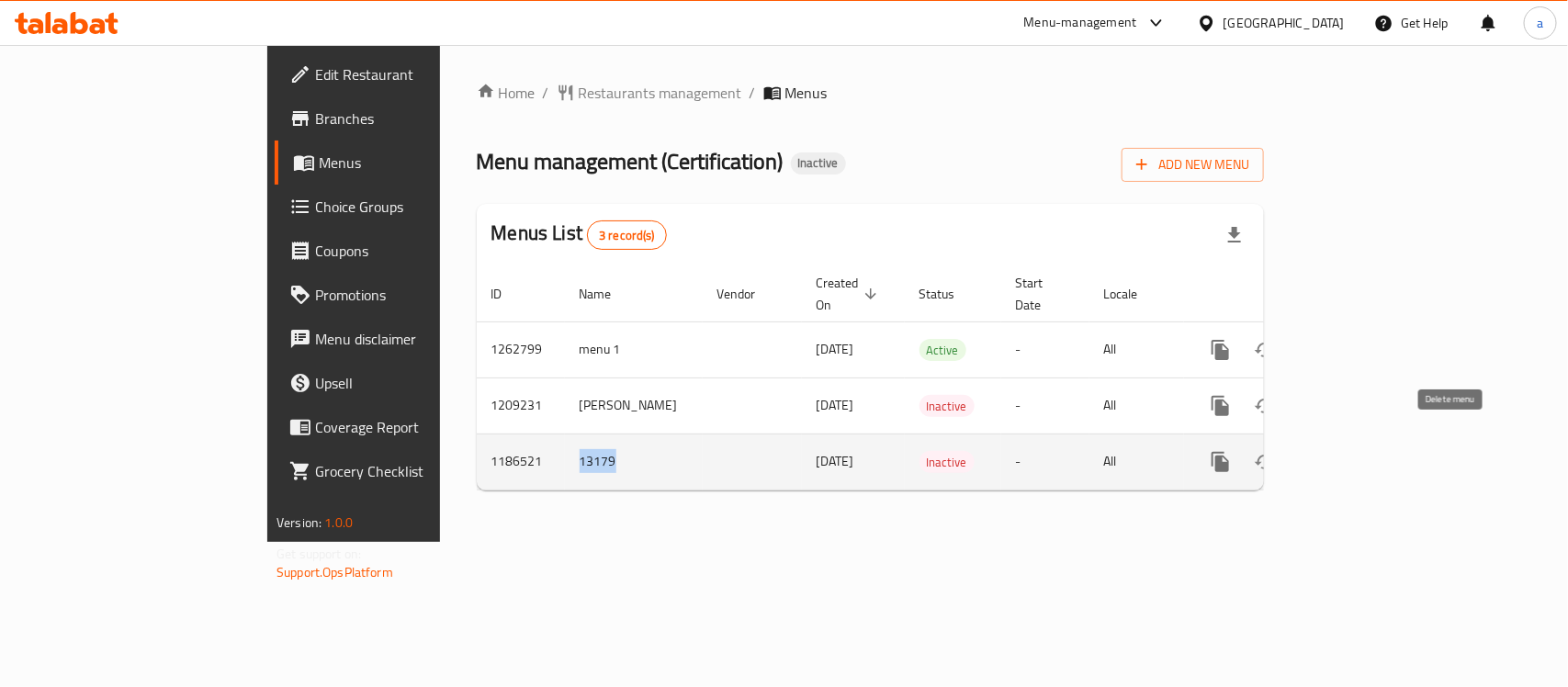
click at [1315, 453] on icon "enhanced table" at bounding box center [1309, 462] width 13 height 17
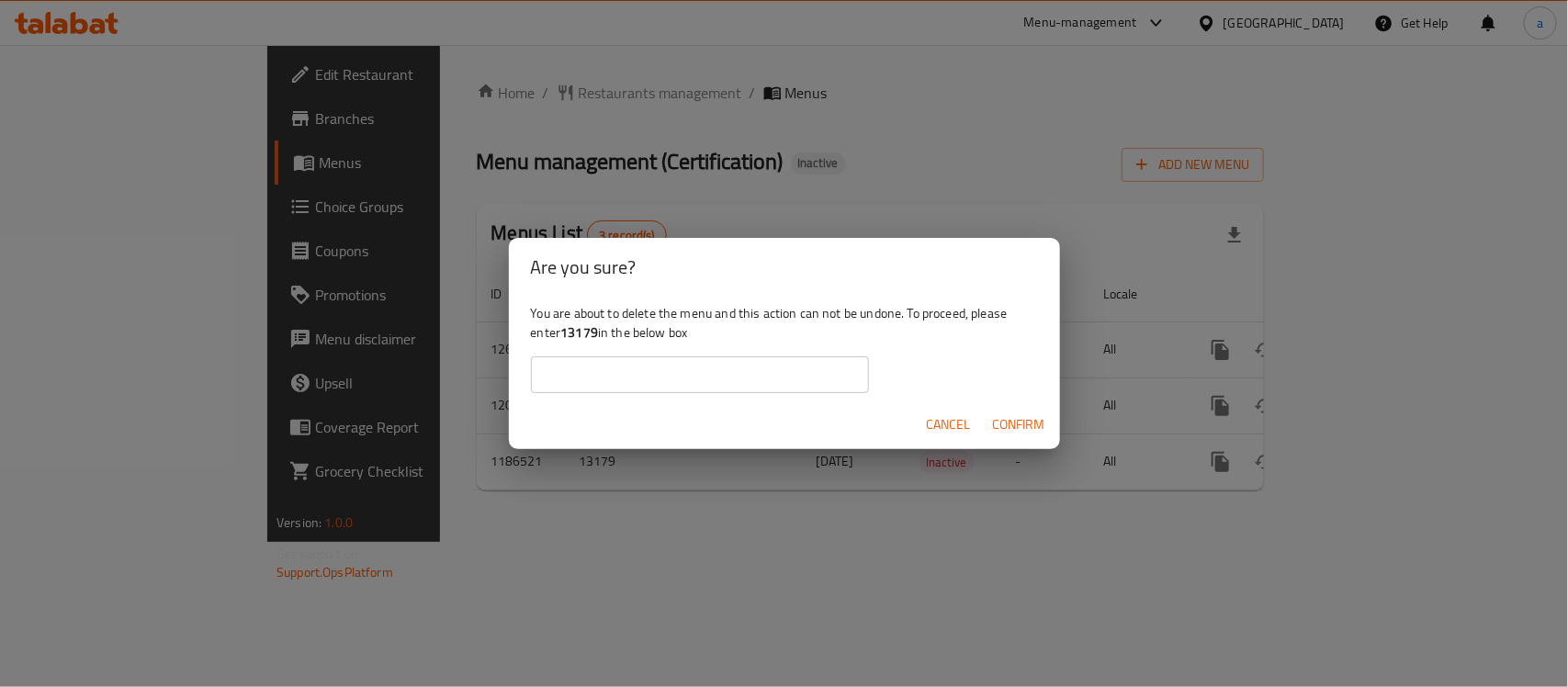
click at [704, 391] on input "text" at bounding box center [700, 374] width 338 height 37
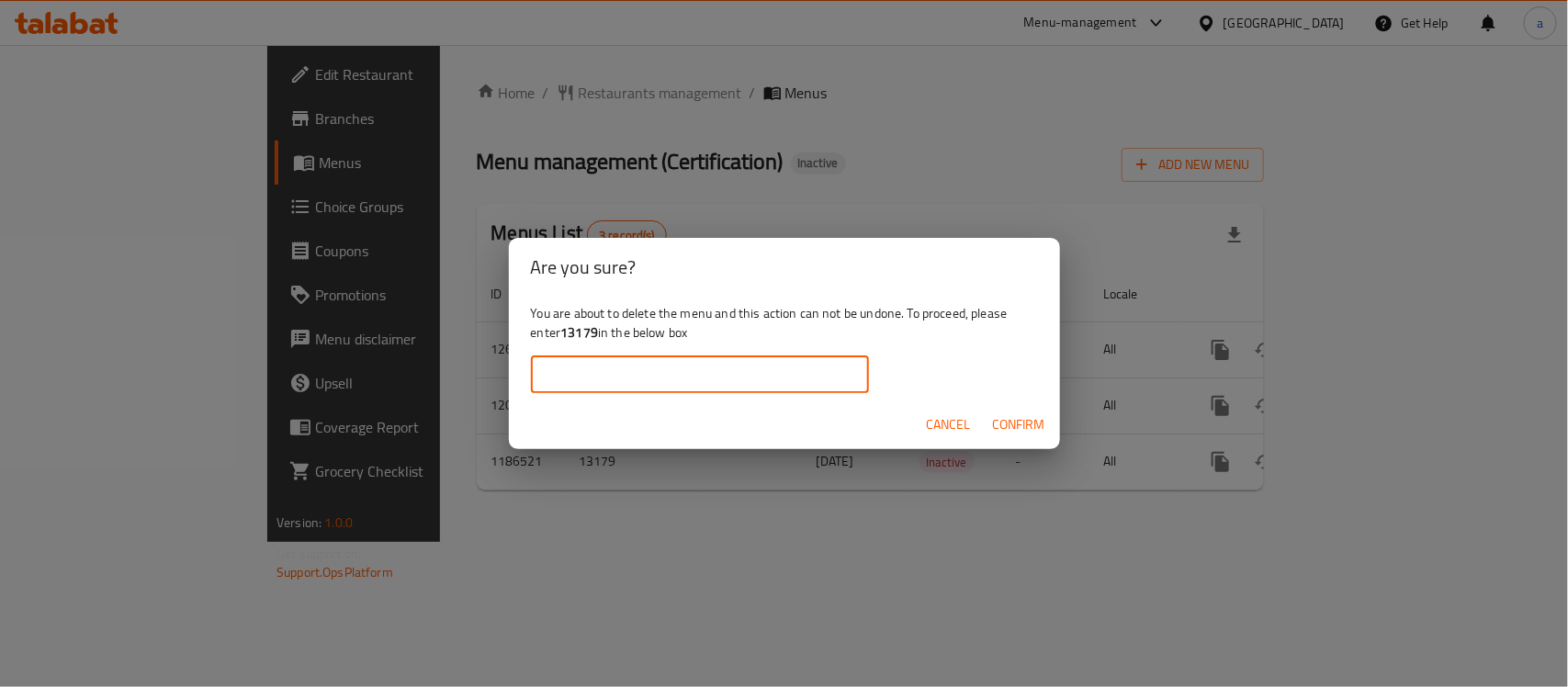
paste input "13179"
type input "13179"
click at [1011, 419] on span "Confirm" at bounding box center [1019, 424] width 53 height 23
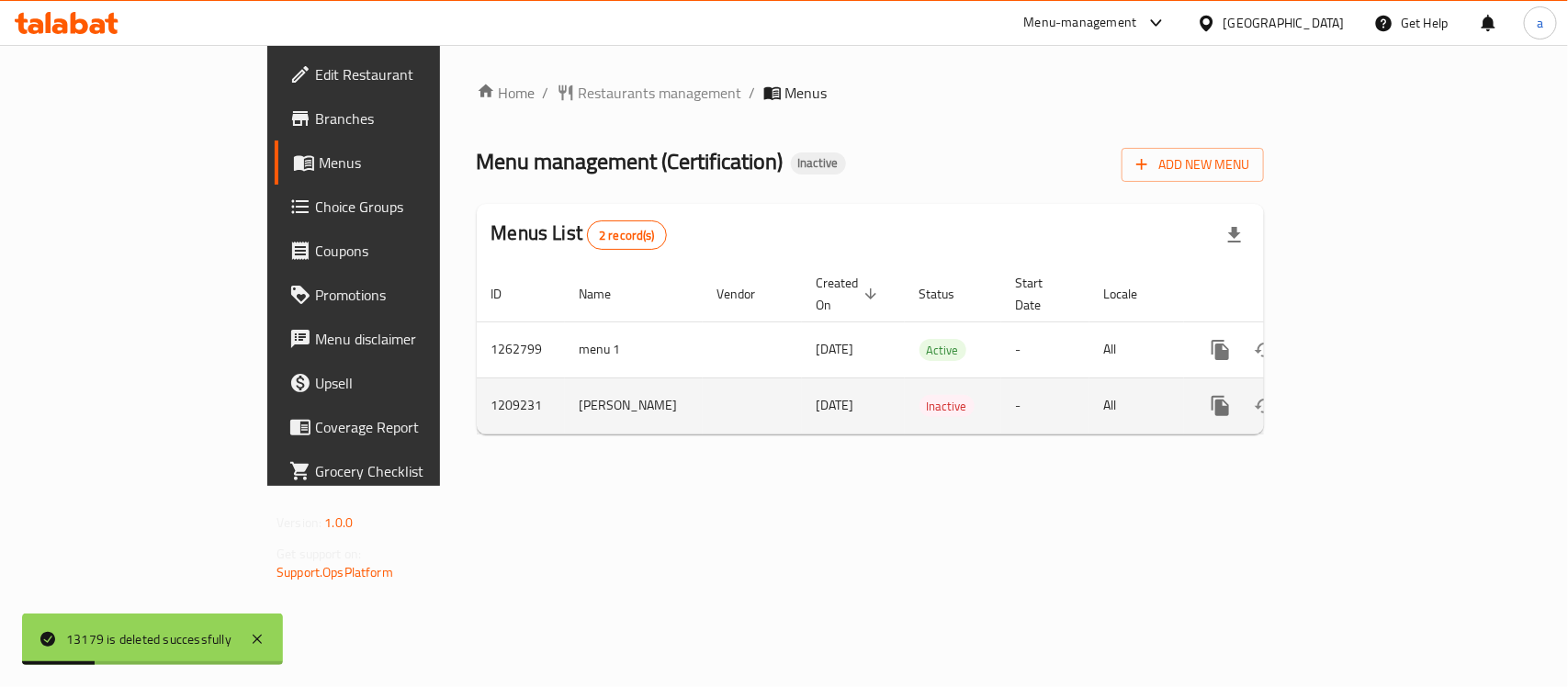
click at [477, 385] on td "1209231" at bounding box center [521, 404] width 89 height 56
click at [565, 377] on td "Kareem Mohamed Elsaghir" at bounding box center [634, 404] width 138 height 56
drag, startPoint x: 404, startPoint y: 373, endPoint x: 456, endPoint y: 409, distance: 63.2
click at [565, 409] on td "Kareem Mohamed Elsaghir" at bounding box center [634, 404] width 138 height 56
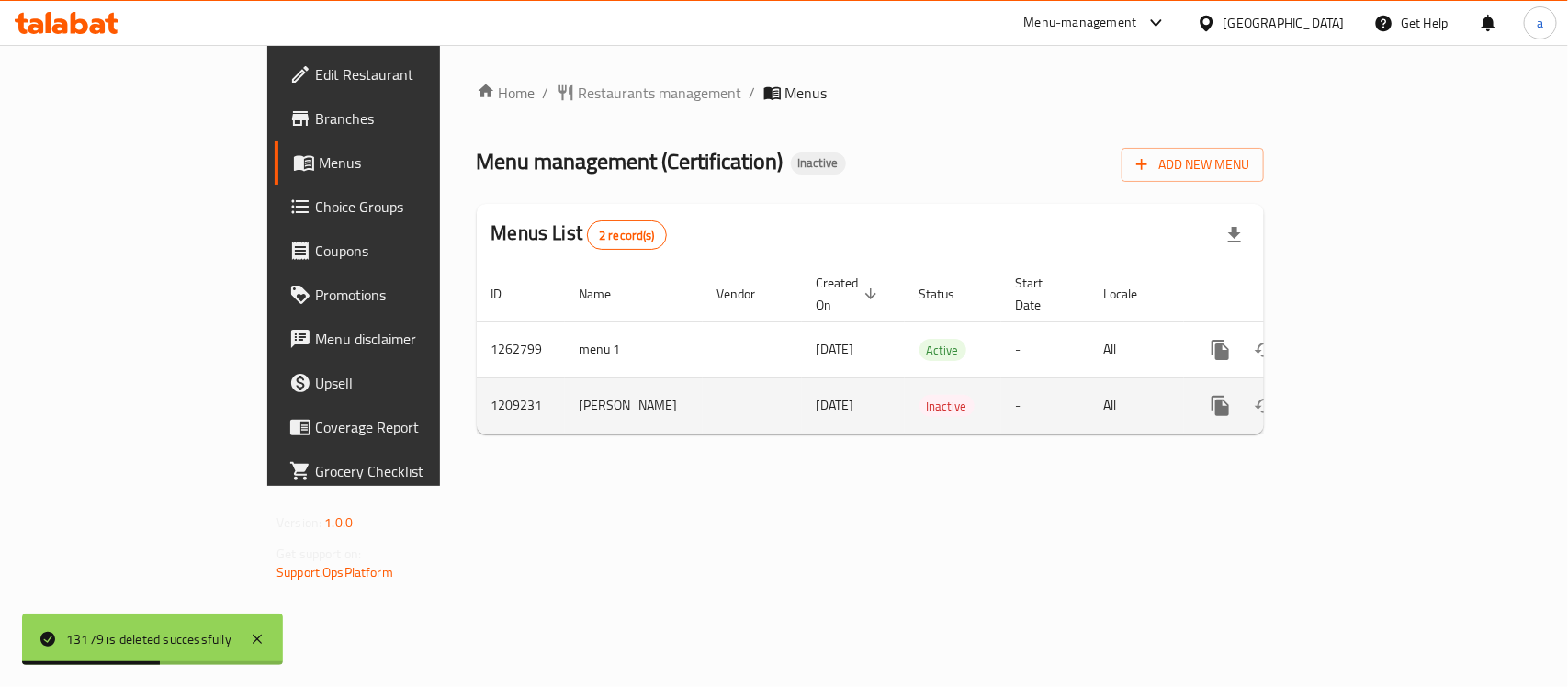
click at [565, 396] on td "Kareem Mohamed Elsaghir" at bounding box center [634, 404] width 138 height 56
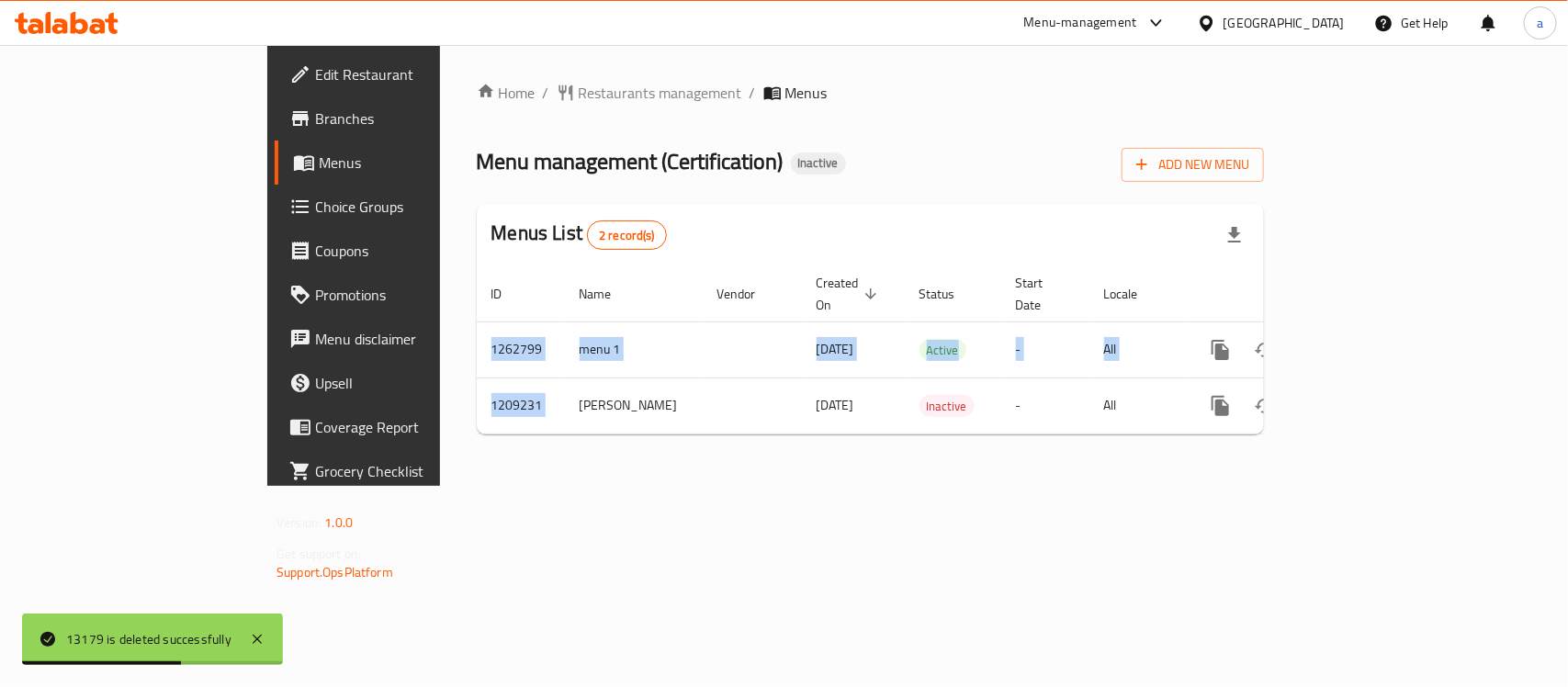
drag, startPoint x: 400, startPoint y: 382, endPoint x: 454, endPoint y: 418, distance: 64.9
click at [477, 418] on div "Home / Restaurants management / Menus Menu management ( Certification ) Inactiv…" at bounding box center [870, 266] width 787 height 368
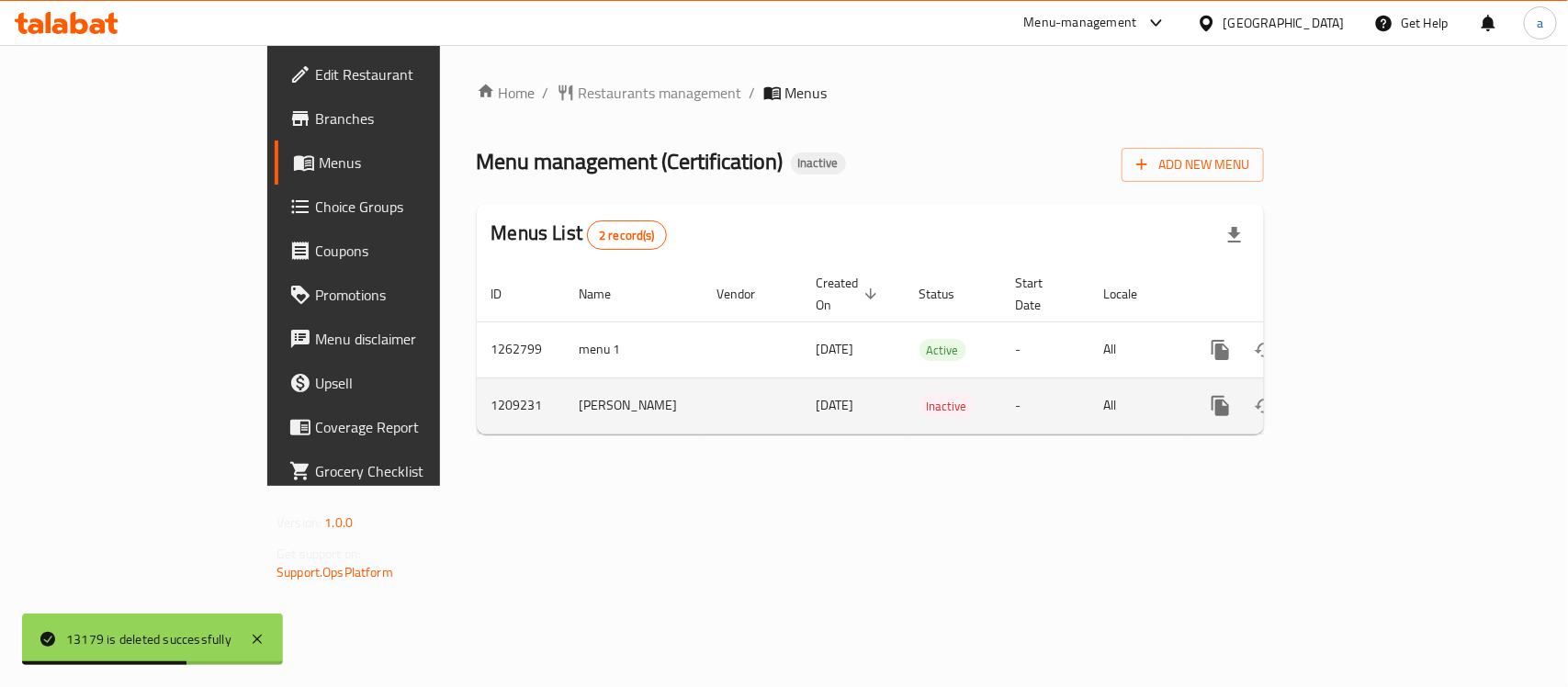
click at [565, 395] on td "Kareem Mohamed Elsaghir" at bounding box center [634, 404] width 138 height 56
drag, startPoint x: 447, startPoint y: 401, endPoint x: 401, endPoint y: 381, distance: 50.2
click at [565, 381] on td "Kareem Mohamed Elsaghir" at bounding box center [634, 404] width 138 height 56
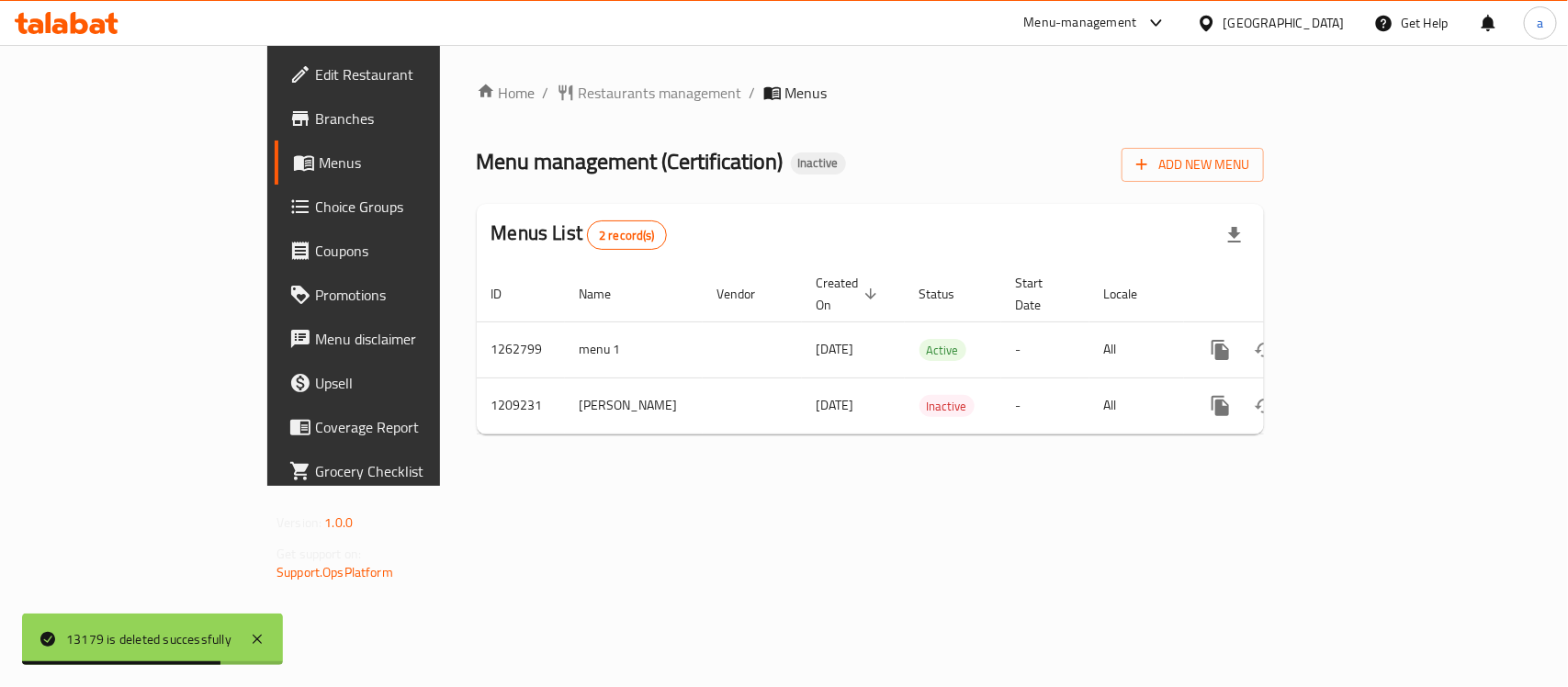
copy td "Kareem Mohamed Elsaghir"
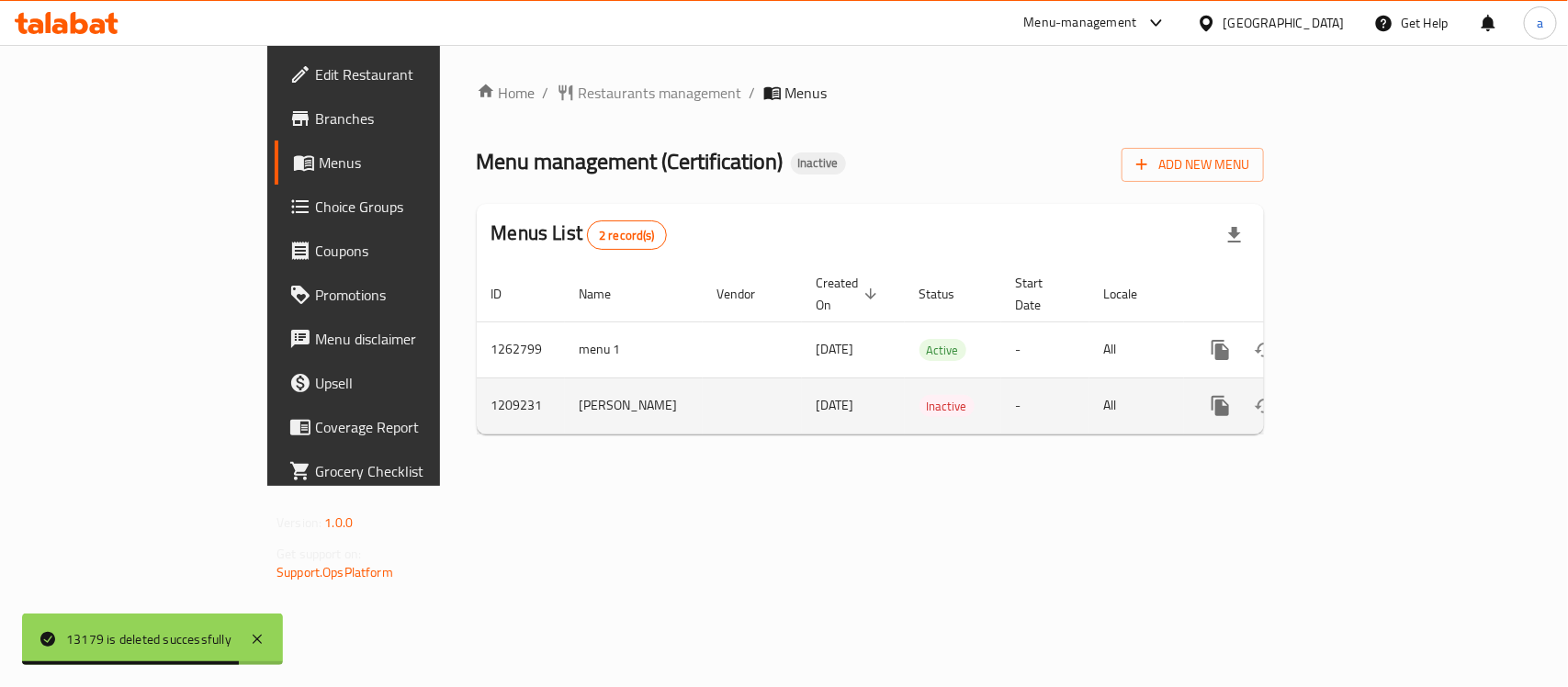
click at [1320, 395] on icon "enhanced table" at bounding box center [1309, 405] width 22 height 22
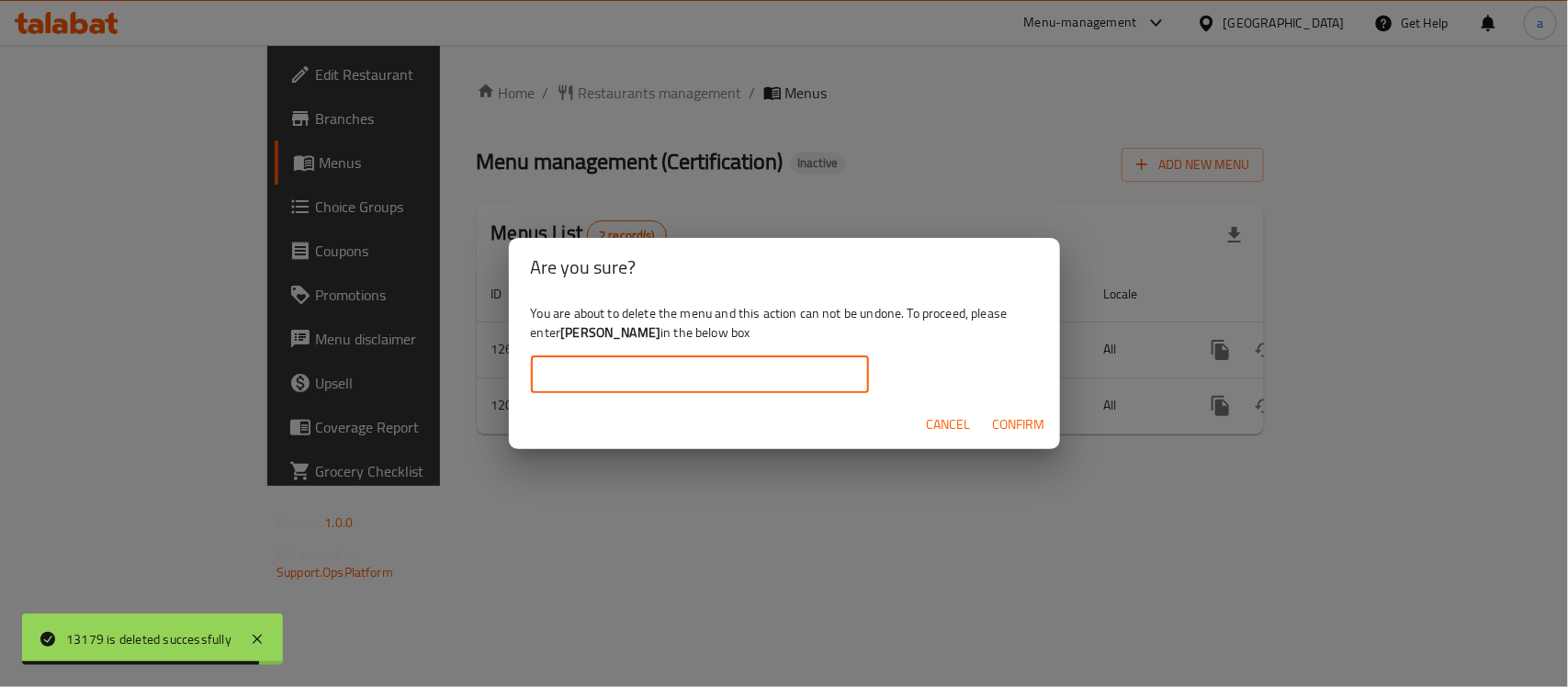
click at [641, 374] on input "text" at bounding box center [700, 374] width 338 height 37
paste input "Kareem Mohamed Elsaghir"
type input "Kareem Mohamed Elsaghir"
click at [1031, 428] on span "Confirm" at bounding box center [1019, 424] width 53 height 23
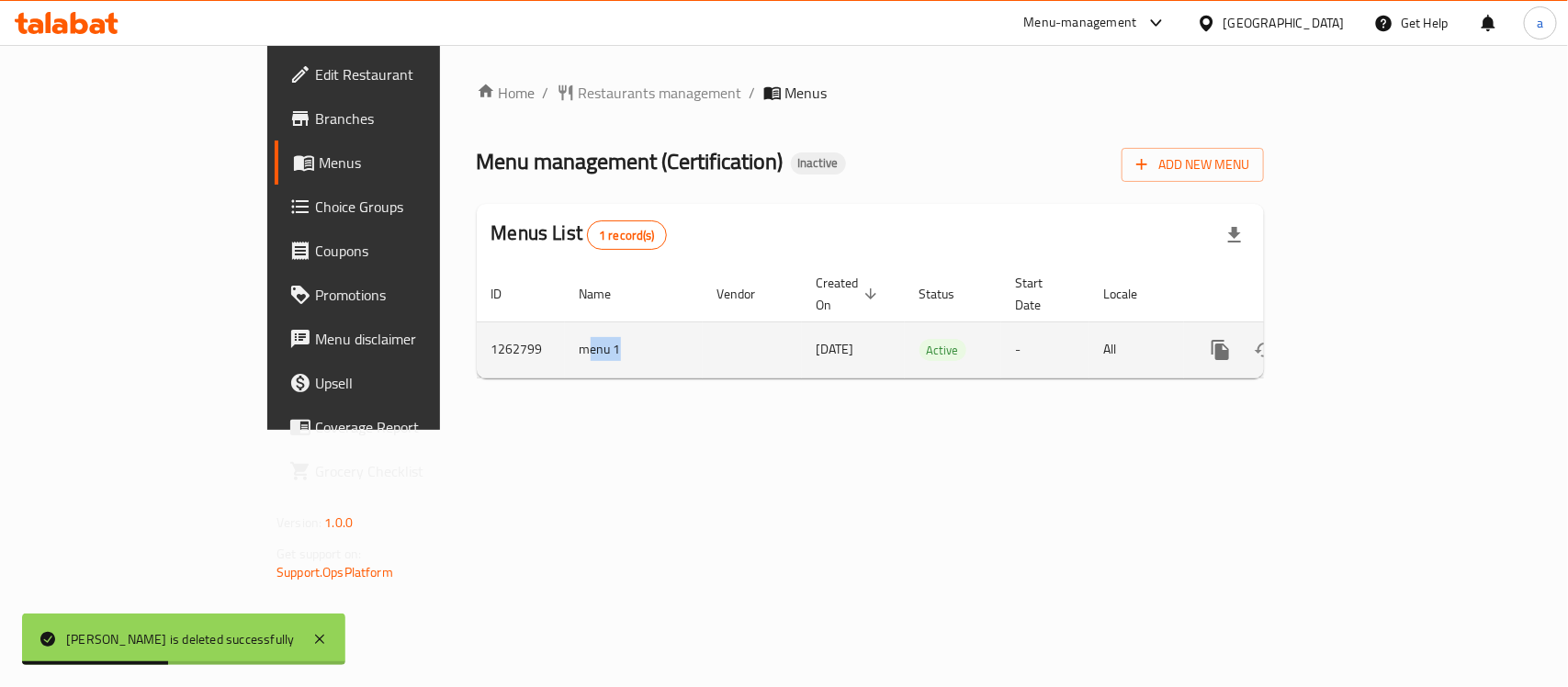
drag, startPoint x: 456, startPoint y: 337, endPoint x: 409, endPoint y: 340, distance: 47.1
click at [565, 340] on td "menu 1" at bounding box center [634, 349] width 138 height 56
click at [565, 337] on td "menu 1" at bounding box center [634, 349] width 138 height 56
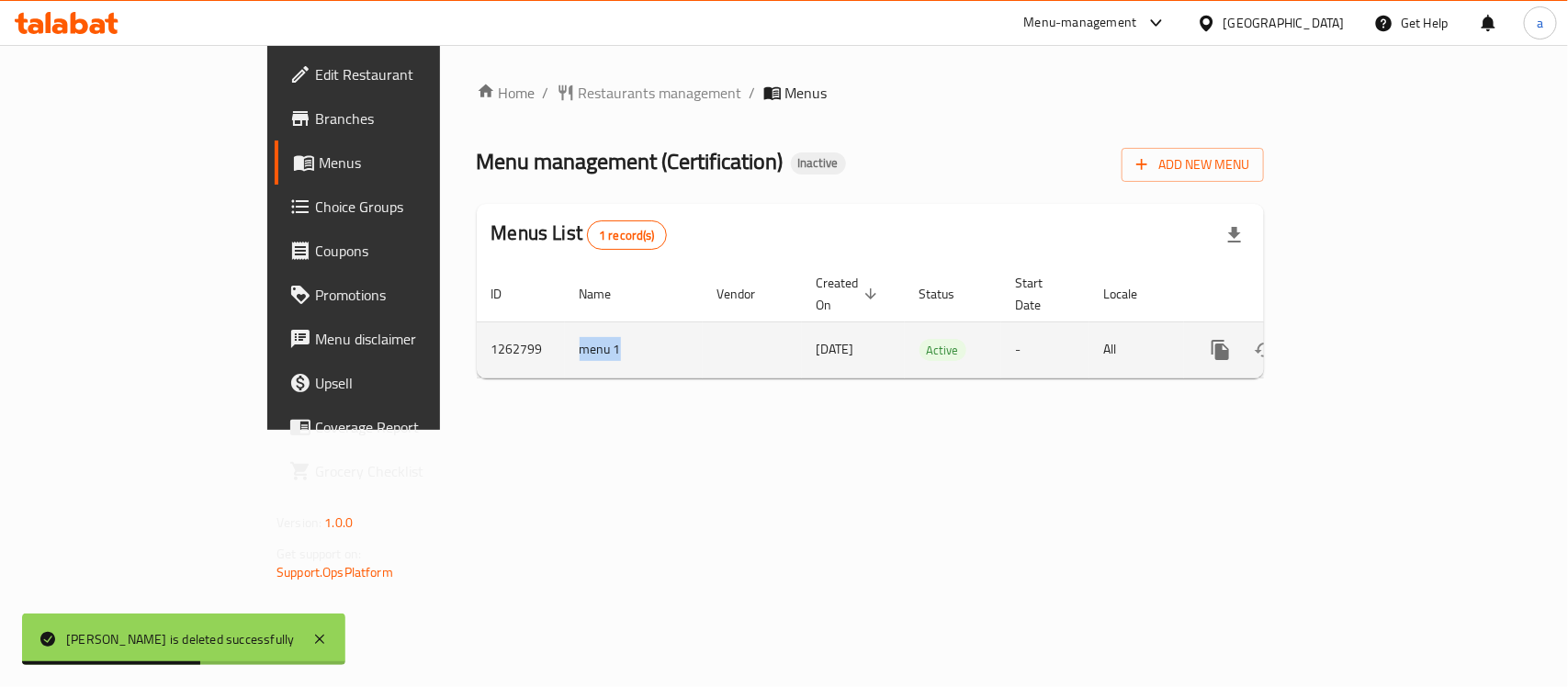
copy td "menu 1"
click at [1320, 338] on icon "enhanced table" at bounding box center [1309, 349] width 22 height 22
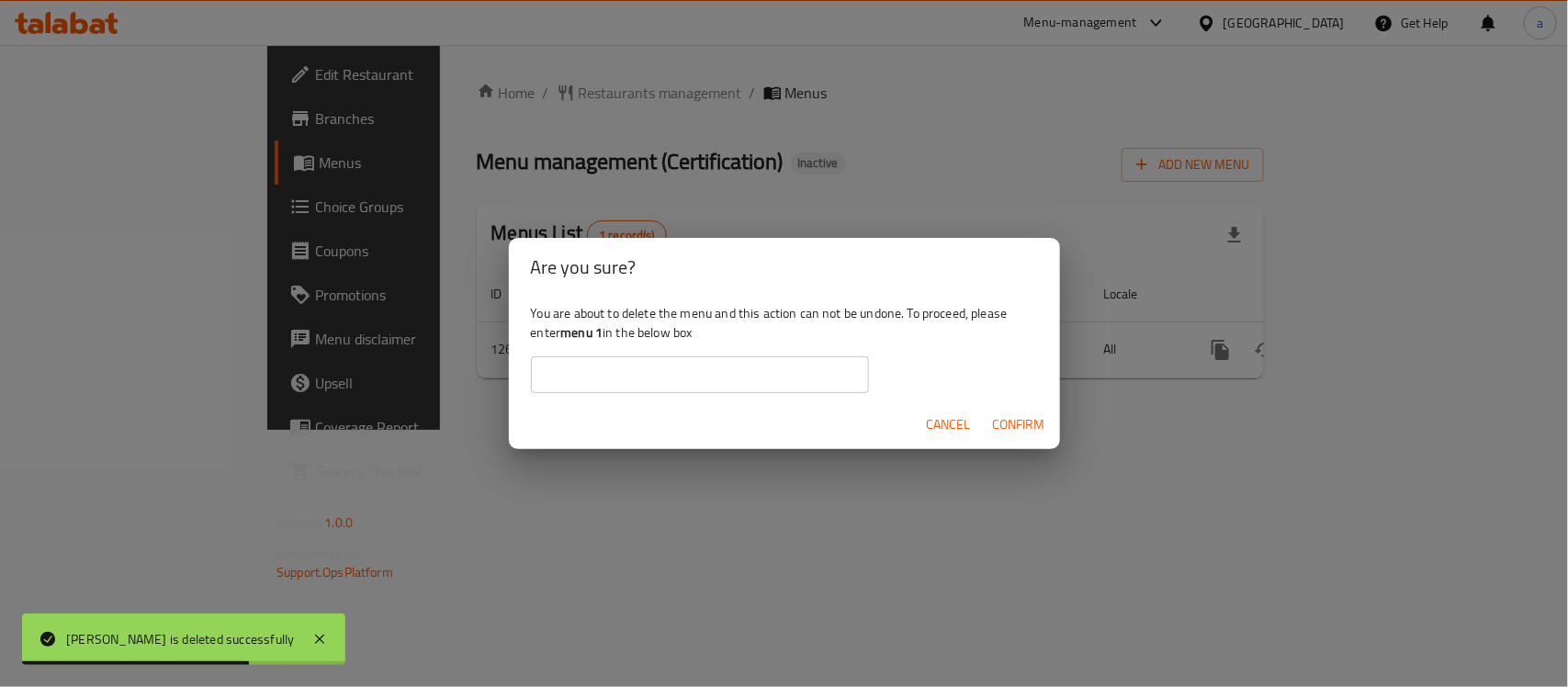
click at [724, 374] on input "text" at bounding box center [700, 374] width 338 height 37
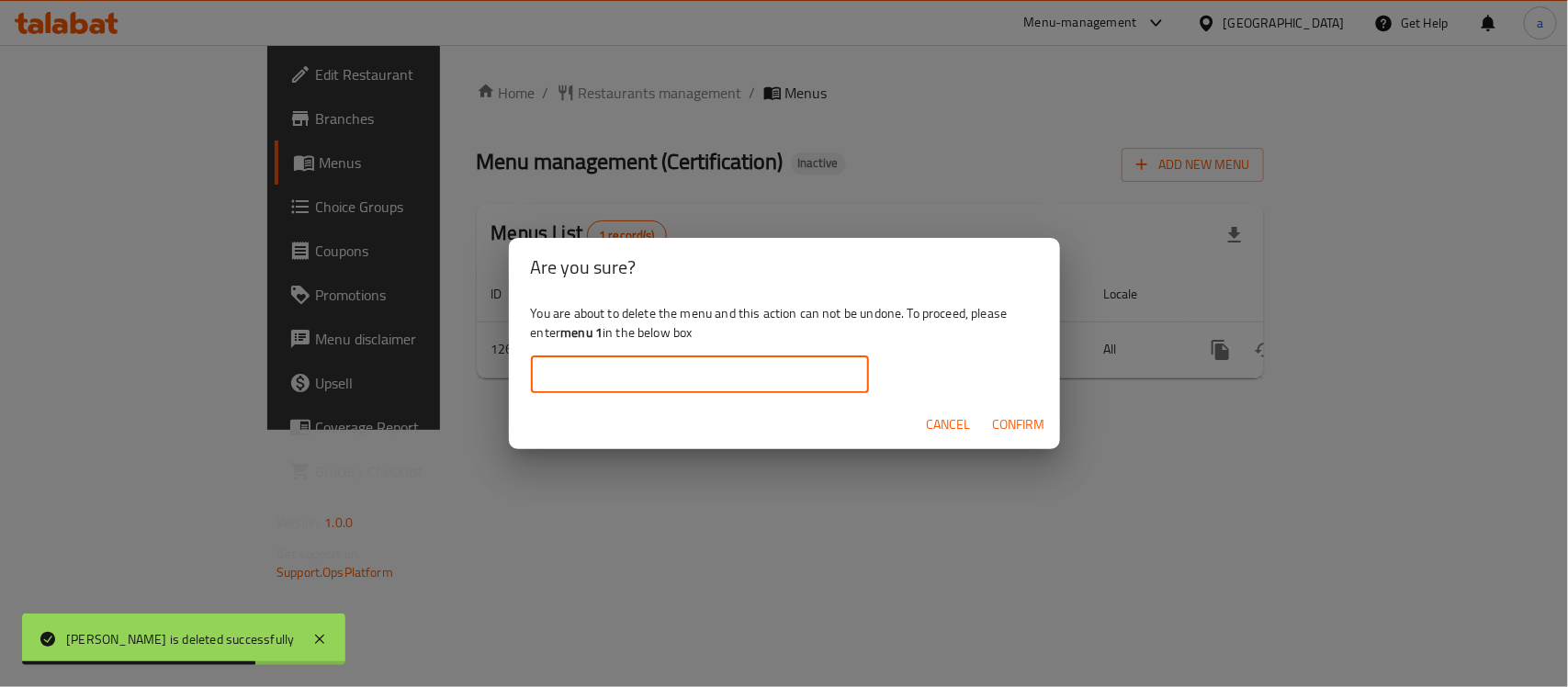
paste input "menu 1"
click at [1049, 427] on button "Confirm" at bounding box center [1018, 425] width 67 height 34
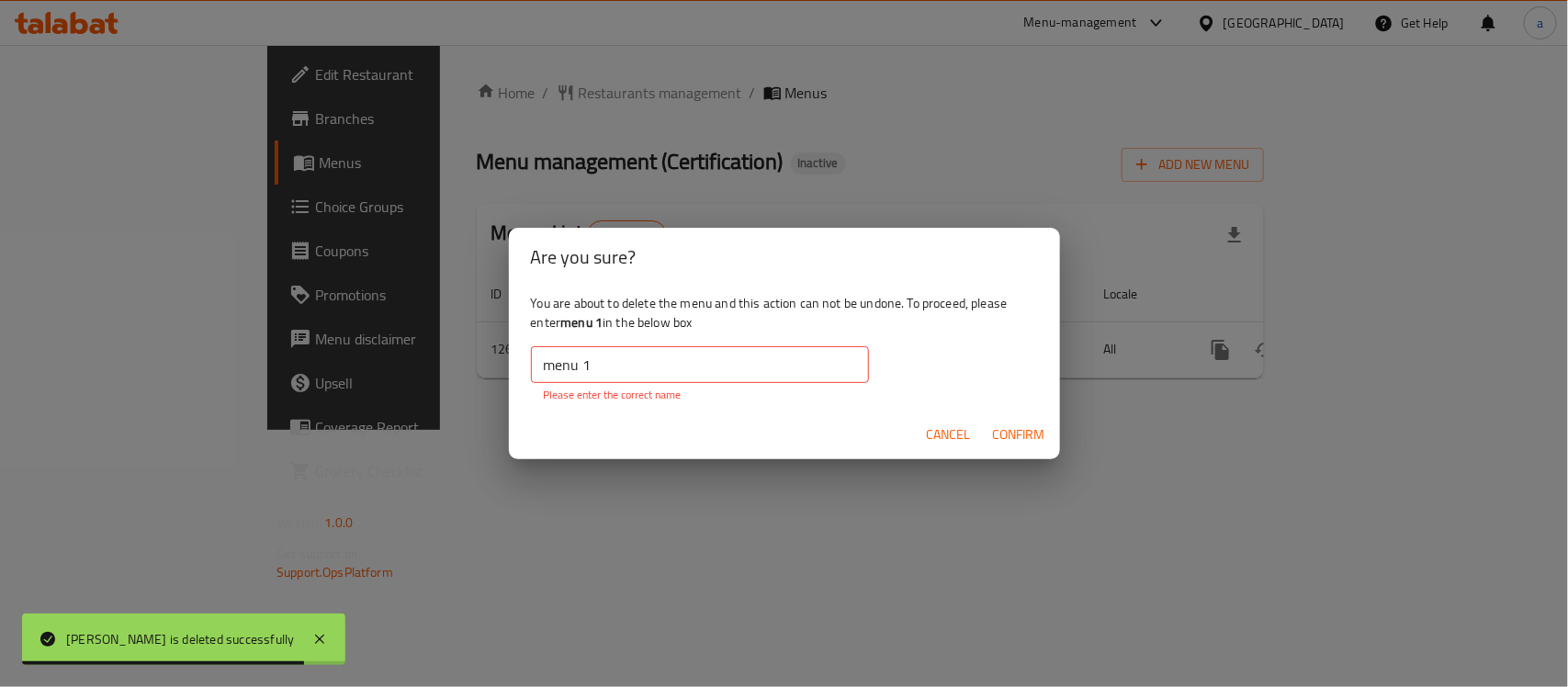
click at [663, 358] on input "menu 1" at bounding box center [700, 364] width 338 height 37
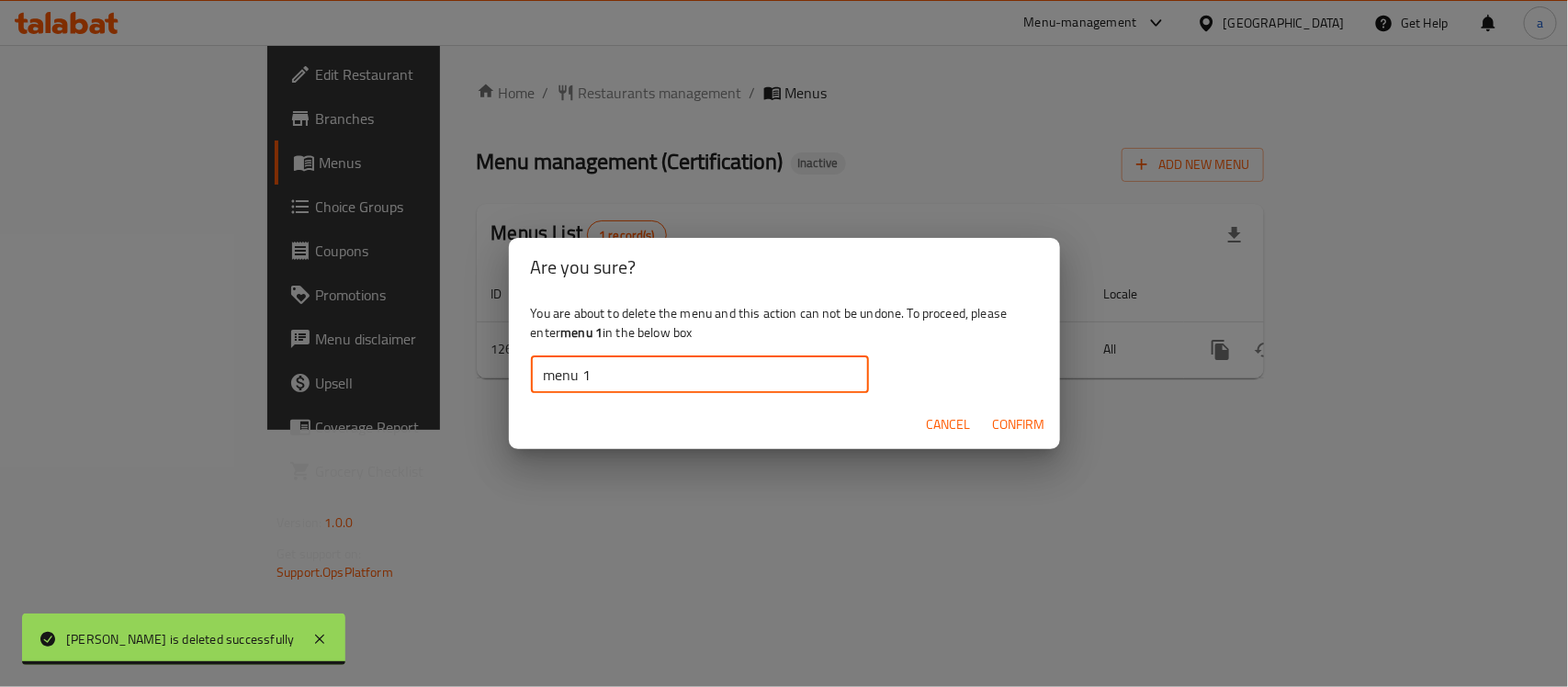
type input "menu 1"
click at [1019, 417] on span "Confirm" at bounding box center [1019, 424] width 53 height 23
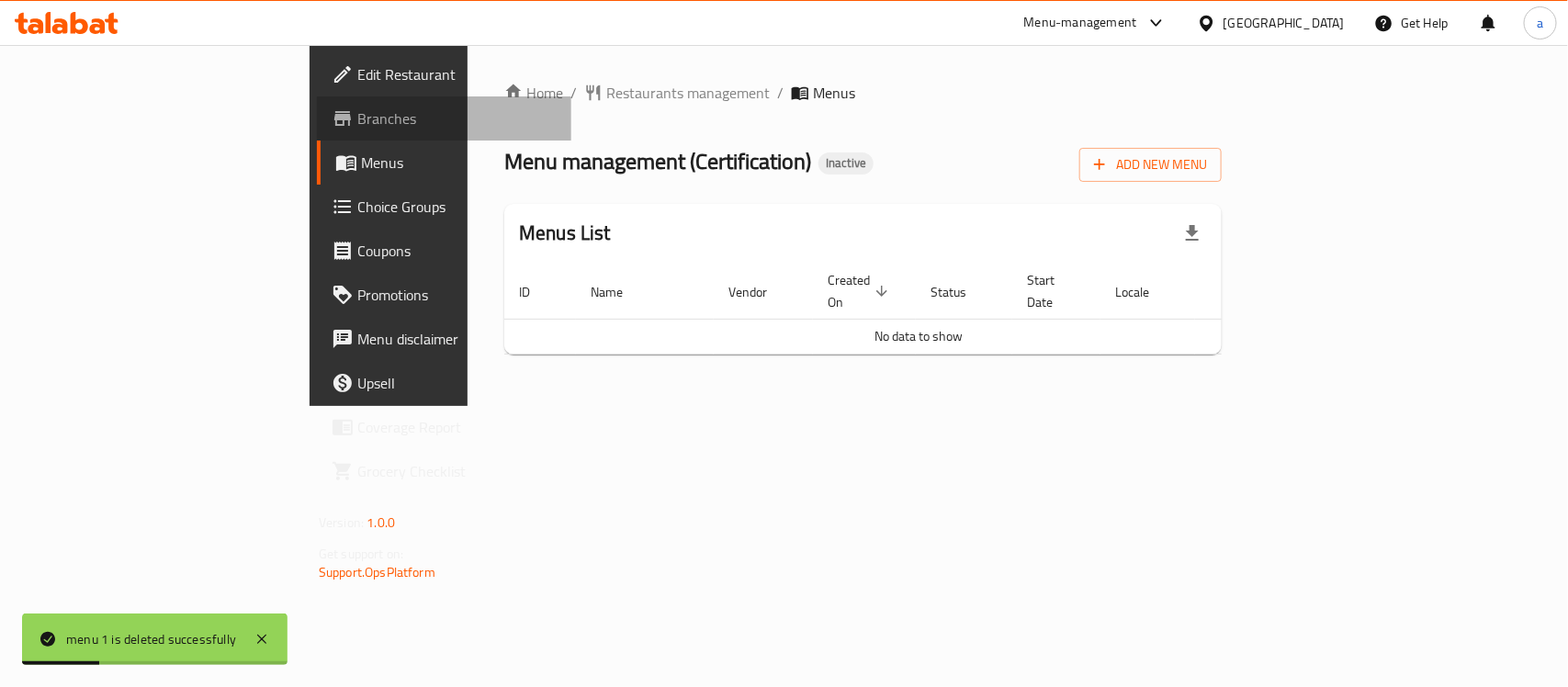
click at [357, 129] on span "Branches" at bounding box center [456, 118] width 199 height 22
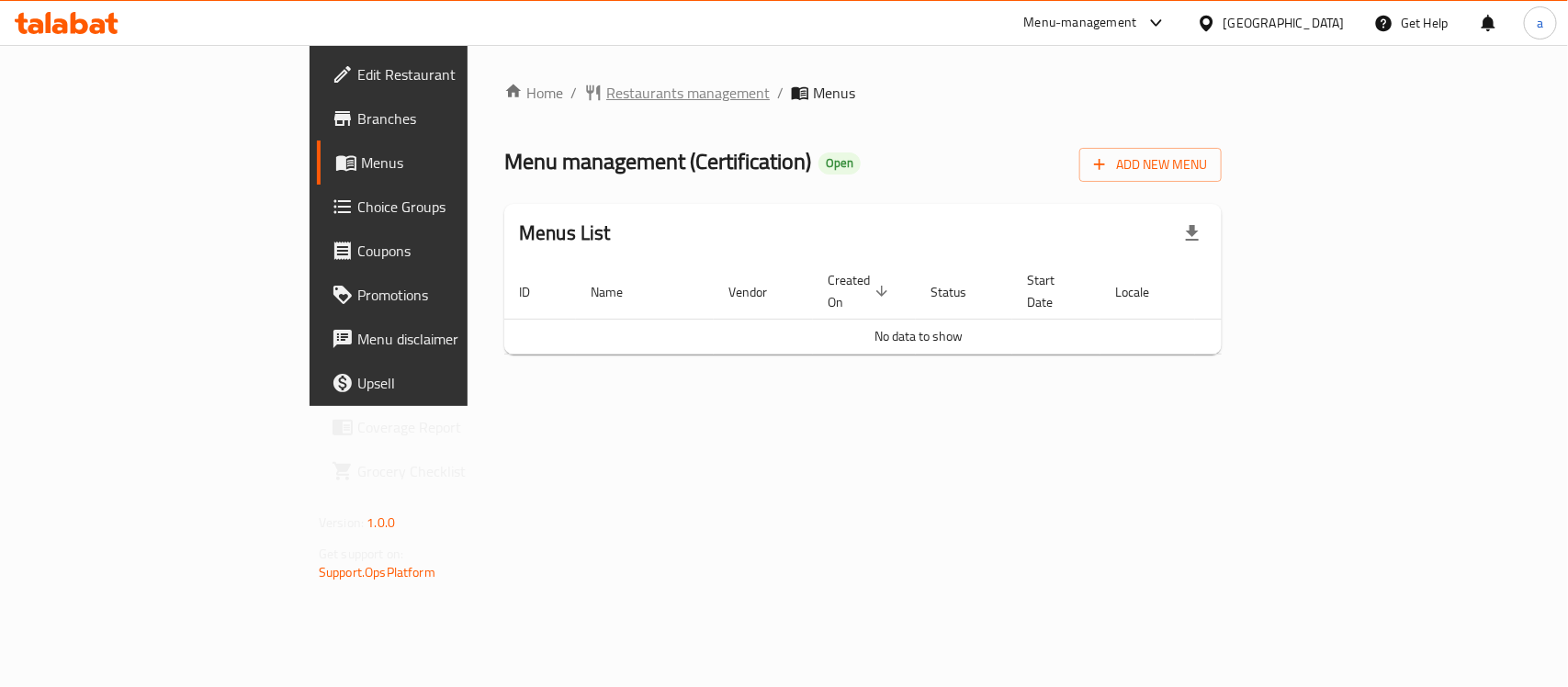
click at [606, 93] on span "Restaurants management" at bounding box center [687, 92] width 163 height 22
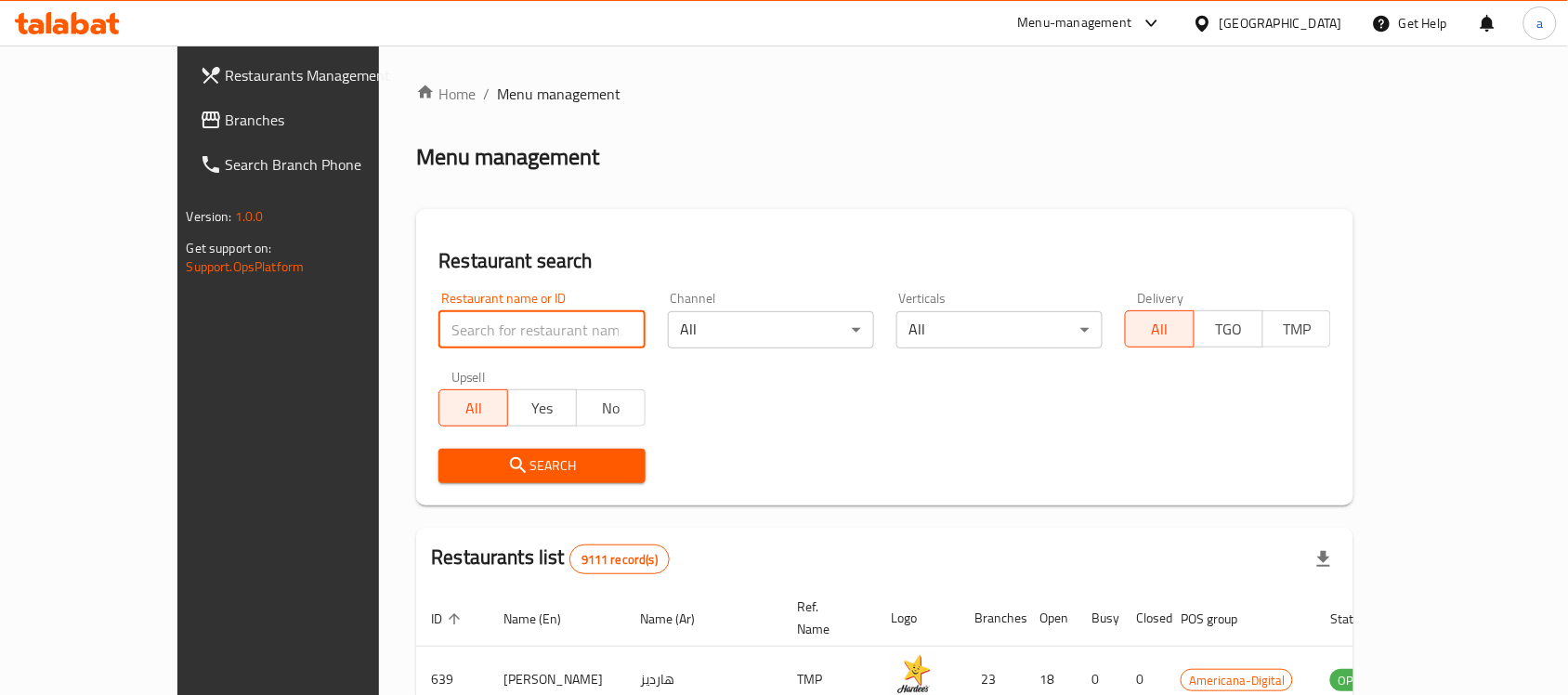
click at [439, 335] on input "search" at bounding box center [542, 329] width 206 height 37
paste input "1263"
type input "1263"
click at [553, 464] on span "Search" at bounding box center [541, 465] width 176 height 23
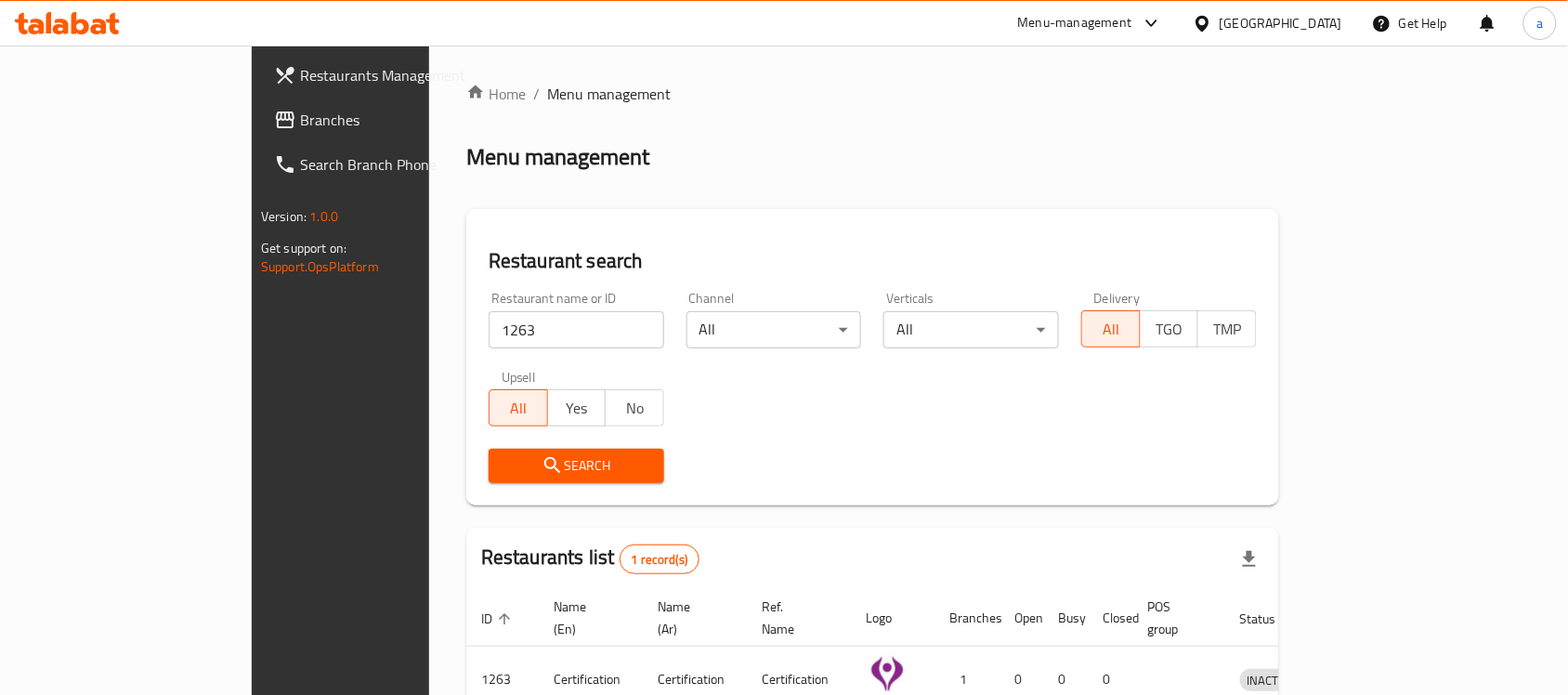
click at [300, 121] on span "Branches" at bounding box center [400, 119] width 198 height 22
